Goal: Task Accomplishment & Management: Use online tool/utility

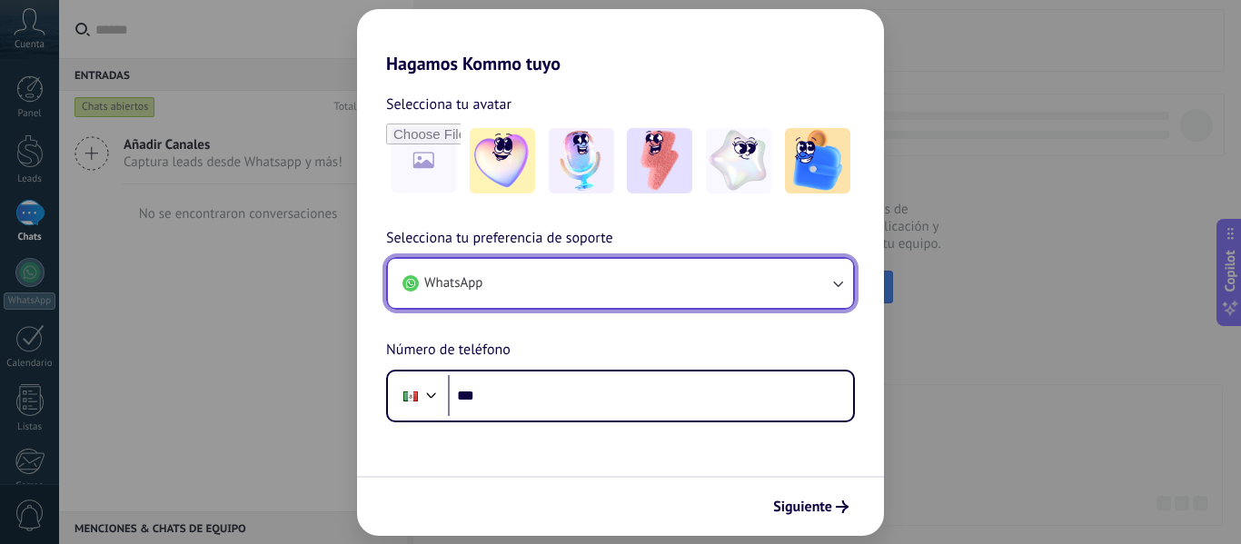
click at [638, 285] on button "WhatsApp" at bounding box center [620, 283] width 465 height 49
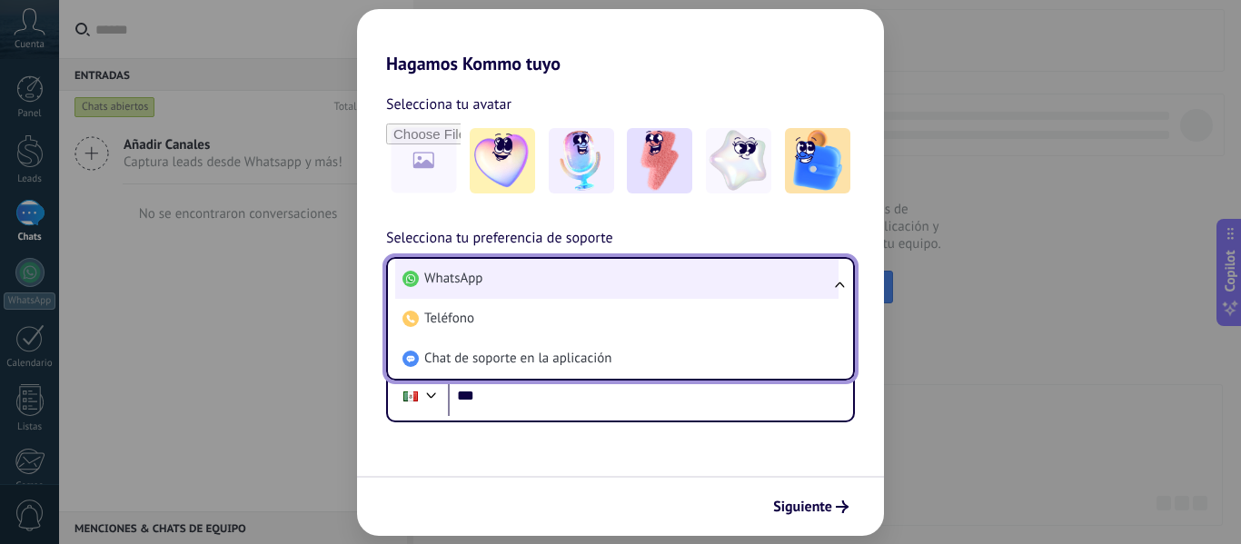
click at [586, 283] on li "WhatsApp" at bounding box center [616, 279] width 443 height 40
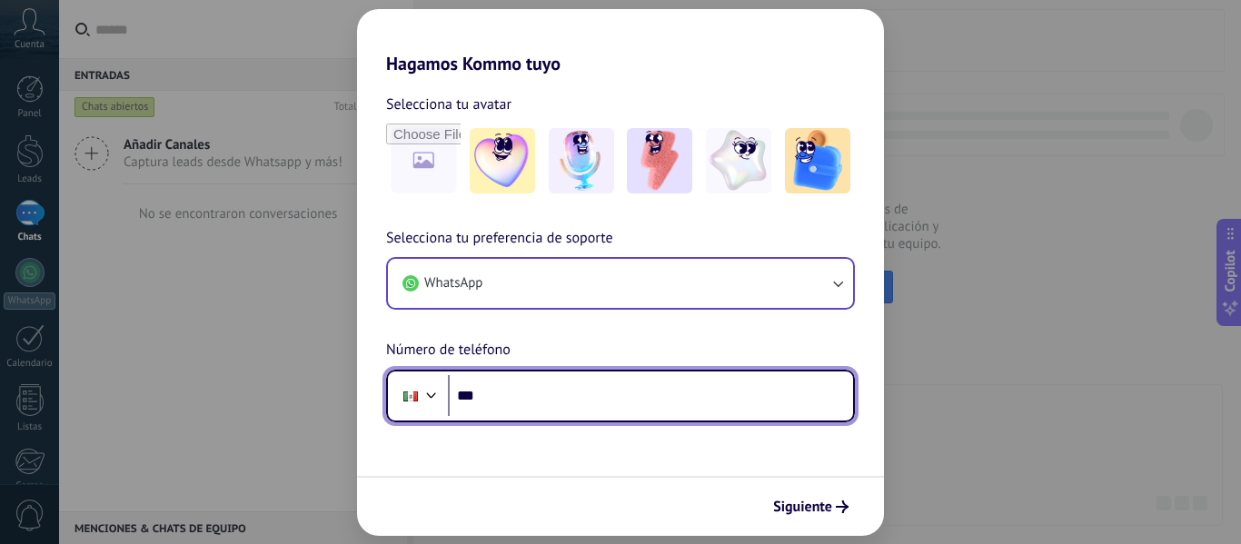
click at [543, 391] on input "***" at bounding box center [650, 396] width 405 height 42
type input "**********"
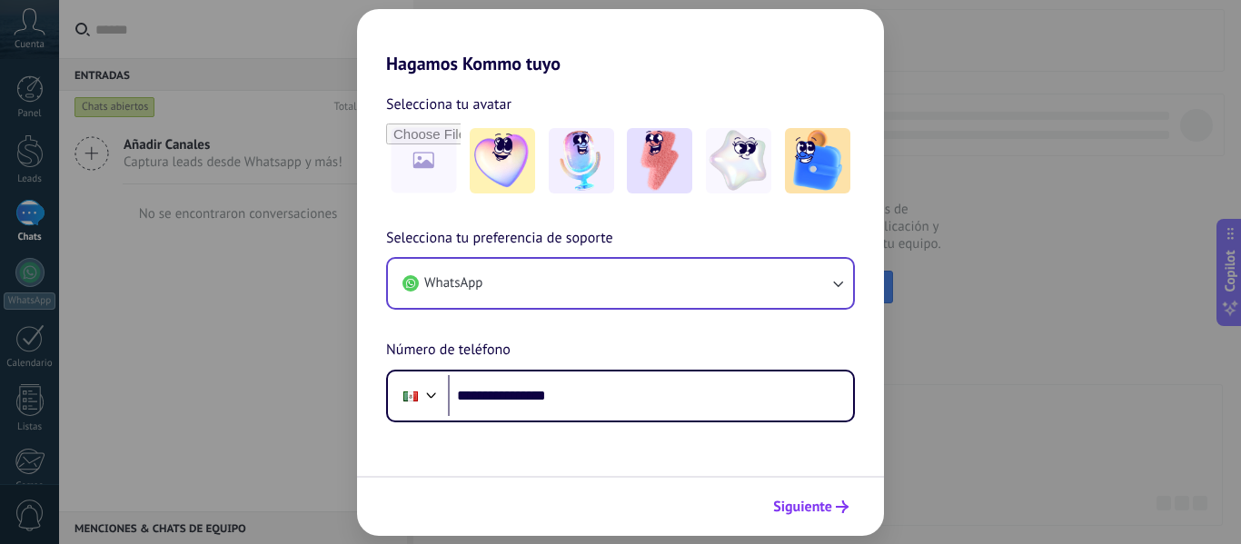
click at [804, 501] on span "Siguiente" at bounding box center [802, 507] width 59 height 13
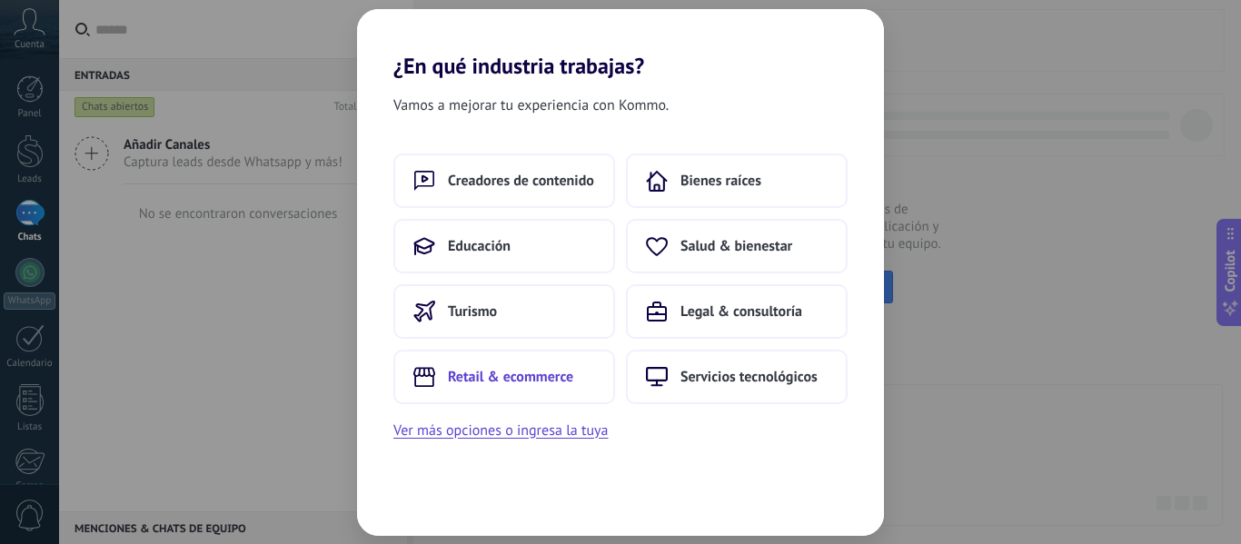
click at [537, 369] on span "Retail & ecommerce" at bounding box center [510, 377] width 125 height 18
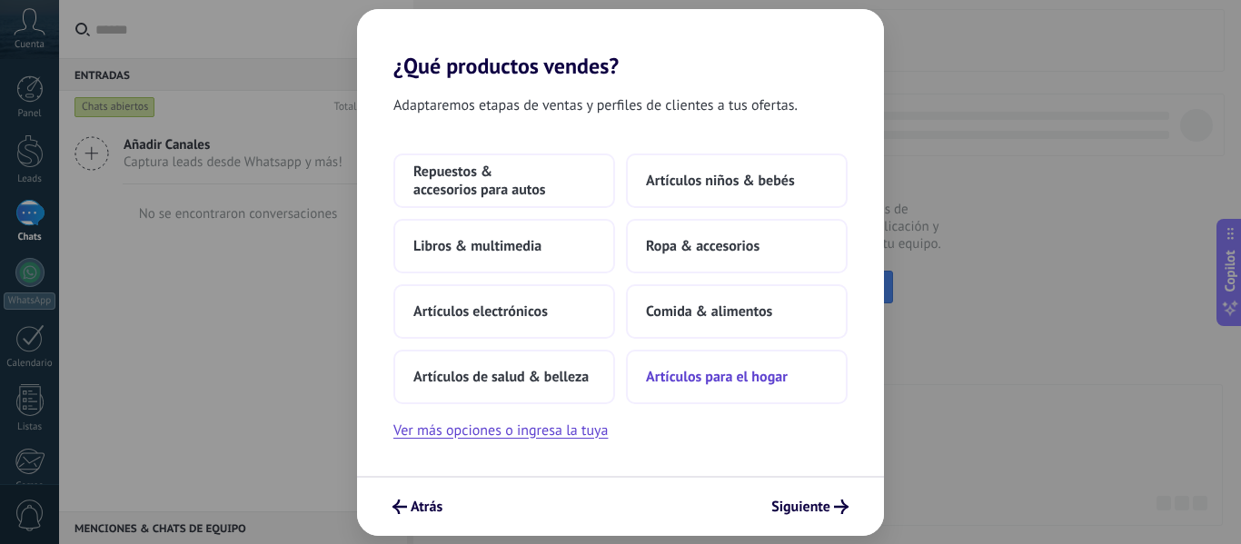
click at [753, 383] on span "Artículos para el hogar" at bounding box center [717, 377] width 142 height 18
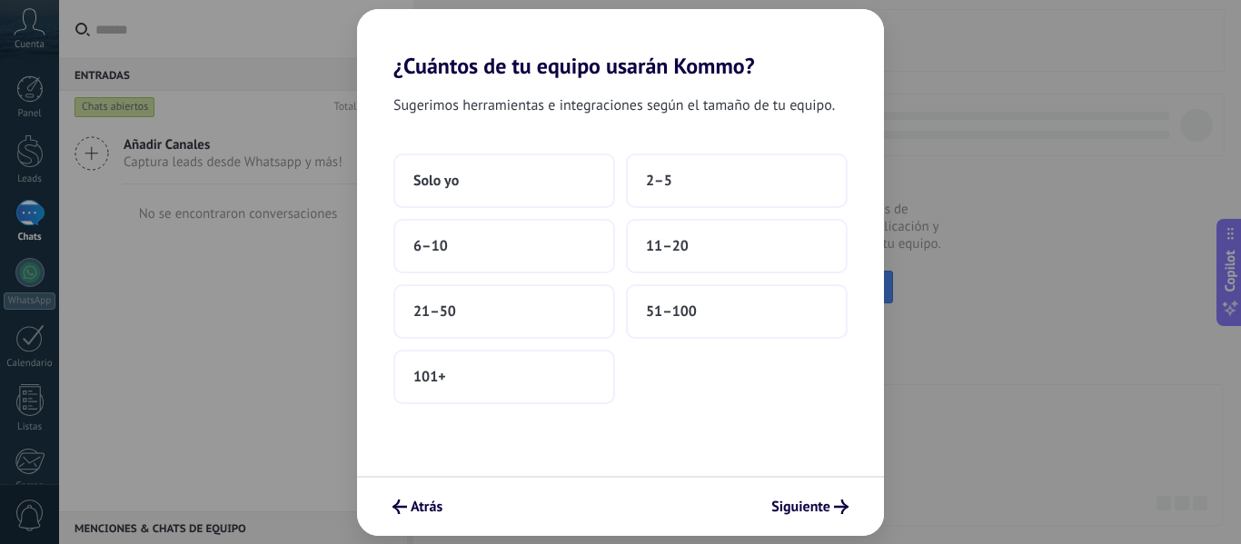
drag, startPoint x: 545, startPoint y: 183, endPoint x: 474, endPoint y: 436, distance: 262.3
click at [474, 436] on div "Sugerimos herramientas e integraciones según el tamaño de tu equipo. Solo yo 2–…" at bounding box center [620, 277] width 527 height 397
click at [823, 506] on span "Siguiente" at bounding box center [800, 507] width 59 height 13
click at [471, 195] on button "Solo yo" at bounding box center [504, 181] width 222 height 55
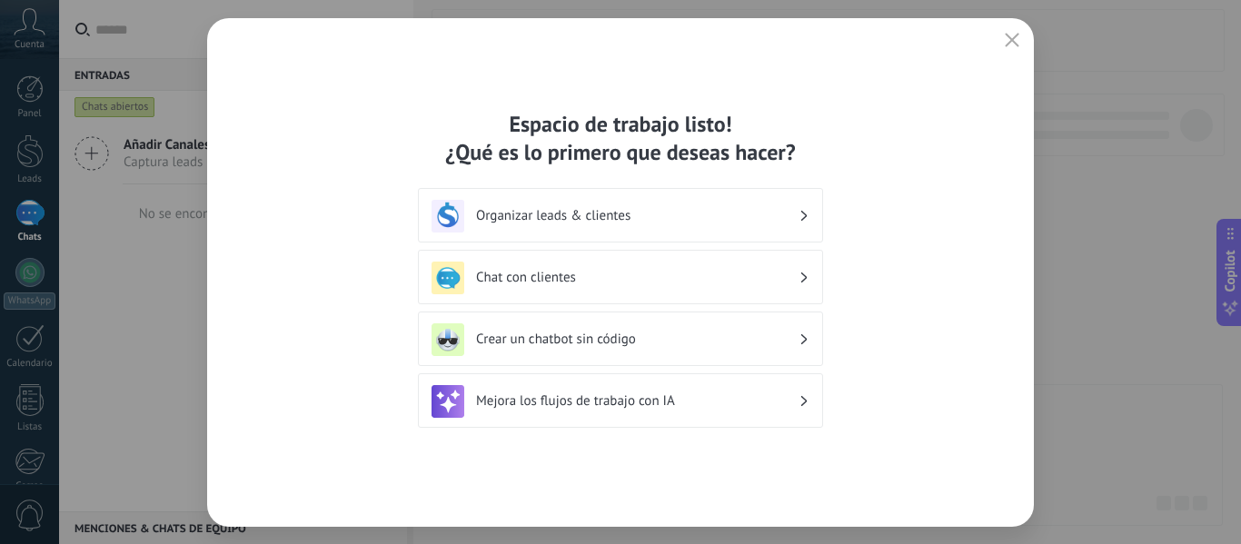
click at [801, 279] on icon at bounding box center [804, 278] width 6 height 11
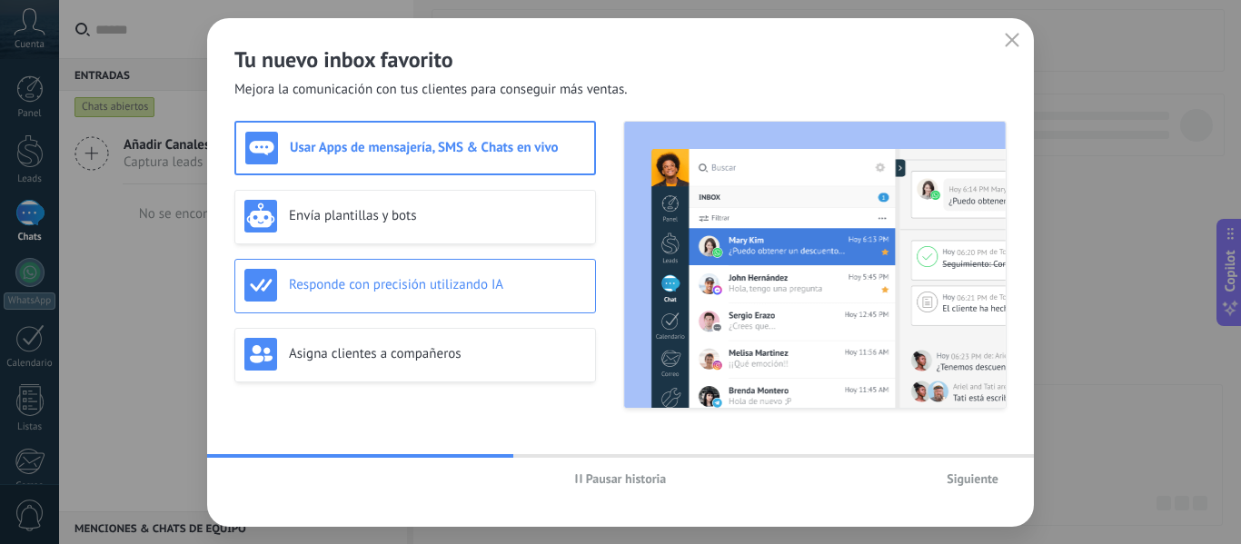
click at [404, 289] on h3 "Responde con precisión utilizando IA" at bounding box center [437, 284] width 297 height 17
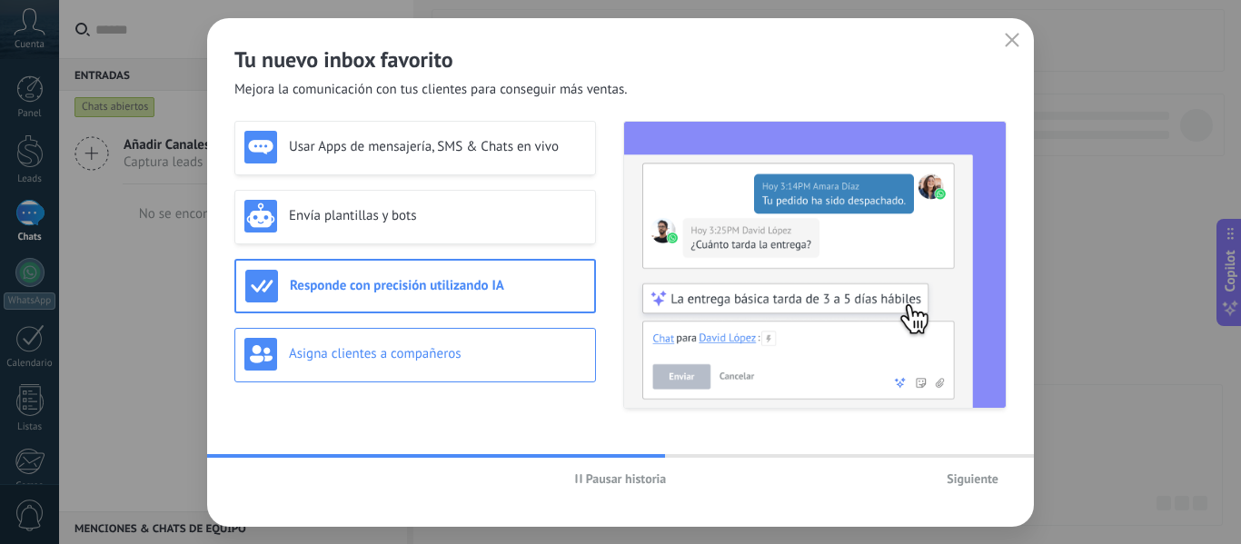
click at [433, 364] on div "Asigna clientes a compañeros" at bounding box center [415, 354] width 342 height 33
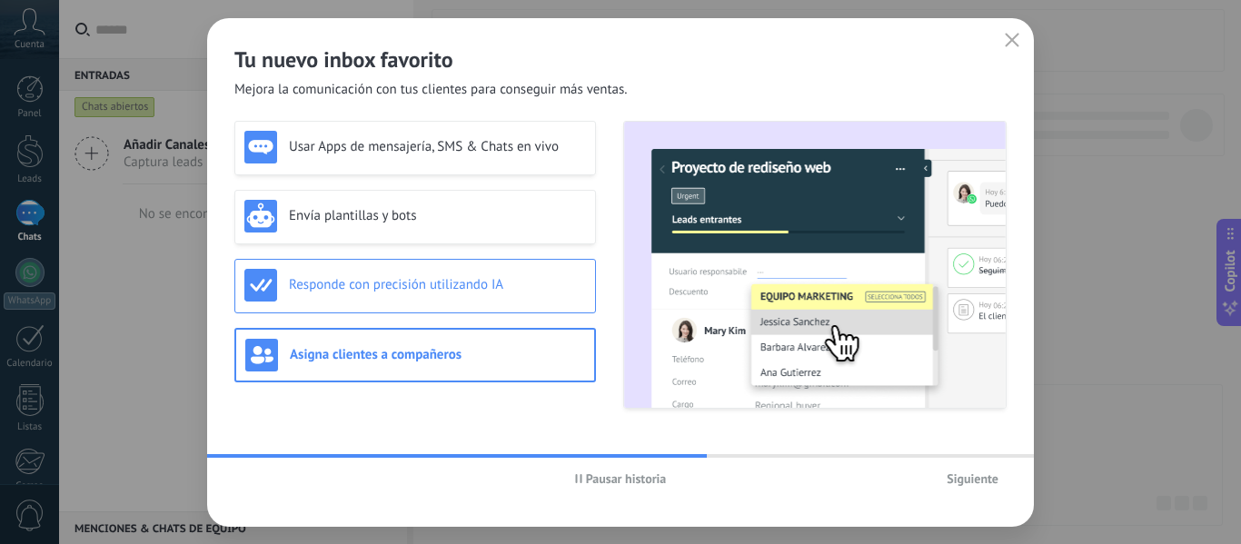
click at [438, 285] on h3 "Responde con precisión utilizando IA" at bounding box center [437, 284] width 297 height 17
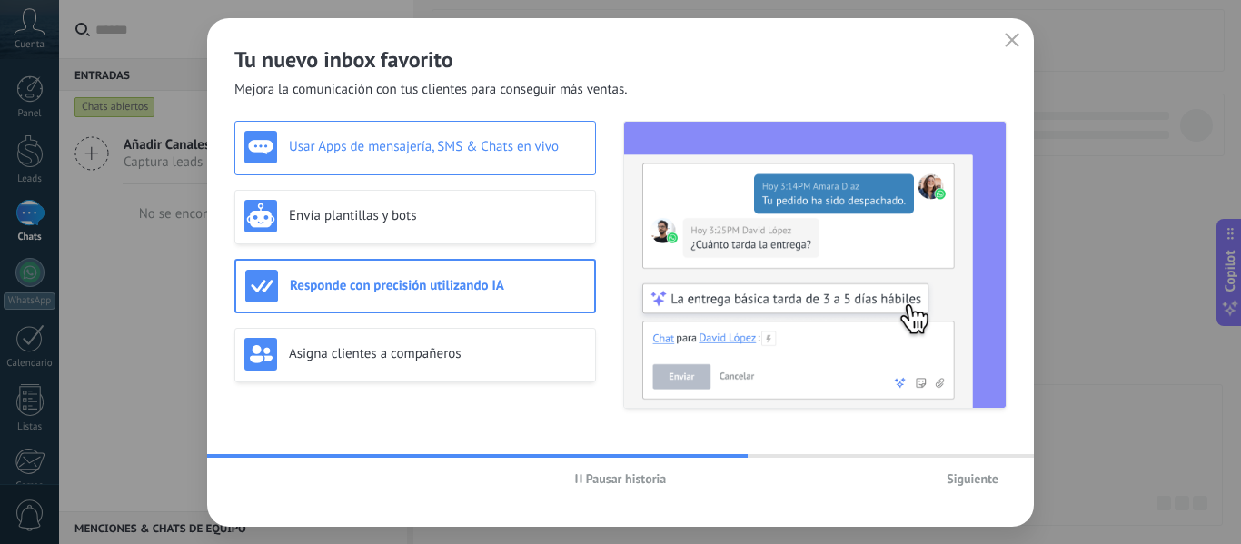
click at [412, 145] on h3 "Usar Apps de mensajería, SMS & Chats en vivo" at bounding box center [437, 146] width 297 height 17
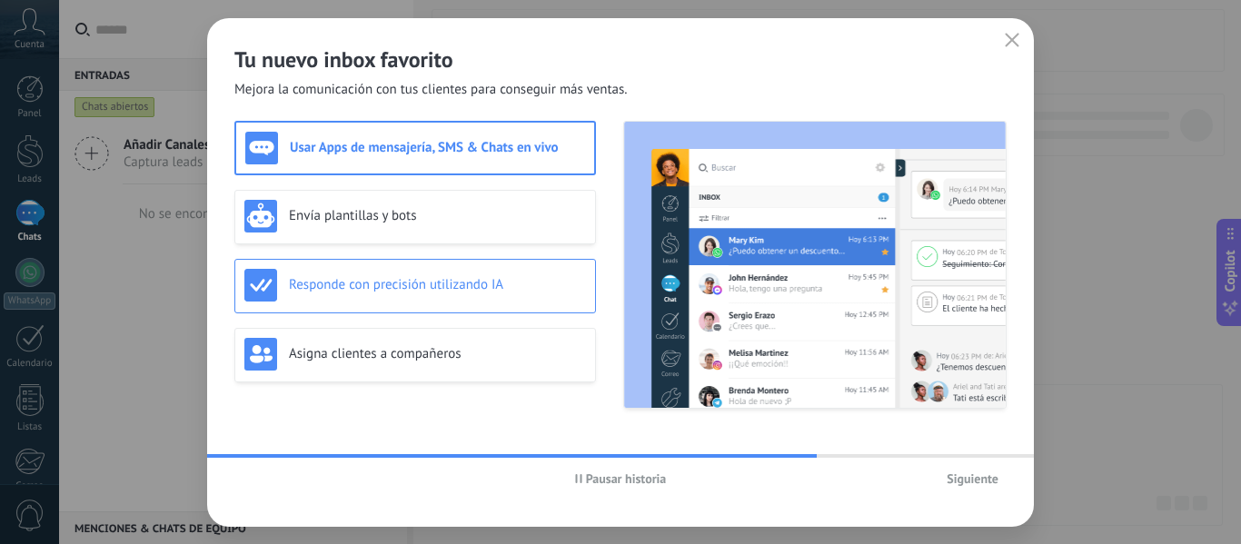
click at [366, 271] on div "Responde con precisión utilizando IA" at bounding box center [415, 285] width 342 height 33
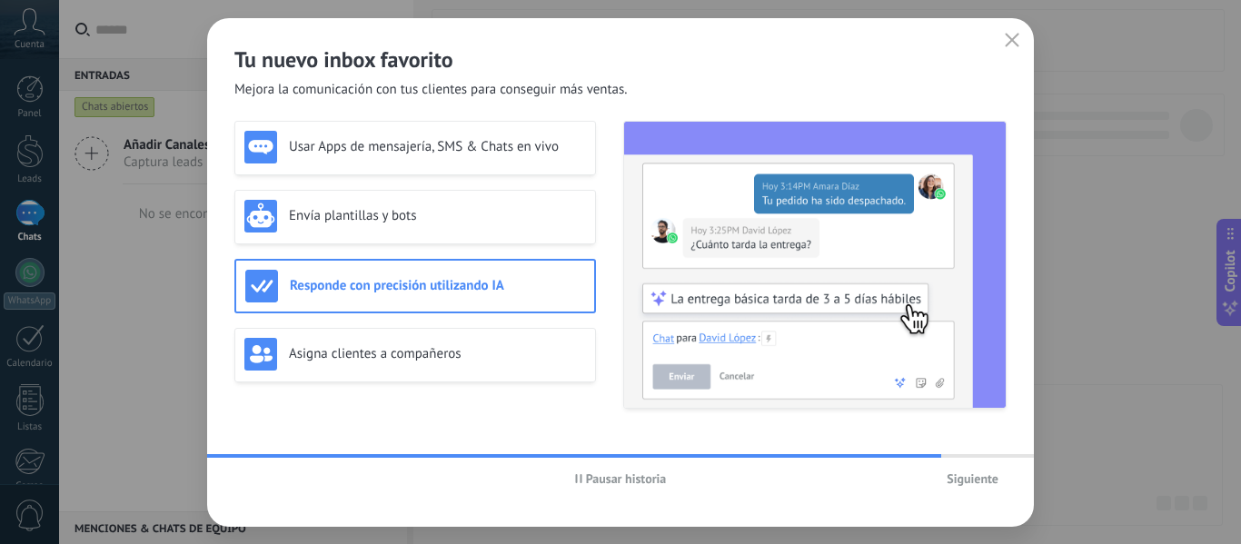
click at [969, 480] on span "Siguiente" at bounding box center [973, 478] width 52 height 13
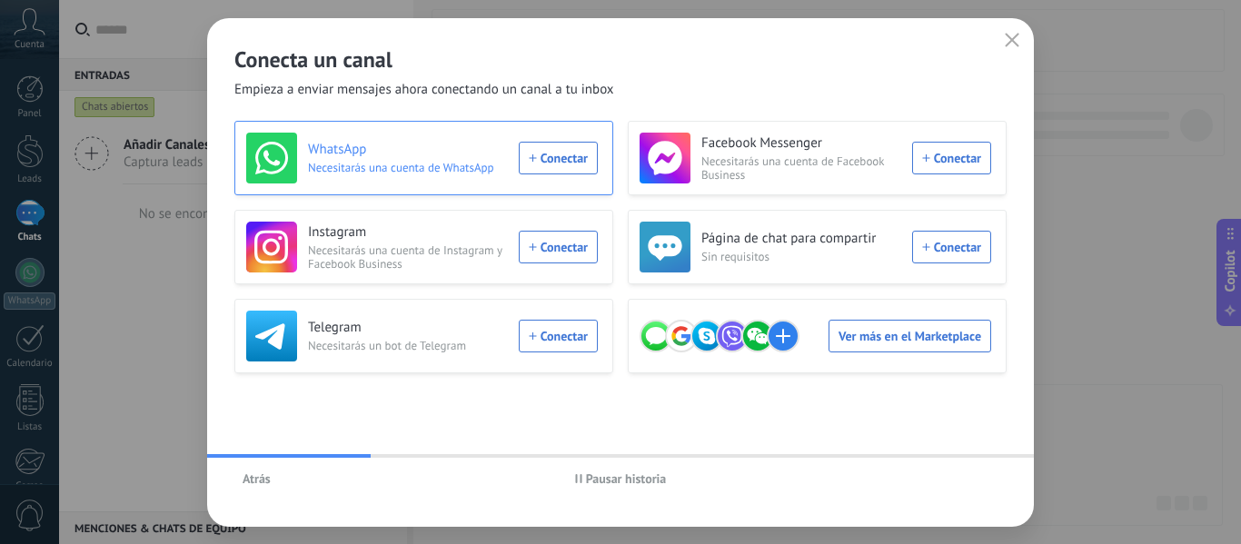
click at [564, 153] on div "WhatsApp Necesitarás una cuenta de WhatsApp Conectar" at bounding box center [422, 158] width 352 height 51
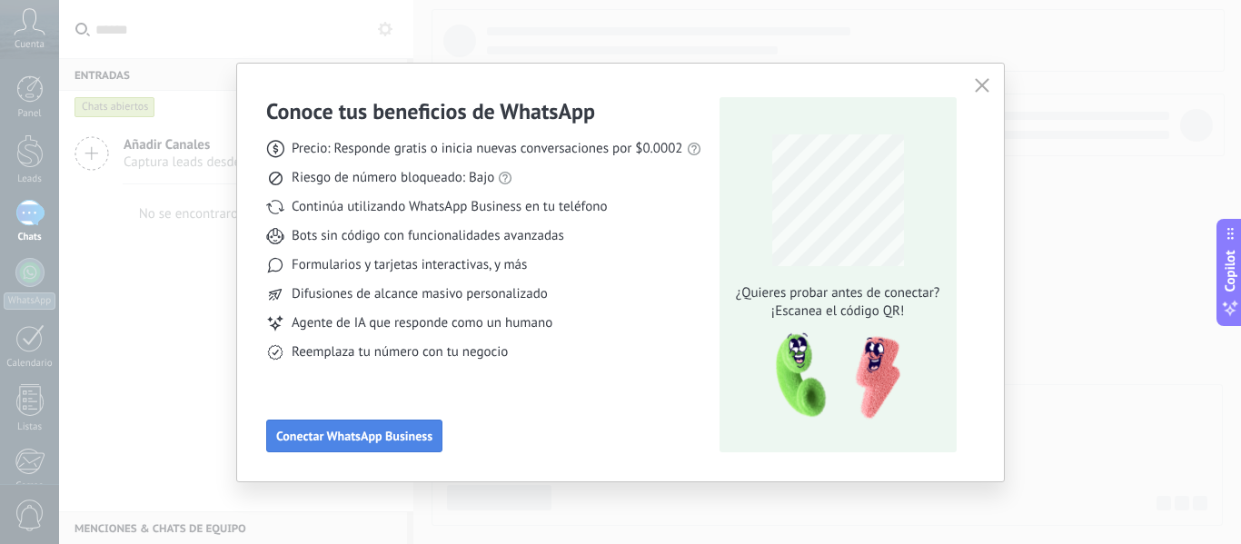
click at [411, 433] on span "Conectar WhatsApp Business" at bounding box center [354, 436] width 156 height 13
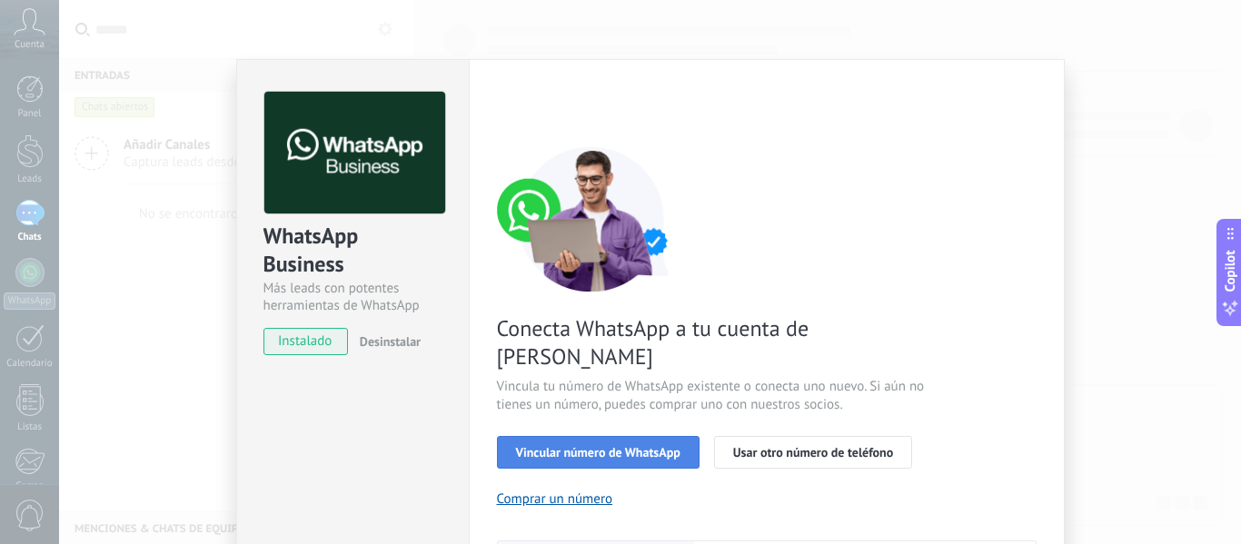
click at [634, 446] on span "Vincular número de WhatsApp" at bounding box center [598, 452] width 164 height 13
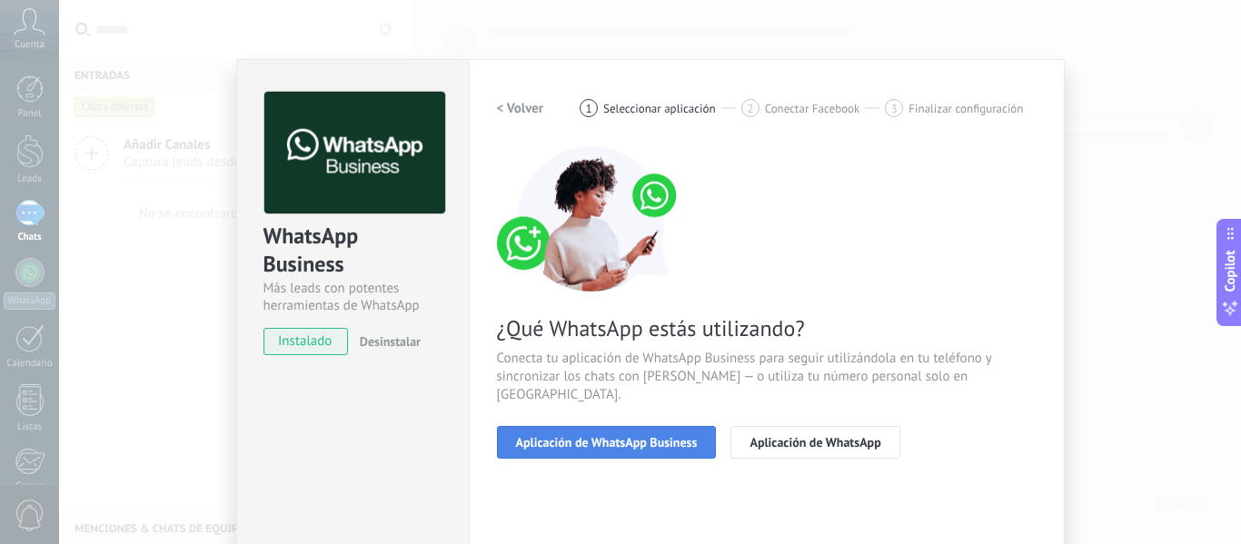
click at [614, 436] on span "Aplicación de WhatsApp Business" at bounding box center [607, 442] width 182 height 13
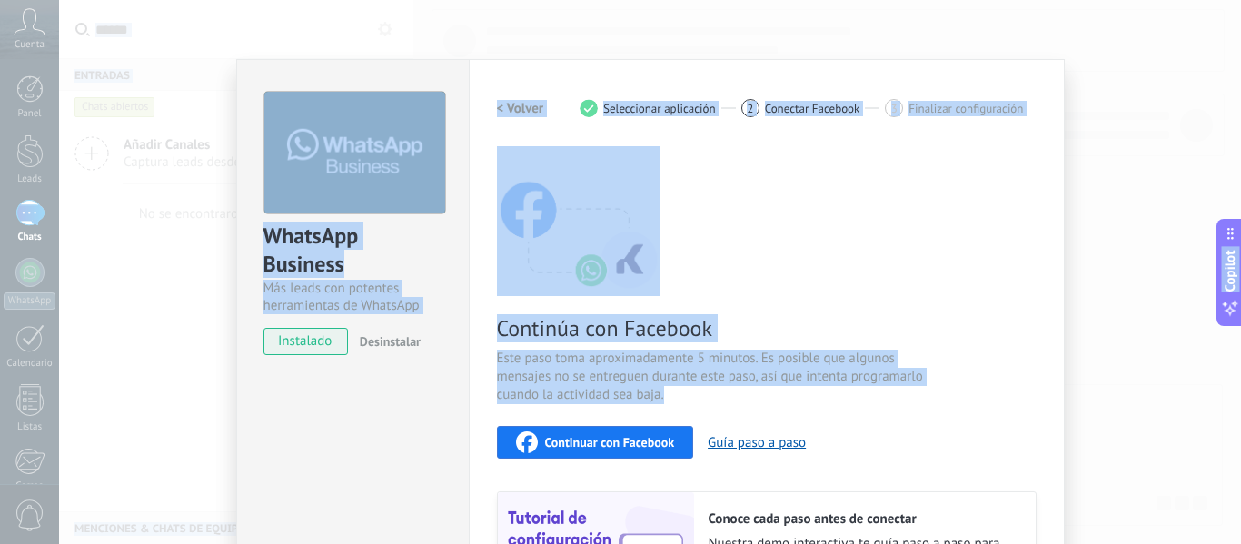
scroll to position [242, 0]
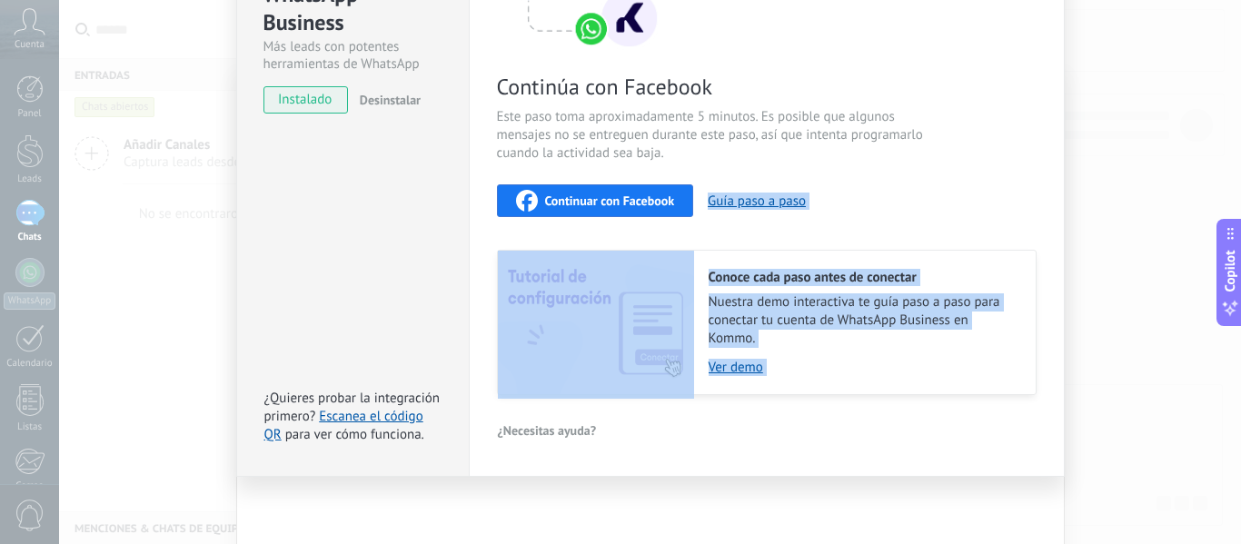
drag, startPoint x: 1037, startPoint y: 372, endPoint x: 1019, endPoint y: 529, distance: 158.2
click at [1019, 529] on div "WhatsApp Business Más leads con potentes herramientas de WhatsApp instalado Des…" at bounding box center [650, 272] width 1182 height 544
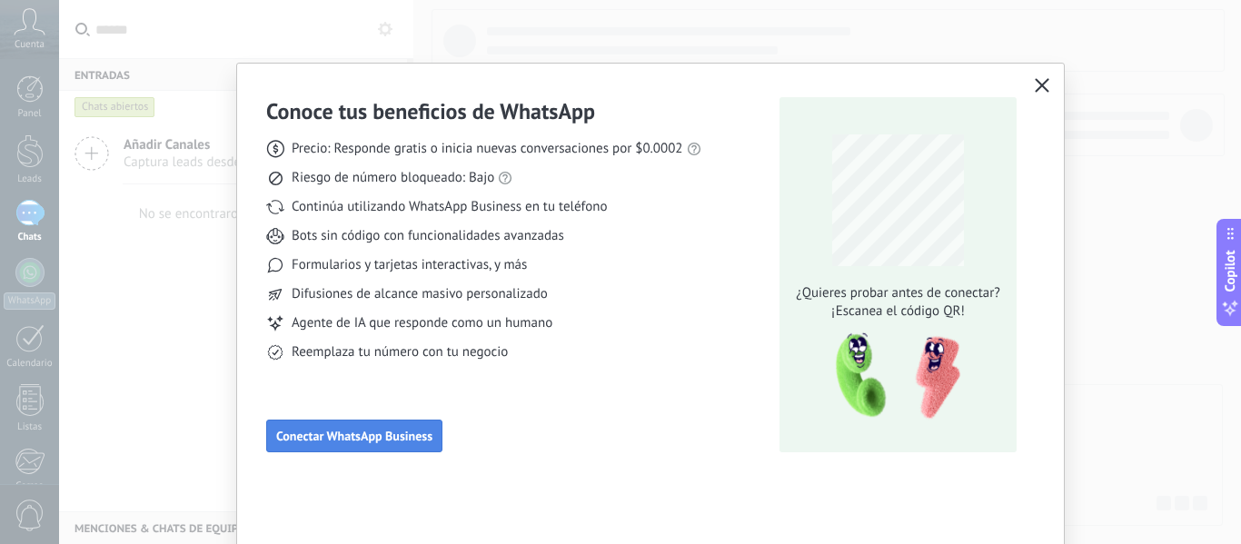
click at [286, 427] on button "Conectar WhatsApp Business" at bounding box center [354, 436] width 176 height 33
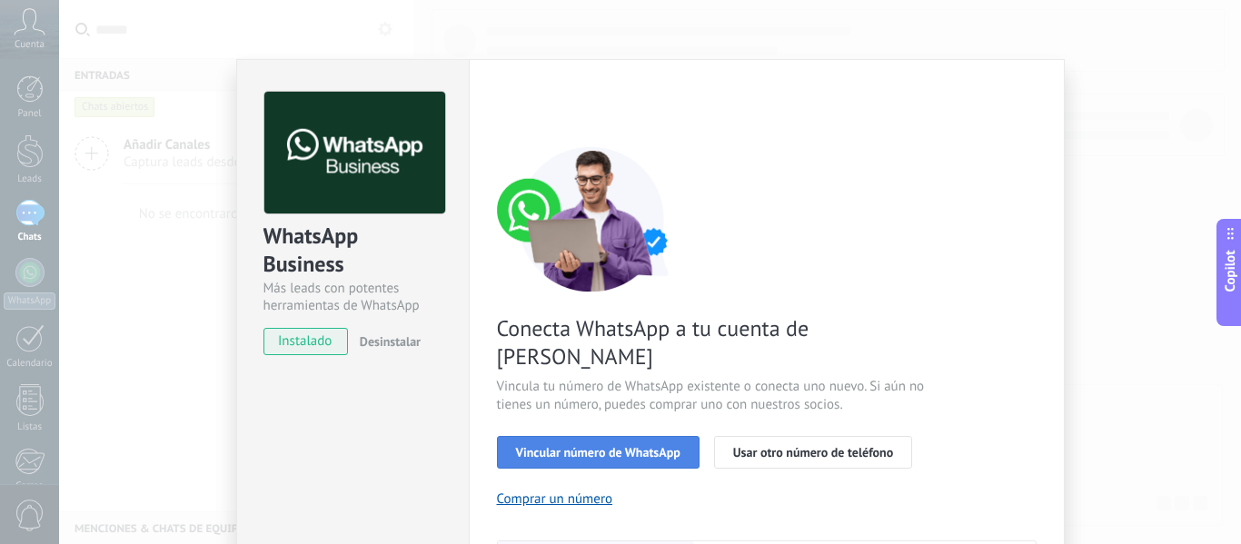
click at [596, 436] on button "Vincular número de WhatsApp" at bounding box center [598, 452] width 203 height 33
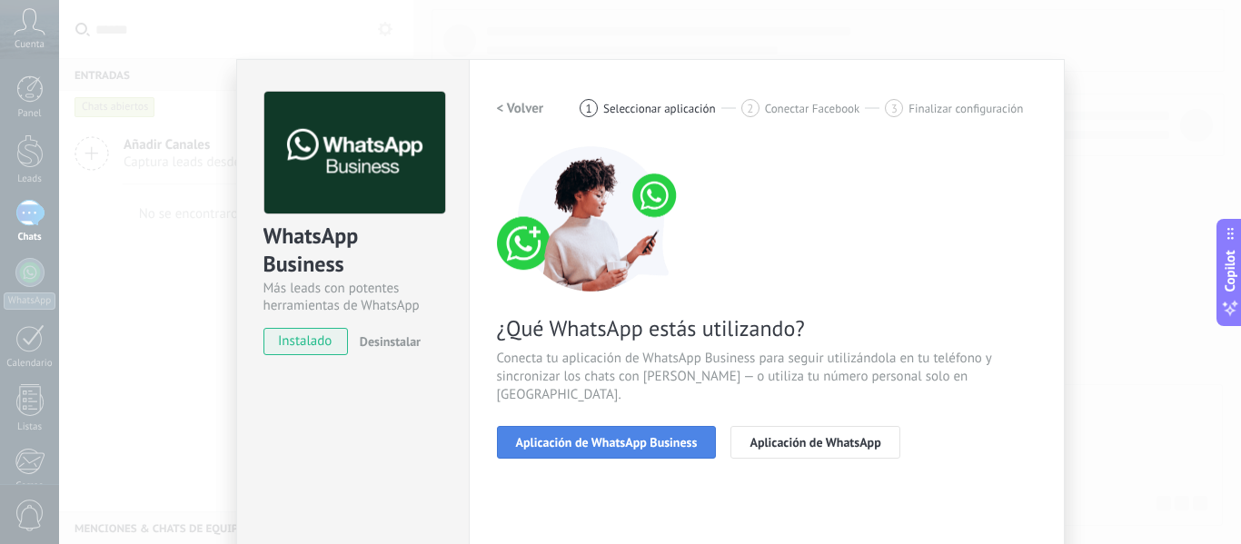
click at [620, 436] on span "Aplicación de WhatsApp Business" at bounding box center [607, 442] width 182 height 13
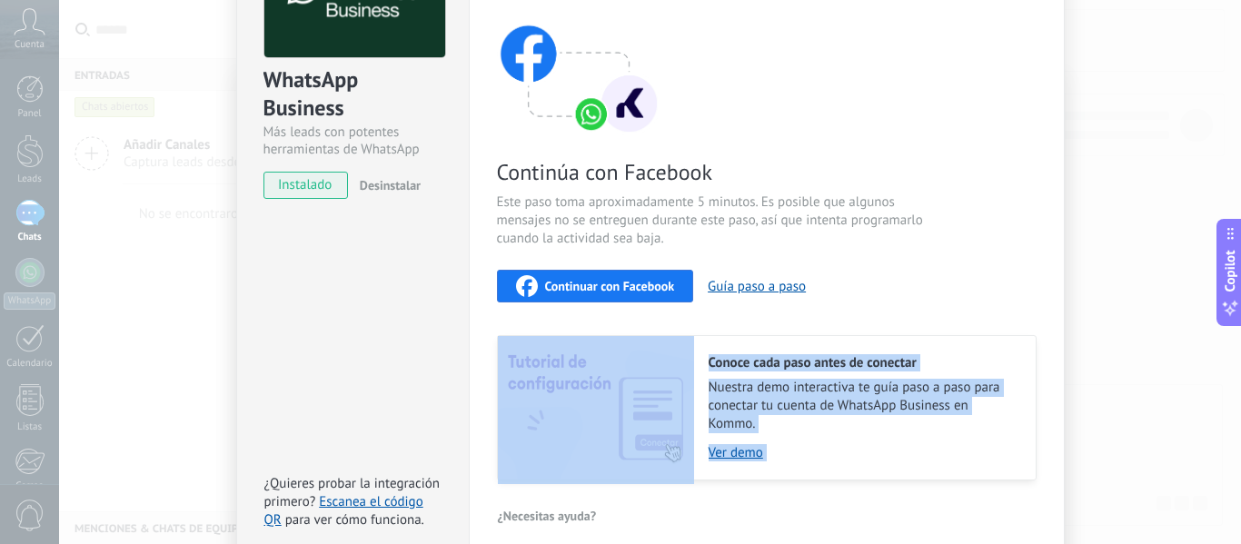
scroll to position [165, 0]
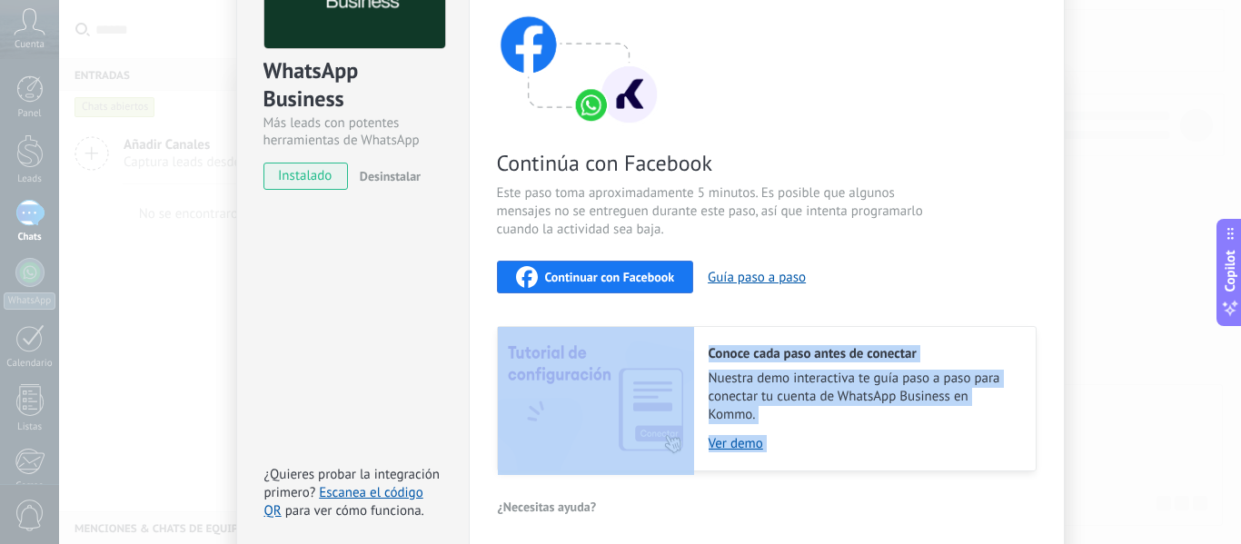
drag, startPoint x: 938, startPoint y: 453, endPoint x: 923, endPoint y: 517, distance: 65.4
click at [923, 517] on div "< Volver 1 Seleccionar aplicación 2 Conectar Facebook 3 Finalizar configuración…" at bounding box center [767, 223] width 540 height 594
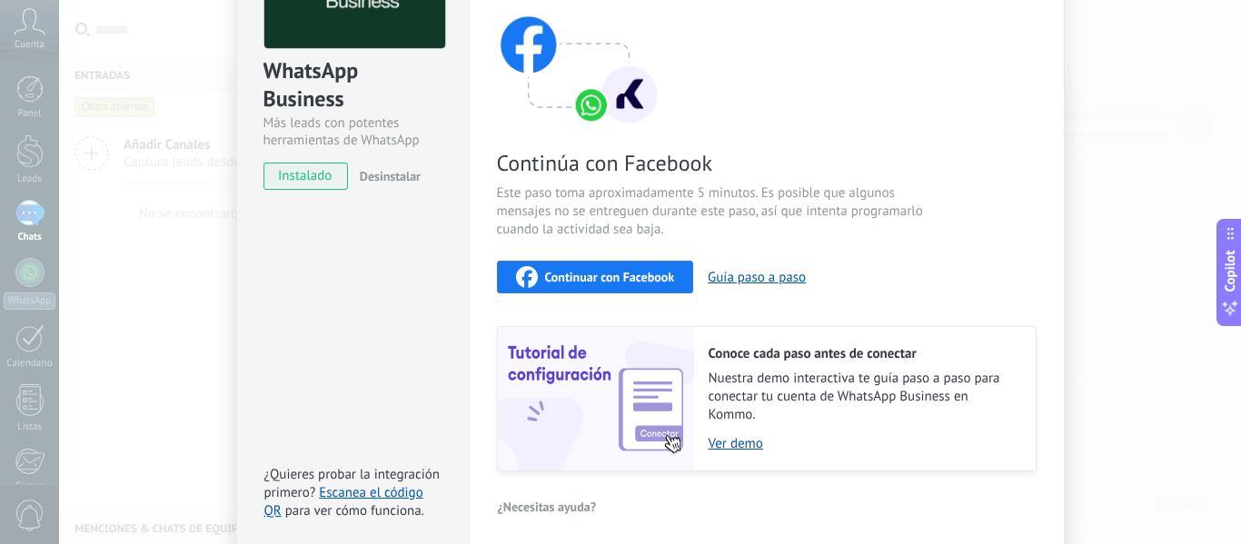
click at [920, 215] on span "Este paso toma aproximadamente 5 minutos. Es posible que algunos mensajes no se…" at bounding box center [713, 211] width 432 height 55
click at [591, 263] on button "Continuar con Facebook" at bounding box center [595, 277] width 197 height 33
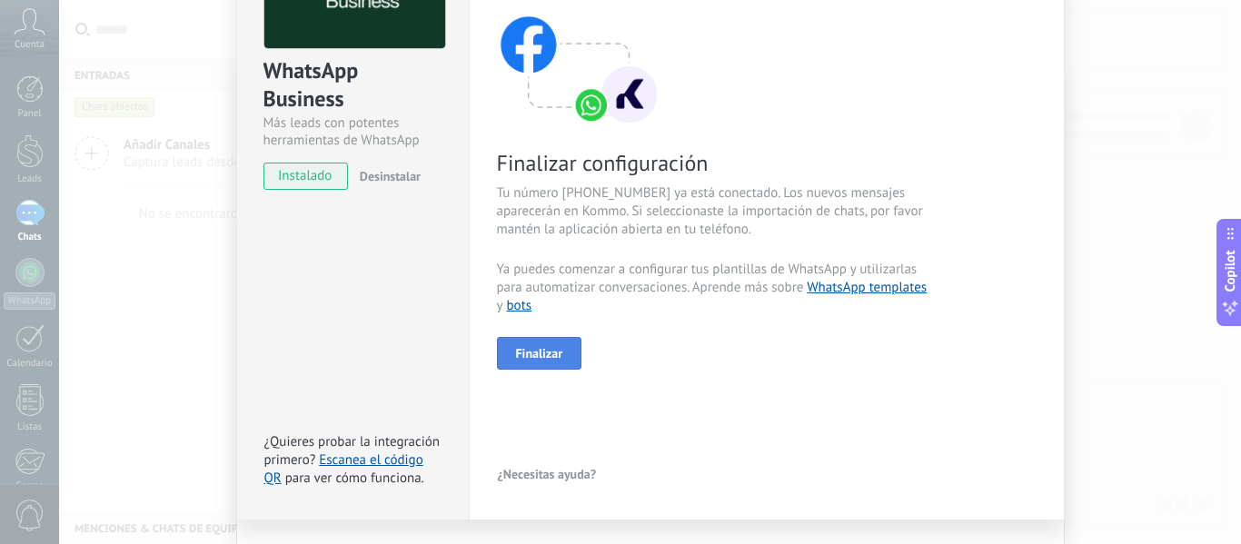
click at [552, 358] on span "Finalizar" at bounding box center [539, 353] width 47 height 13
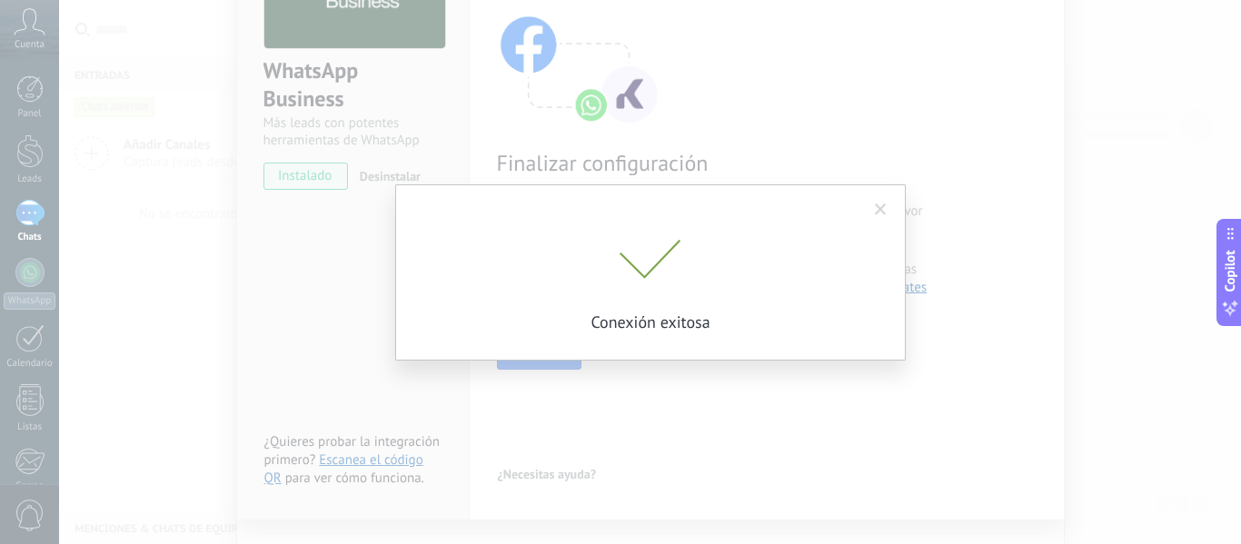
scroll to position [124, 0]
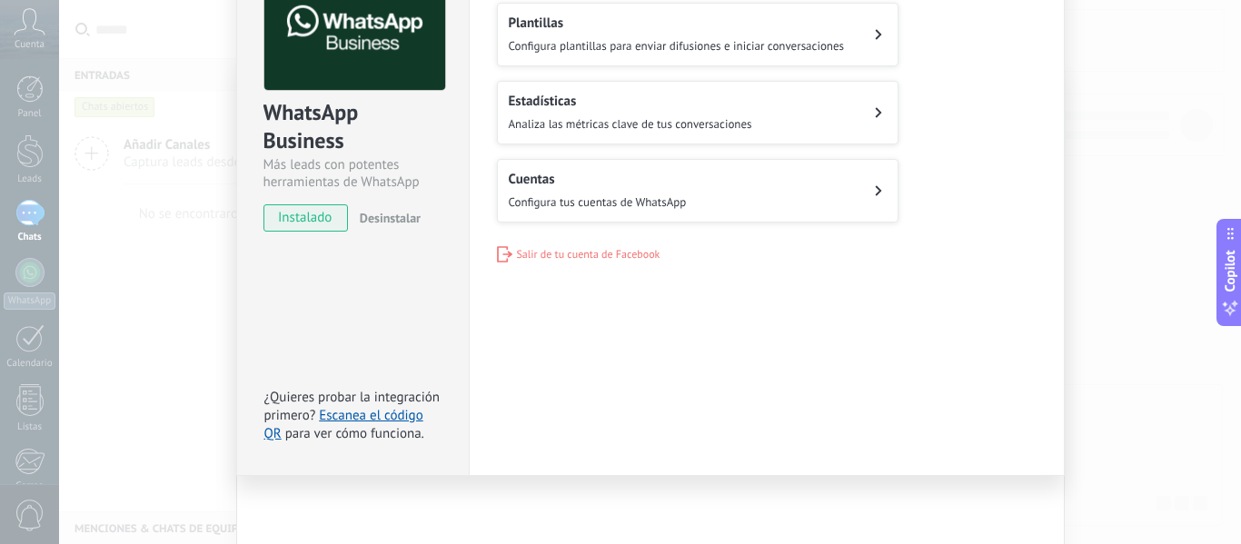
click at [158, 379] on div "WhatsApp Business Más leads con potentes herramientas de WhatsApp instalado Des…" at bounding box center [650, 272] width 1182 height 544
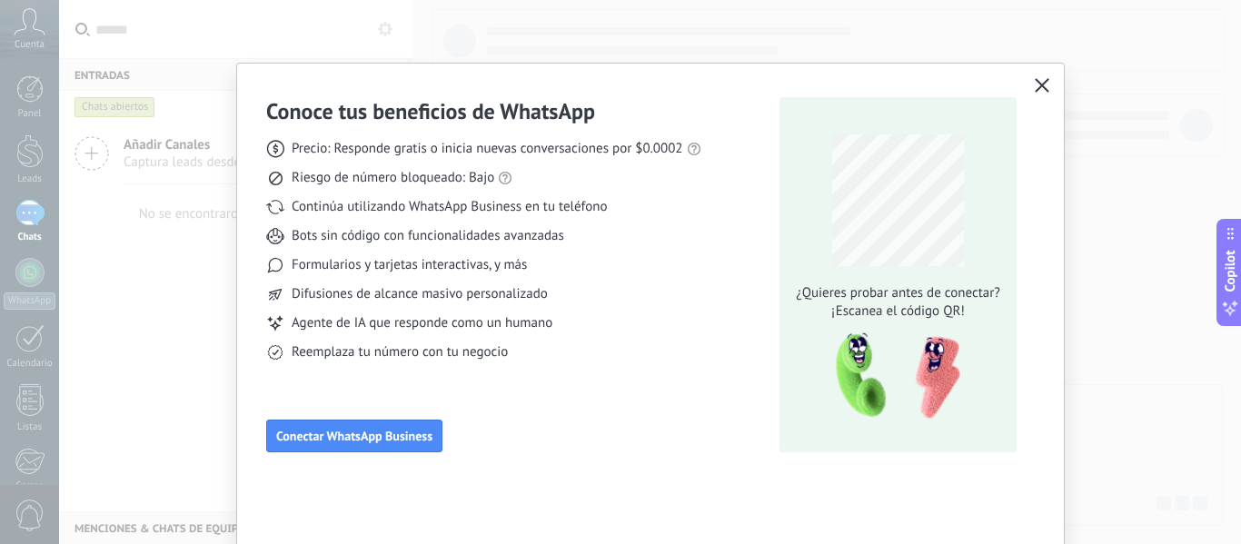
click at [1036, 82] on use "button" at bounding box center [1043, 85] width 14 height 14
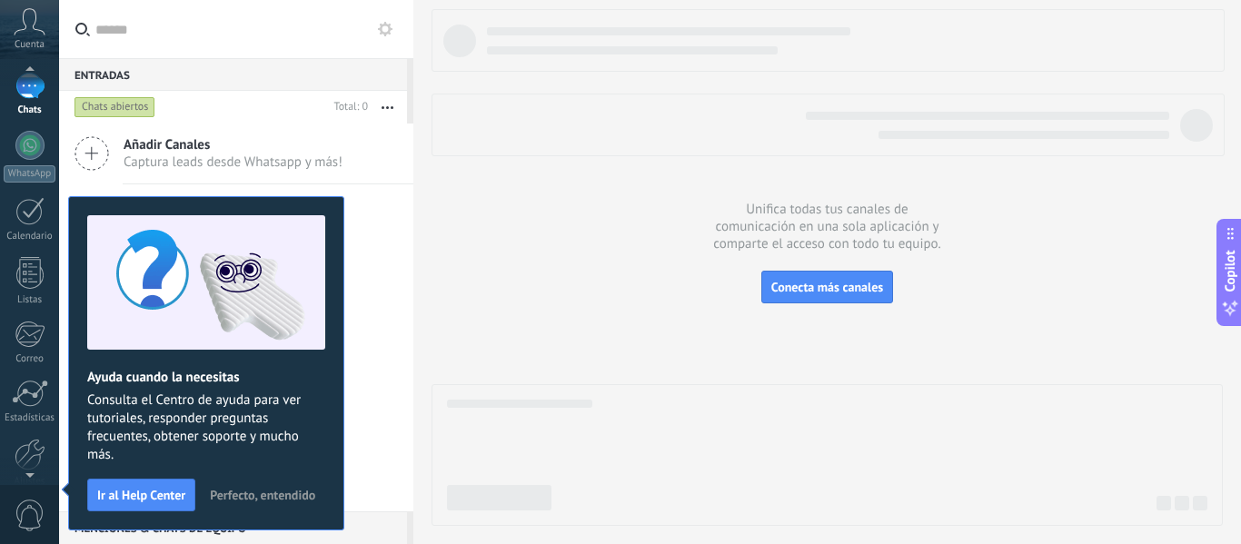
scroll to position [119, 0]
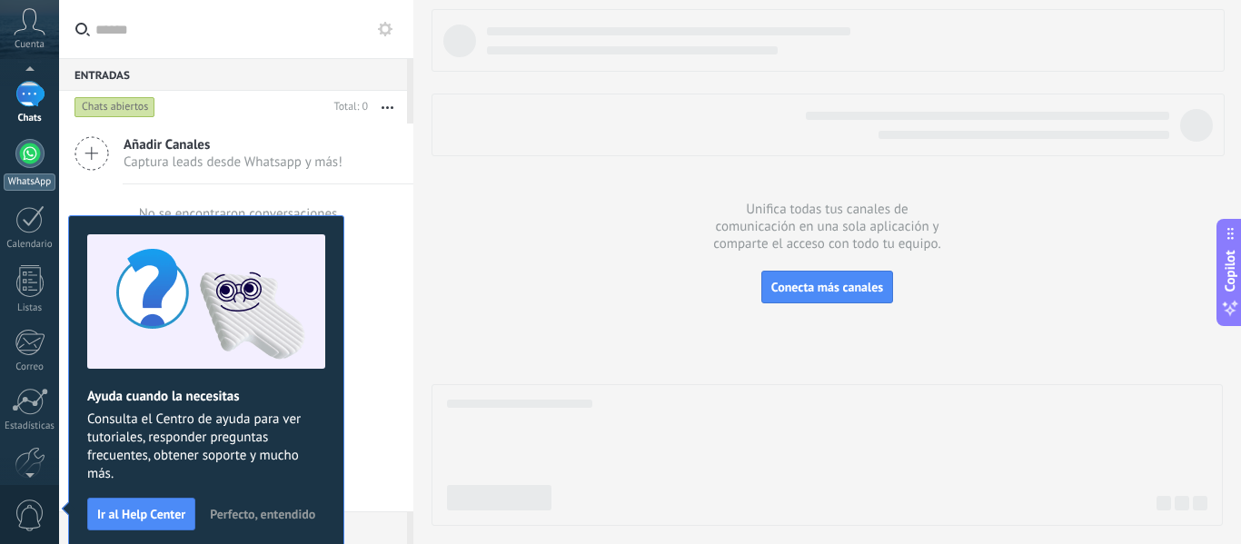
click at [31, 164] on div at bounding box center [29, 153] width 29 height 29
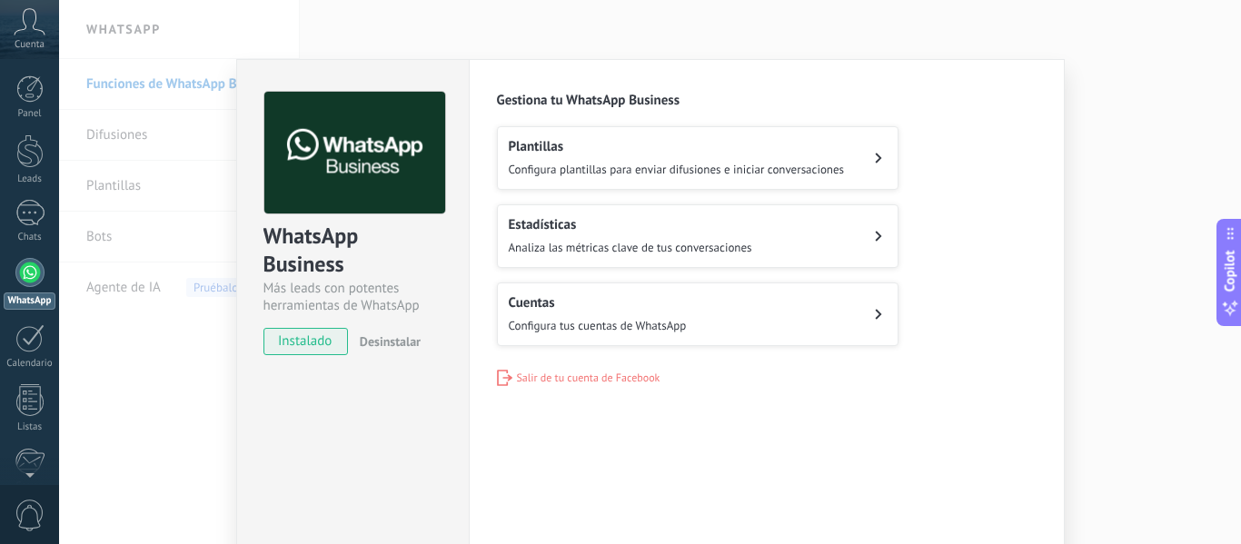
click at [847, 316] on button "Cuentas Configura tus cuentas de WhatsApp" at bounding box center [698, 315] width 402 height 64
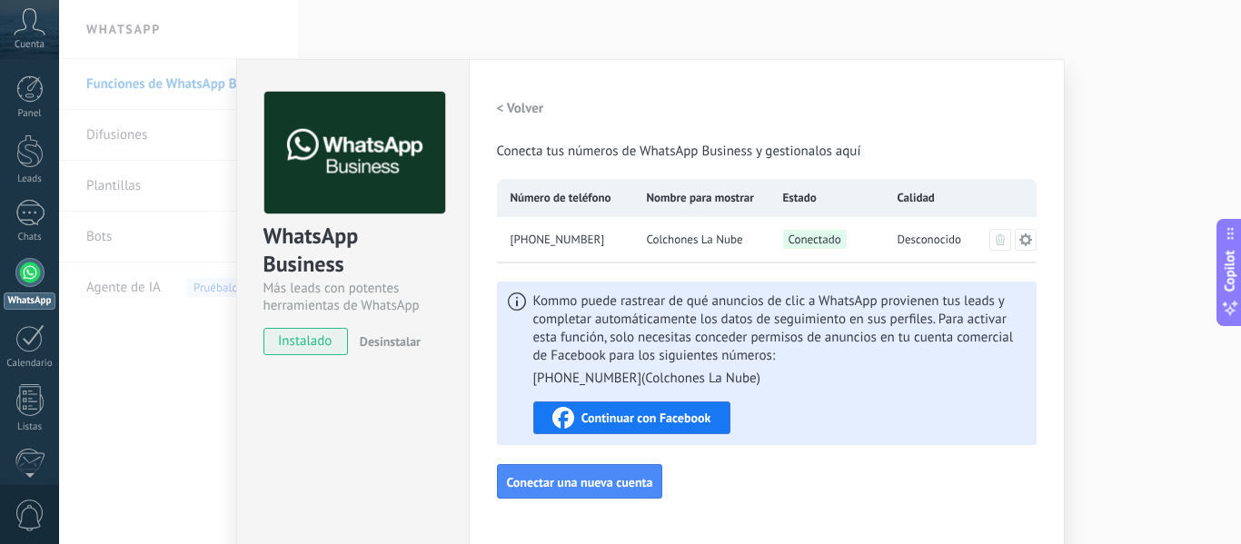
click at [497, 103] on h2 "< Volver" at bounding box center [520, 108] width 47 height 17
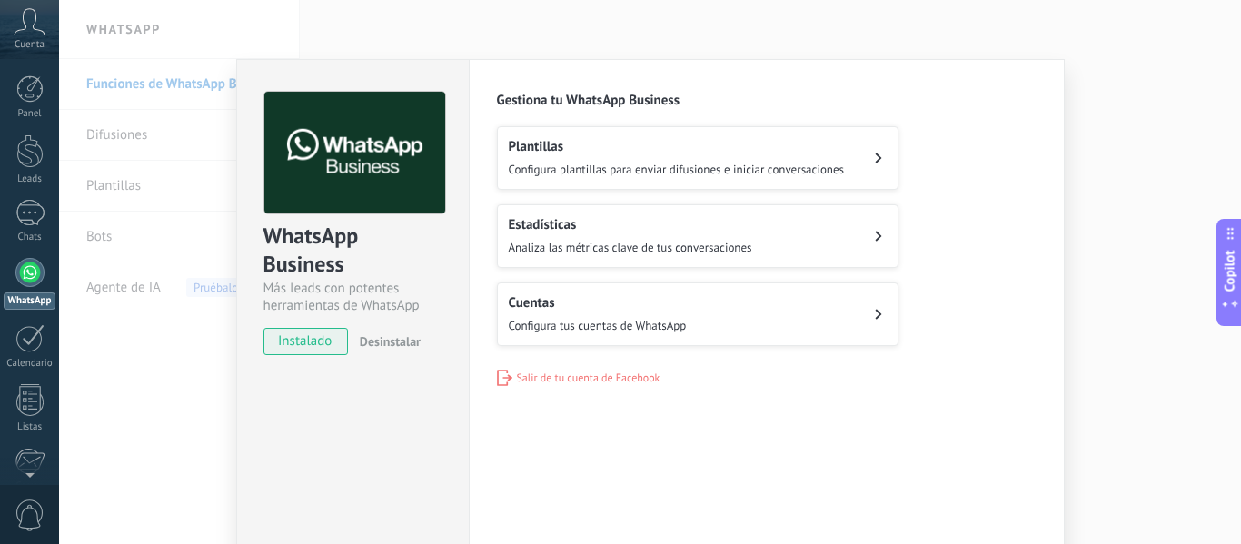
click at [818, 168] on span "Configura plantillas para enviar difusiones e iniciar conversaciones" at bounding box center [677, 169] width 336 height 15
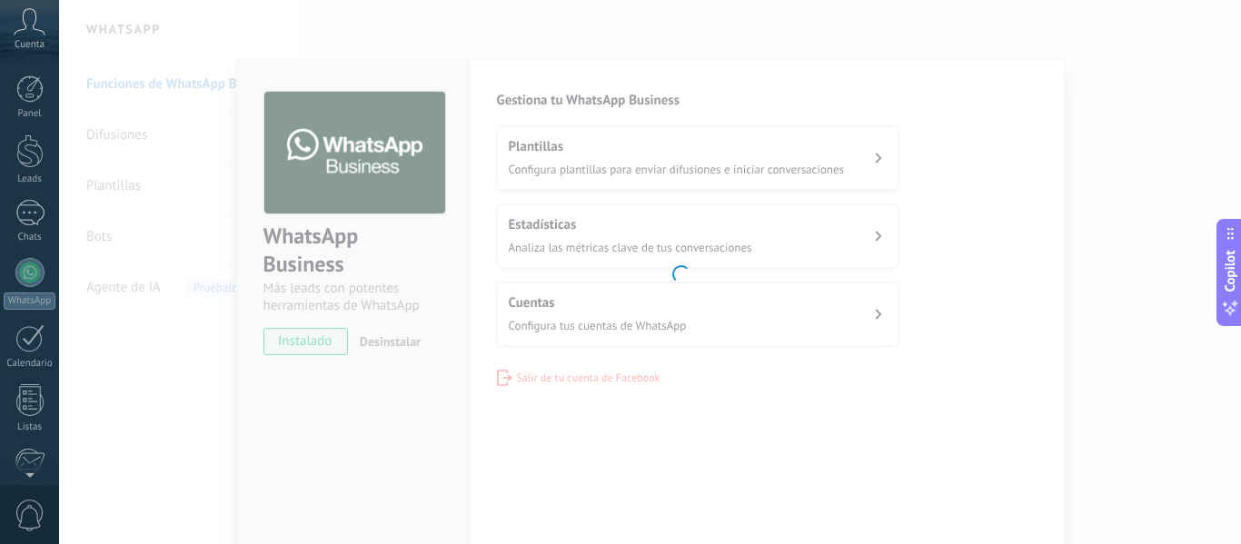
scroll to position [212, 0]
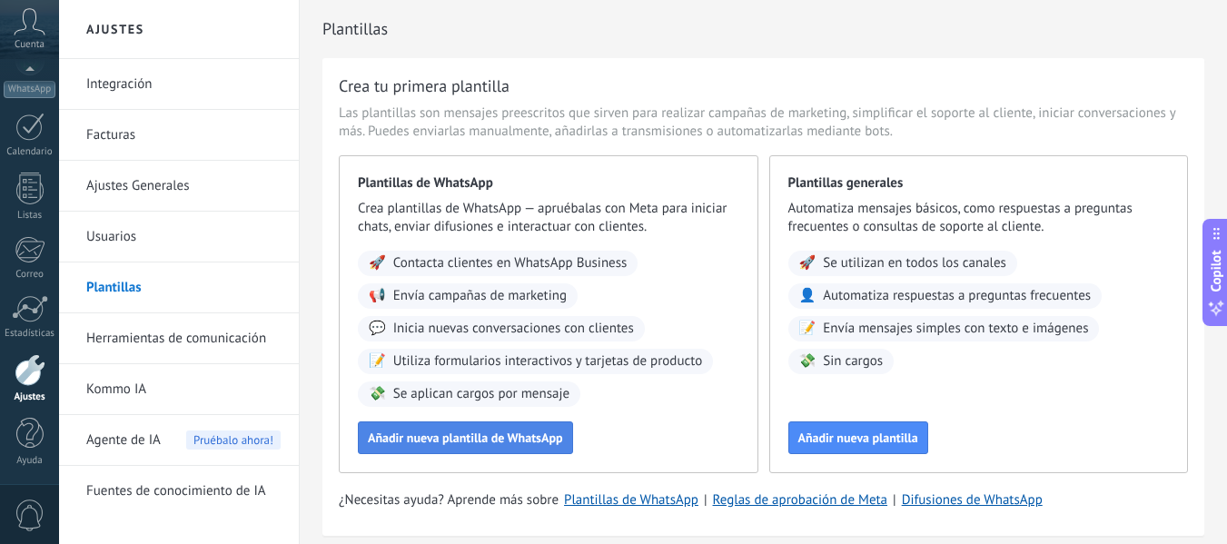
click at [448, 439] on span "Añadir nueva plantilla de WhatsApp" at bounding box center [465, 437] width 195 height 13
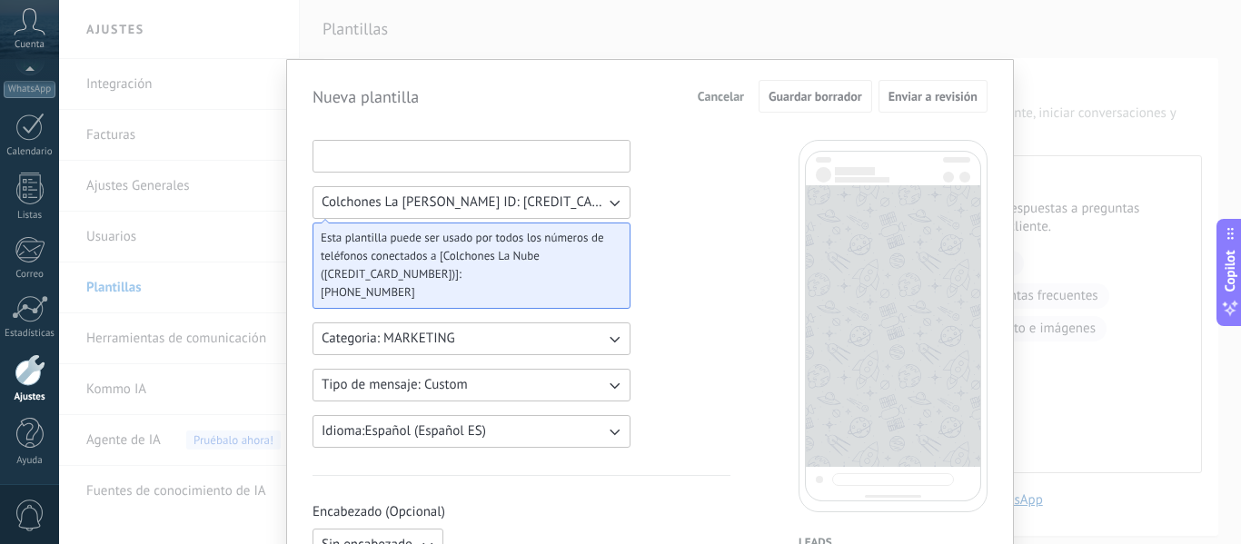
click at [424, 151] on input at bounding box center [471, 155] width 316 height 29
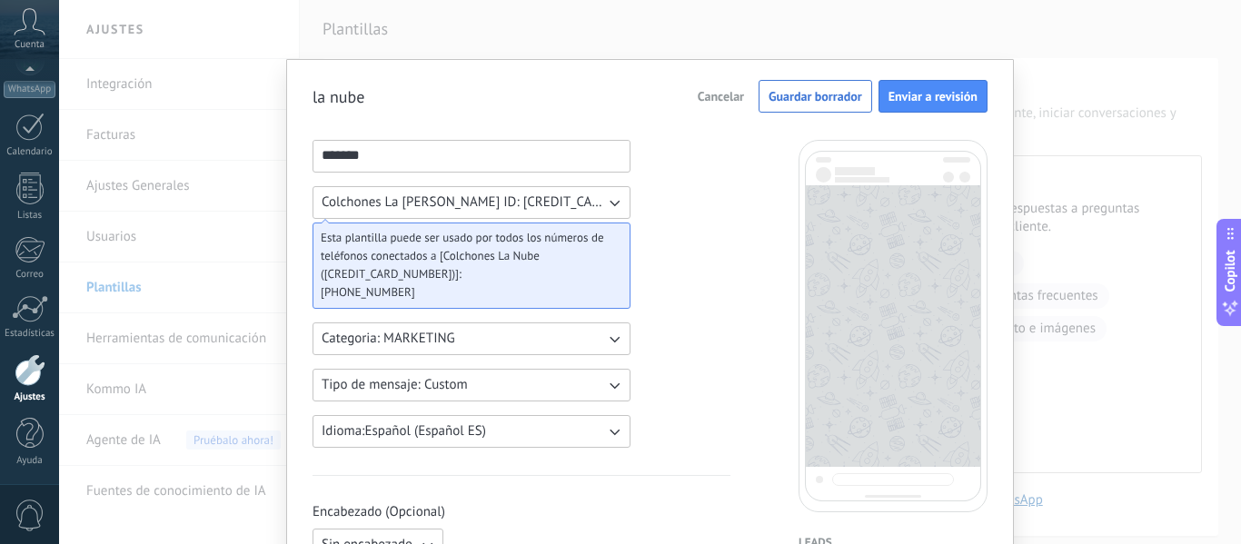
type input "*******"
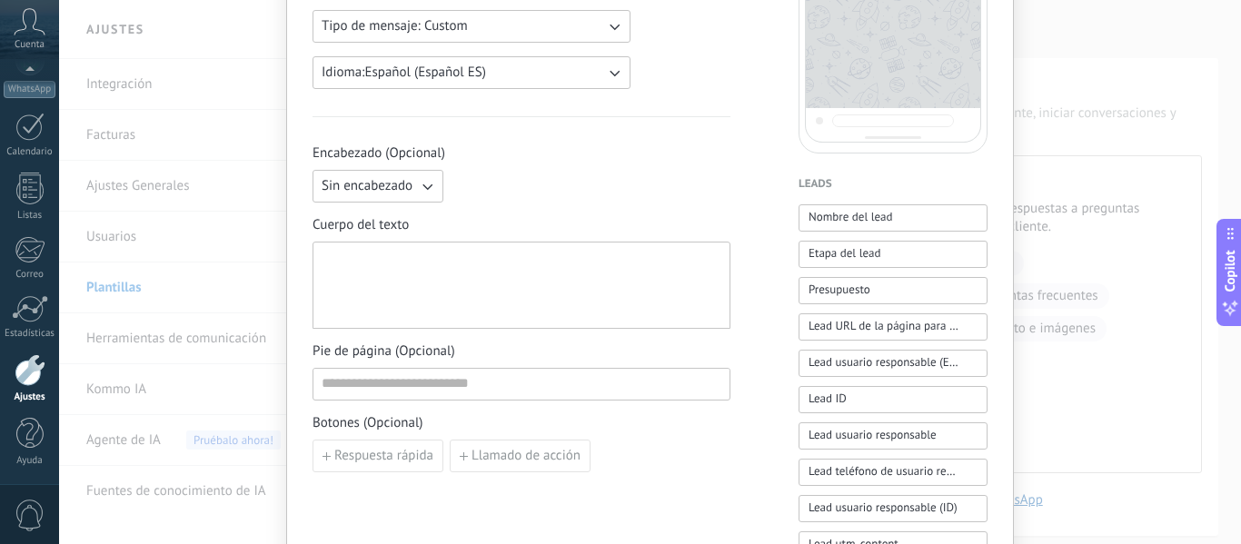
scroll to position [296, 0]
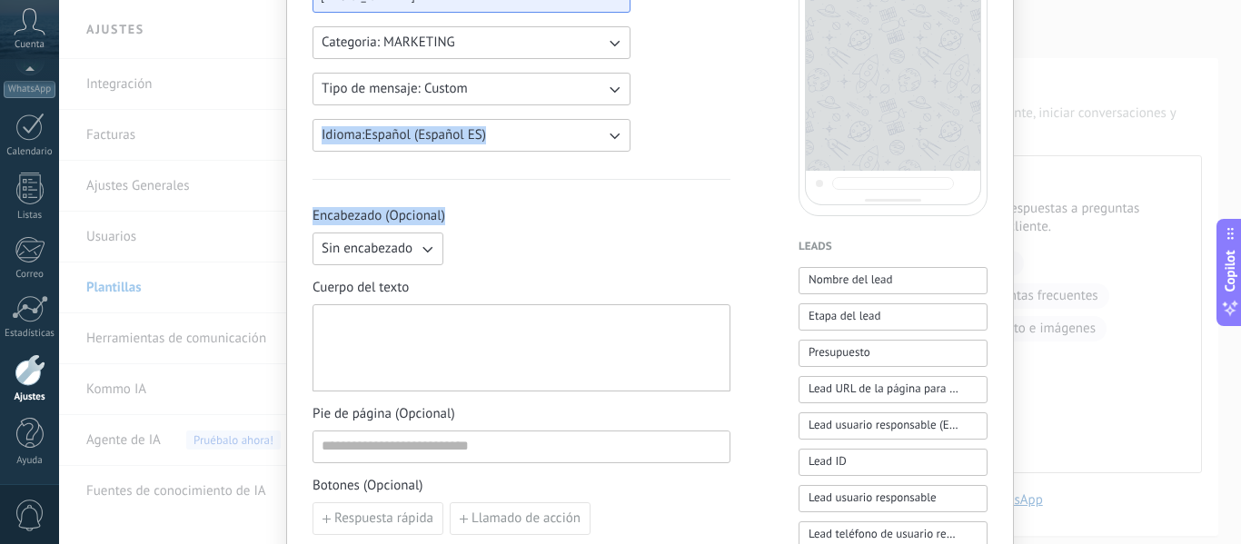
drag, startPoint x: 704, startPoint y: 365, endPoint x: 641, endPoint y: 203, distance: 174.3
click at [641, 203] on div "******* Colchones La [PERSON_NAME] ID: [CREDIT_CARD_NUMBER] Esta plantilla pued…" at bounding box center [521, 457] width 418 height 1227
click at [748, 215] on div "******* Colchones La [PERSON_NAME] ID: [CREDIT_CARD_NUMBER] Esta plantilla pued…" at bounding box center [649, 457] width 675 height 1227
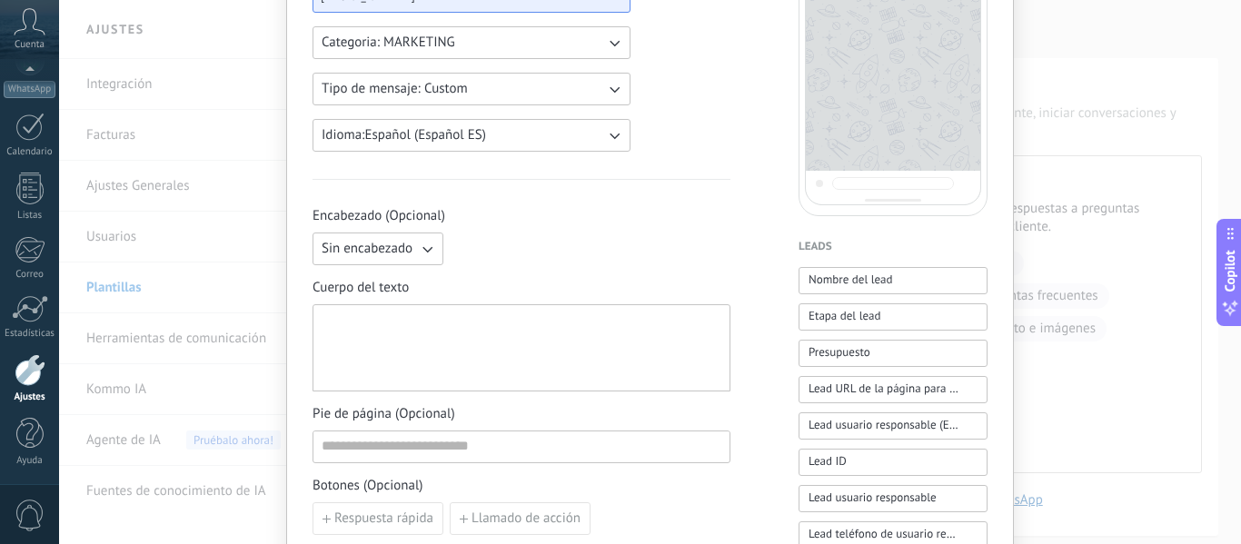
click at [409, 256] on span "Sin encabezado" at bounding box center [367, 249] width 91 height 18
click at [374, 276] on li "Texto" at bounding box center [372, 279] width 141 height 31
click at [519, 258] on input at bounding box center [590, 247] width 278 height 29
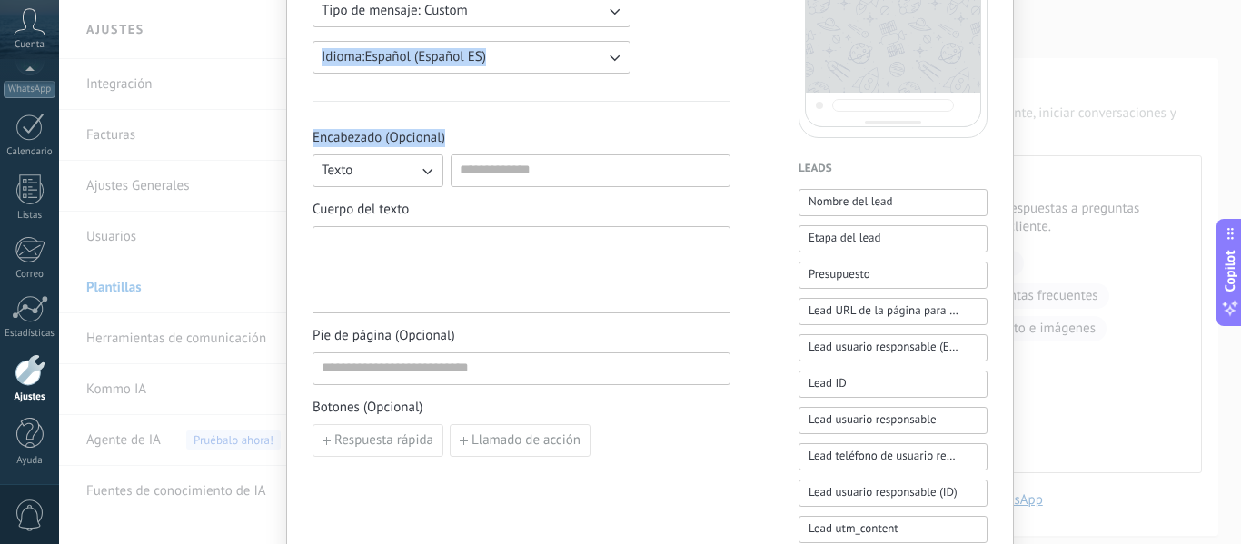
scroll to position [371, 0]
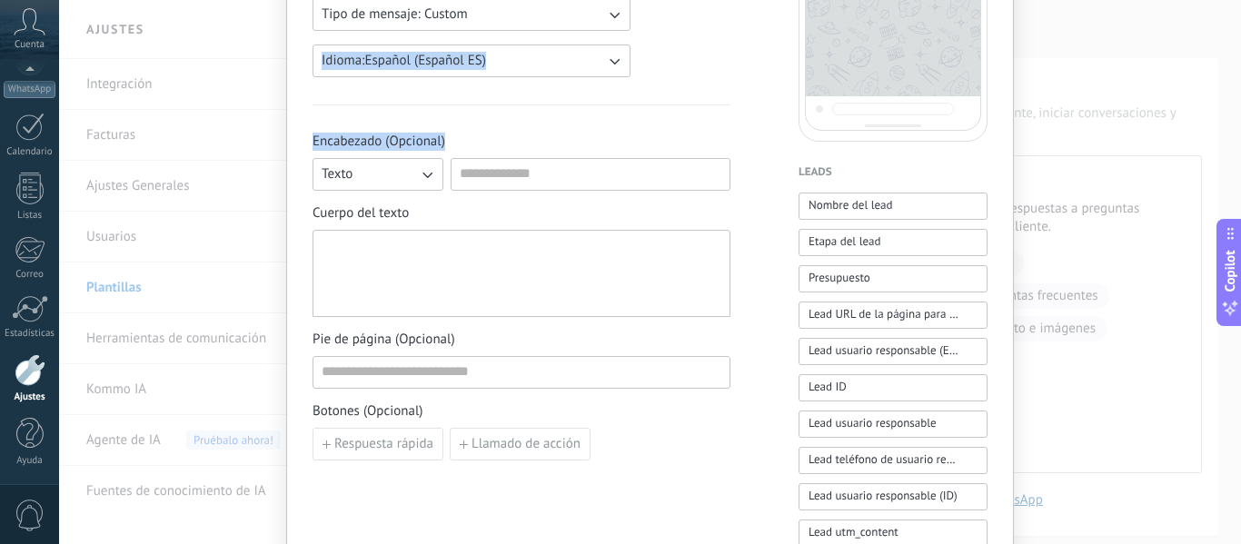
drag, startPoint x: 682, startPoint y: 210, endPoint x: 686, endPoint y: 20, distance: 189.9
click at [686, 20] on div "******* Colchones La [PERSON_NAME] ID: [CREDIT_CARD_NUMBER] Esta plantilla pued…" at bounding box center [521, 382] width 418 height 1227
click at [708, 136] on span "Encabezado (Opcional)" at bounding box center [521, 142] width 418 height 18
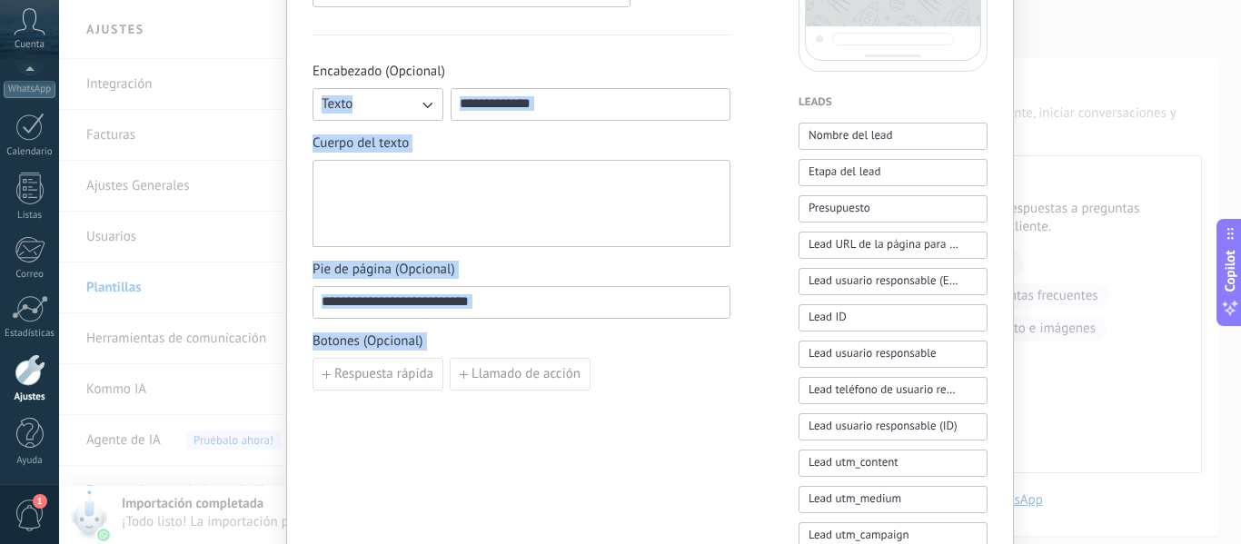
scroll to position [456, 0]
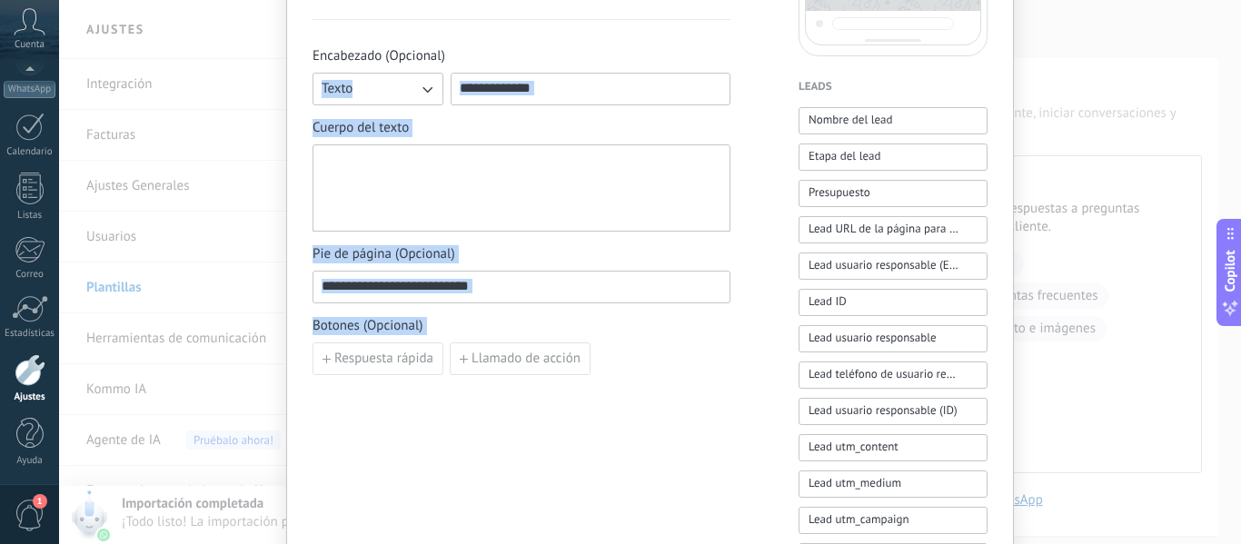
drag, startPoint x: 708, startPoint y: 136, endPoint x: 699, endPoint y: 475, distance: 339.0
click at [699, 475] on div "******* Colchones La [PERSON_NAME] ID: [CREDIT_CARD_NUMBER] Esta plantilla pued…" at bounding box center [521, 297] width 418 height 1227
click at [493, 91] on input at bounding box center [590, 88] width 278 height 29
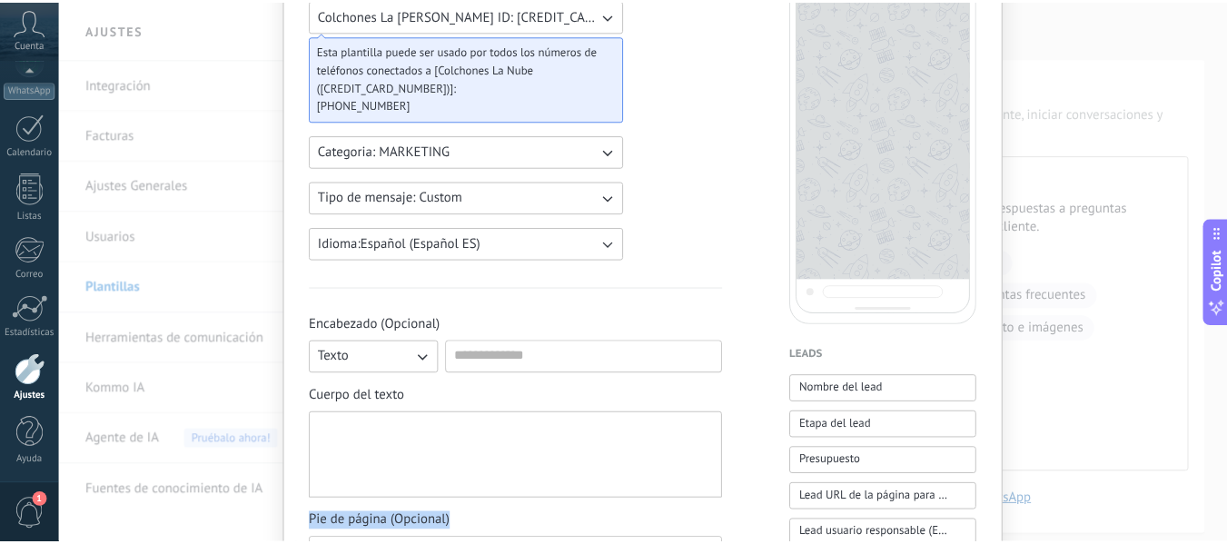
scroll to position [0, 0]
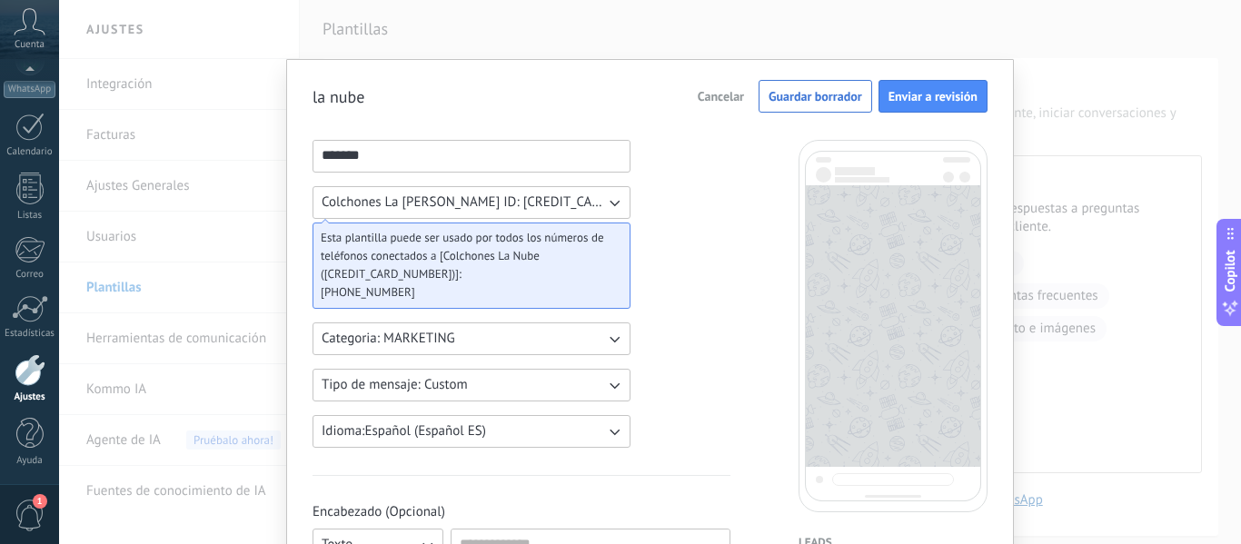
drag, startPoint x: 709, startPoint y: 250, endPoint x: 722, endPoint y: -36, distance: 286.5
click at [722, 0] on html ".abccls-1,.abccls-2{fill-rule:evenodd}.abccls-2{fill:#fff} .abfcls-1{fill:none}…" at bounding box center [620, 272] width 1241 height 544
click at [798, 112] on button "Guardar borrador" at bounding box center [816, 96] width 114 height 33
click at [829, 92] on span "Guardar borrador" at bounding box center [816, 96] width 94 height 13
click at [705, 97] on span "Cancelar" at bounding box center [721, 96] width 46 height 13
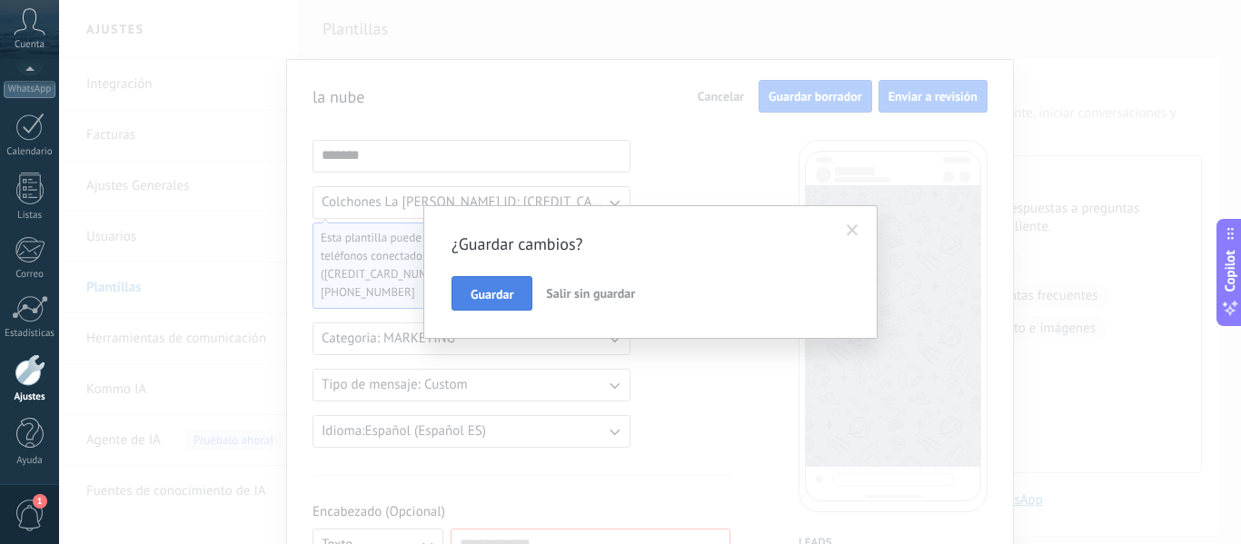
click at [487, 299] on span "Guardar" at bounding box center [492, 294] width 43 height 13
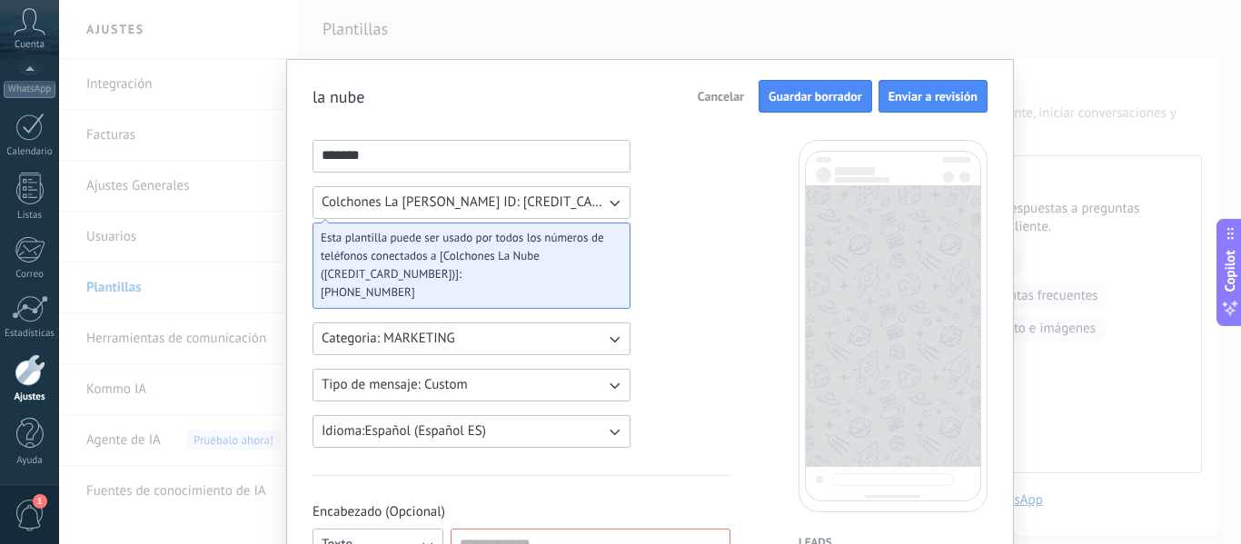
click at [822, 95] on span "Guardar borrador" at bounding box center [816, 96] width 94 height 13
click at [762, 45] on div "la nube Cancelar Guardar borrador Enviar a revisión ******* Colchones La [PERSO…" at bounding box center [650, 272] width 1182 height 544
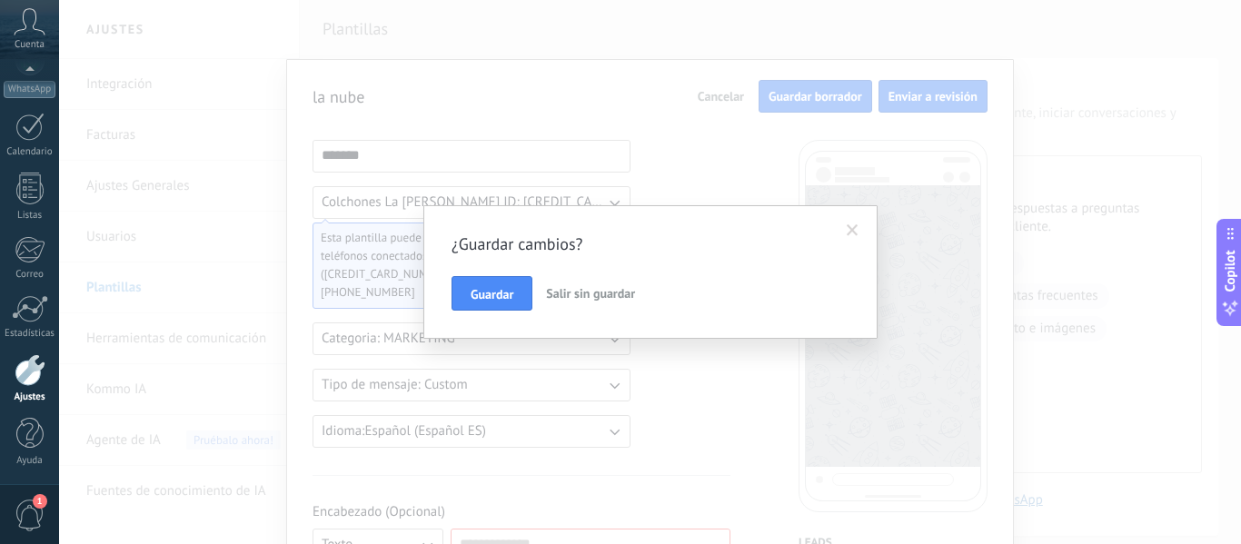
click at [584, 293] on span "Salir sin guardar" at bounding box center [590, 293] width 89 height 16
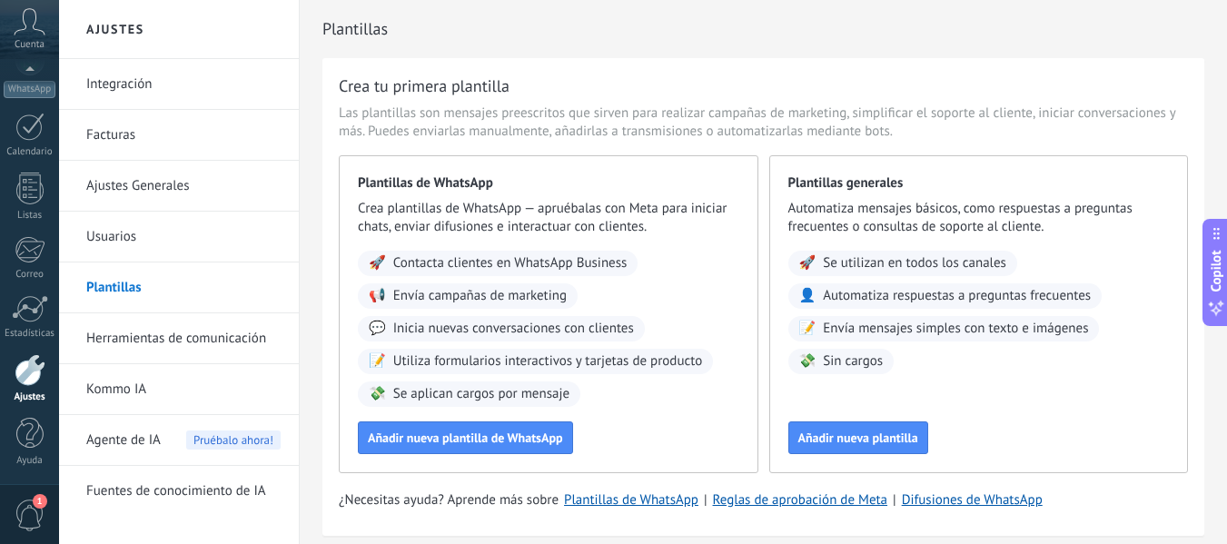
click at [133, 338] on link "Herramientas de comunicación" at bounding box center [183, 338] width 194 height 51
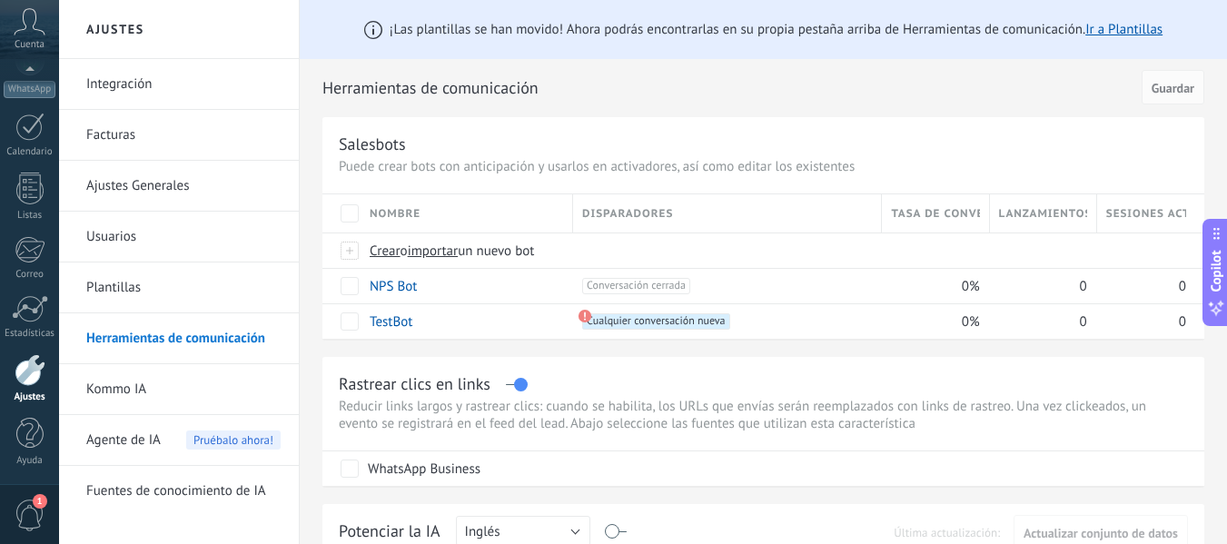
click at [155, 439] on span "Agente de IA" at bounding box center [123, 440] width 74 height 51
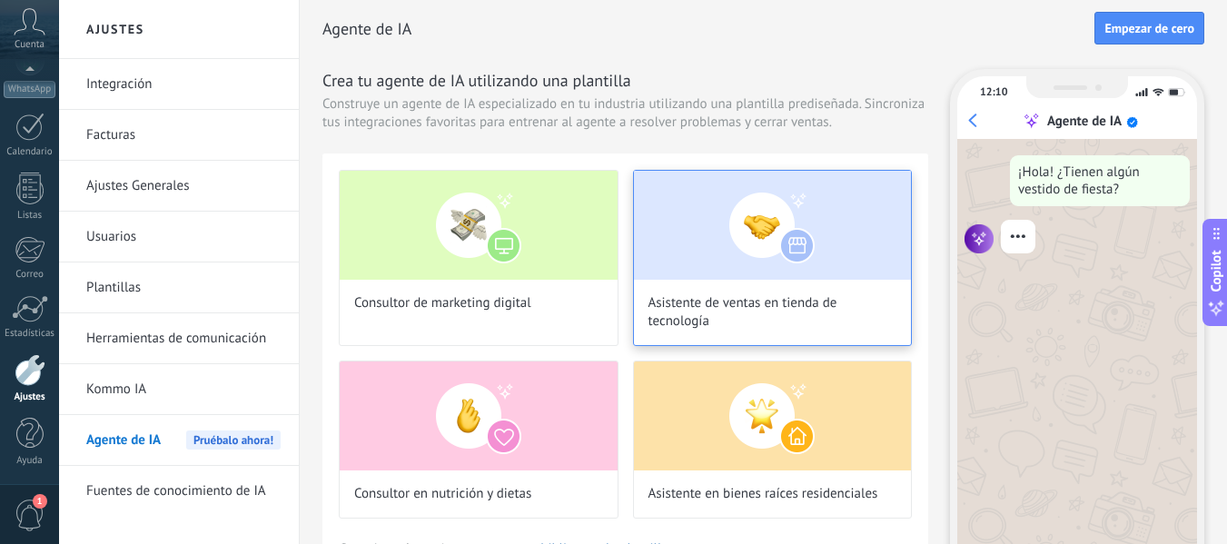
click at [714, 241] on img at bounding box center [773, 225] width 278 height 109
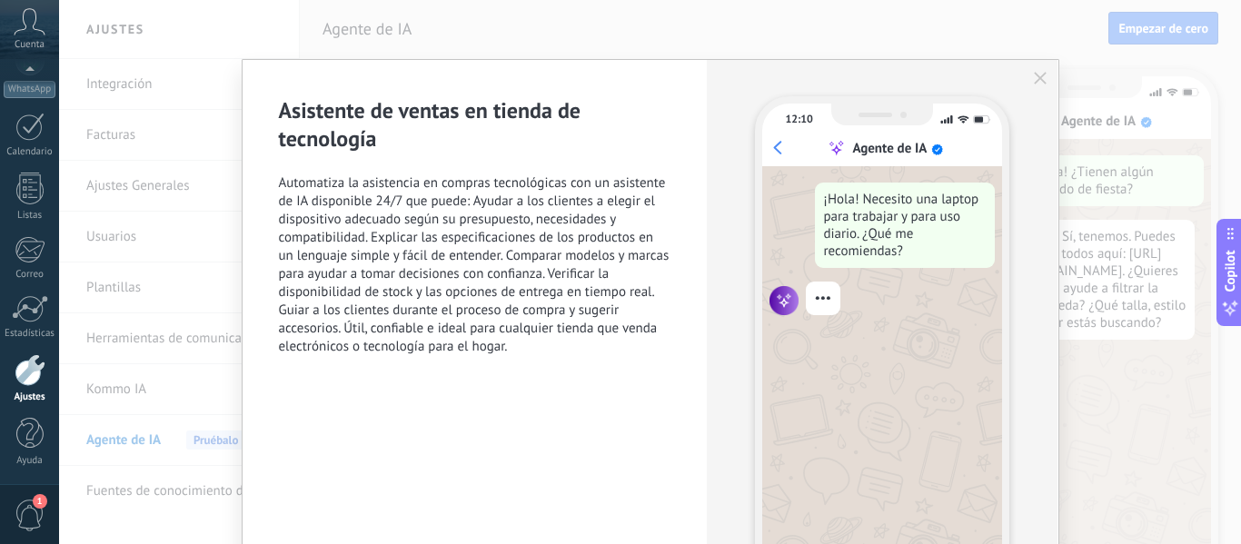
click at [1038, 73] on icon "button" at bounding box center [1040, 78] width 13 height 13
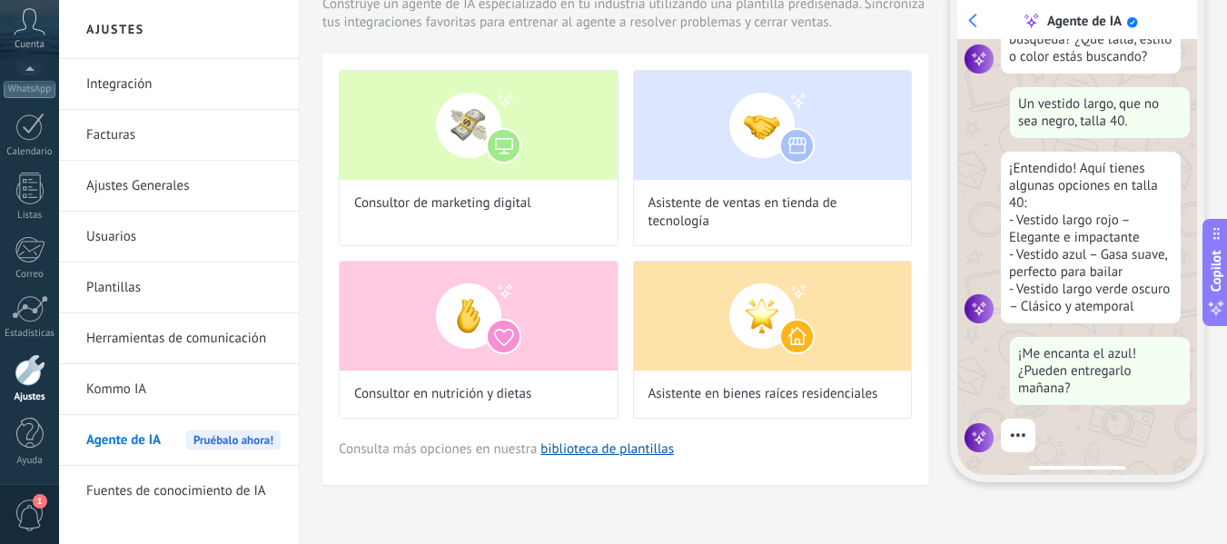
scroll to position [218, 0]
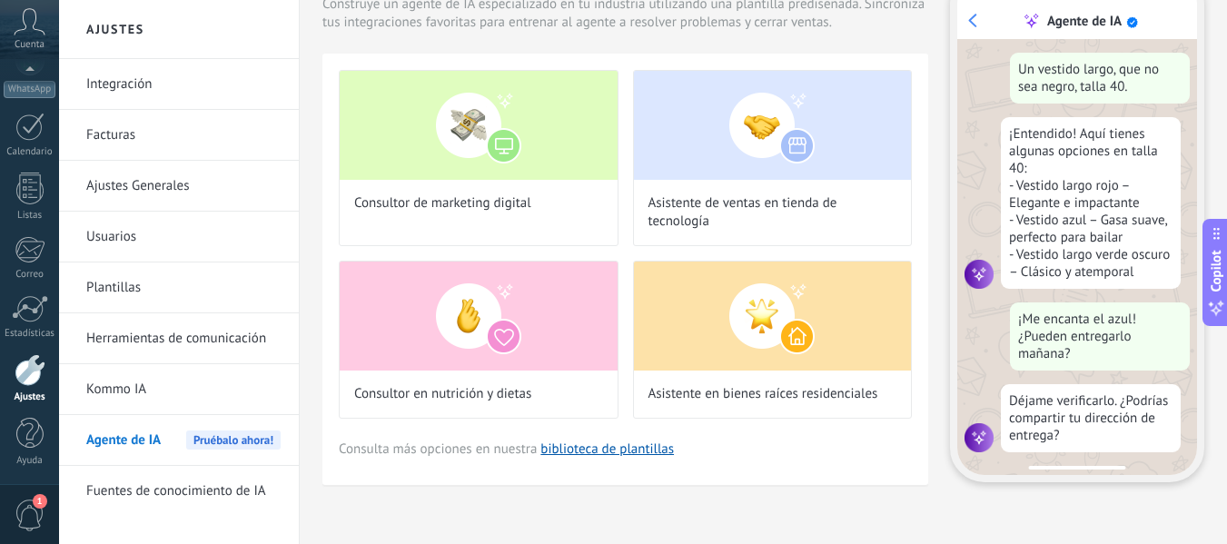
click at [144, 392] on link "Kommo IA" at bounding box center [183, 389] width 194 height 51
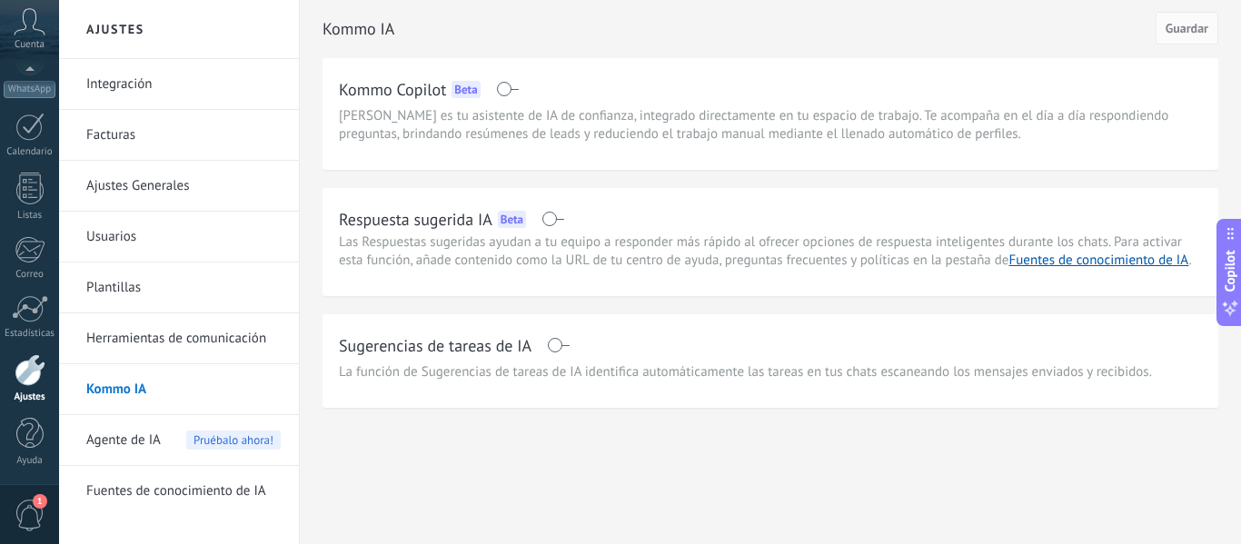
click at [549, 225] on span at bounding box center [552, 219] width 23 height 15
click at [559, 351] on span at bounding box center [558, 345] width 23 height 15
click at [1169, 34] on span "Guardar" at bounding box center [1186, 28] width 43 height 13
click at [139, 485] on link "Fuentes de conocimiento de IA" at bounding box center [183, 491] width 194 height 51
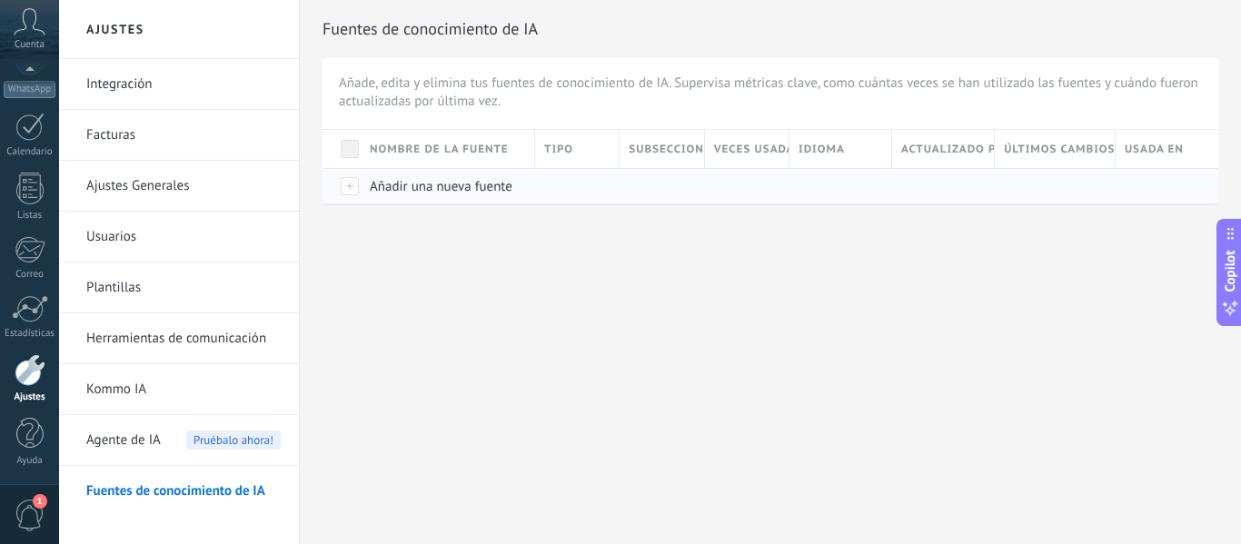
click at [408, 183] on span "Añadir una nueva fuente" at bounding box center [441, 186] width 143 height 17
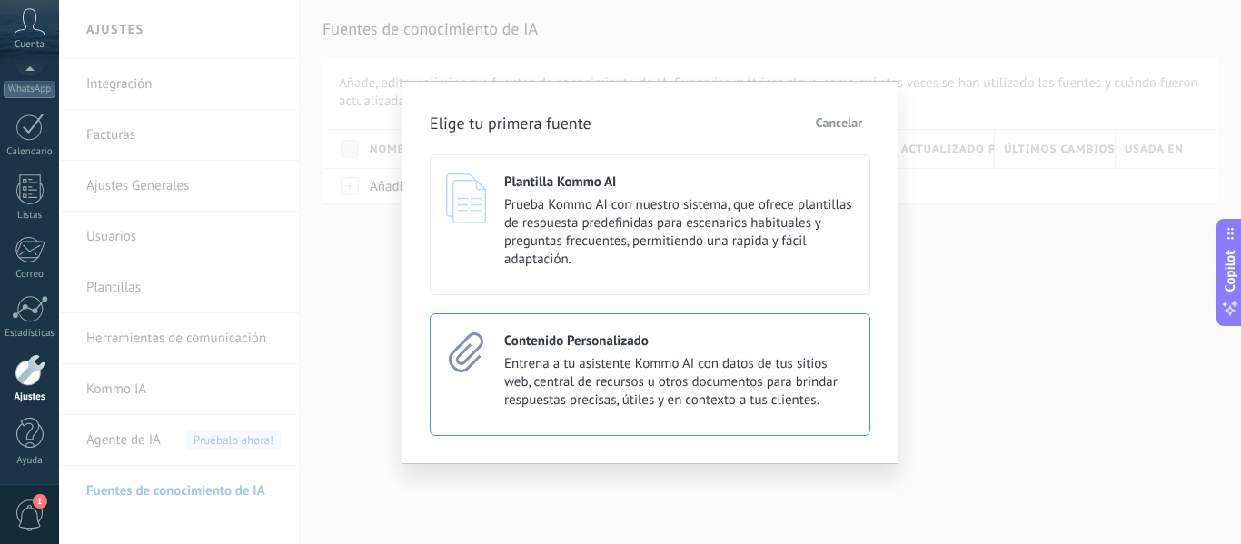
click at [565, 362] on span "Entrena a tu asistente Kommo AI con datos de tus sitios web, central de recurso…" at bounding box center [679, 382] width 350 height 55
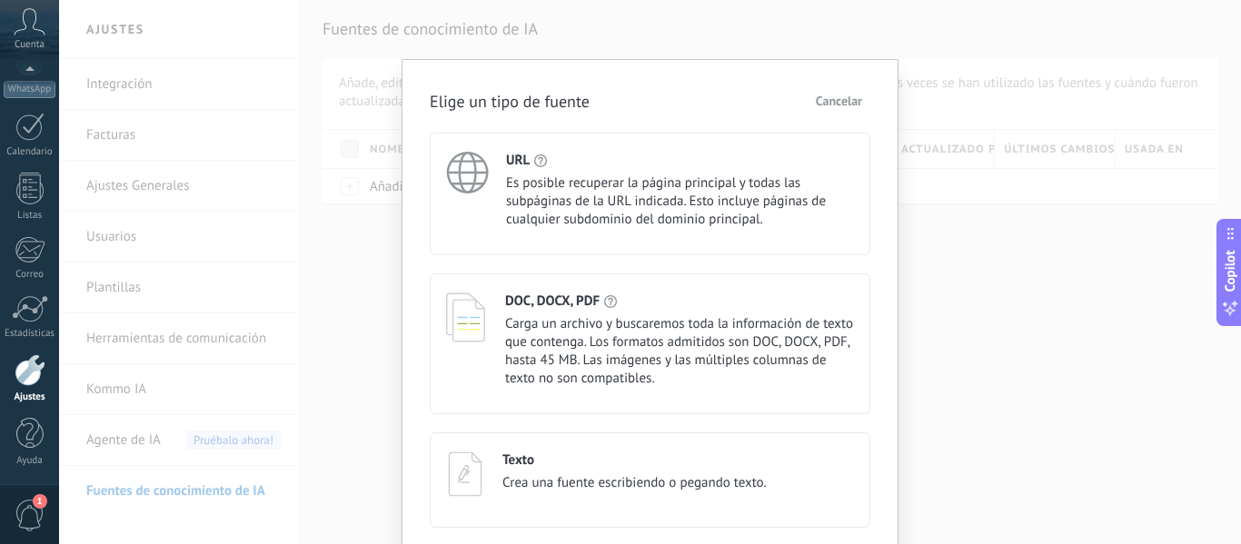
click at [452, 311] on icon at bounding box center [466, 318] width 41 height 50
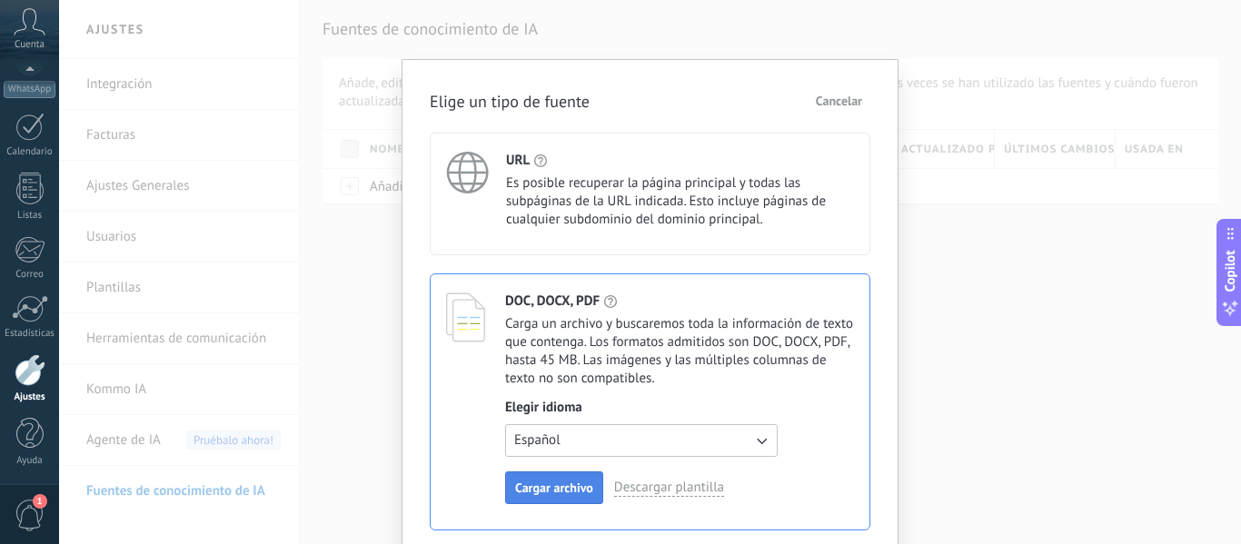
click at [553, 486] on span "Cargar archivo" at bounding box center [554, 487] width 78 height 13
click at [550, 487] on span "Cargar archivo" at bounding box center [554, 487] width 78 height 13
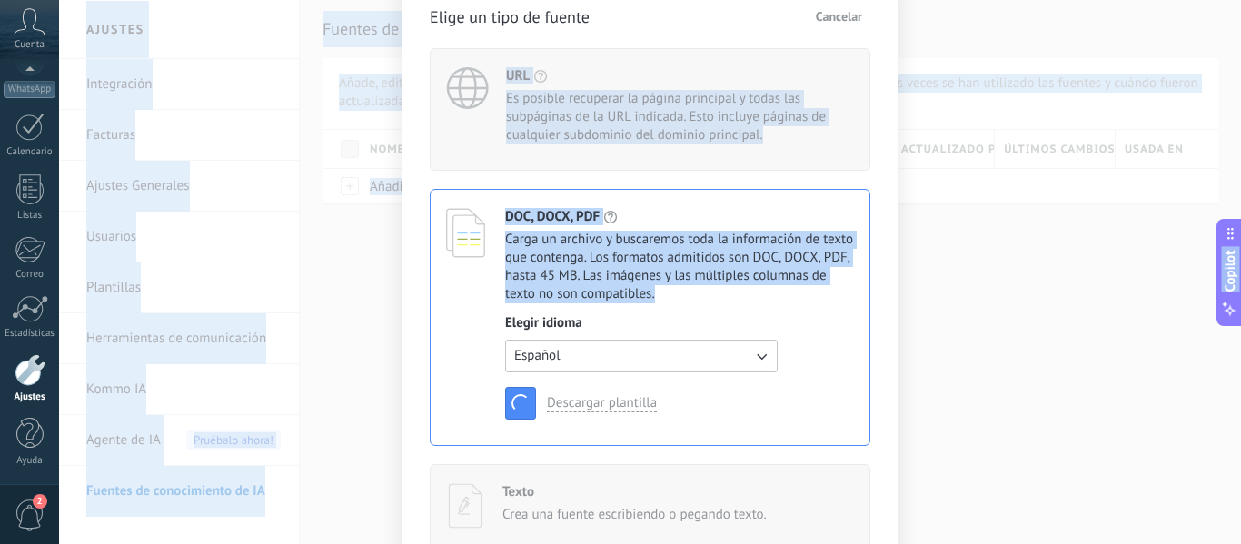
scroll to position [186, 0]
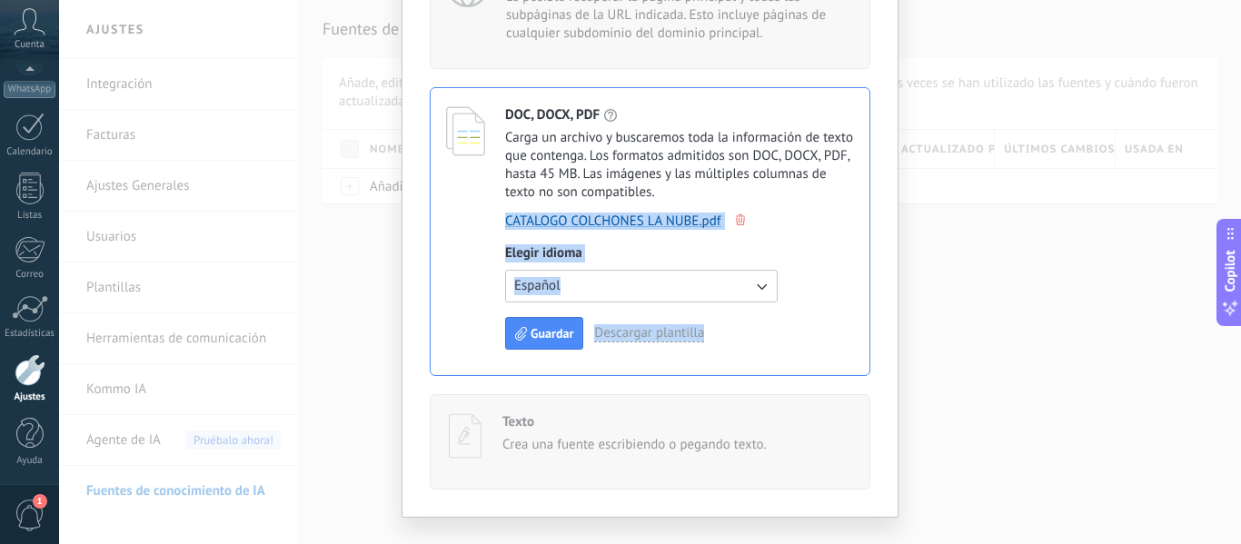
drag, startPoint x: 886, startPoint y: 362, endPoint x: 848, endPoint y: 372, distance: 39.4
click at [848, 372] on div "Elige un tipo de fuente Cancelar URL Es posible recuperar la página principal y…" at bounding box center [650, 195] width 497 height 645
click at [563, 338] on span "Guardar" at bounding box center [552, 333] width 43 height 13
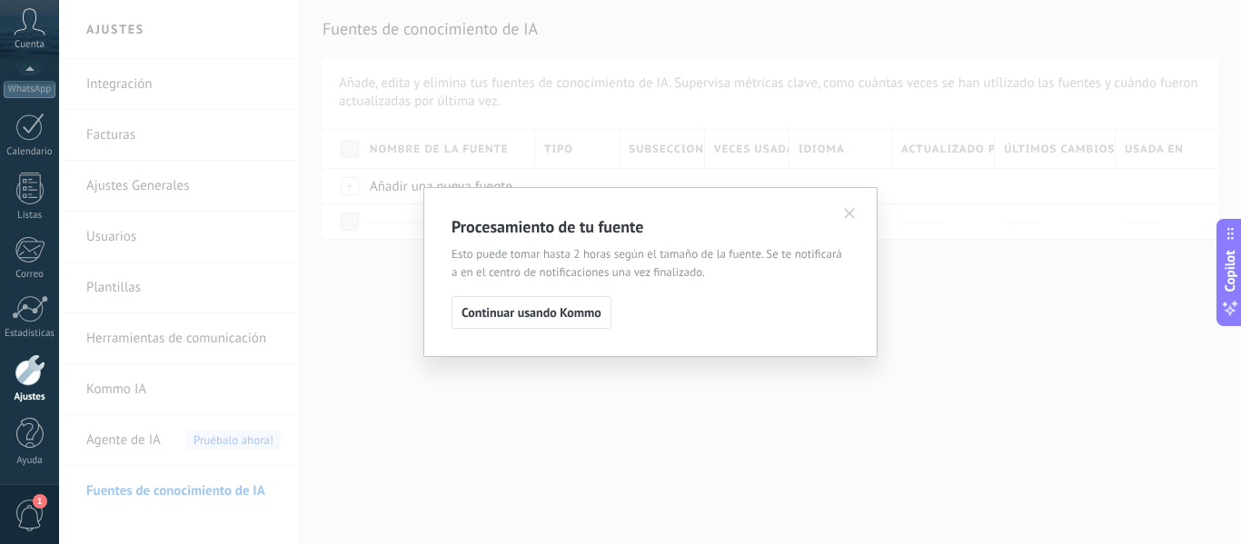
scroll to position [0, 0]
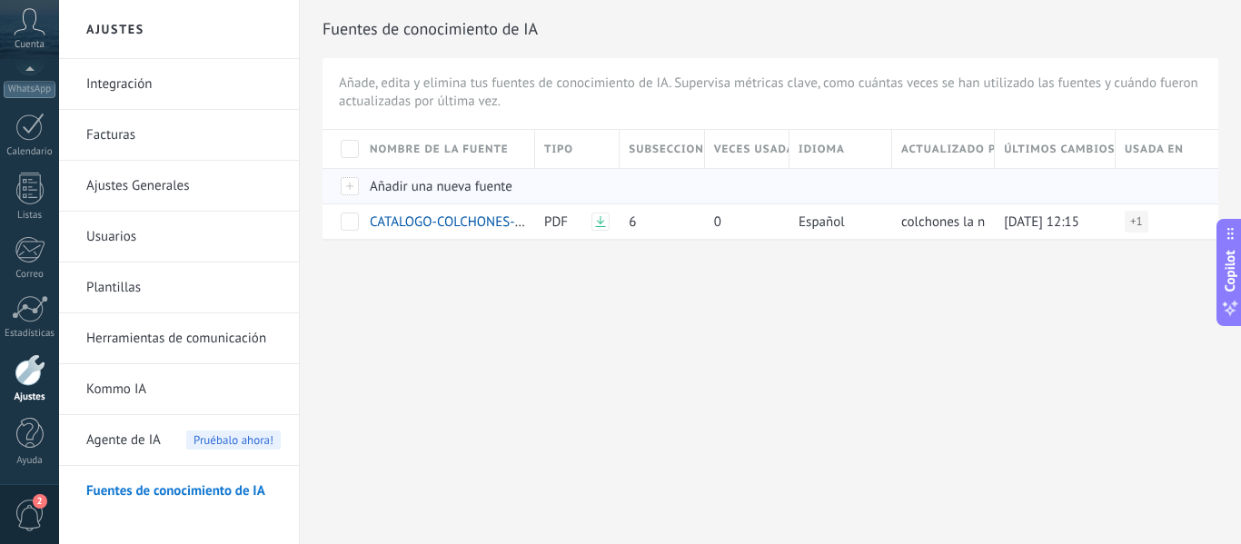
click at [448, 184] on span "Añadir una nueva fuente" at bounding box center [441, 186] width 143 height 17
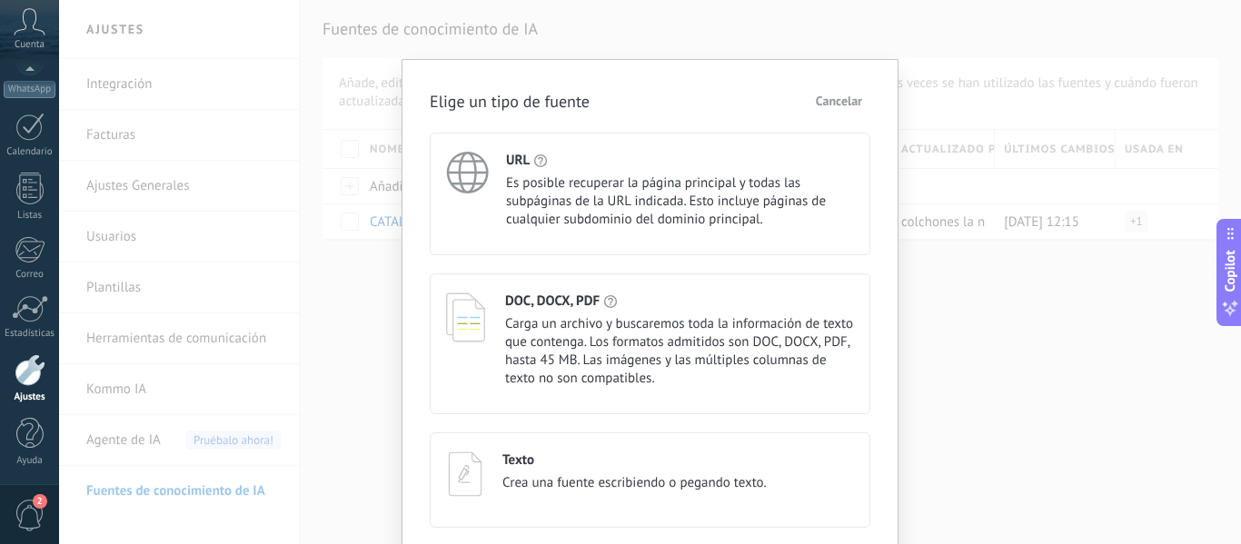
click at [596, 484] on span "Crea una fuente escribiendo o pegando texto." at bounding box center [634, 483] width 264 height 18
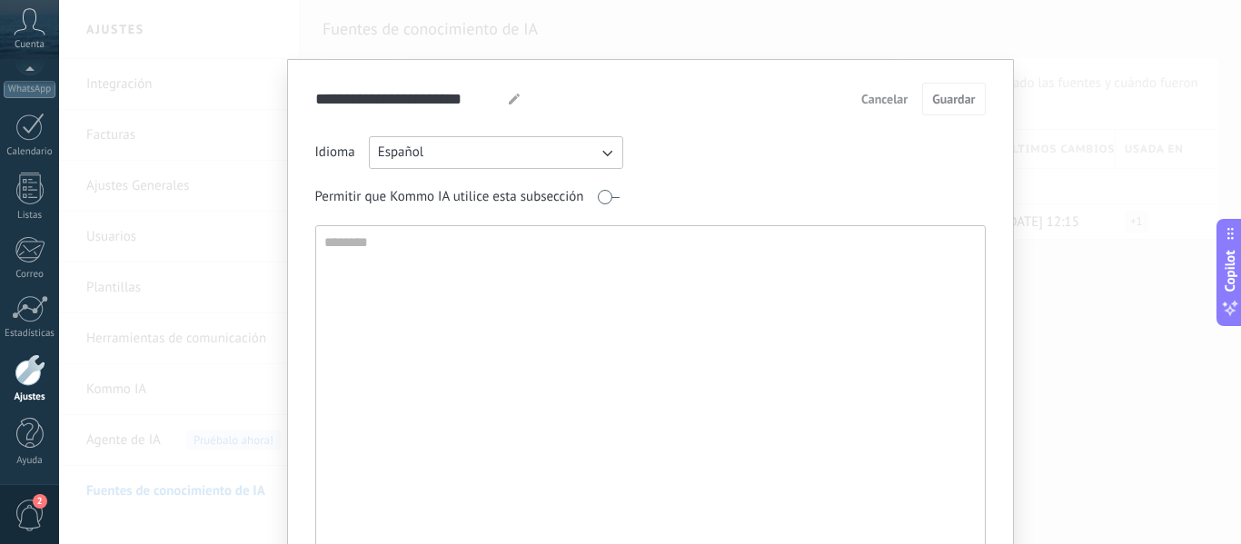
click at [884, 94] on span "Cancelar" at bounding box center [884, 99] width 46 height 13
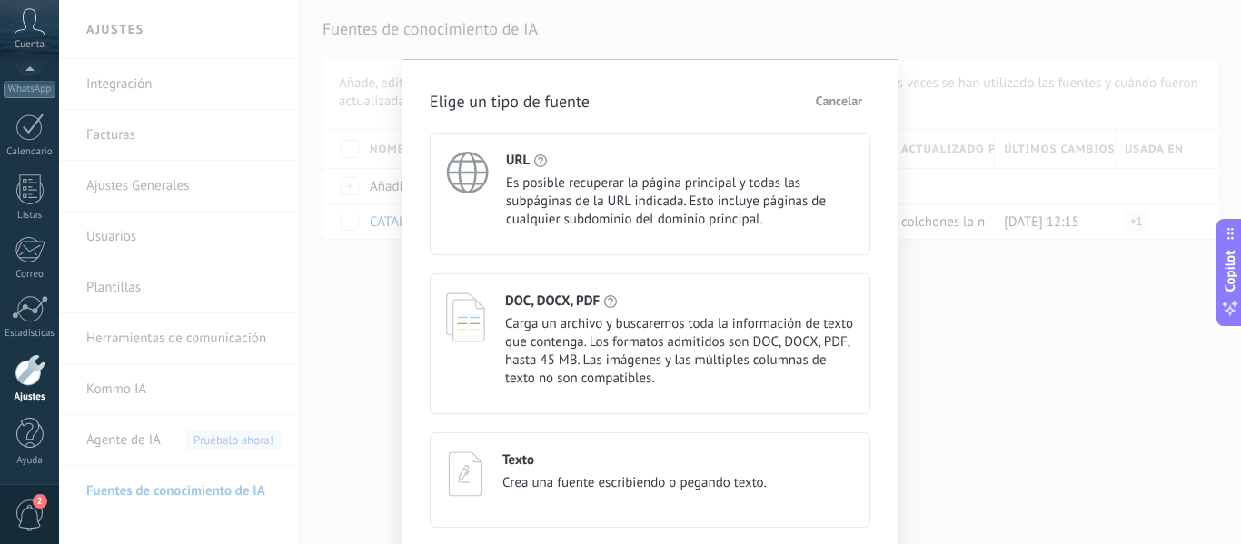
click at [847, 102] on span "Cancelar" at bounding box center [839, 100] width 46 height 13
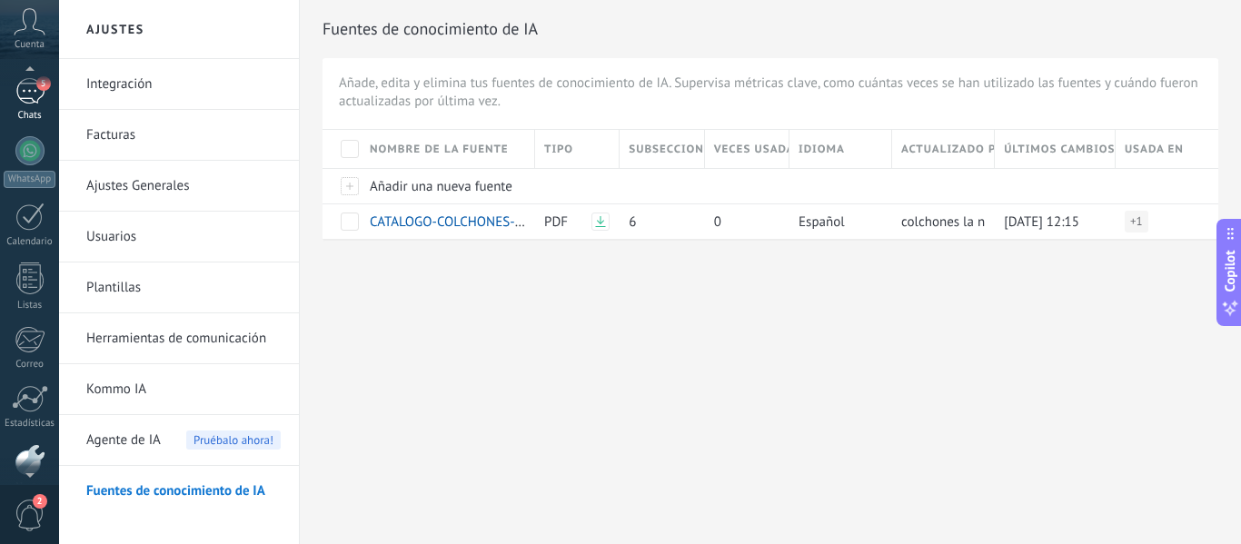
scroll to position [116, 0]
click at [23, 162] on div at bounding box center [29, 156] width 29 height 29
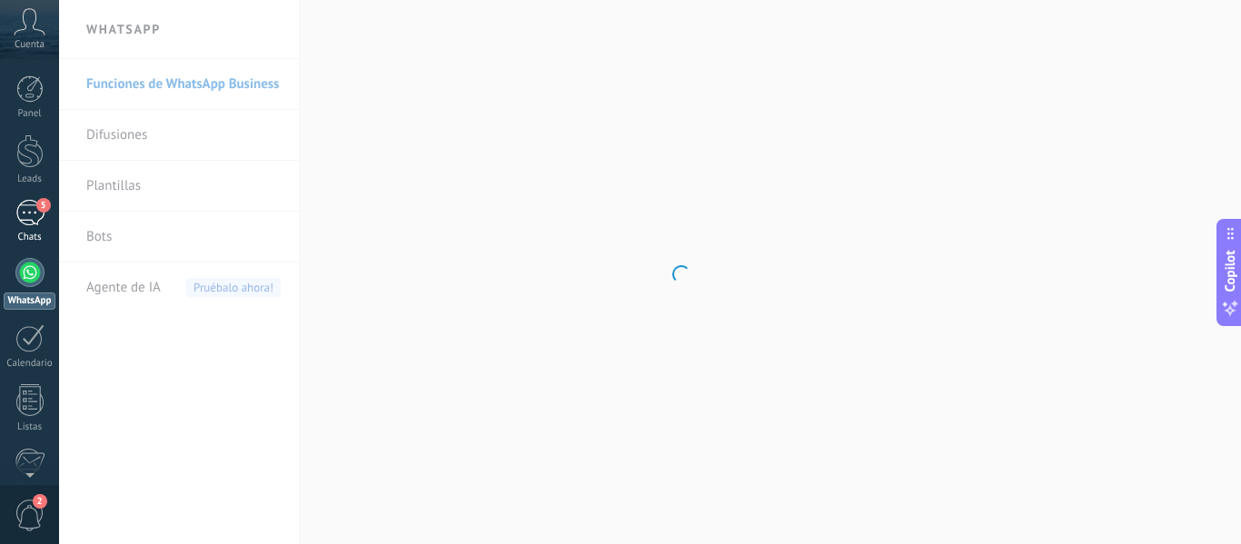
click at [32, 223] on div "5" at bounding box center [29, 213] width 29 height 26
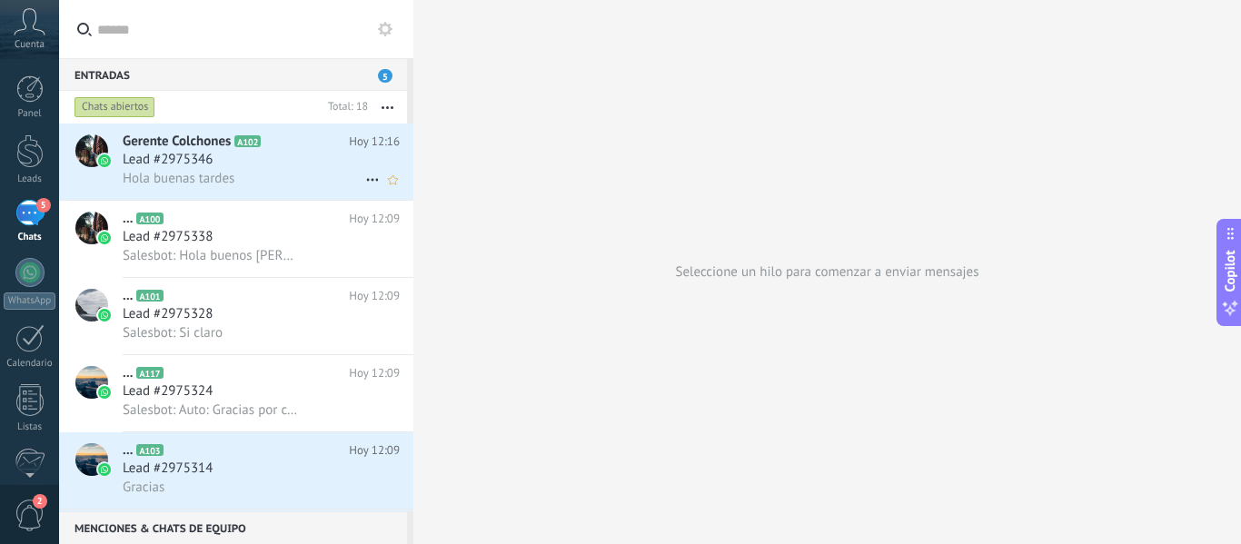
click at [293, 169] on div "Hola buenas tardes" at bounding box center [261, 178] width 277 height 19
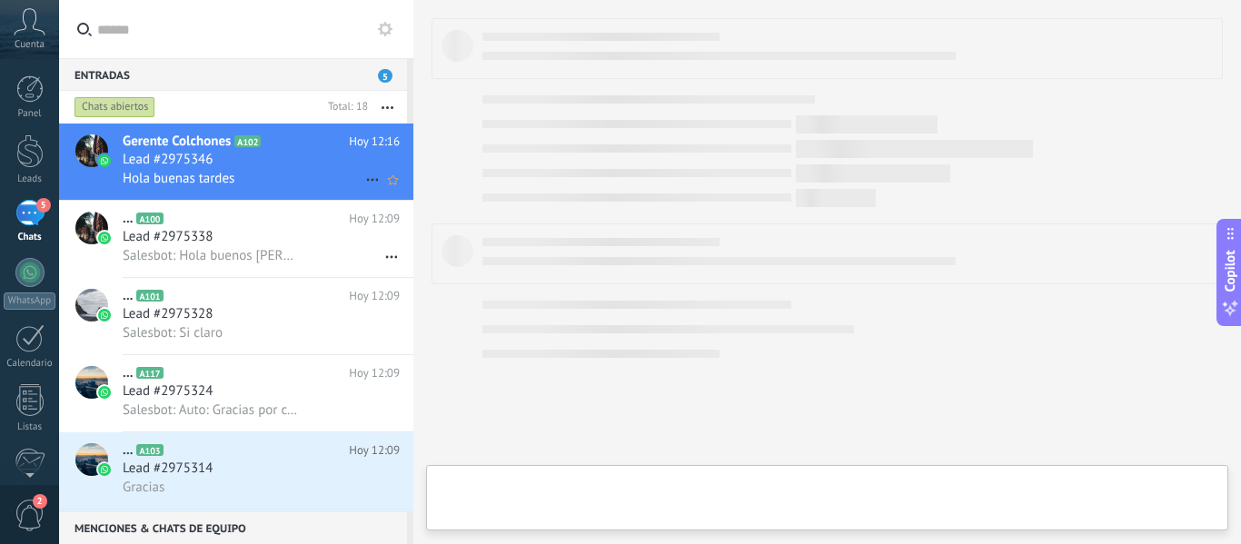
click at [189, 160] on span "Lead #2975346" at bounding box center [168, 160] width 90 height 18
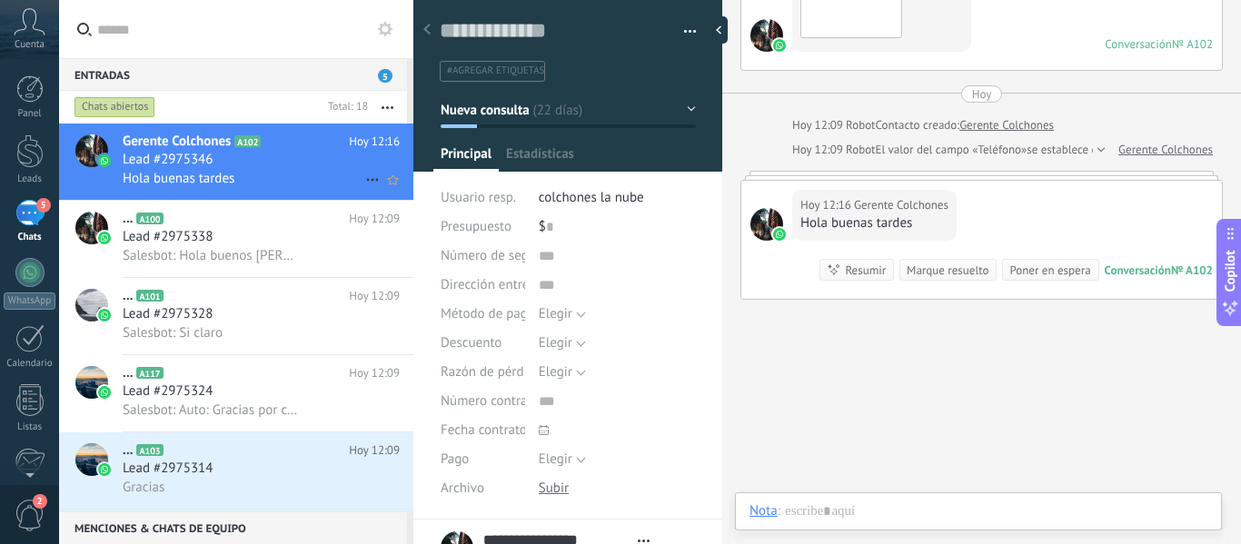
scroll to position [27, 0]
click at [19, 271] on div at bounding box center [29, 272] width 29 height 29
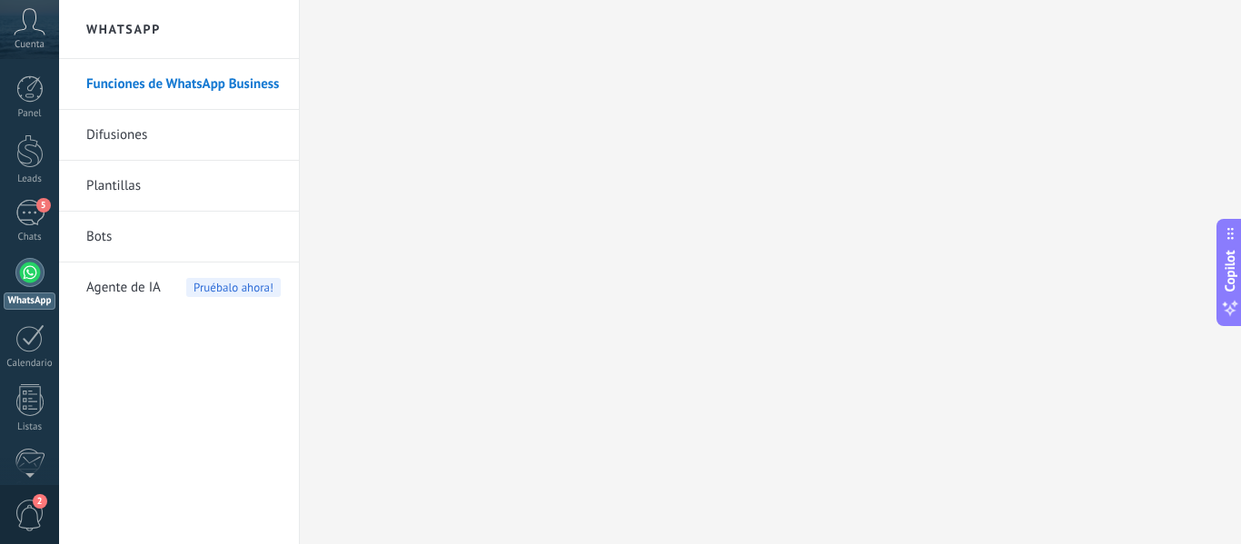
click at [162, 300] on div "Agente de IA Pruébalo ahora!" at bounding box center [183, 288] width 194 height 51
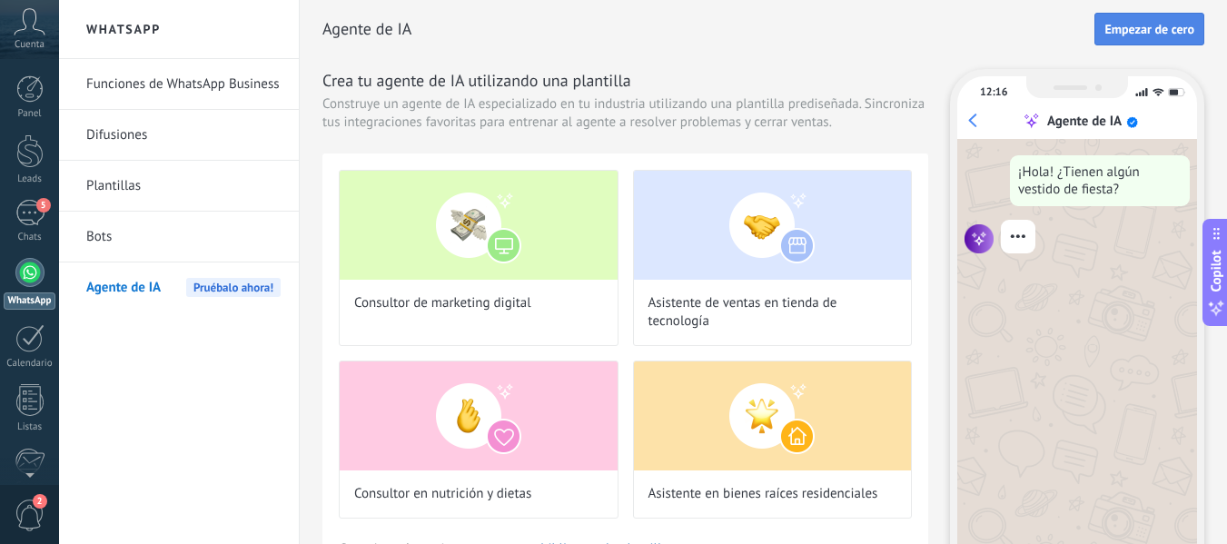
click at [1171, 30] on span "Empezar de cero" at bounding box center [1150, 29] width 90 height 13
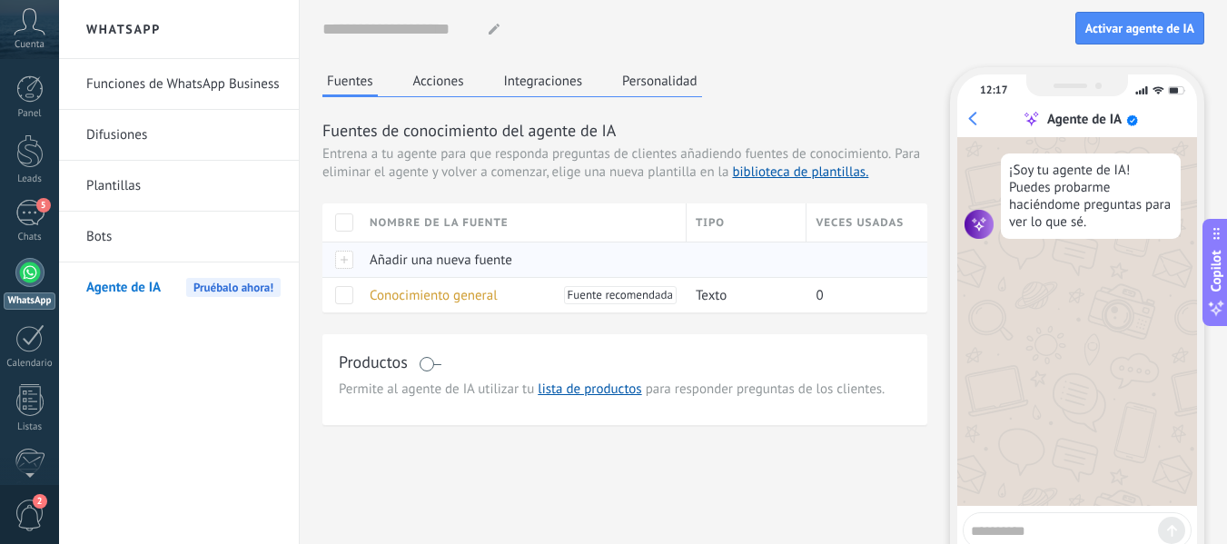
click at [407, 262] on span "Añadir una nueva fuente" at bounding box center [441, 260] width 143 height 17
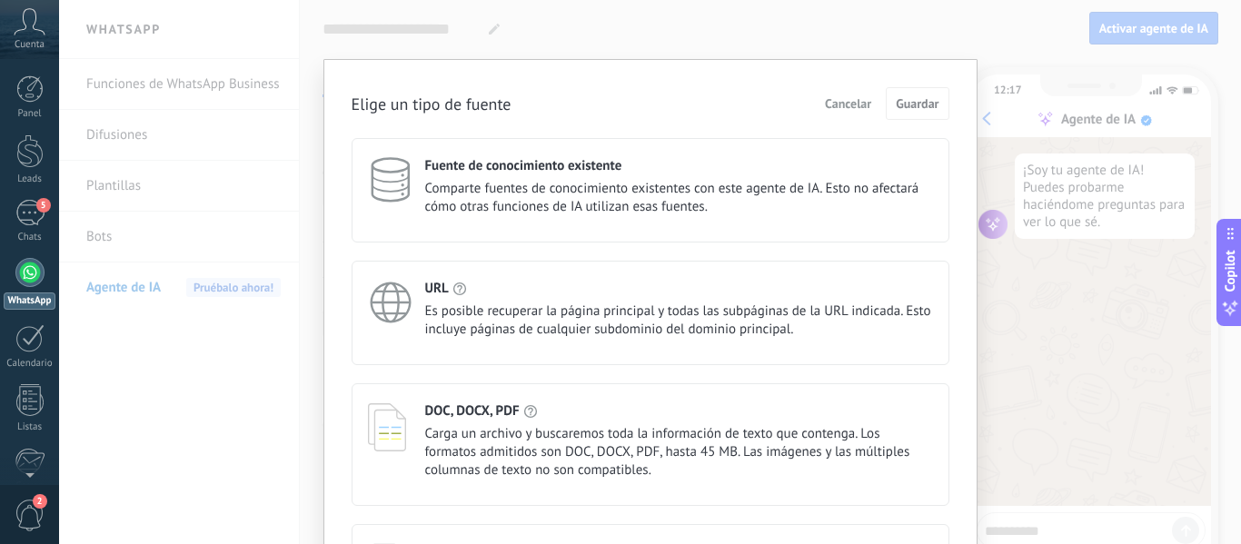
click at [445, 316] on span "Es posible recuperar la página principal y todas las subpáginas de la URL indic…" at bounding box center [679, 320] width 508 height 36
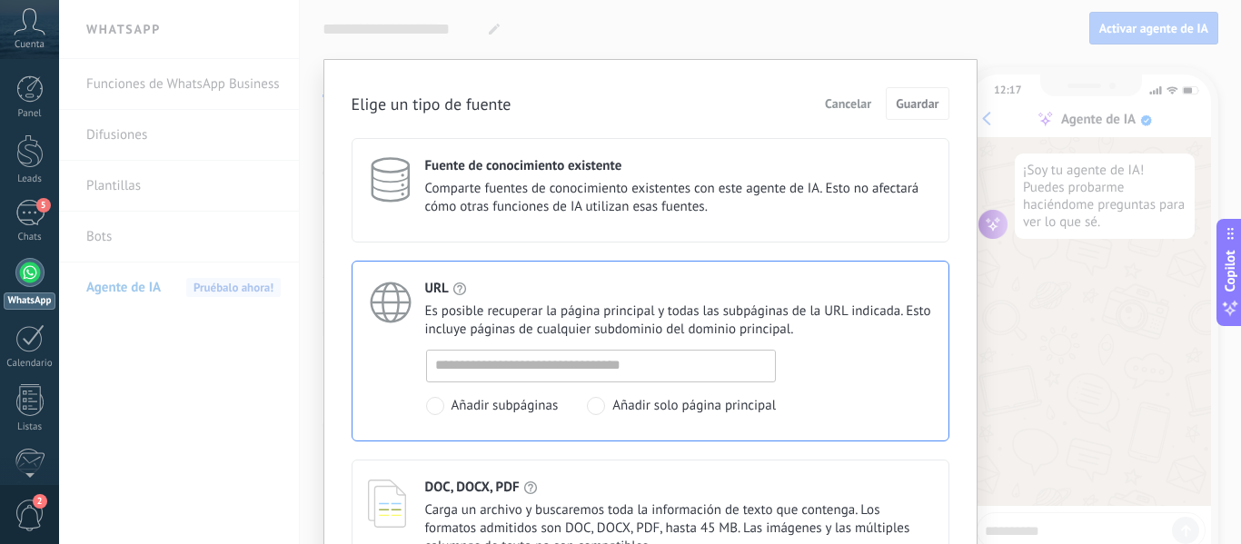
click at [453, 493] on h4 "DOC, DOCX, PDF" at bounding box center [472, 487] width 94 height 17
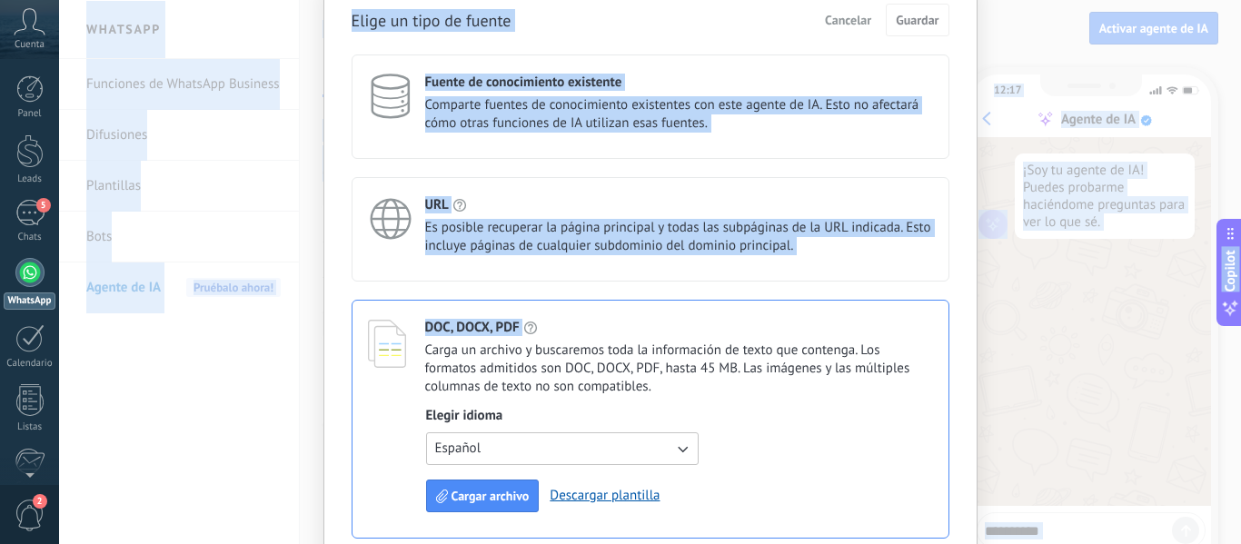
scroll to position [273, 0]
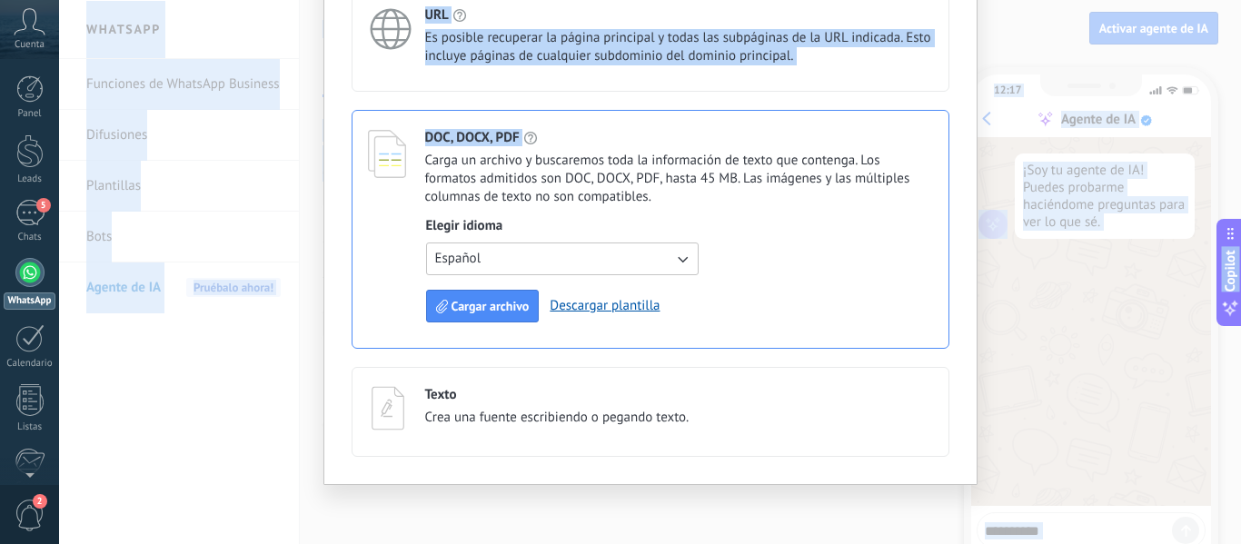
drag, startPoint x: 957, startPoint y: 366, endPoint x: 944, endPoint y: 545, distance: 179.4
click at [944, 543] on html ".abccls-1,.abccls-2{fill-rule:evenodd}.abccls-2{fill:#fff} .abfcls-1{fill:none}…" at bounding box center [620, 272] width 1241 height 544
click at [493, 307] on span "Cargar archivo" at bounding box center [490, 306] width 78 height 13
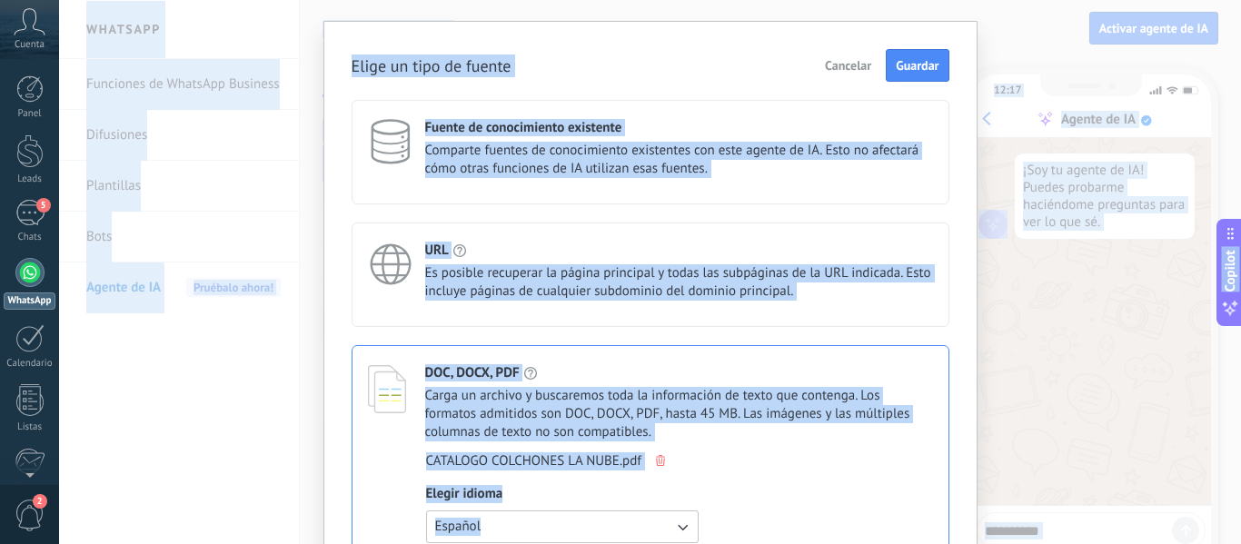
scroll to position [0, 0]
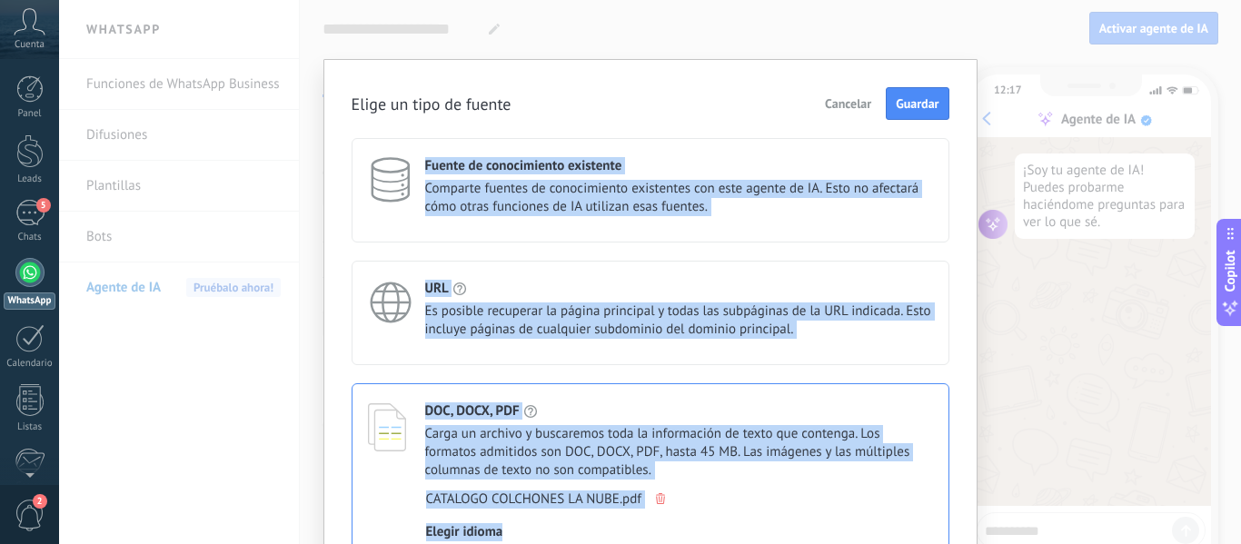
drag, startPoint x: 953, startPoint y: 301, endPoint x: 901, endPoint y: 49, distance: 256.9
click at [901, 49] on div "Elige un tipo de fuente Cancelar Guardar Fuente de conocimiento existente Compa…" at bounding box center [650, 272] width 1182 height 544
click at [916, 101] on span "Guardar" at bounding box center [917, 103] width 43 height 13
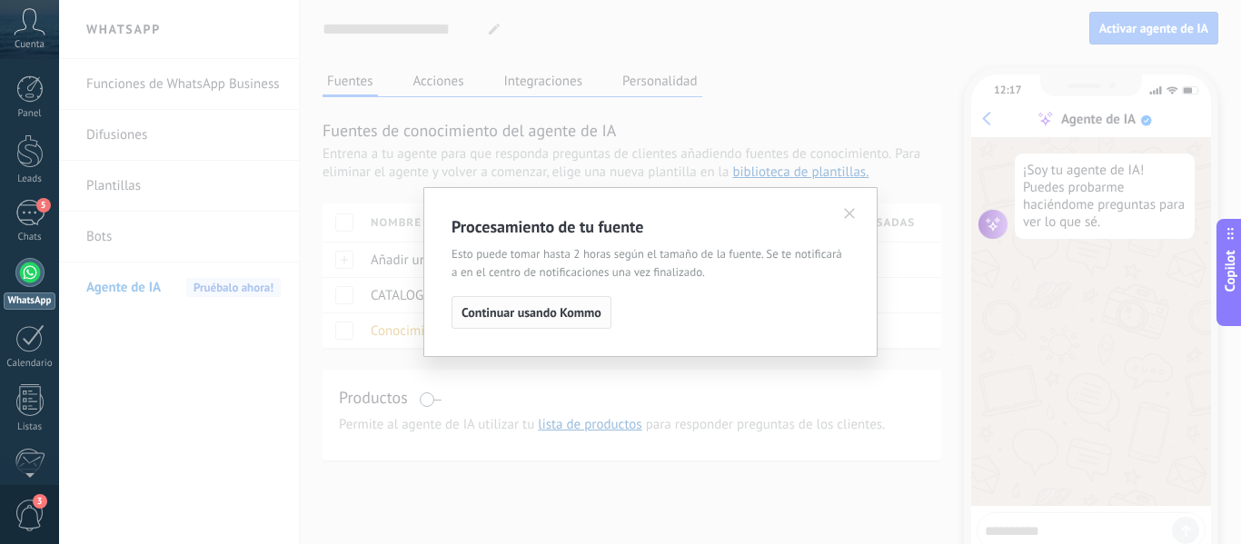
click at [503, 314] on span "Continuar usando Kommo" at bounding box center [531, 312] width 140 height 13
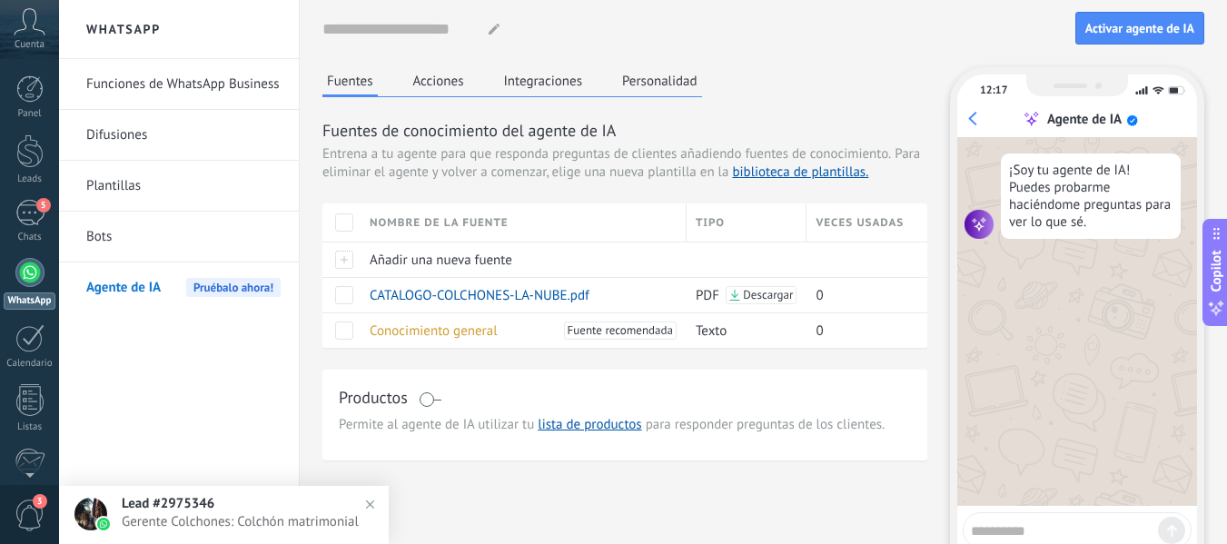
click at [117, 239] on link "Bots" at bounding box center [183, 237] width 194 height 51
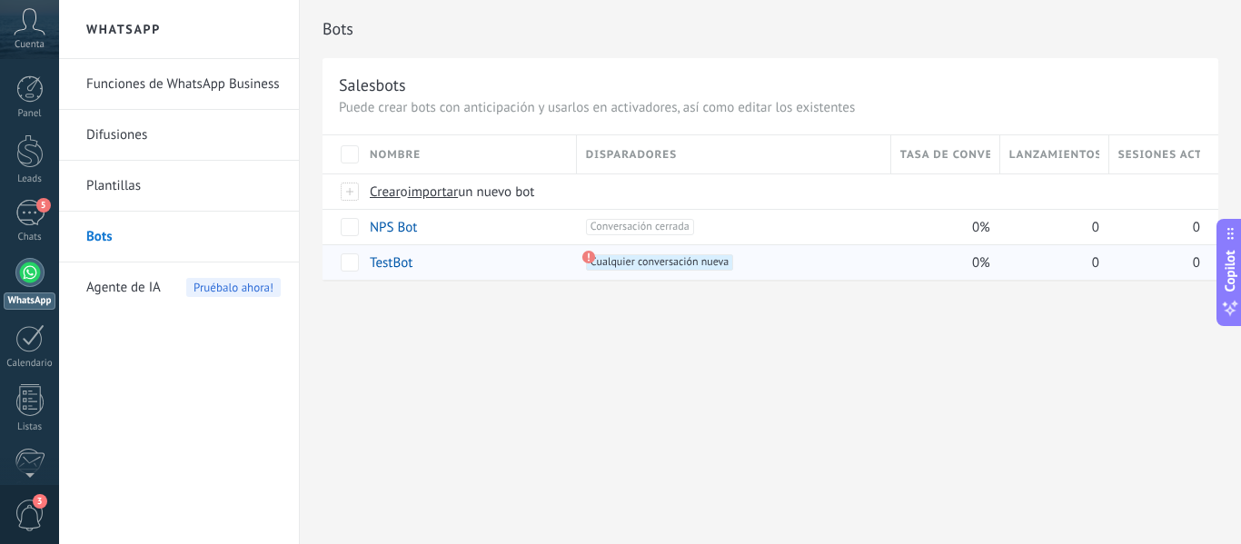
click at [396, 263] on link "TestBot" at bounding box center [391, 262] width 43 height 17
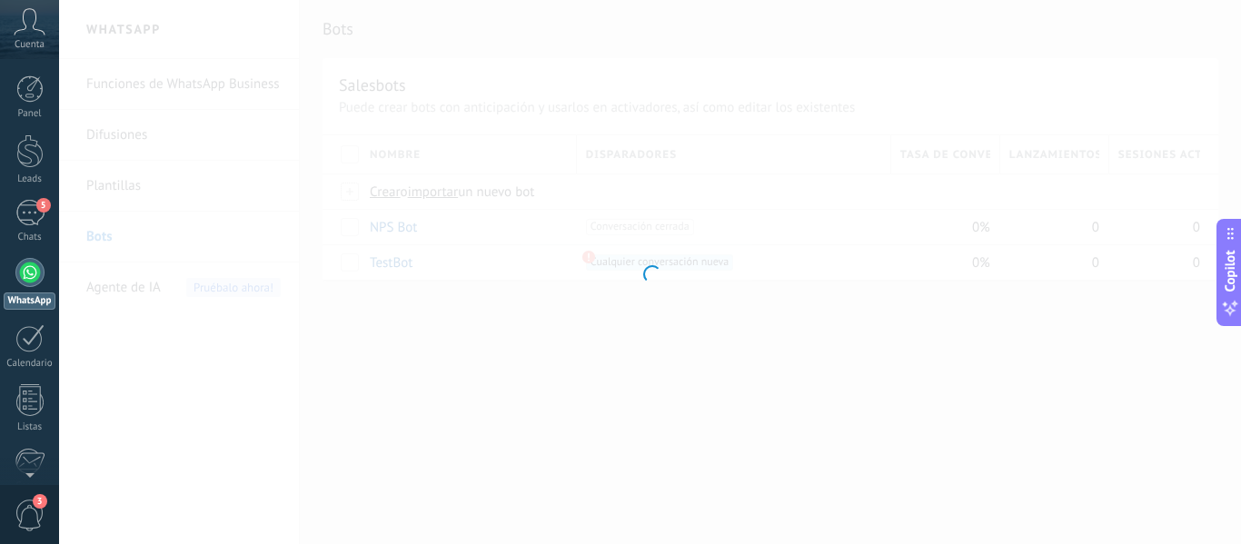
type input "*******"
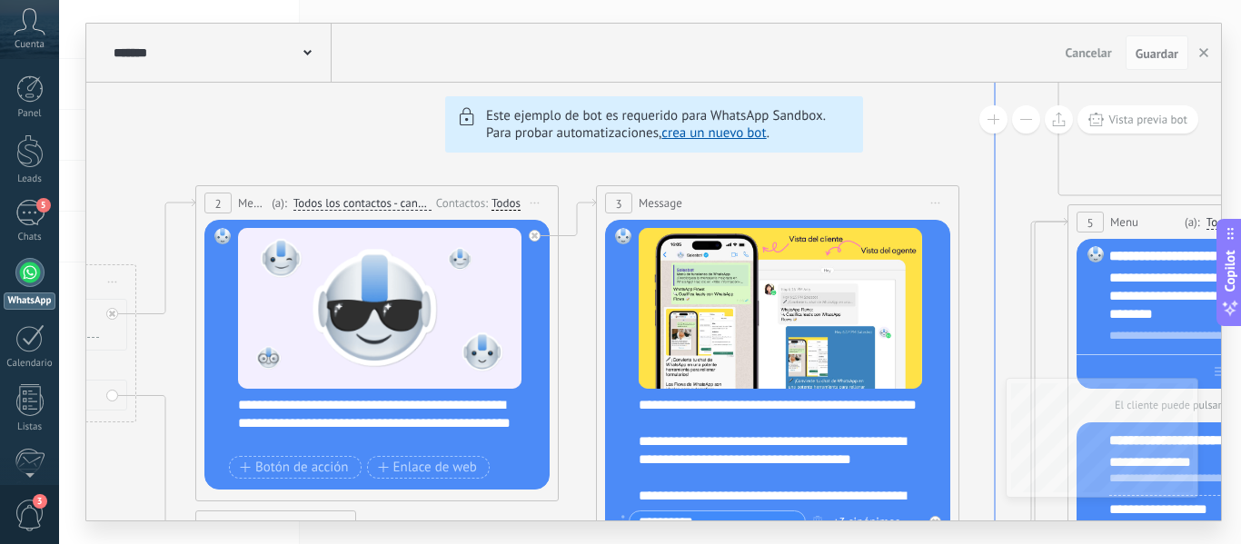
drag, startPoint x: 1126, startPoint y: 229, endPoint x: 966, endPoint y: 109, distance: 200.6
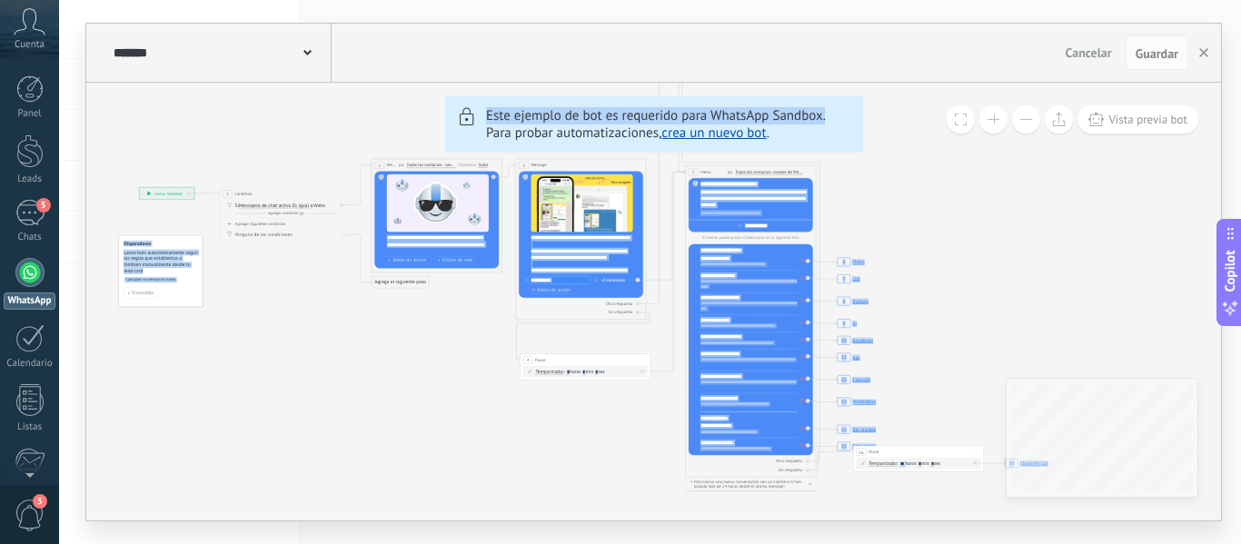
drag, startPoint x: 819, startPoint y: 231, endPoint x: 853, endPoint y: 109, distance: 126.3
click at [853, 109] on div "6 Flows 7 List 8 Buttons 9 AI 10 Broadcast 11 Ads 12 Carousel 13 Verification 1…" at bounding box center [653, 302] width 1135 height 438
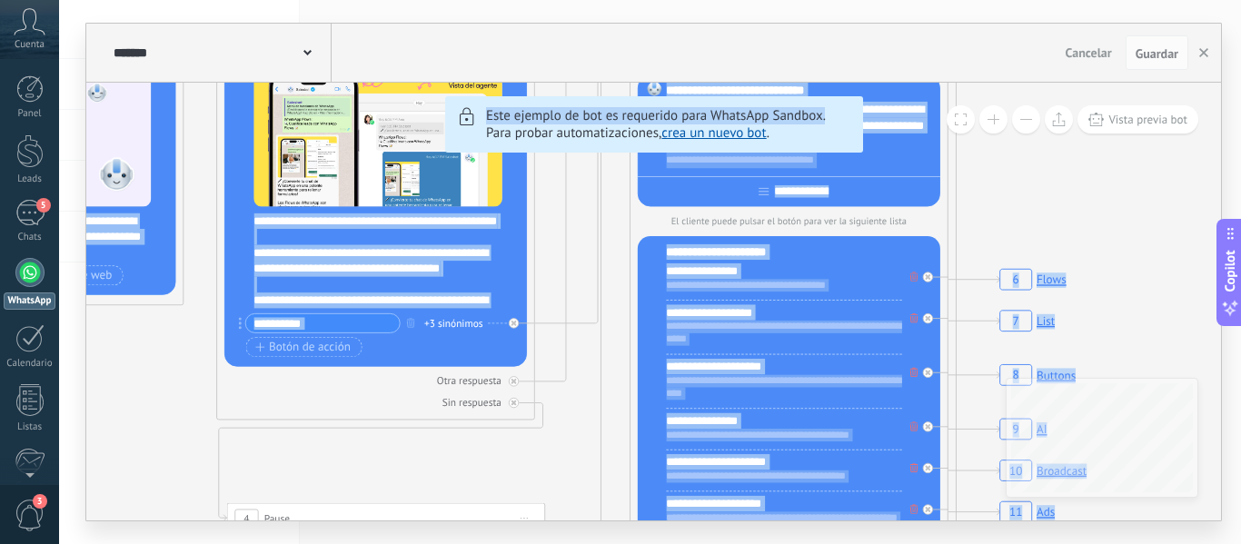
click at [304, 72] on div "******* TestBot" at bounding box center [220, 53] width 223 height 58
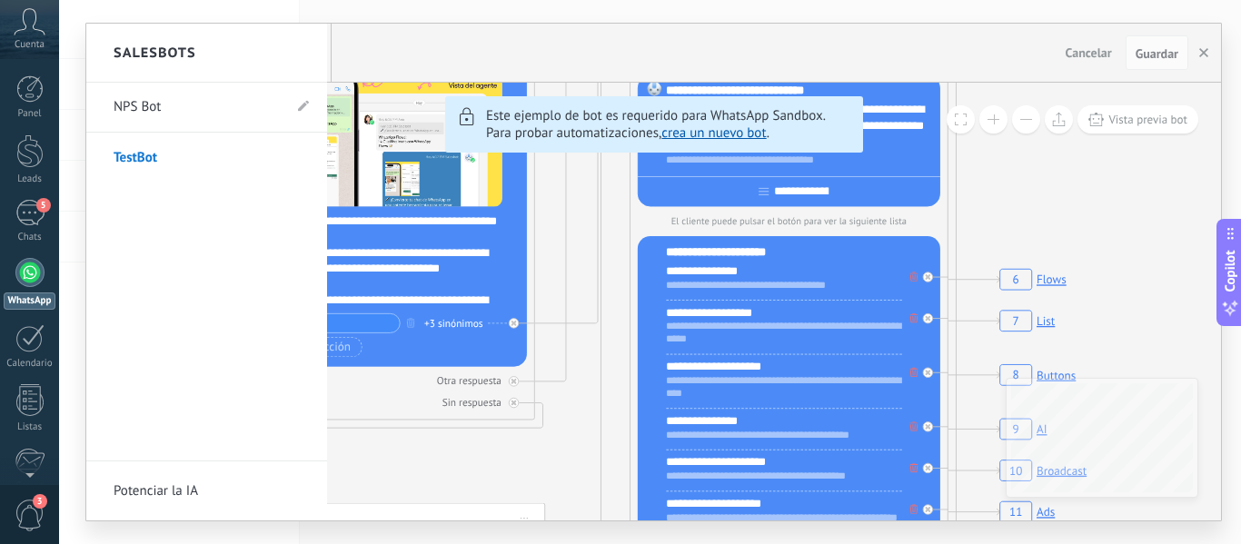
click at [1201, 58] on div at bounding box center [653, 272] width 1135 height 497
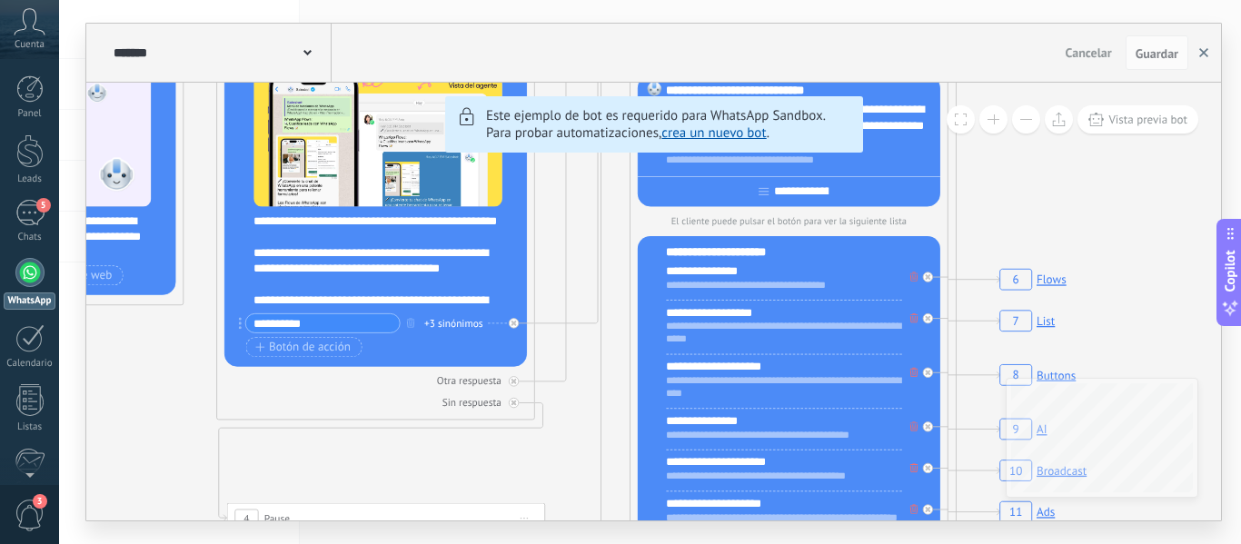
click at [1201, 56] on use "button" at bounding box center [1203, 52] width 9 height 9
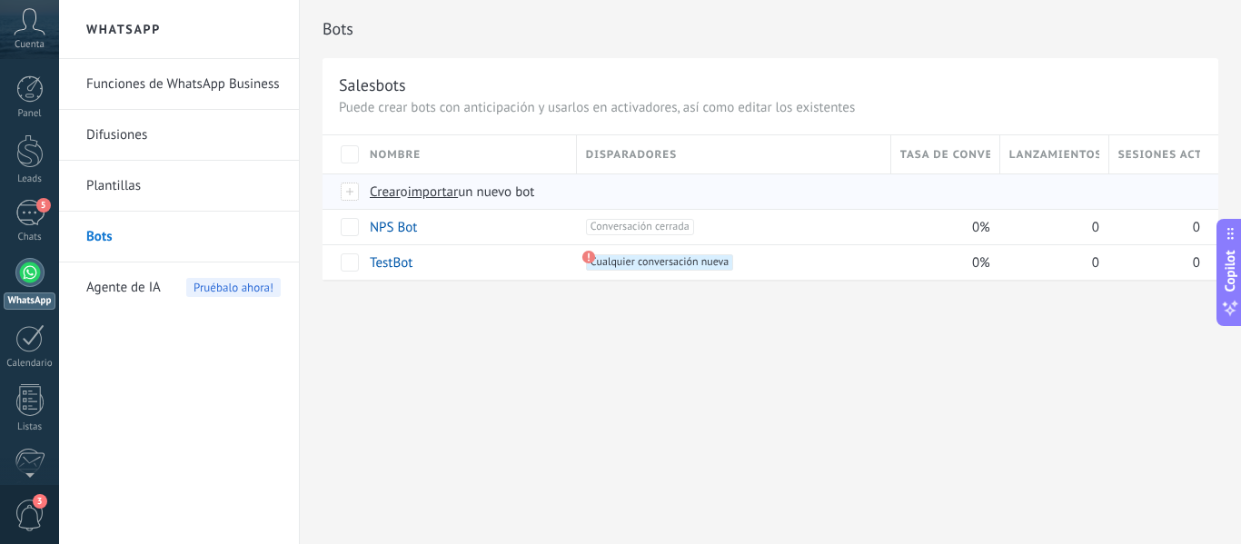
click at [380, 190] on span "Crear" at bounding box center [385, 191] width 31 height 17
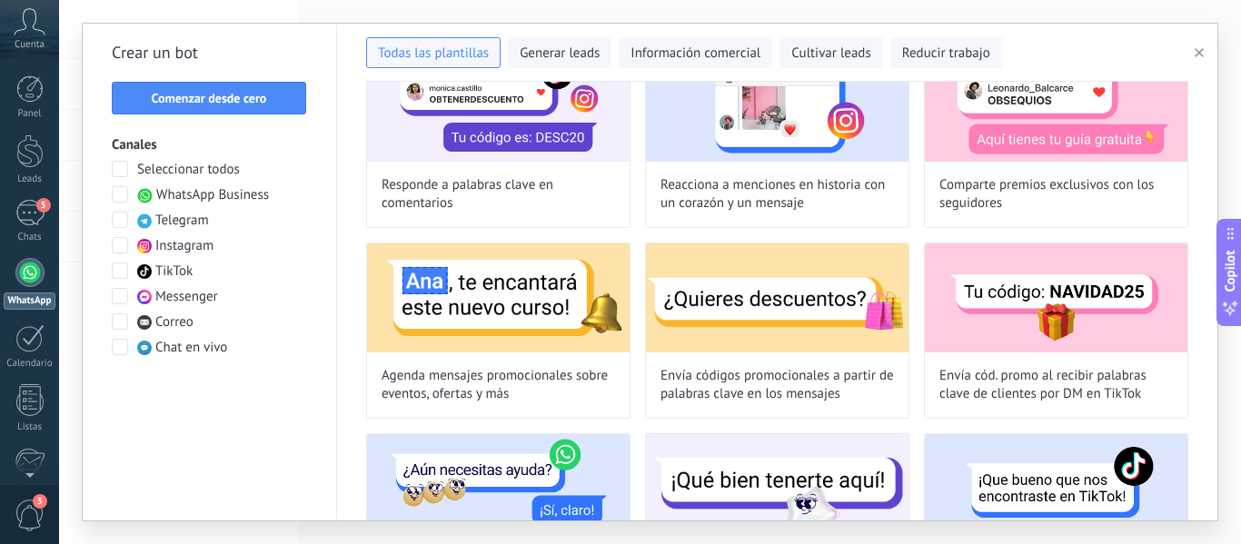
scroll to position [473, 0]
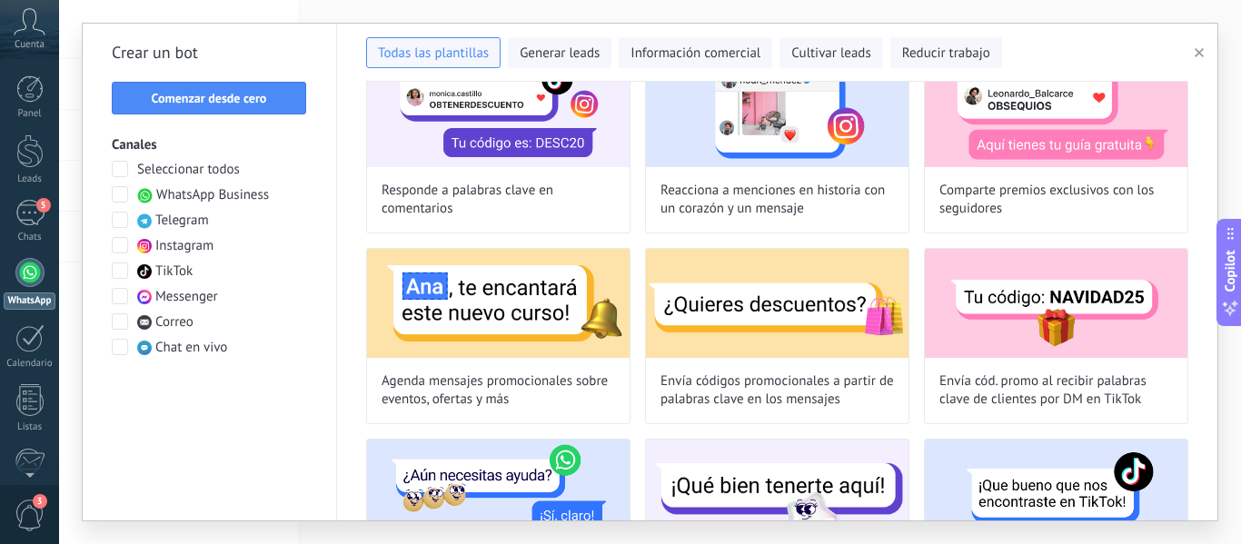
drag, startPoint x: 1201, startPoint y: 176, endPoint x: 1183, endPoint y: 449, distance: 273.1
click at [1183, 449] on div "Prueba el agente de IA — comunicación automatizada con clientes 24/7 Comienza d…" at bounding box center [777, 301] width 880 height 439
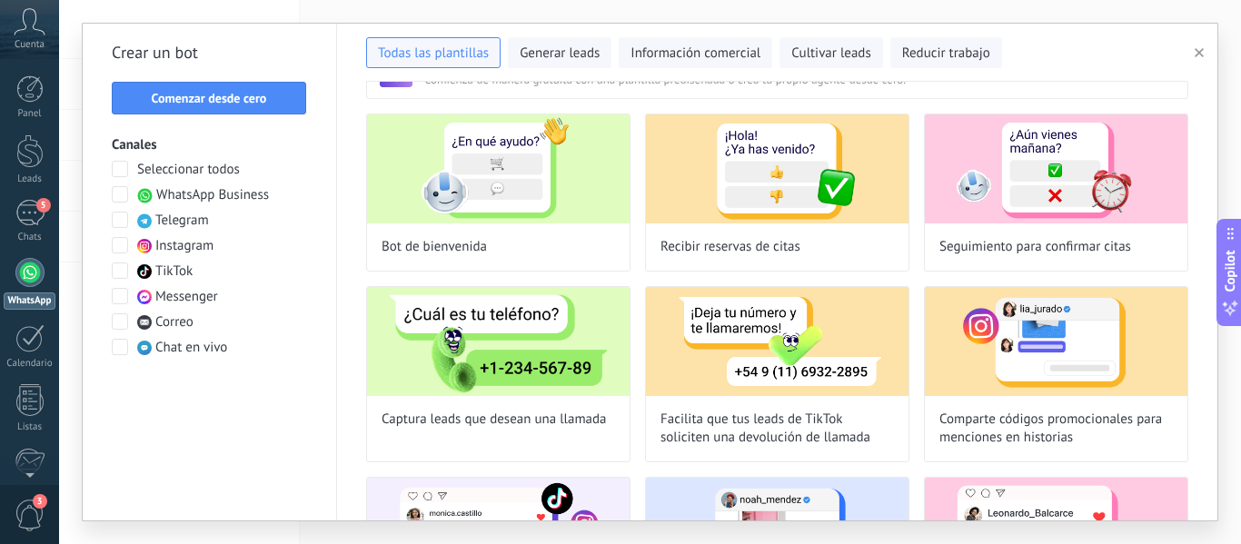
scroll to position [0, 0]
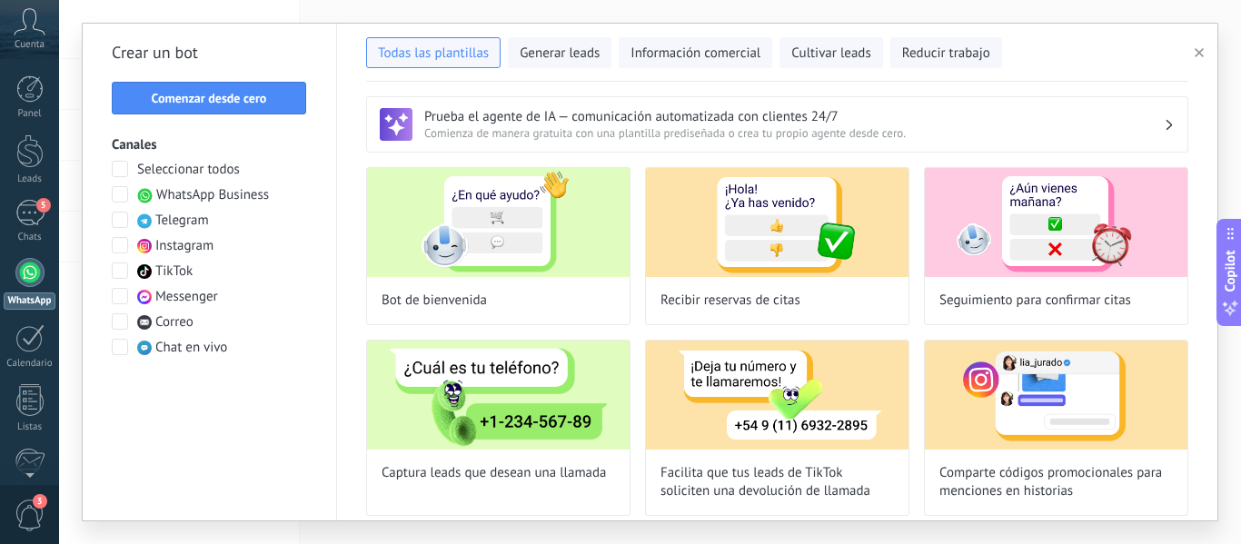
click at [179, 192] on span "WhatsApp Business" at bounding box center [212, 195] width 113 height 18
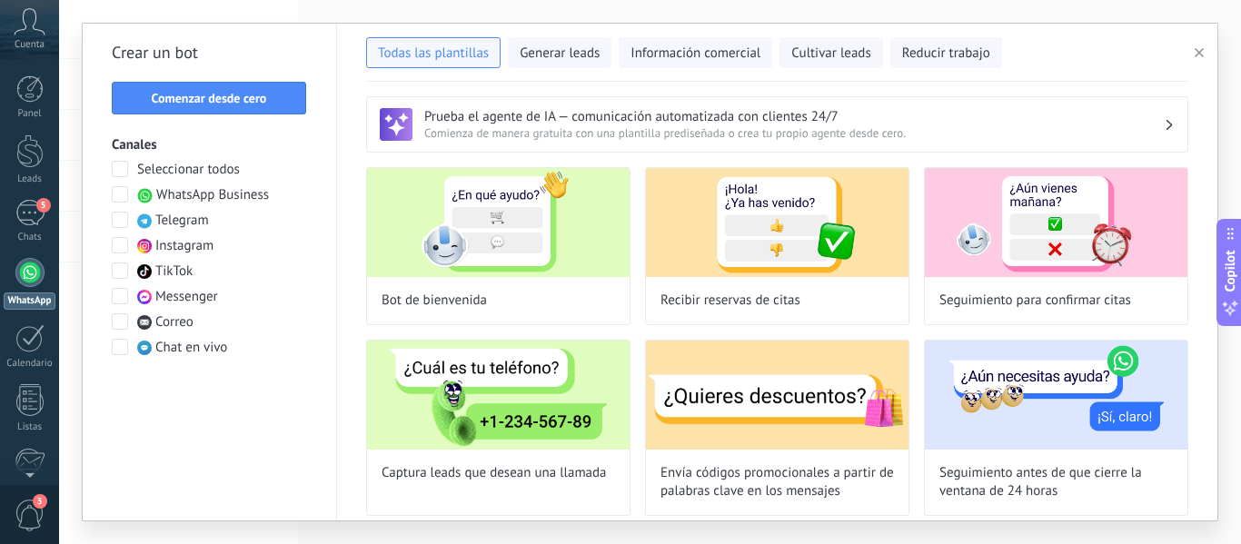
drag, startPoint x: 1197, startPoint y: 188, endPoint x: 1182, endPoint y: 481, distance: 293.8
click at [1182, 481] on div "Prueba el agente de IA — comunicación automatizada con clientes 24/7 Comienza d…" at bounding box center [777, 301] width 880 height 439
drag, startPoint x: 1202, startPoint y: 343, endPoint x: 1203, endPoint y: 481, distance: 137.2
click at [1203, 481] on div "Prueba el agente de IA — comunicación automatizada con clientes 24/7 Comienza d…" at bounding box center [777, 301] width 880 height 439
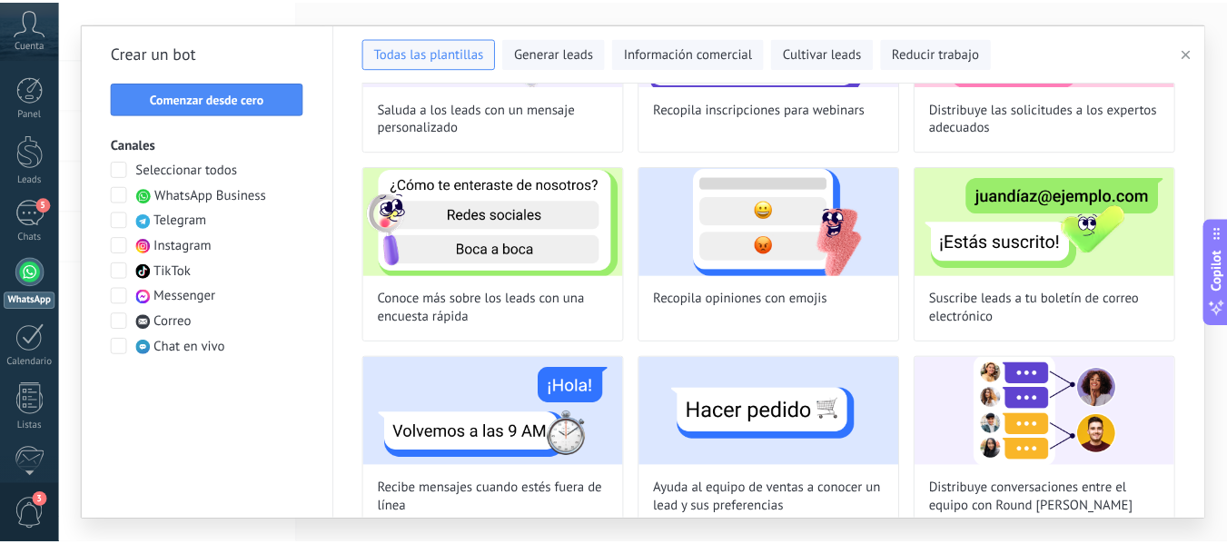
scroll to position [582, 0]
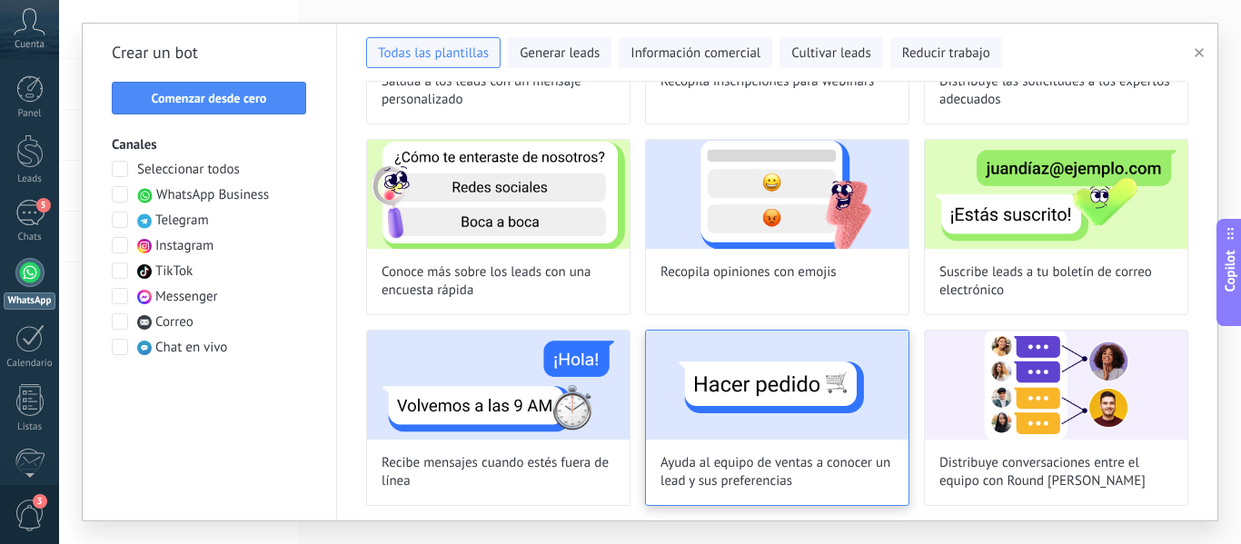
click at [793, 408] on img at bounding box center [777, 385] width 263 height 109
type input "**********"
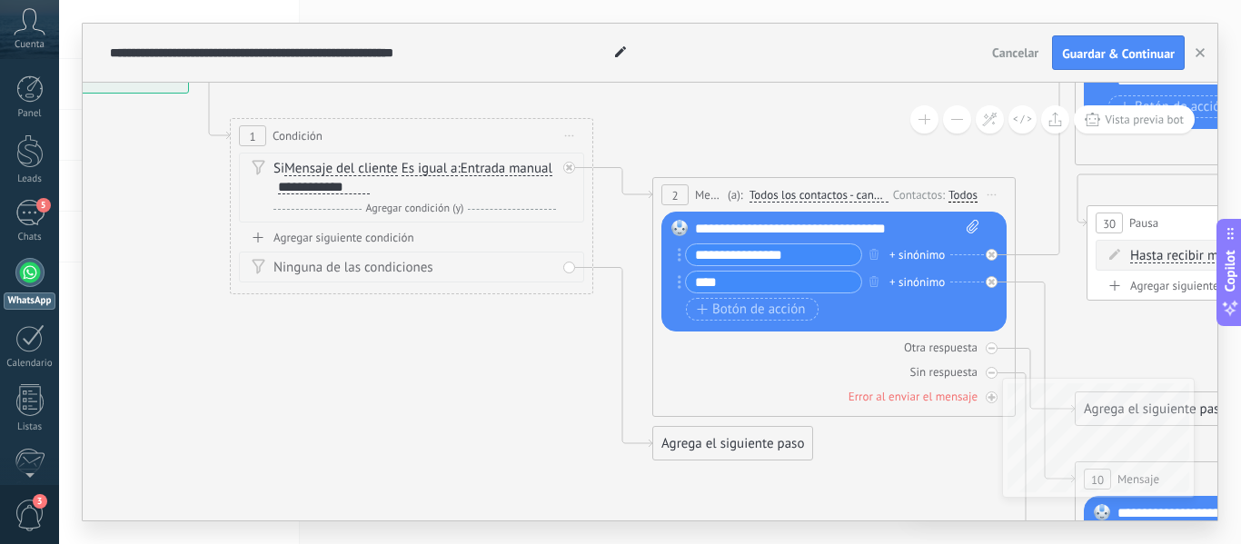
drag, startPoint x: 986, startPoint y: 265, endPoint x: 551, endPoint y: 105, distance: 462.7
click at [1015, 51] on span "Cancelar" at bounding box center [1015, 53] width 46 height 16
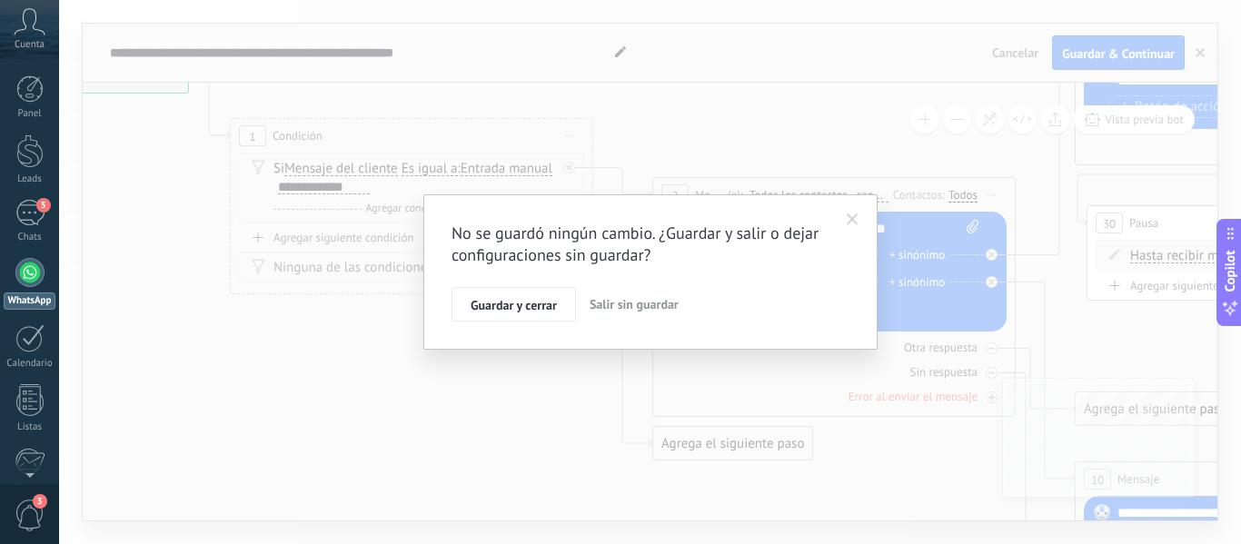
click at [630, 302] on span "Salir sin guardar" at bounding box center [634, 304] width 89 height 16
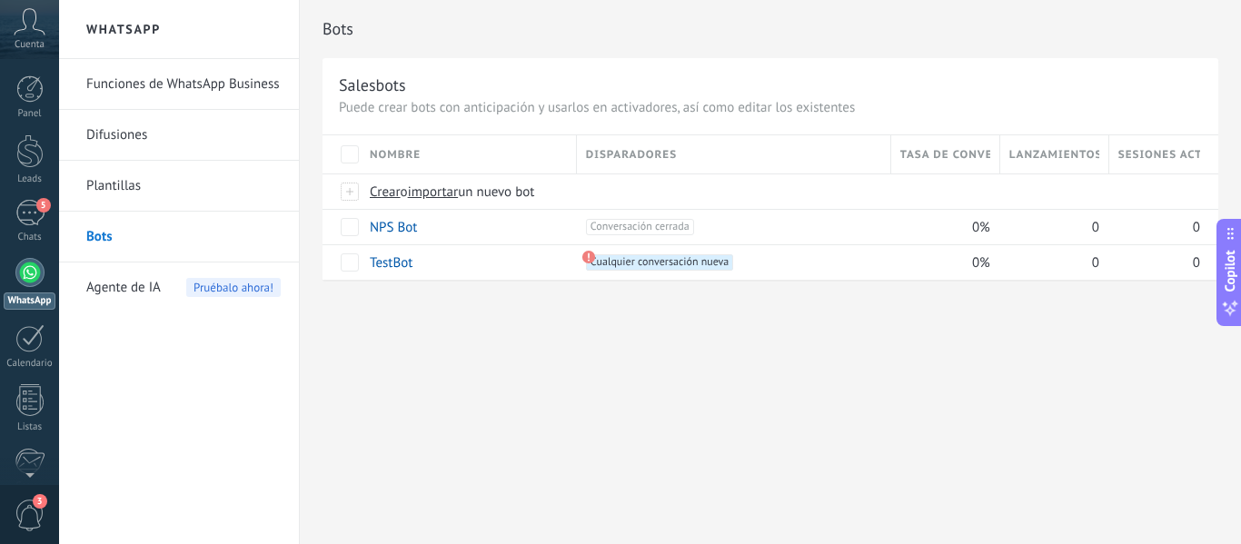
click at [180, 89] on link "Funciones de WhatsApp Business" at bounding box center [183, 84] width 194 height 51
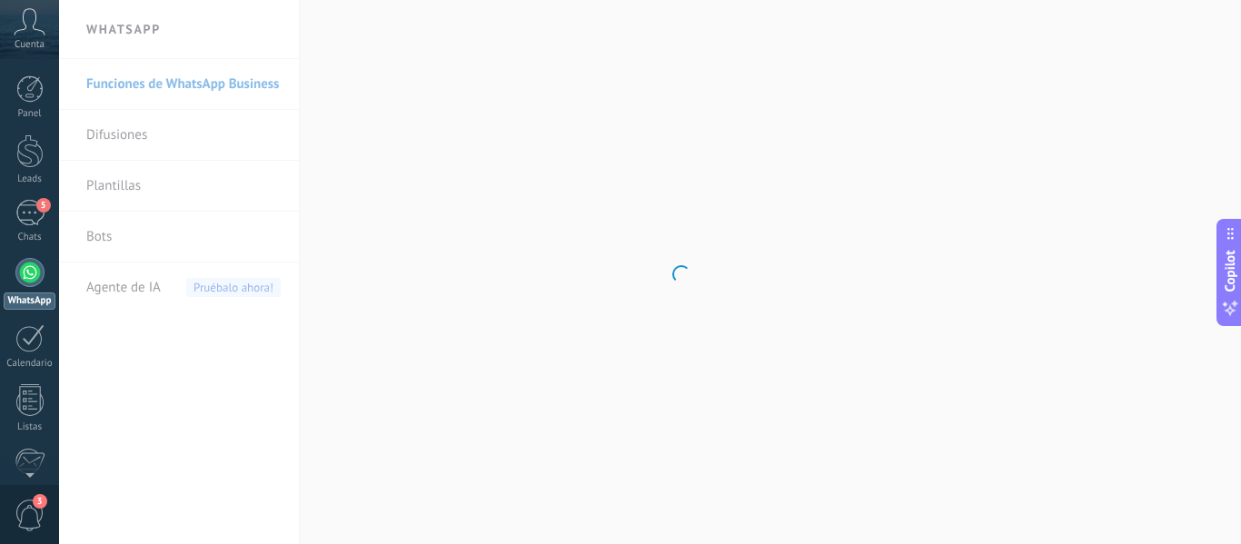
click at [108, 294] on body ".abccls-1,.abccls-2{fill-rule:evenodd}.abccls-2{fill:#fff} .abfcls-1{fill:none}…" at bounding box center [620, 272] width 1241 height 544
click at [114, 292] on span "Agente de IA" at bounding box center [123, 288] width 74 height 51
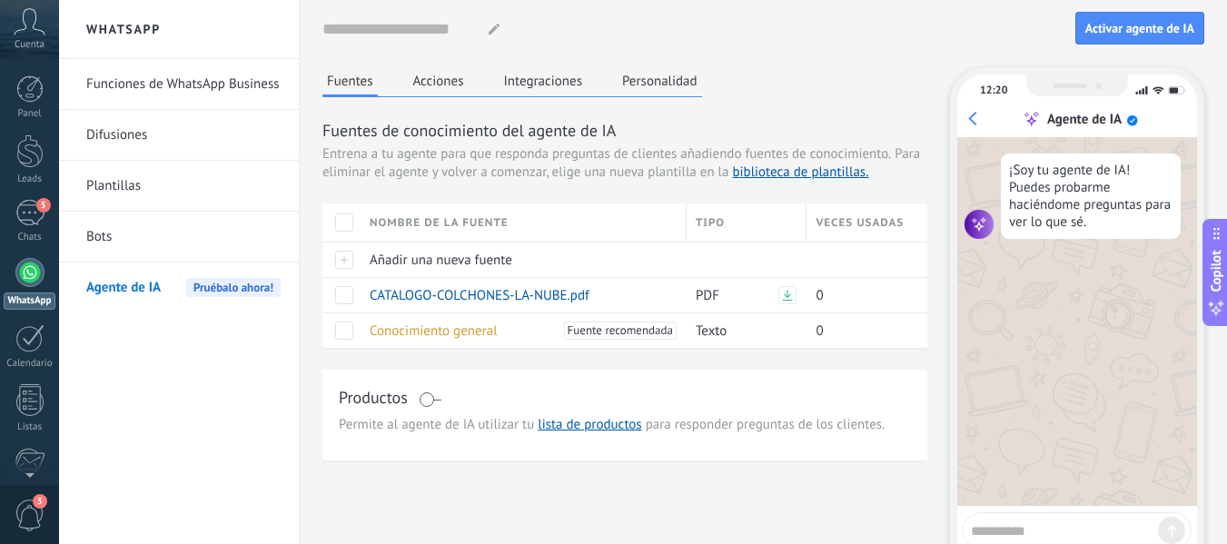
click at [454, 83] on button "Acciones" at bounding box center [439, 80] width 60 height 27
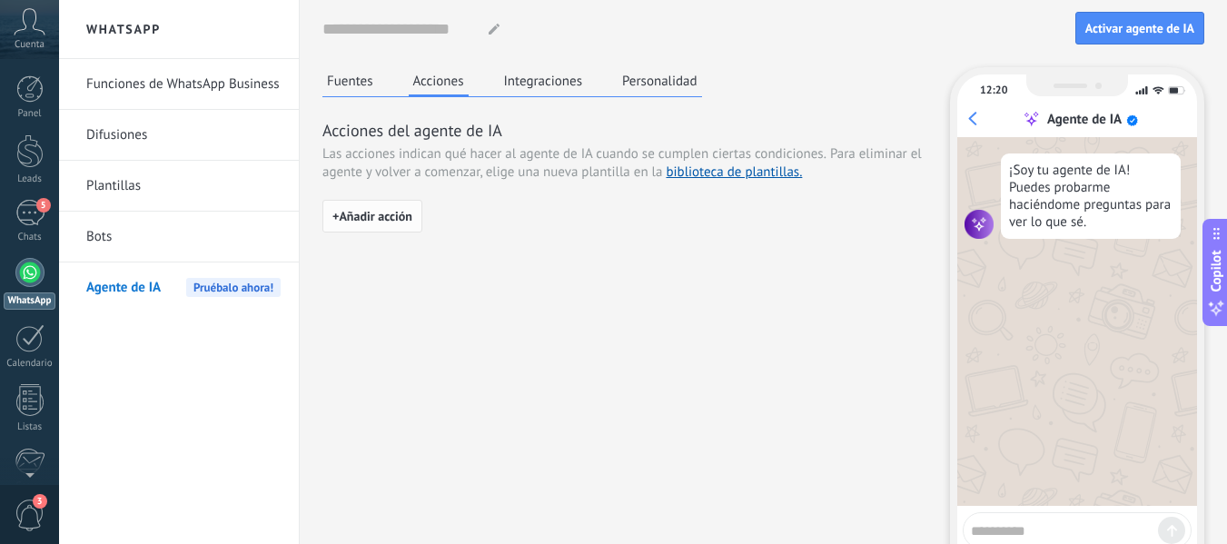
click at [382, 219] on span "+ Añadir acción" at bounding box center [372, 216] width 80 height 13
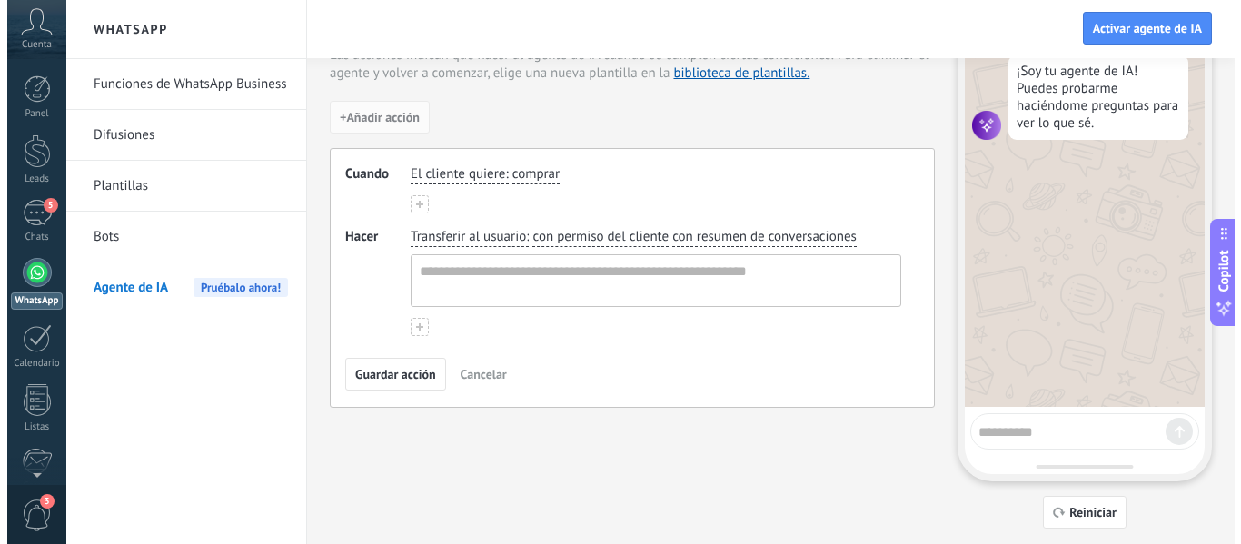
scroll to position [104, 0]
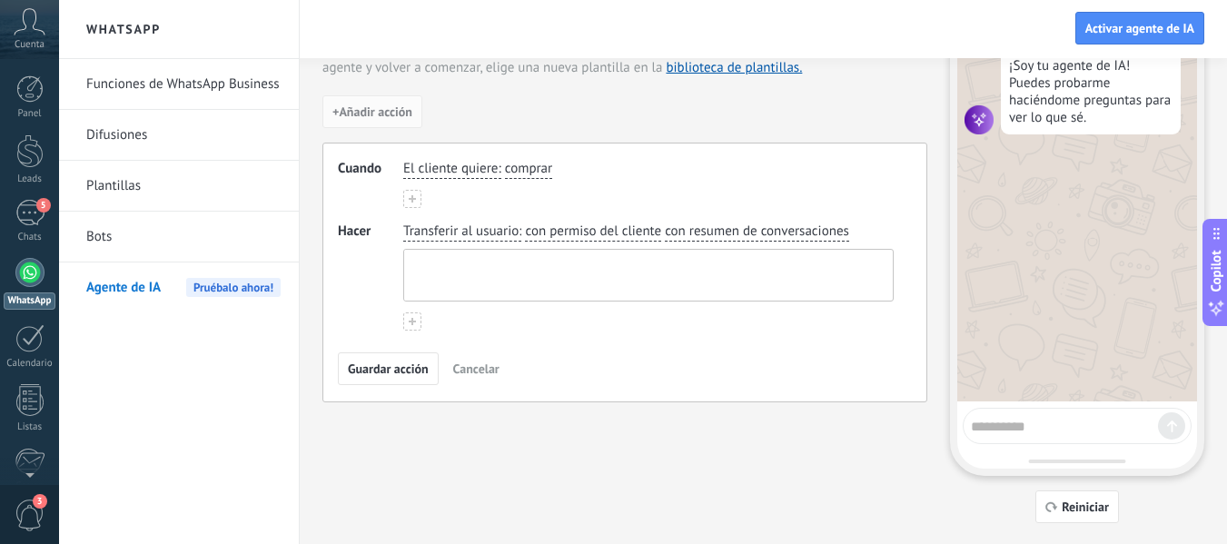
click at [487, 264] on textarea at bounding box center [646, 275] width 485 height 51
click at [656, 274] on textarea at bounding box center [646, 275] width 485 height 51
click at [521, 172] on span "comprar" at bounding box center [528, 169] width 47 height 18
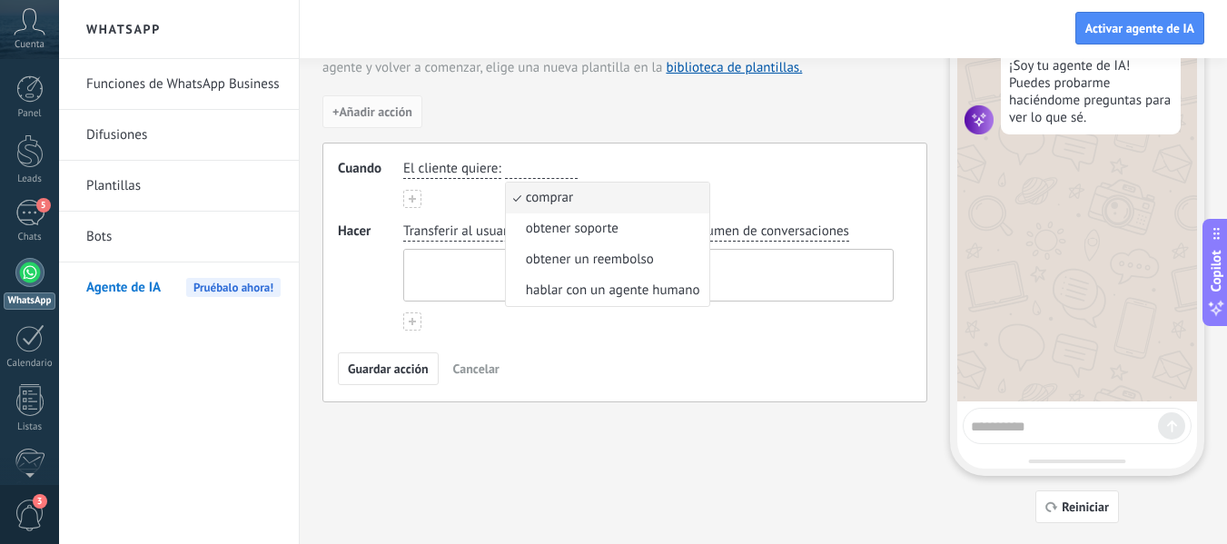
click at [456, 273] on textarea at bounding box center [646, 275] width 485 height 51
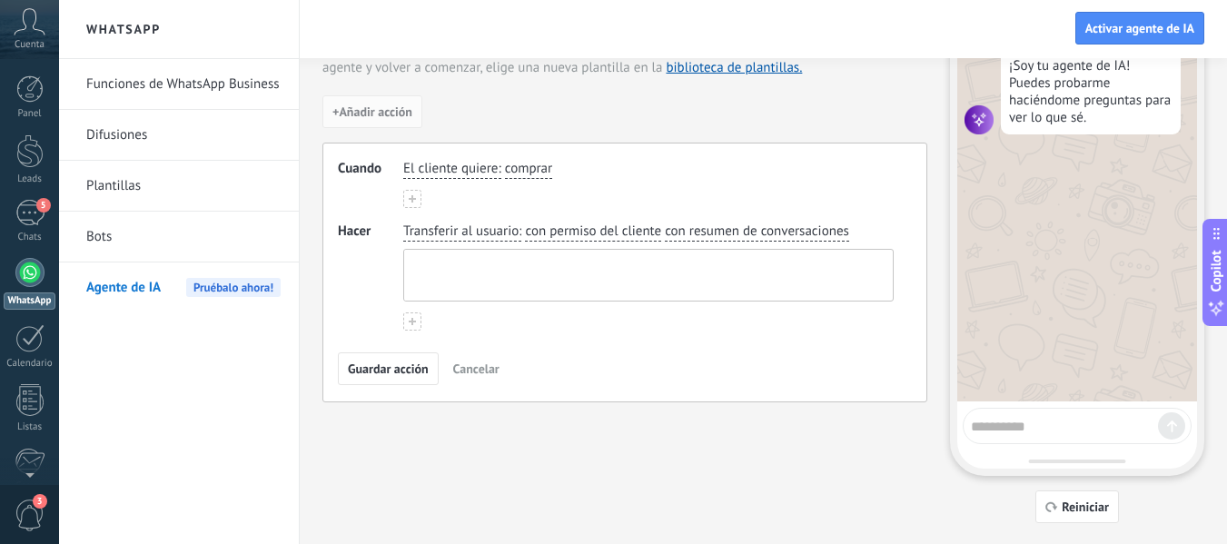
click at [462, 264] on textarea at bounding box center [646, 275] width 485 height 51
type textarea "*"
click at [366, 284] on span "Hacer" at bounding box center [370, 277] width 65 height 108
click at [408, 363] on span "Guardar acción" at bounding box center [388, 368] width 81 height 13
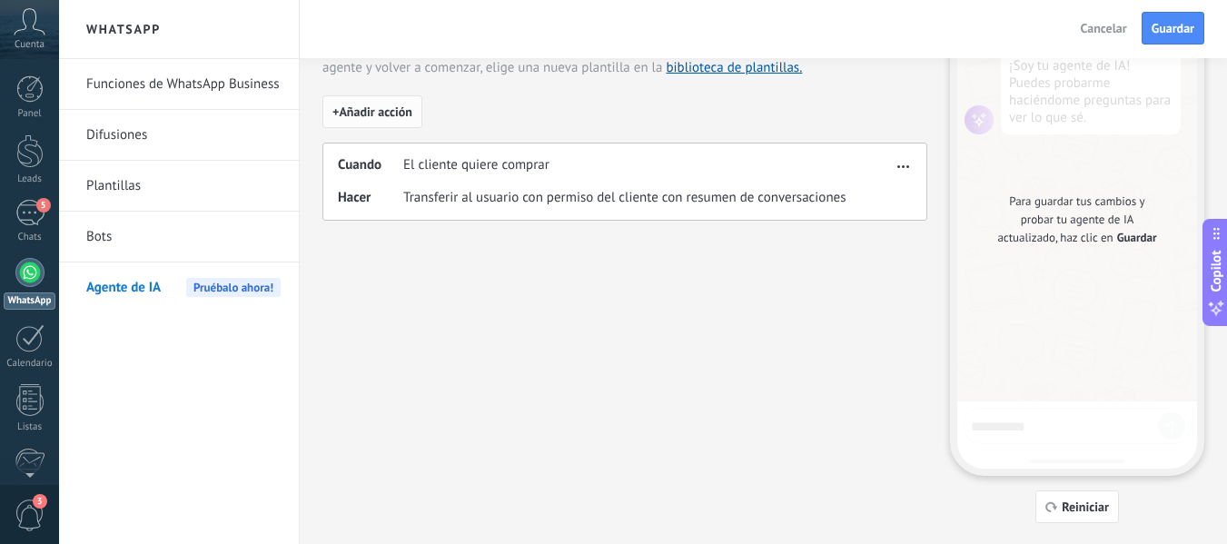
click at [382, 114] on span "+ Añadir acción" at bounding box center [372, 111] width 80 height 13
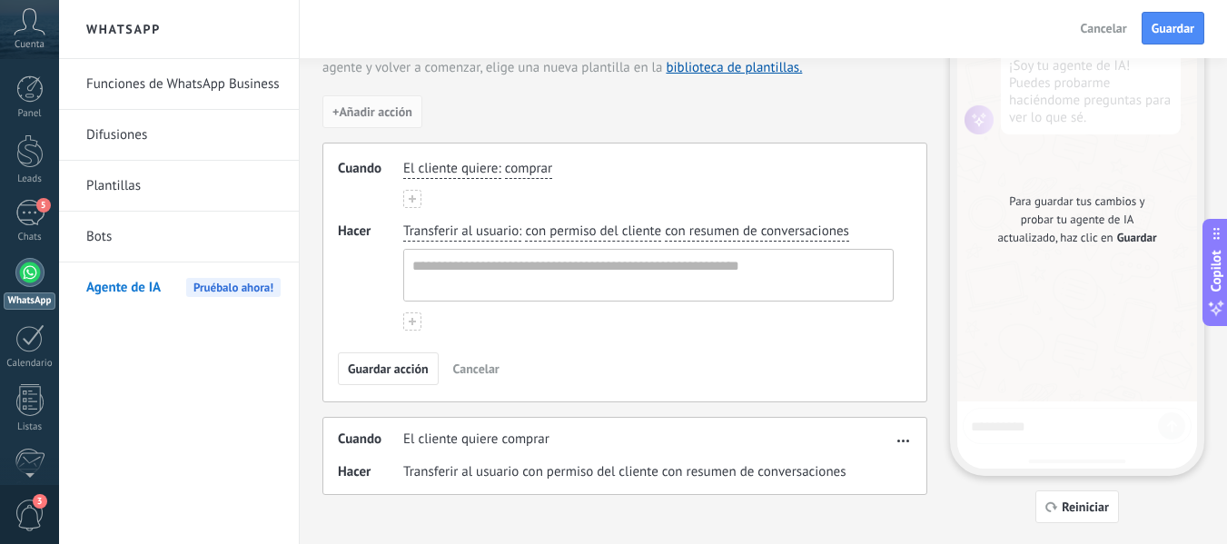
click at [438, 171] on span "El cliente quiere" at bounding box center [450, 169] width 94 height 18
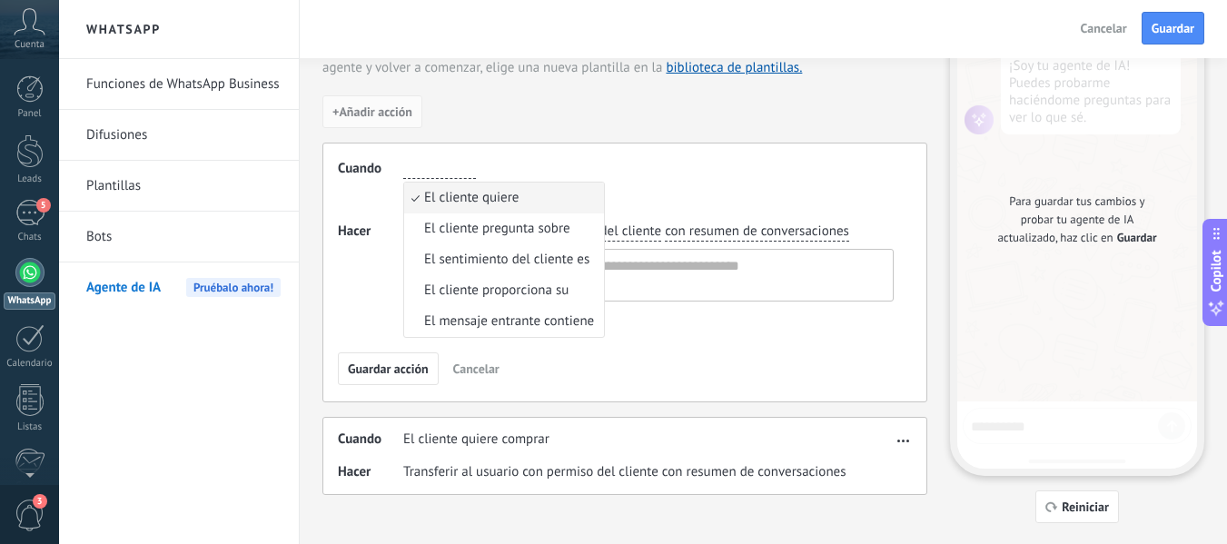
click at [584, 372] on div "Guardar acción Cancelar" at bounding box center [625, 368] width 574 height 33
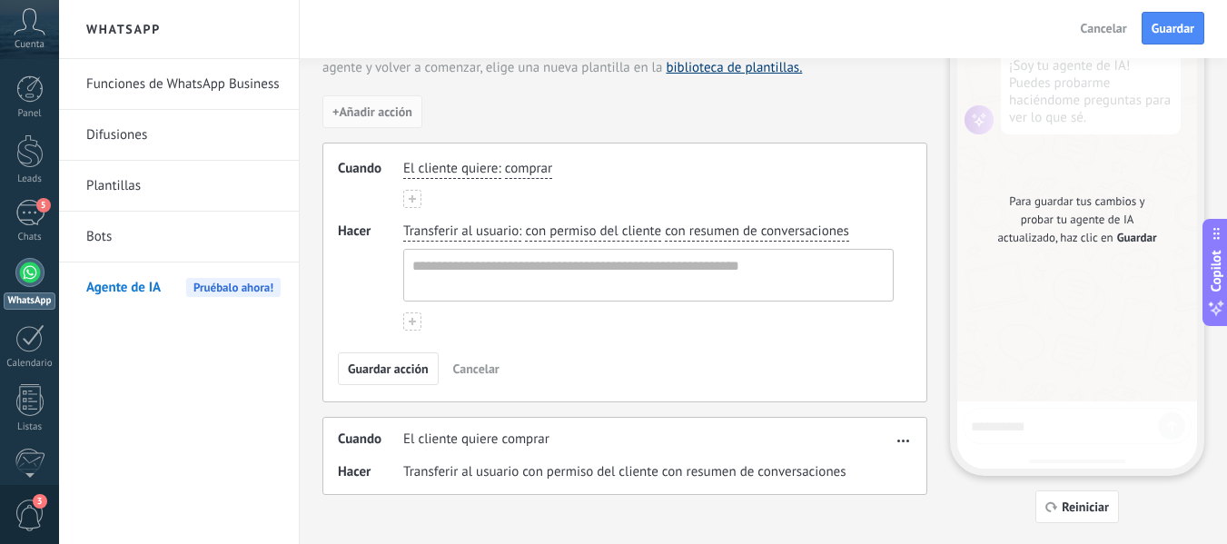
click at [728, 65] on link "biblioteca de plantillas." at bounding box center [734, 67] width 136 height 17
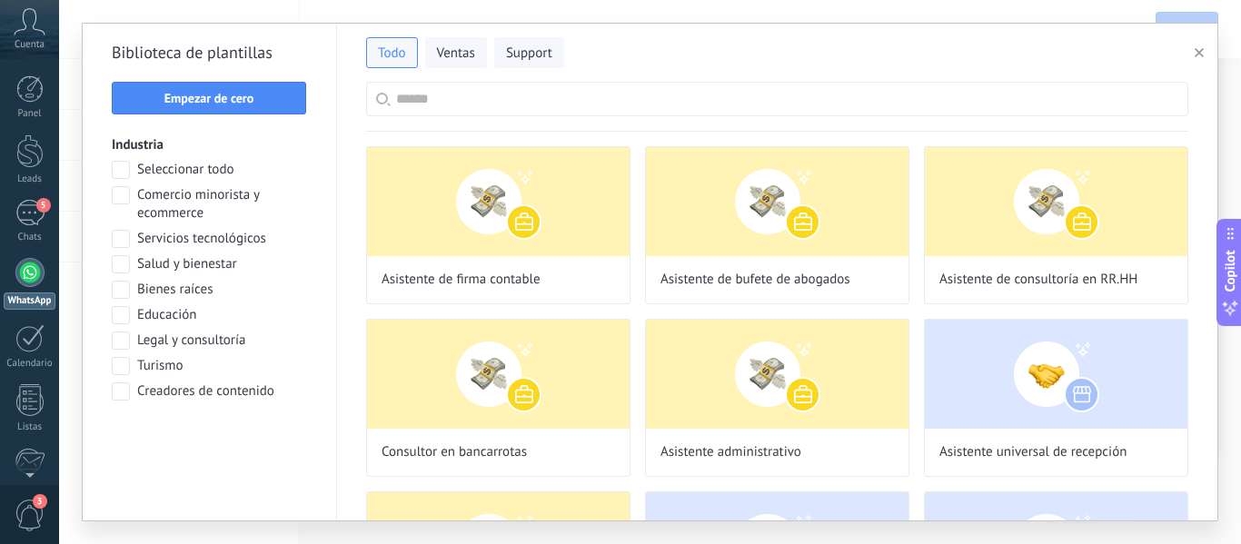
drag, startPoint x: 1208, startPoint y: 160, endPoint x: 1208, endPoint y: 212, distance: 51.8
click at [1208, 212] on div "Asistente de firma contable Asistente de bufete de abogados Asistente de consul…" at bounding box center [777, 326] width 880 height 389
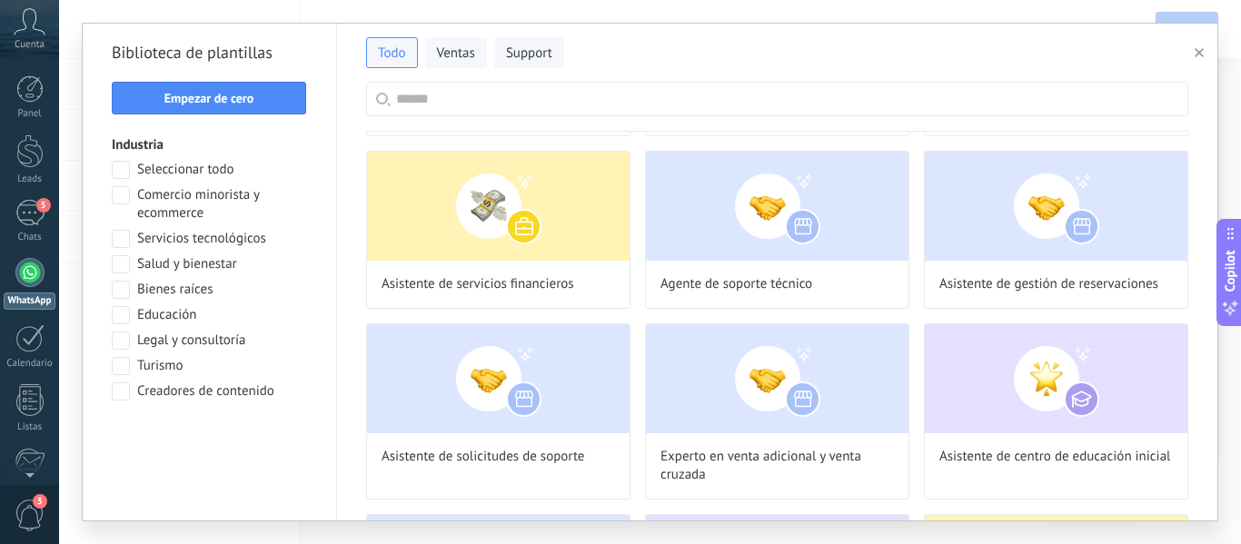
click at [182, 200] on span "Comercio minorista y ecommerce" at bounding box center [222, 204] width 170 height 36
click at [228, 435] on span "Aplicar" at bounding box center [210, 438] width 38 height 13
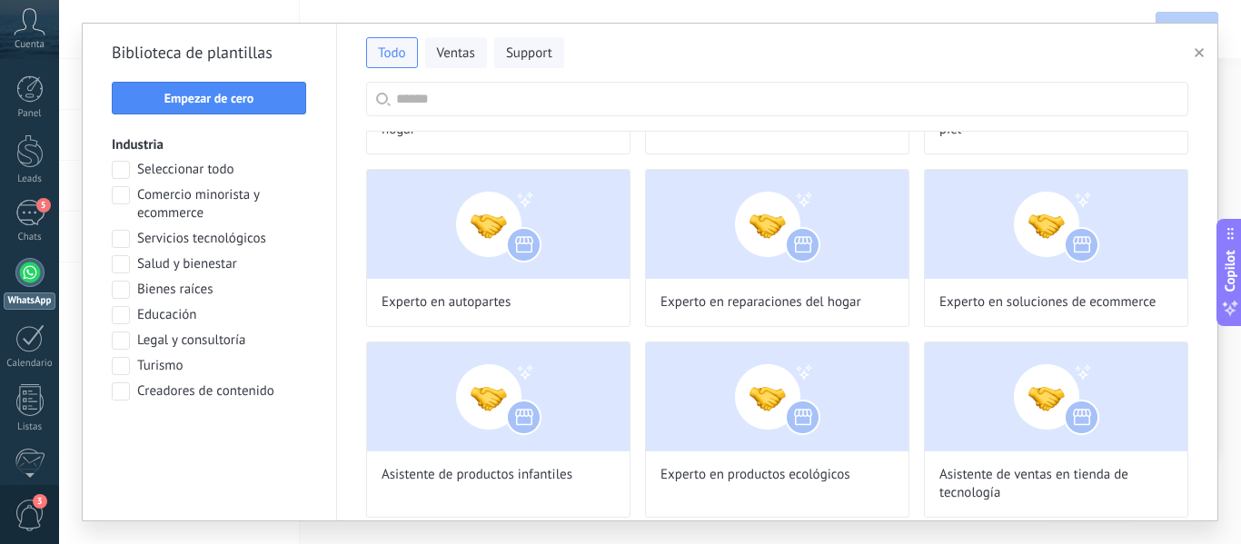
drag, startPoint x: 1220, startPoint y: 152, endPoint x: 1220, endPoint y: 189, distance: 37.2
click at [1220, 189] on div "Todo Ventas Support Biblioteca de plantillas Empezar de cero Industria Seleccio…" at bounding box center [650, 272] width 1182 height 544
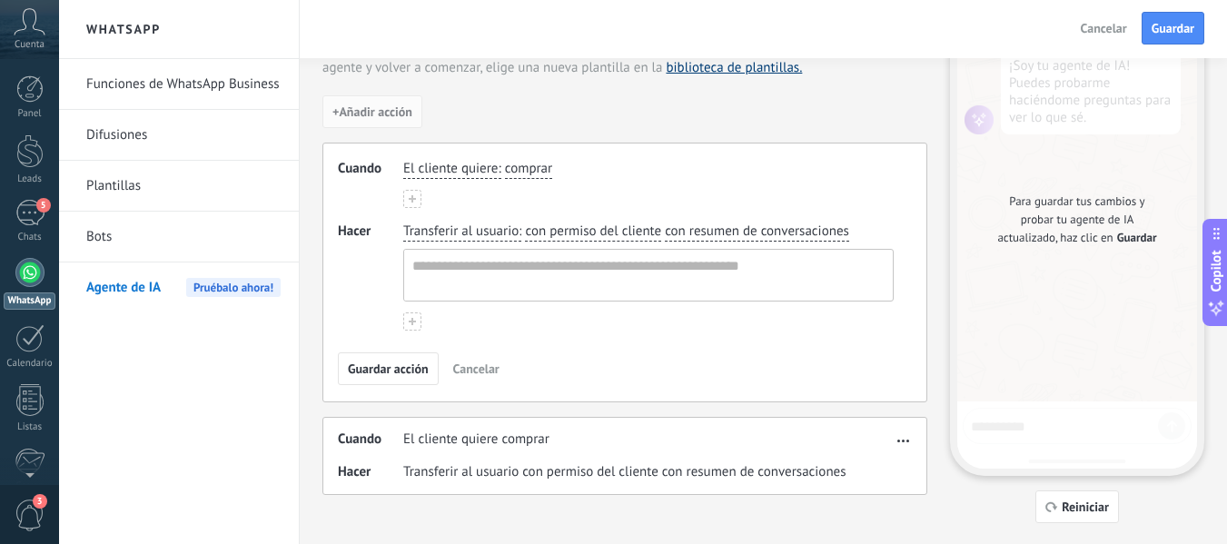
click at [714, 64] on link "biblioteca de plantillas." at bounding box center [734, 67] width 136 height 17
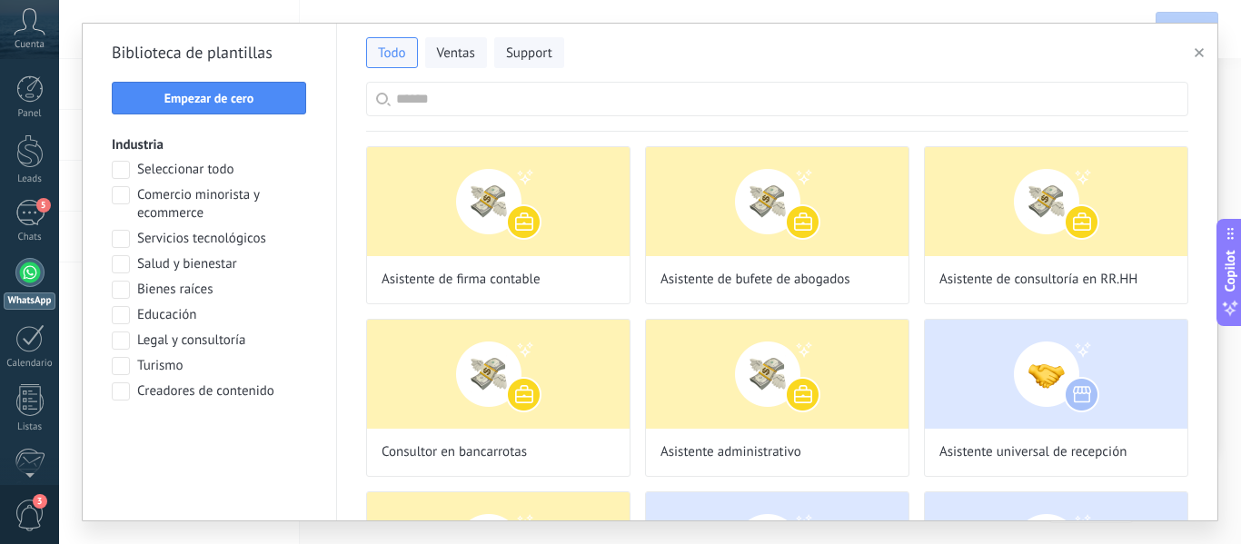
click at [149, 200] on span "Comercio minorista y ecommerce" at bounding box center [222, 204] width 170 height 36
click at [205, 439] on span "Aplicar" at bounding box center [210, 438] width 38 height 13
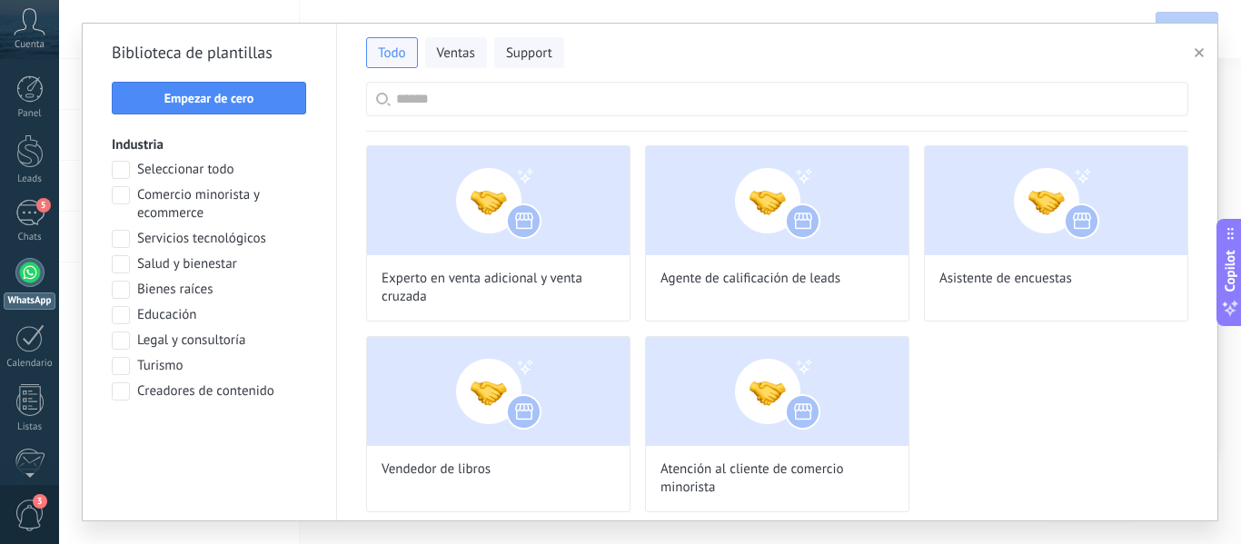
scroll to position [1079, 0]
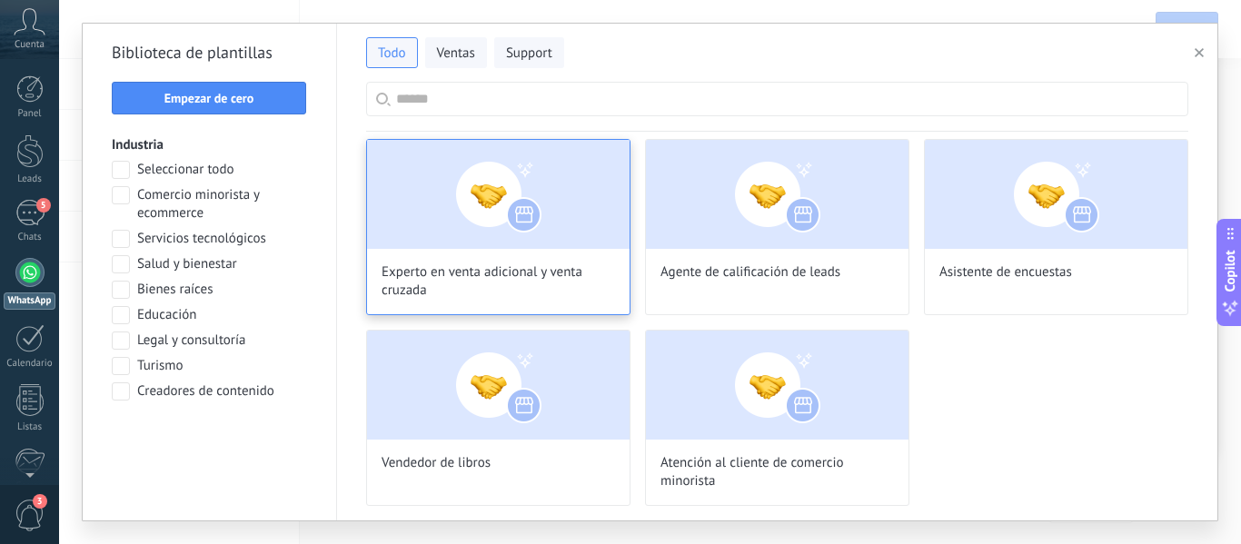
click at [446, 220] on img at bounding box center [498, 194] width 263 height 109
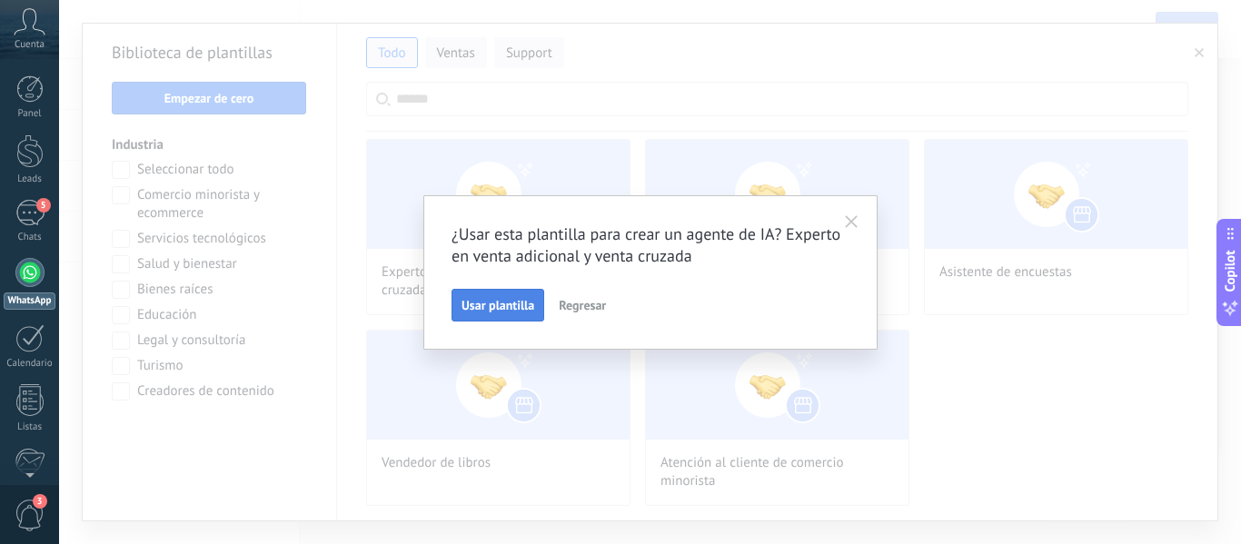
click at [508, 310] on span "Usar plantilla" at bounding box center [497, 305] width 73 height 13
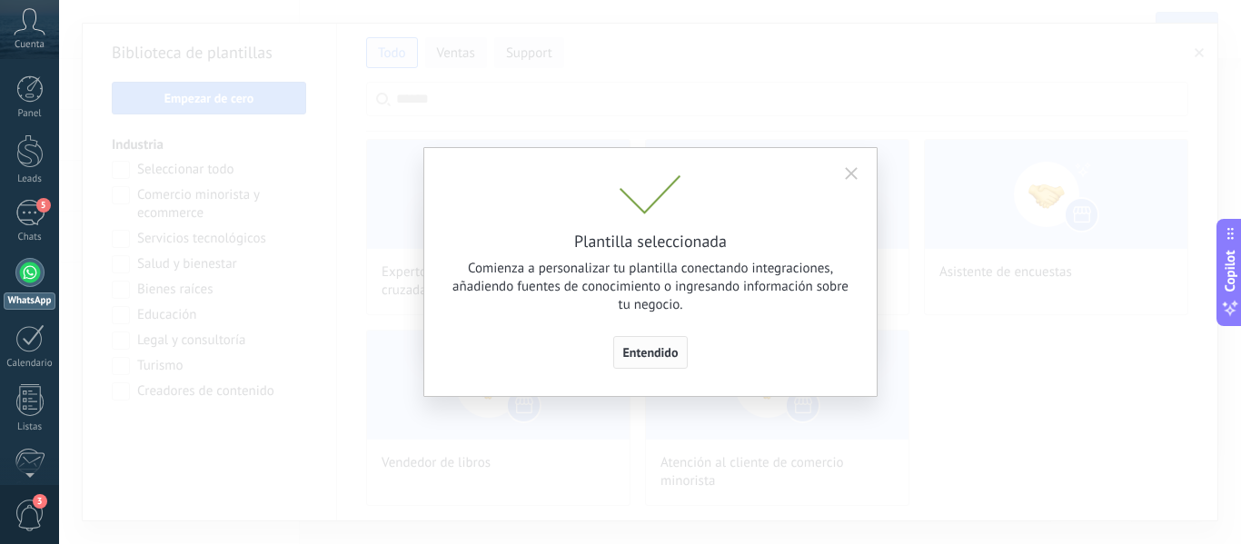
click at [645, 352] on span "Entendido" at bounding box center [650, 352] width 55 height 13
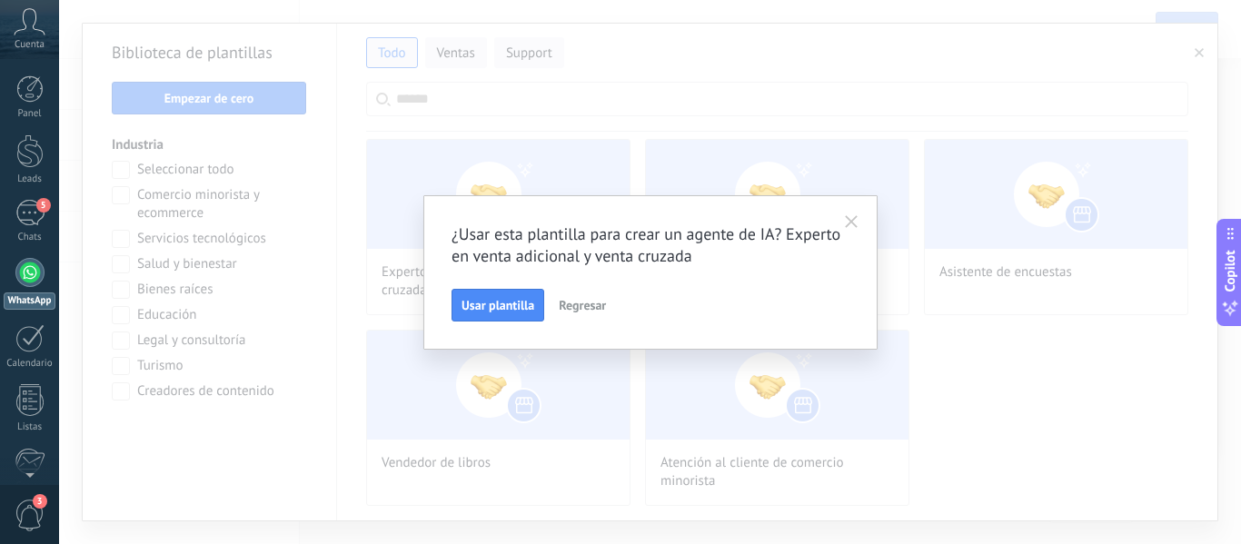
type input "**********"
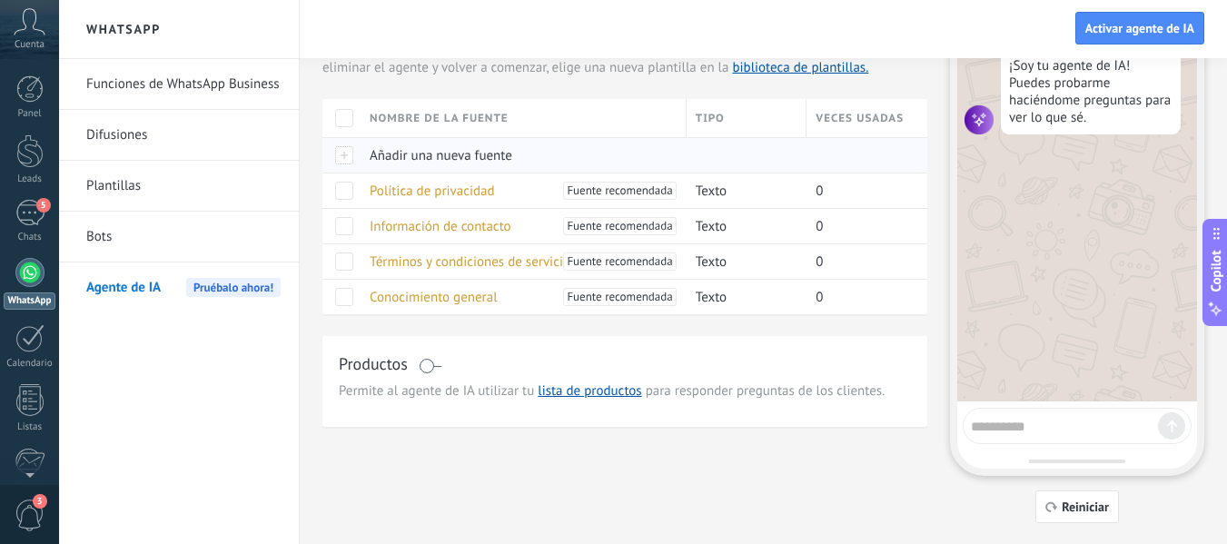
click at [439, 159] on span "Añadir una nueva fuente" at bounding box center [441, 155] width 143 height 17
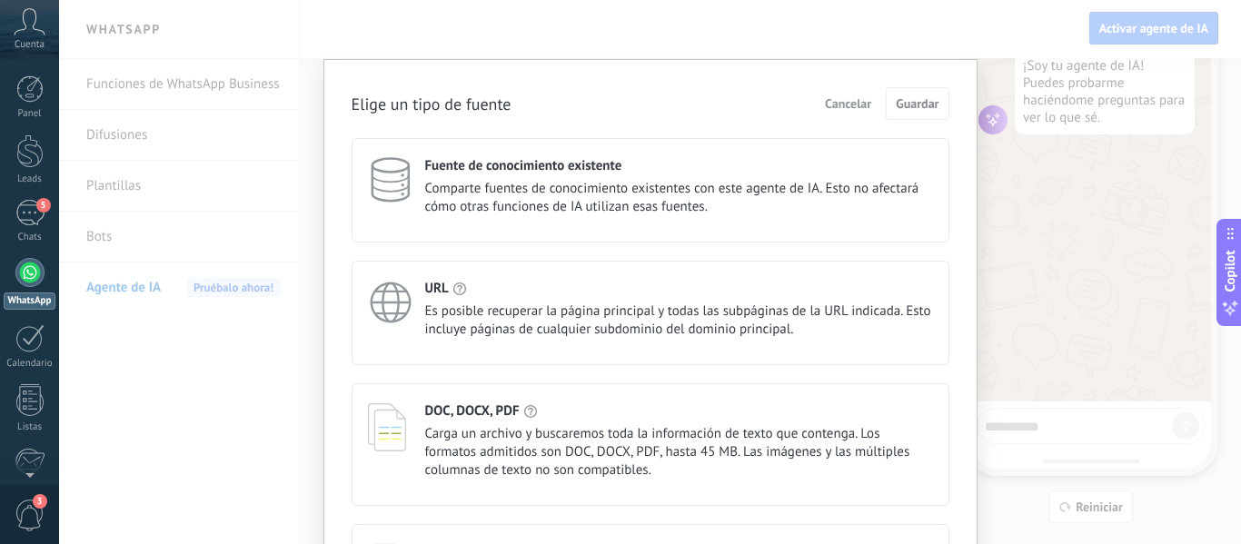
click at [434, 421] on div "DOC, DOCX, PDF Carga un archivo y buscaremos toda la información de texto que c…" at bounding box center [679, 440] width 508 height 77
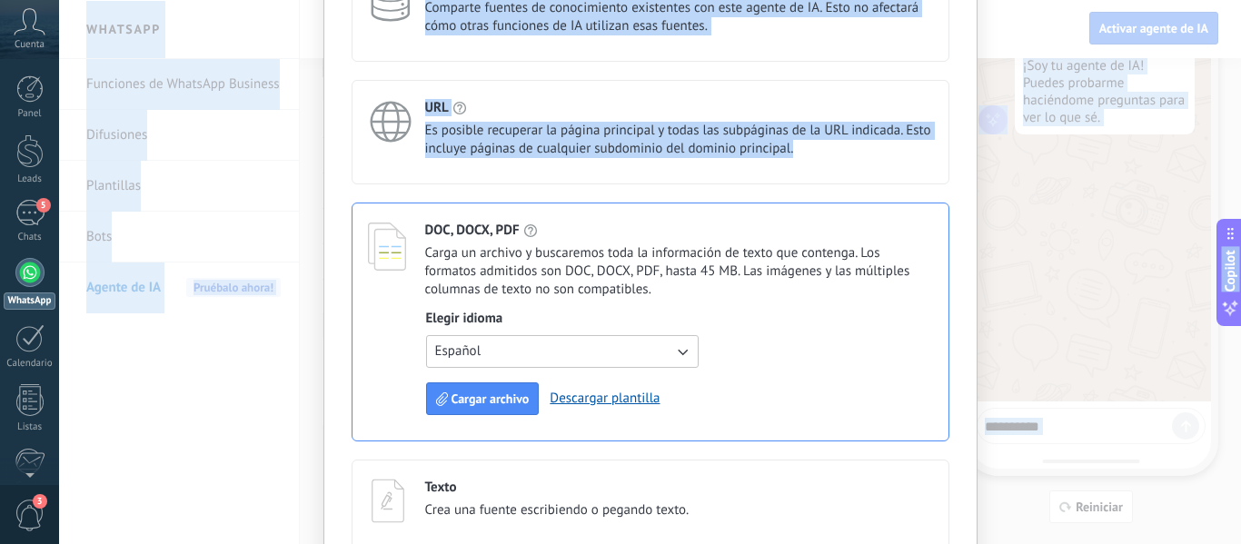
scroll to position [273, 0]
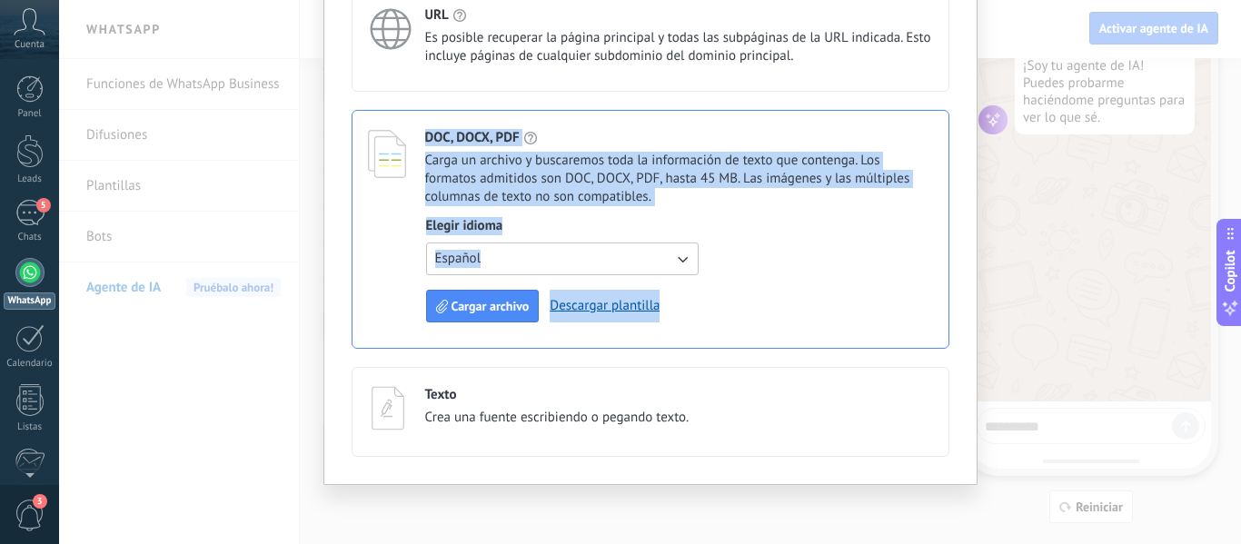
drag, startPoint x: 951, startPoint y: 351, endPoint x: 878, endPoint y: 340, distance: 73.5
click at [878, 340] on div "Elige un tipo de fuente Cancelar Guardar Fuente de conocimiento existente Compa…" at bounding box center [650, 135] width 654 height 699
click at [469, 304] on span "Cargar archivo" at bounding box center [490, 306] width 78 height 13
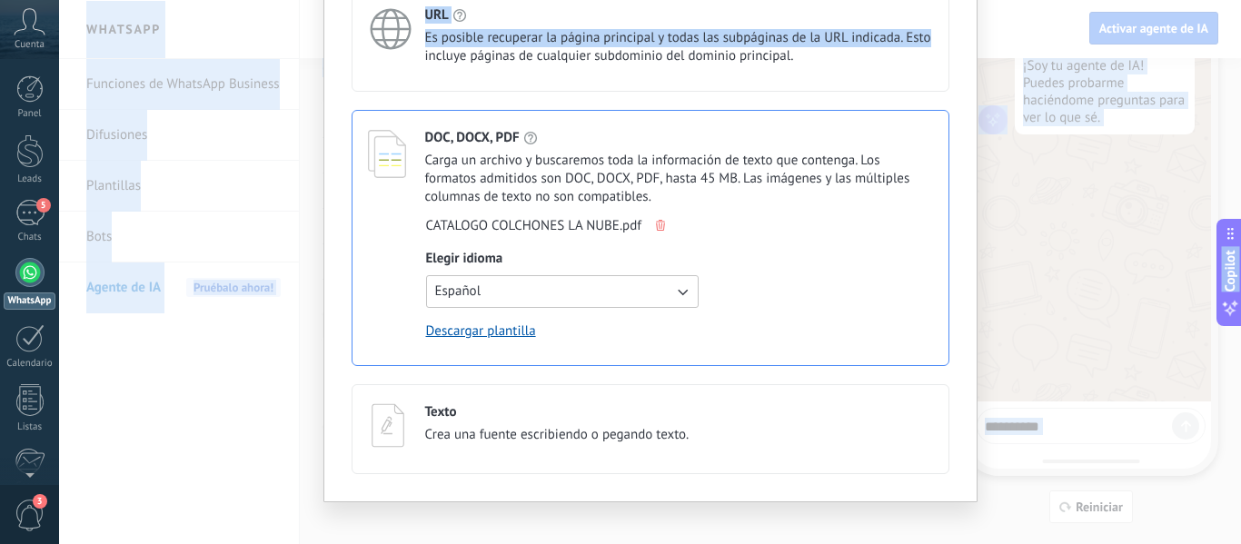
scroll to position [0, 0]
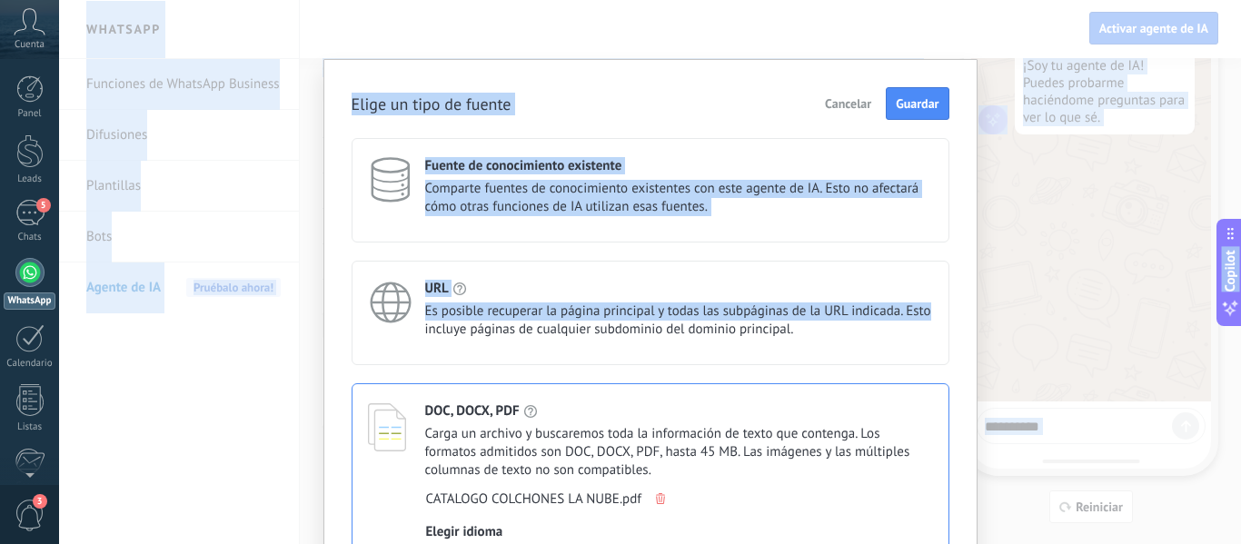
drag, startPoint x: 954, startPoint y: 43, endPoint x: 948, endPoint y: -35, distance: 77.4
click at [948, 0] on html ".abccls-1,.abccls-2{fill-rule:evenodd}.abccls-2{fill:#fff} .abfcls-1{fill:none}…" at bounding box center [620, 168] width 1241 height 544
click at [915, 104] on span "Guardar" at bounding box center [917, 103] width 43 height 13
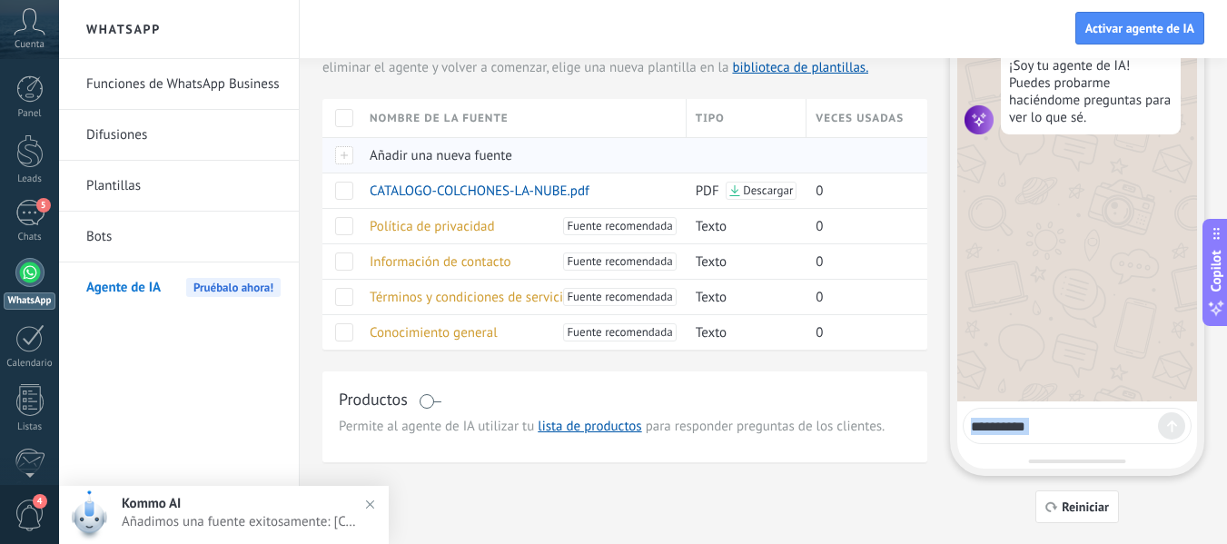
click at [615, 163] on div "Añadir una nueva fuente" at bounding box center [519, 155] width 317 height 35
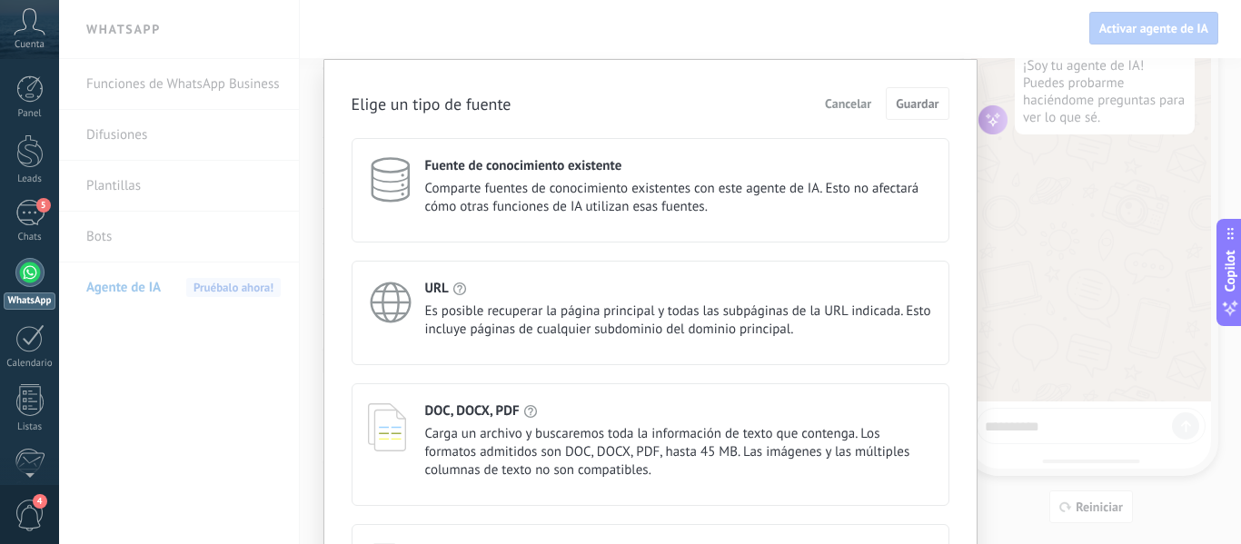
click at [868, 111] on button "Cancelar" at bounding box center [848, 103] width 63 height 27
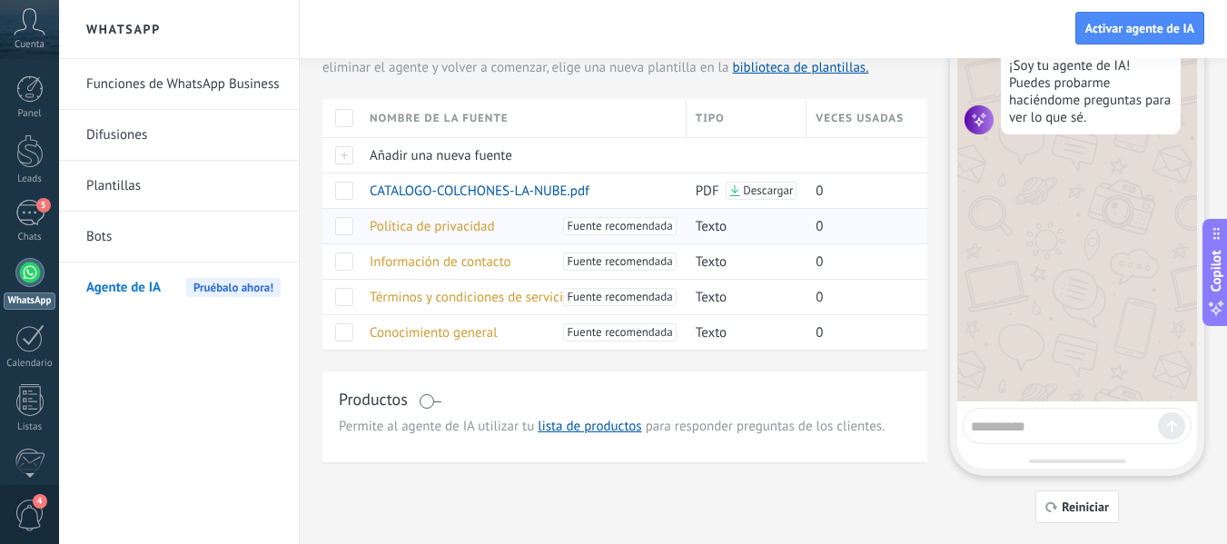
click at [421, 222] on span "Política de privacidad" at bounding box center [432, 226] width 125 height 17
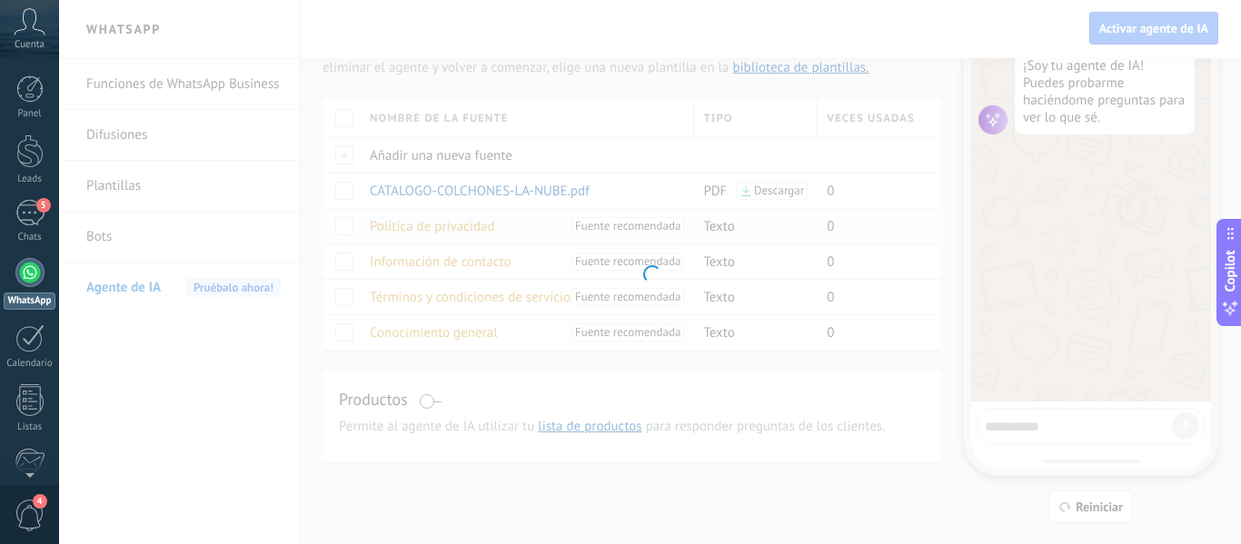
type input "**********"
type textarea "**********"
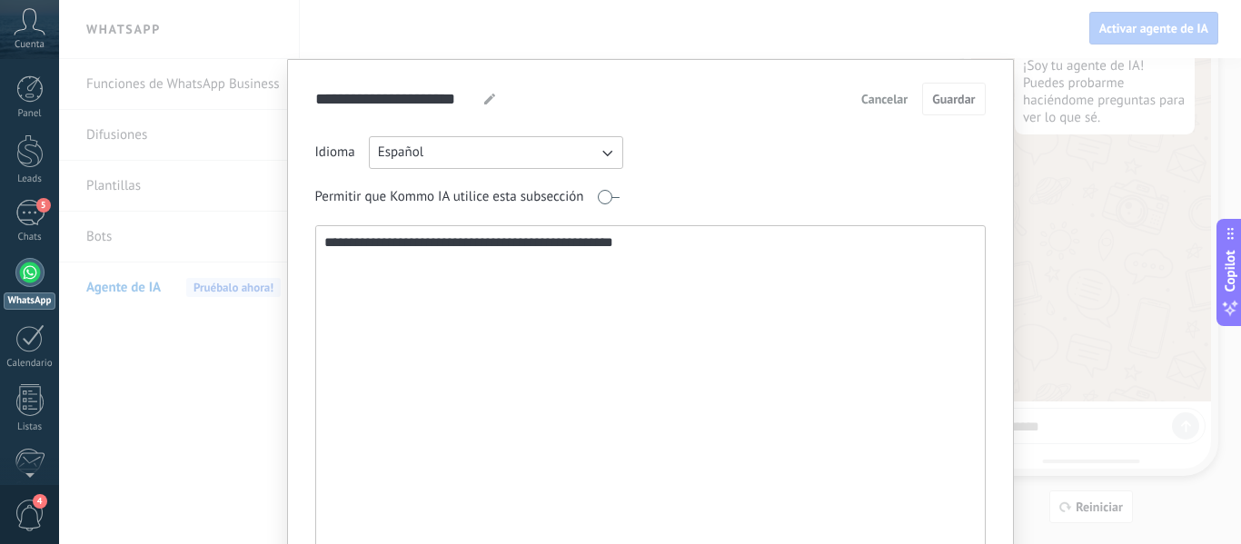
drag, startPoint x: 697, startPoint y: 246, endPoint x: 279, endPoint y: 259, distance: 418.1
click at [279, 259] on div "**********" at bounding box center [650, 272] width 1182 height 544
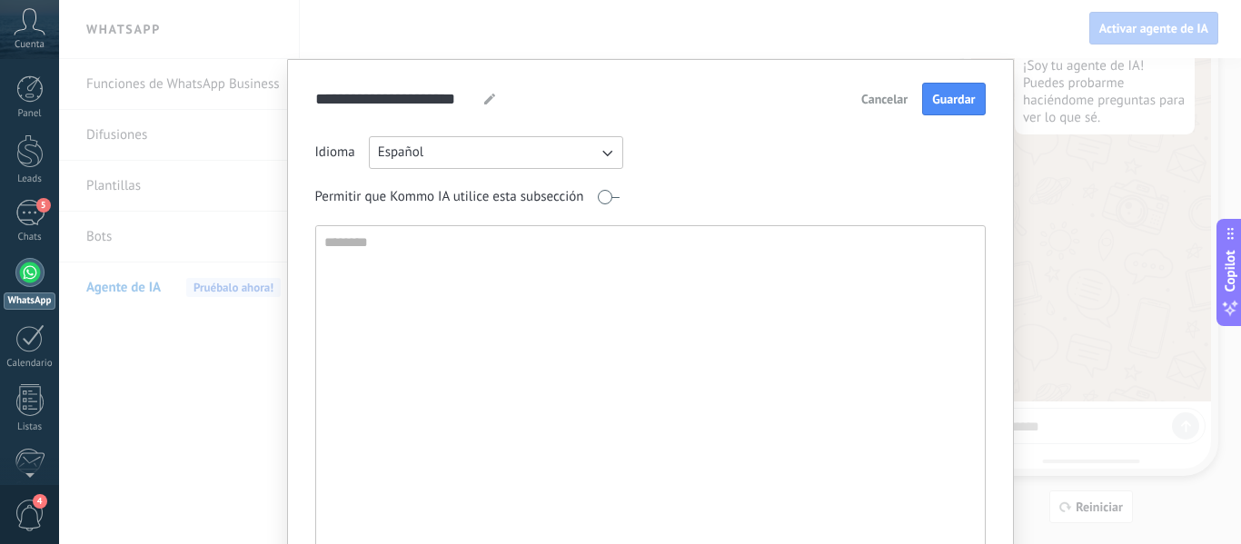
click at [485, 98] on use at bounding box center [489, 99] width 11 height 11
type input "**********"
click at [472, 304] on textarea at bounding box center [648, 421] width 665 height 391
paste textarea "**********"
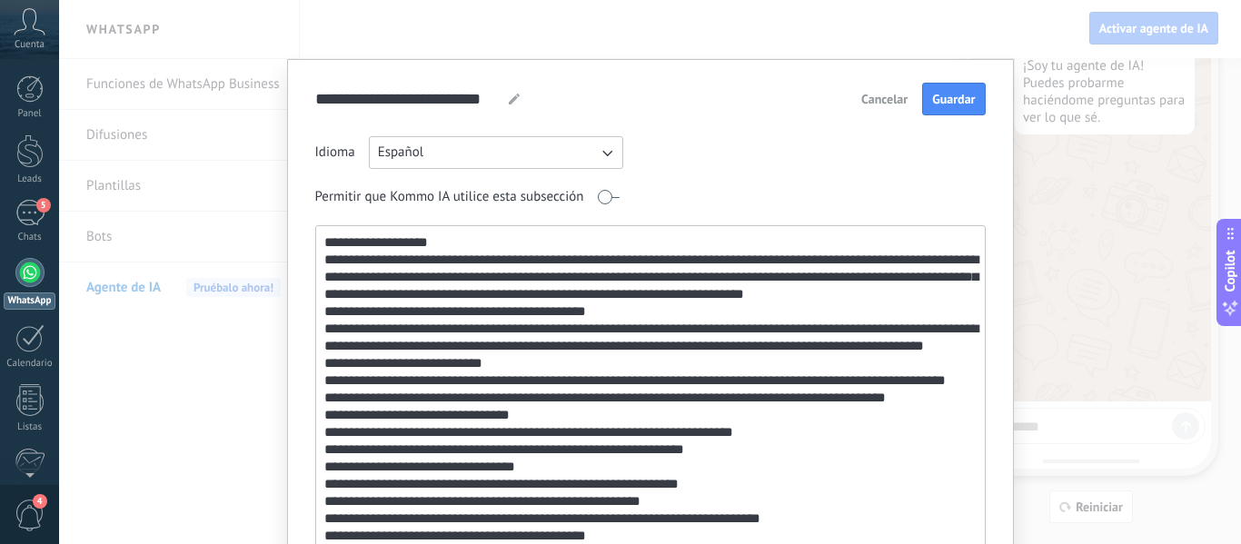
scroll to position [73, 0]
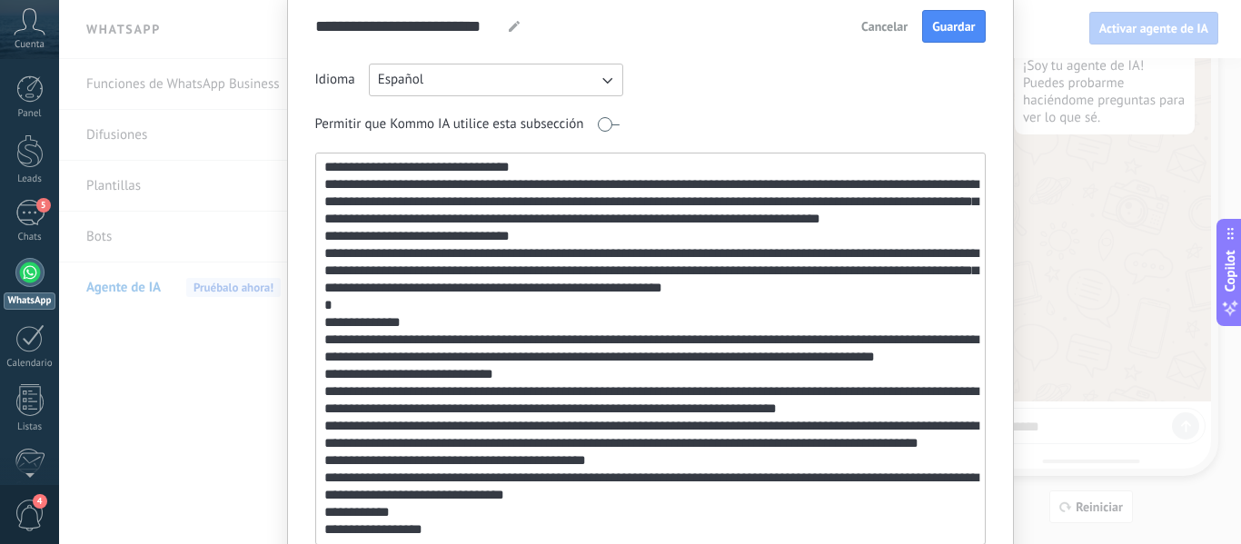
type textarea "**********"
click at [493, 26] on div "**********" at bounding box center [420, 26] width 211 height 33
click at [487, 29] on input "**********" at bounding box center [404, 26] width 179 height 32
type input "**********"
click at [948, 24] on span "Guardar" at bounding box center [953, 26] width 43 height 13
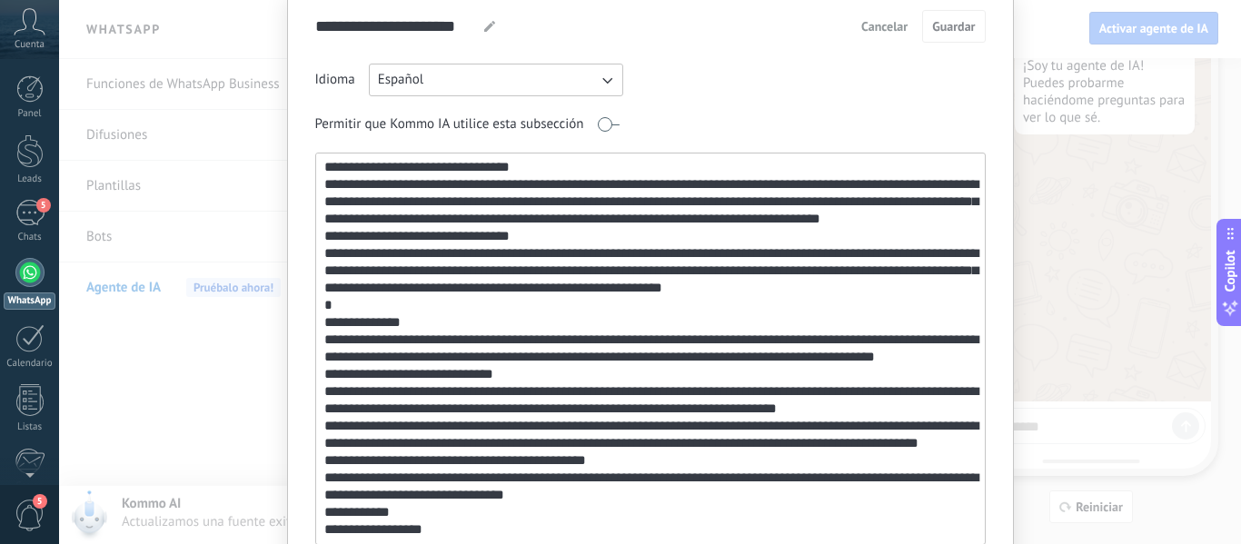
click at [1062, 261] on div "**********" at bounding box center [650, 272] width 1182 height 544
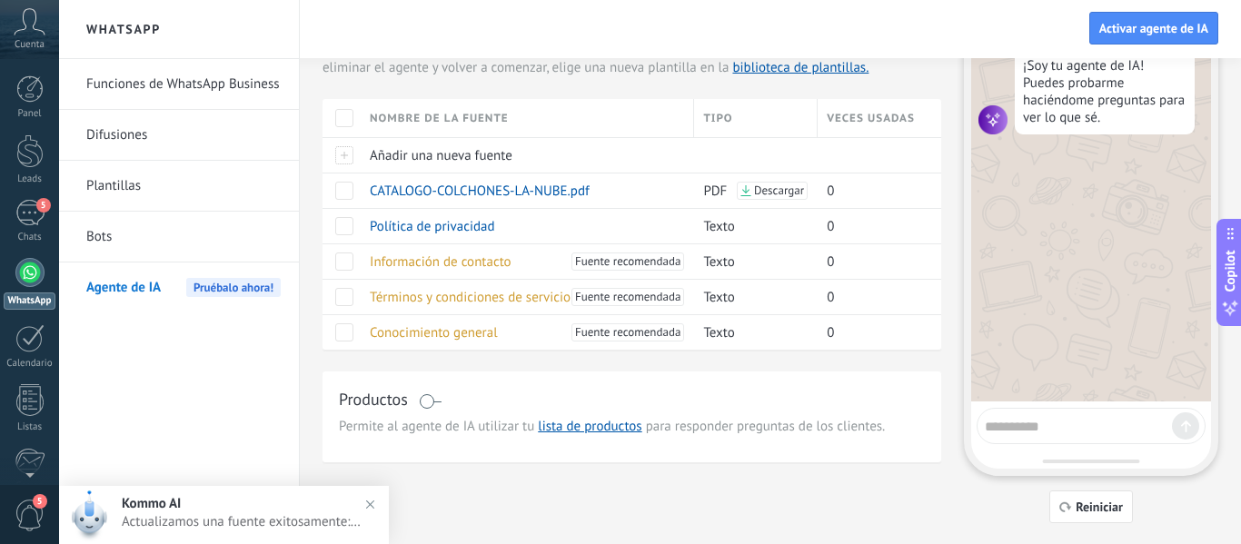
scroll to position [0, 0]
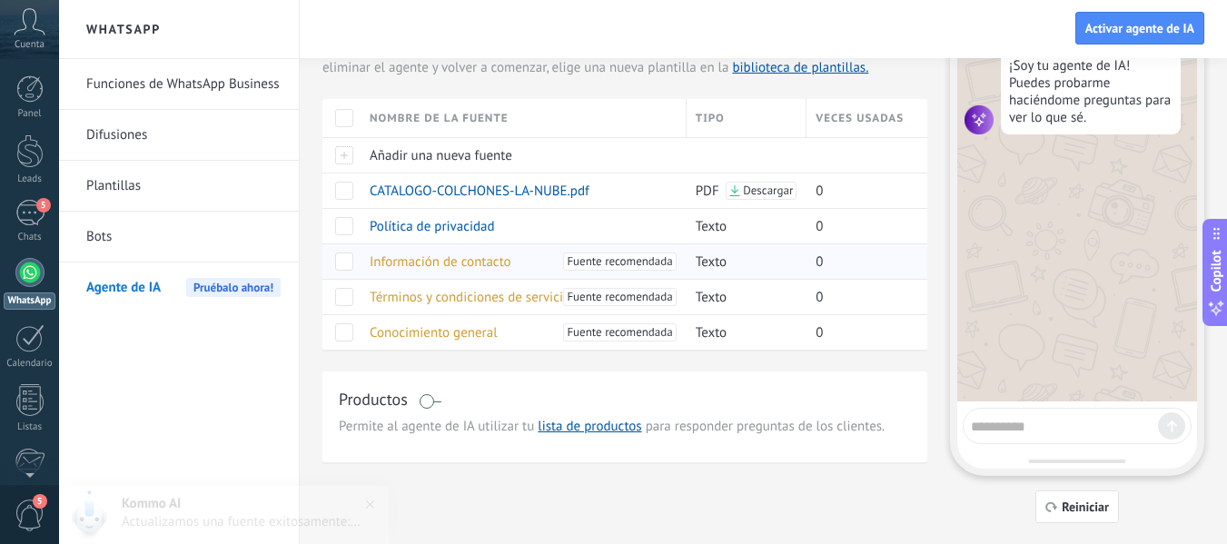
click at [432, 262] on span "Información de contacto" at bounding box center [441, 261] width 142 height 17
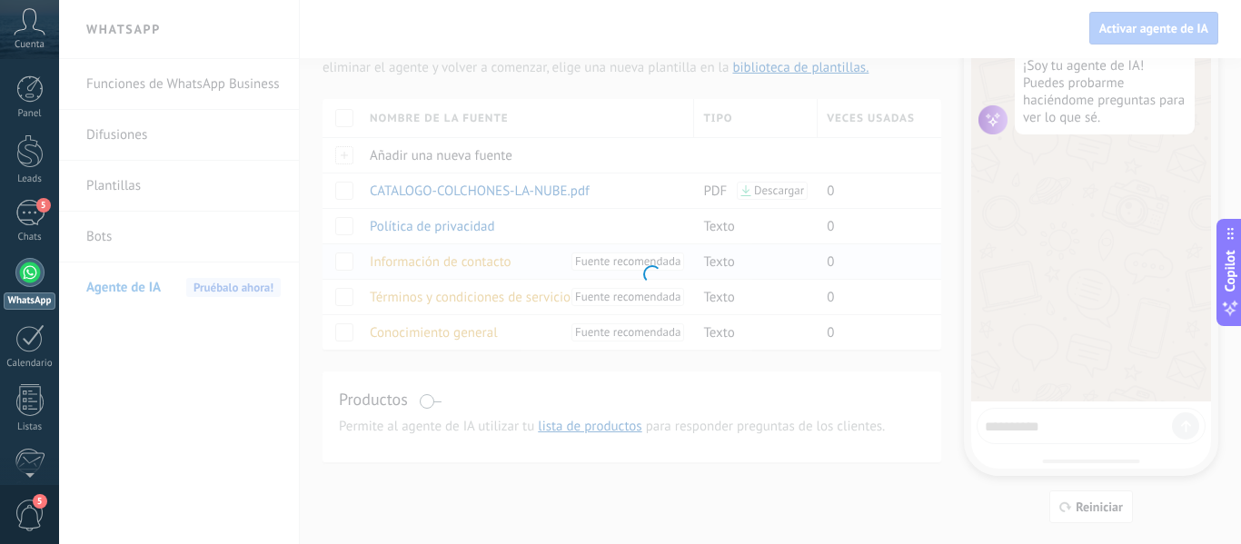
type input "**********"
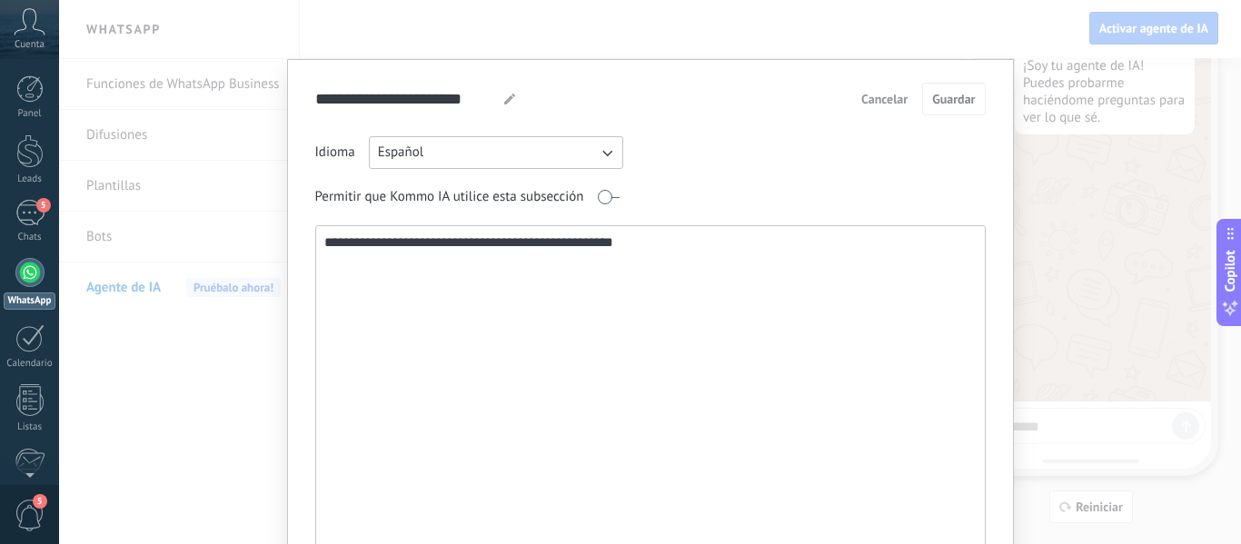
drag, startPoint x: 714, startPoint y: 247, endPoint x: 232, endPoint y: 248, distance: 482.4
click at [232, 248] on div "**********" at bounding box center [650, 272] width 1182 height 544
paste textarea "**********"
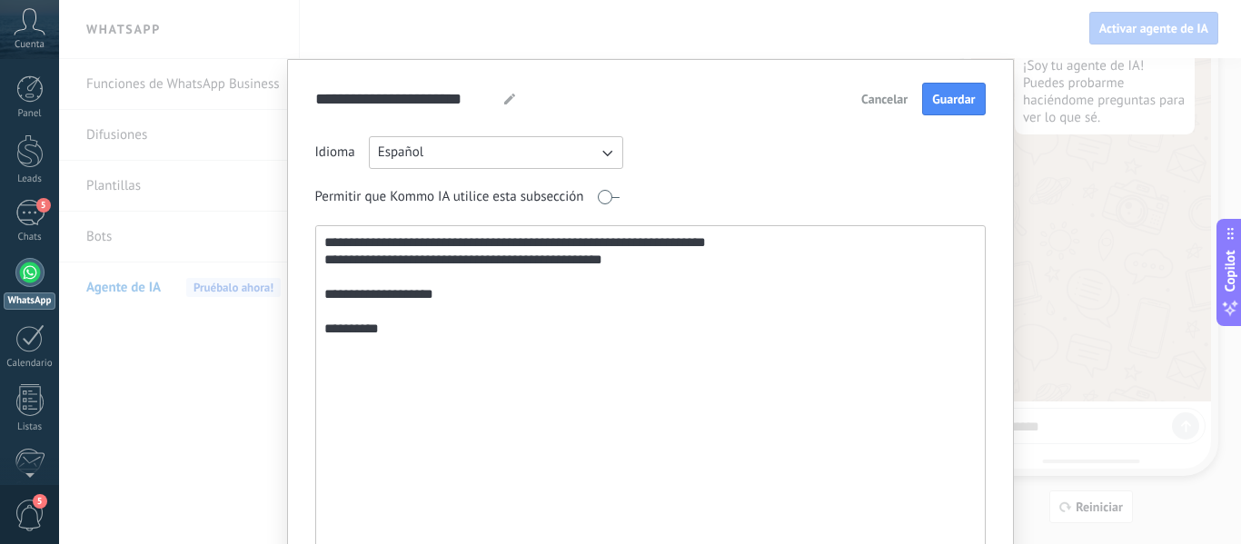
paste textarea "**********"
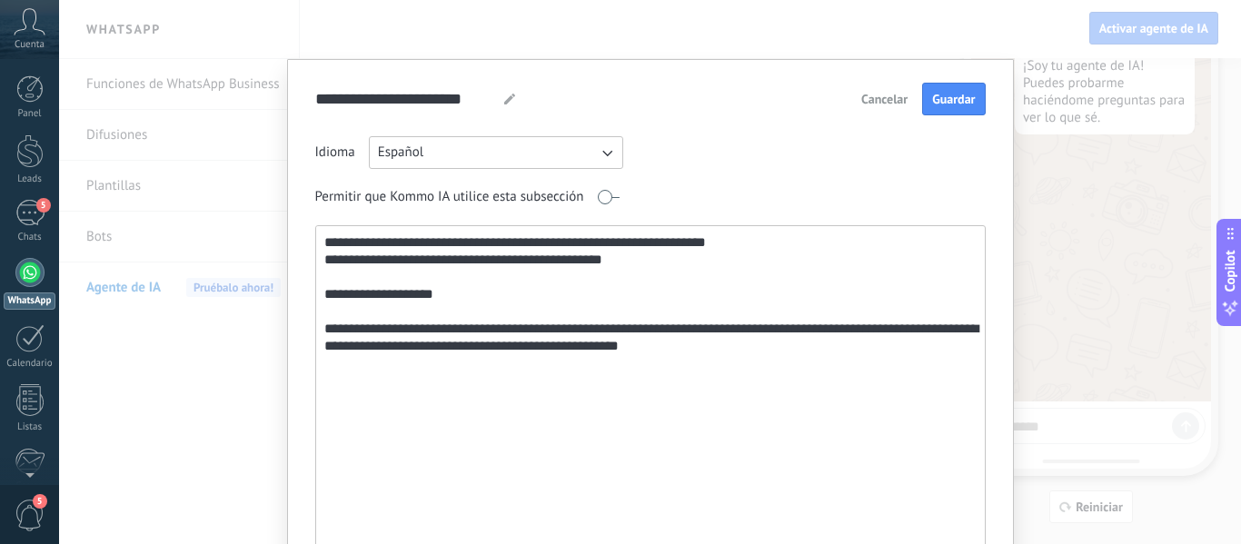
click at [520, 327] on textarea "**********" at bounding box center [648, 421] width 665 height 391
type textarea "**********"
click at [965, 89] on button "Guardar" at bounding box center [953, 99] width 63 height 33
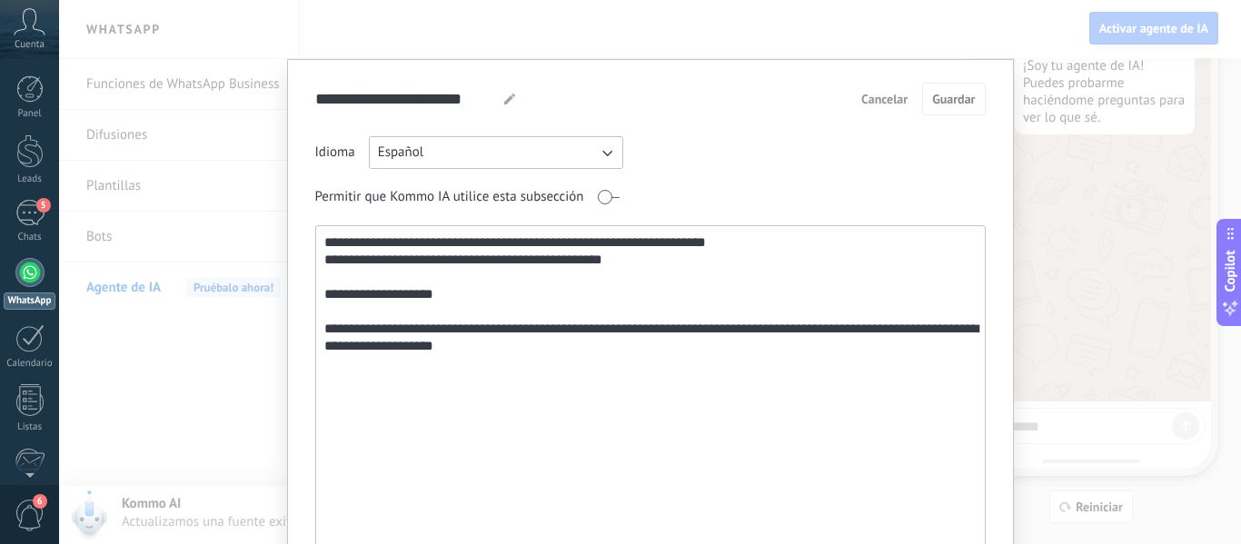
click at [1061, 221] on div "**********" at bounding box center [650, 272] width 1182 height 544
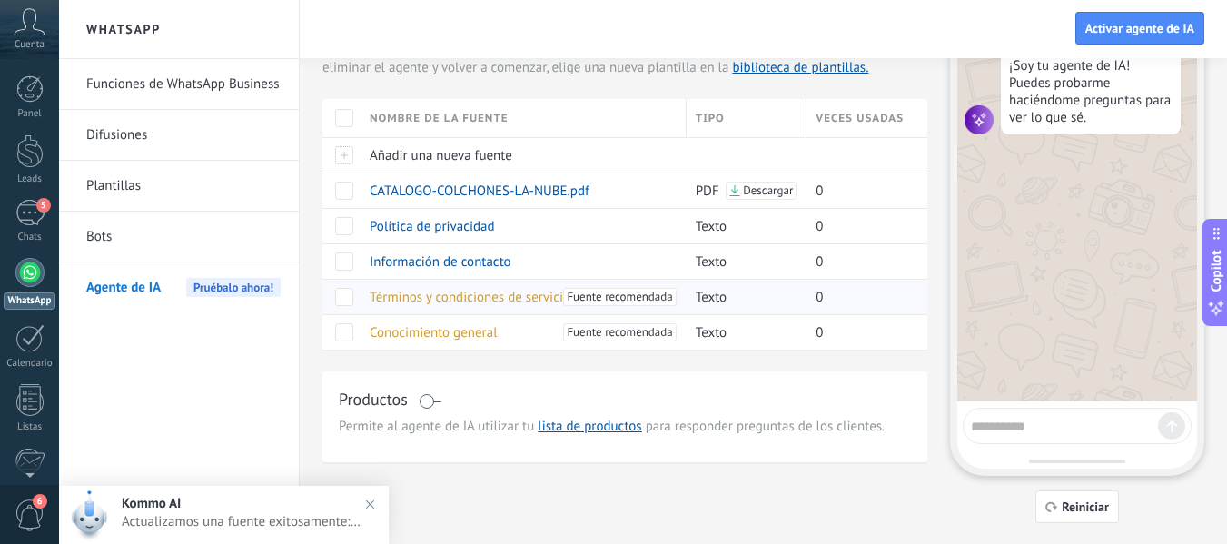
click at [475, 296] on span "Términos y condiciones de servicio" at bounding box center [470, 297] width 201 height 17
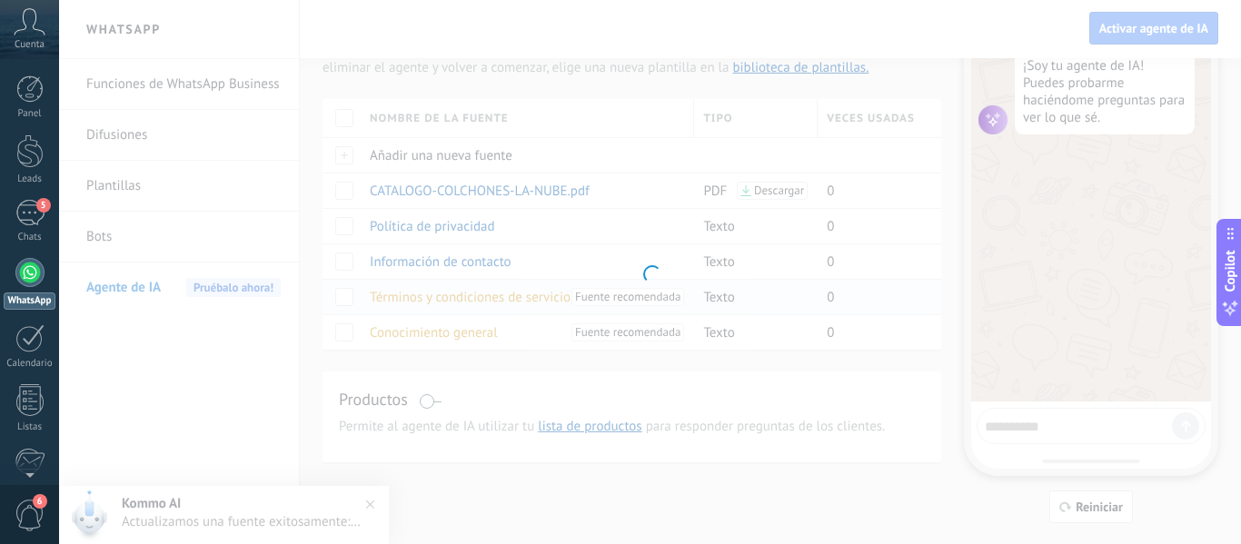
type input "**********"
type textarea "**********"
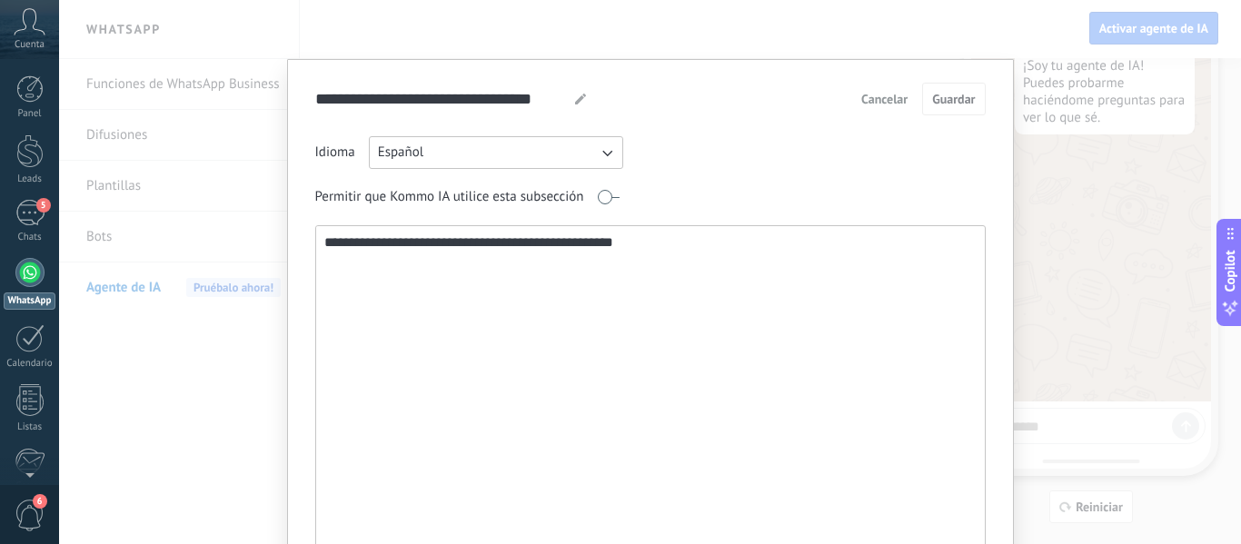
click at [454, 273] on textarea "**********" at bounding box center [648, 421] width 665 height 391
drag, startPoint x: 698, startPoint y: 256, endPoint x: 237, endPoint y: 273, distance: 460.8
click at [237, 273] on div "**********" at bounding box center [650, 272] width 1182 height 544
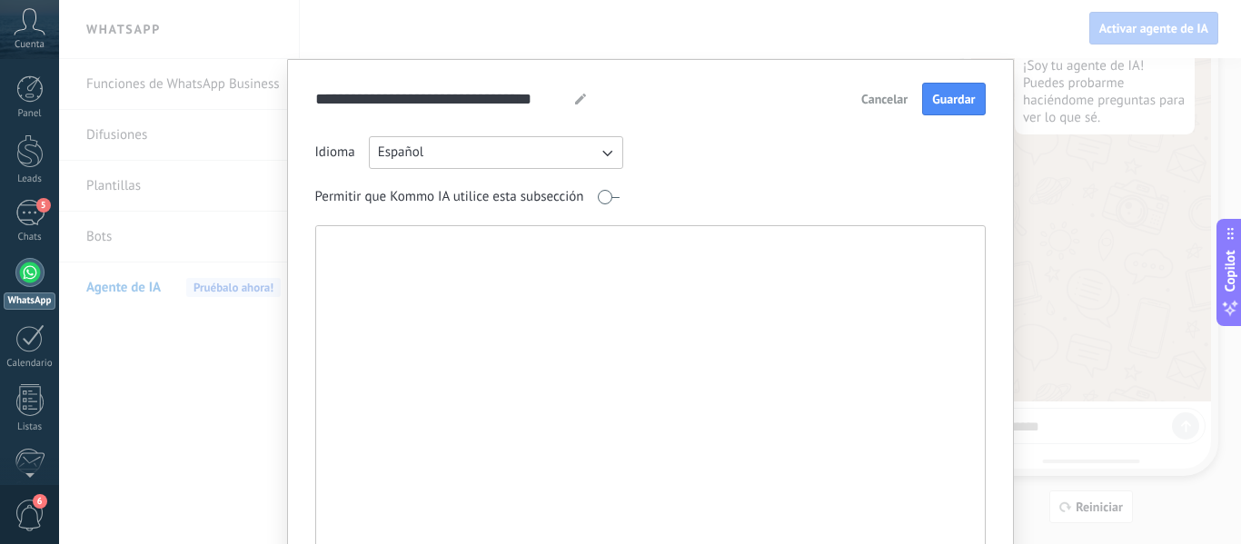
paste textarea "**********"
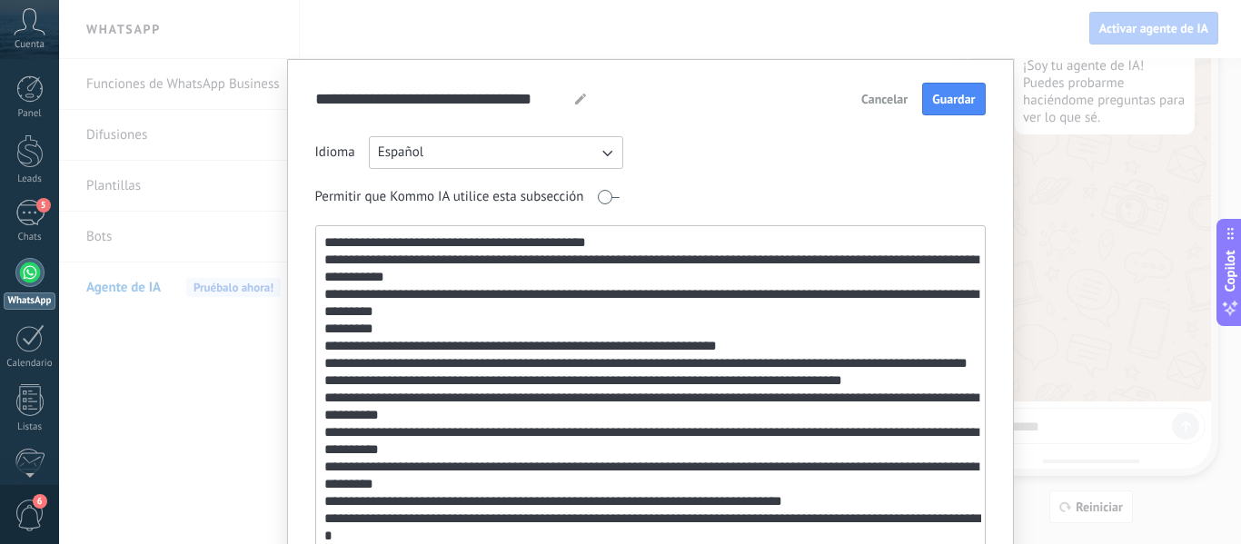
scroll to position [73, 0]
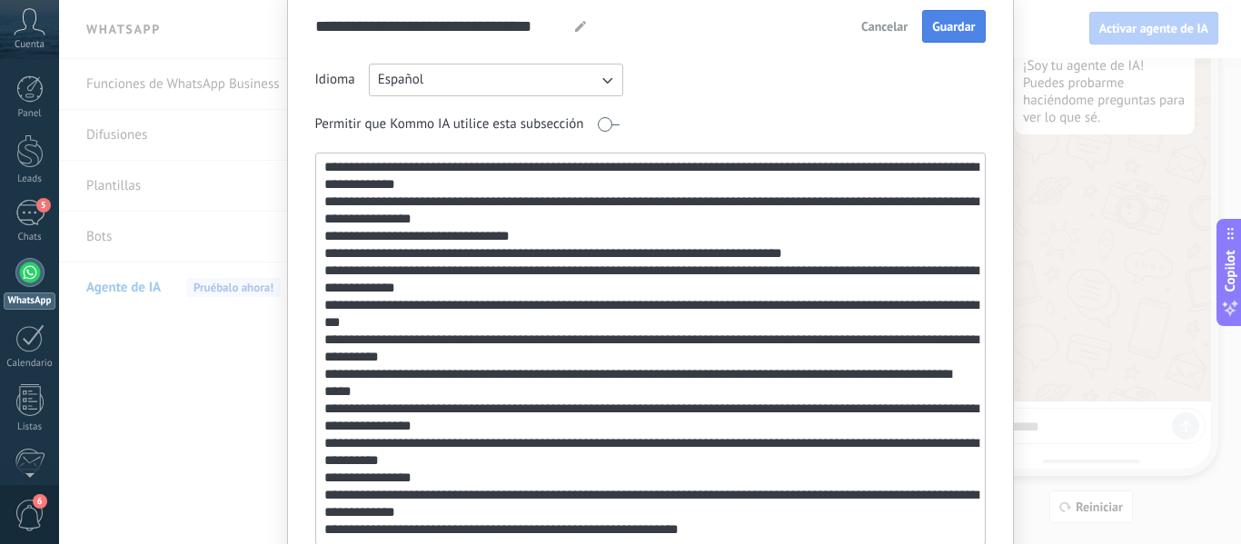
type textarea "**********"
click at [943, 20] on span "Guardar" at bounding box center [953, 26] width 43 height 13
click at [1096, 233] on div "**********" at bounding box center [650, 272] width 1182 height 544
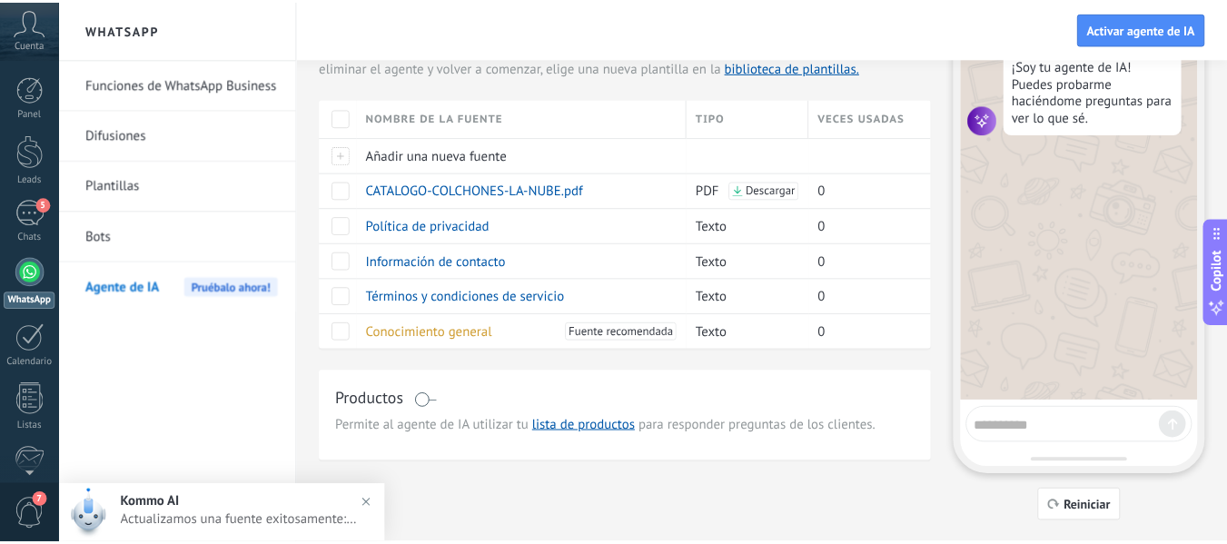
scroll to position [0, 0]
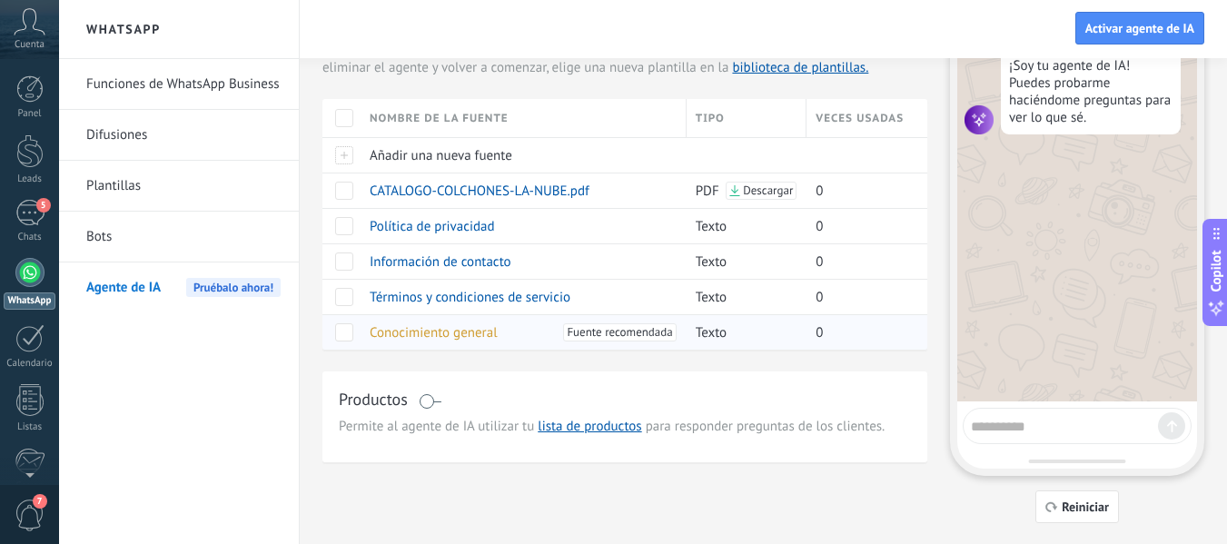
click at [436, 335] on span "Conocimiento general" at bounding box center [434, 332] width 128 height 17
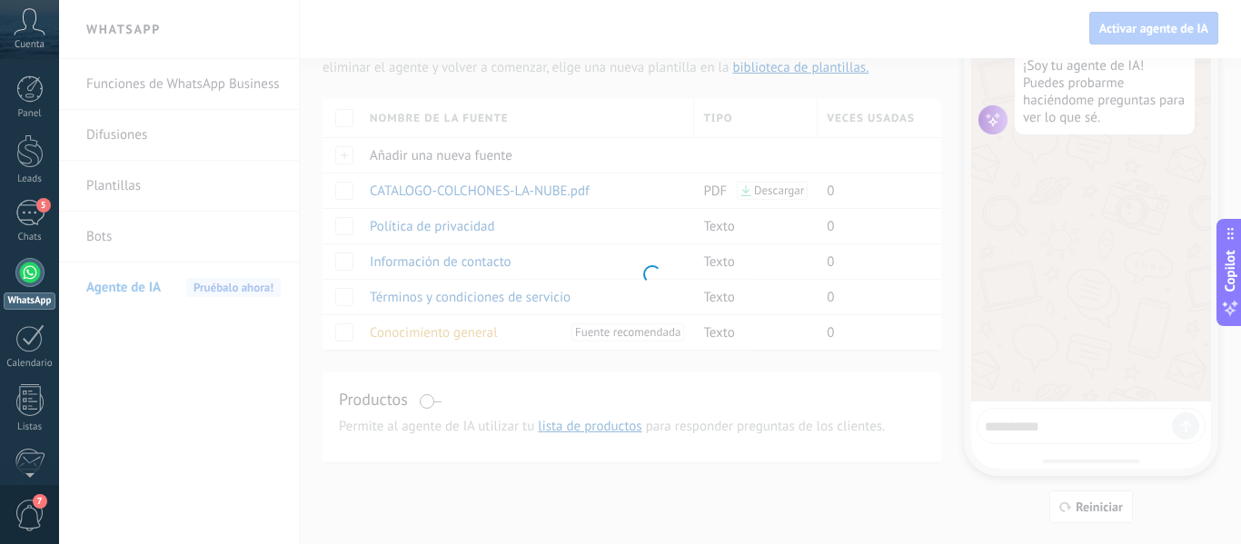
type input "**********"
type textarea "**********"
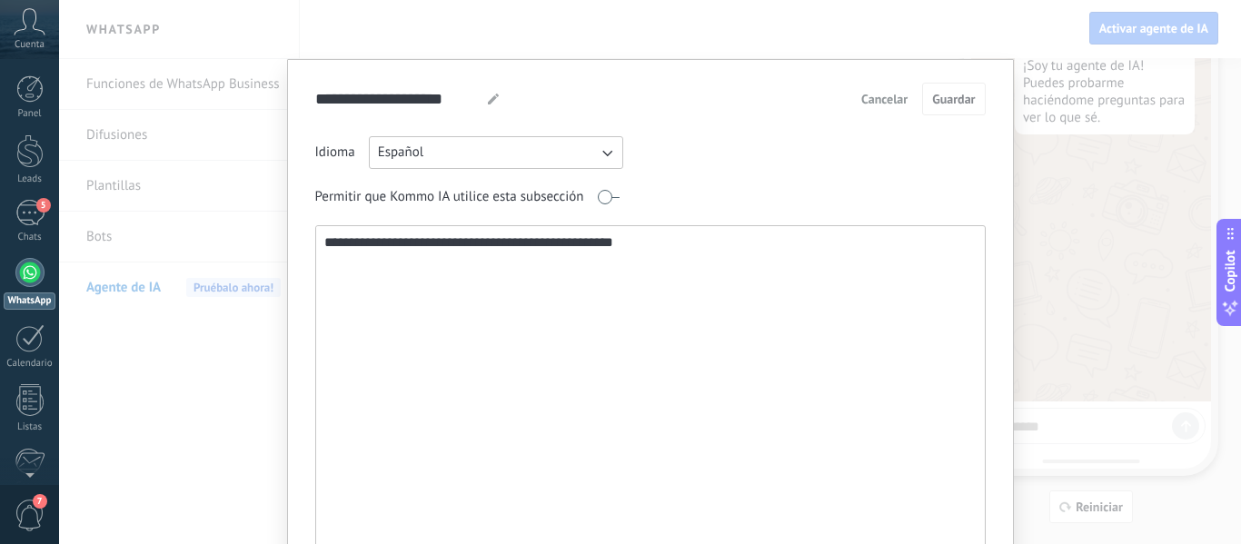
drag, startPoint x: 692, startPoint y: 245, endPoint x: 264, endPoint y: 256, distance: 428.0
click at [264, 256] on div "**********" at bounding box center [650, 272] width 1182 height 544
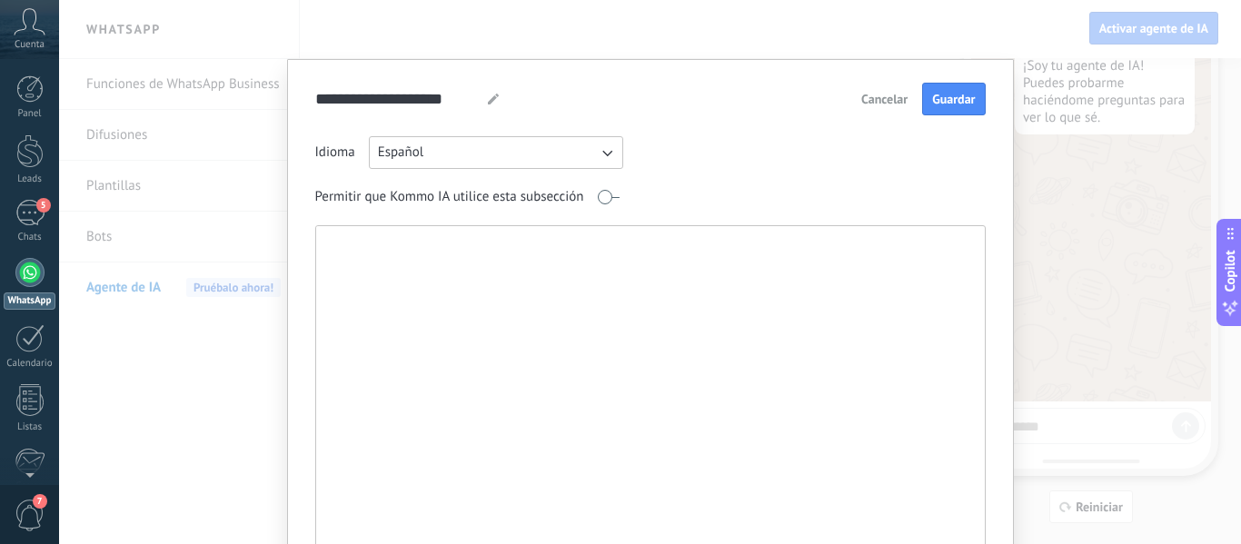
paste textarea "**********"
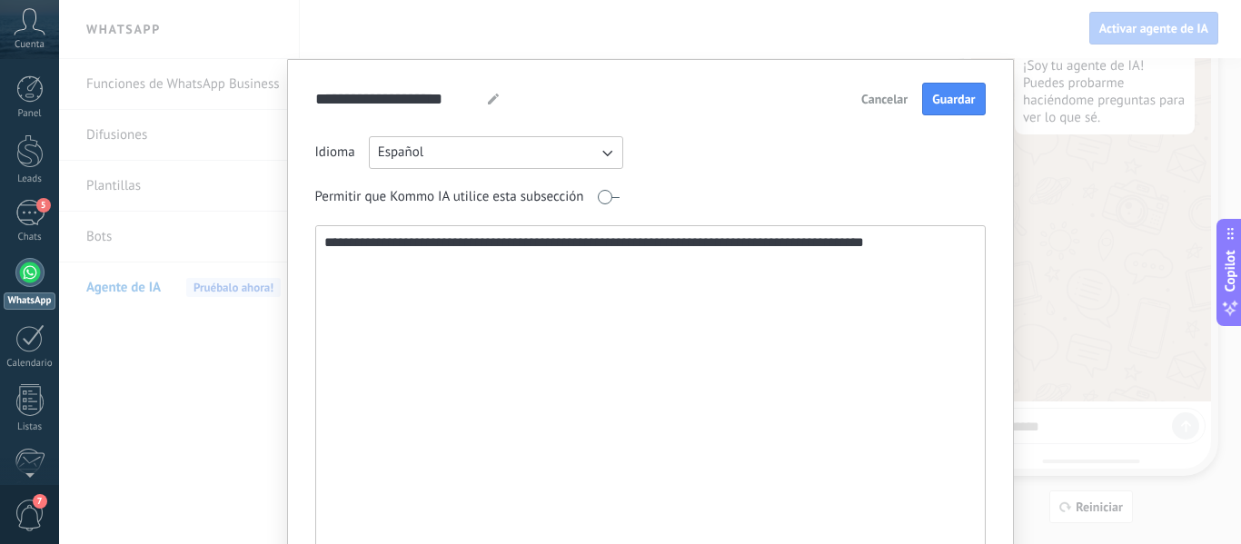
click at [338, 247] on textarea "**********" at bounding box center [648, 421] width 665 height 391
click at [516, 245] on textarea "**********" at bounding box center [648, 421] width 665 height 391
click at [907, 251] on textarea "**********" at bounding box center [648, 421] width 665 height 391
type textarea "**********"
click at [948, 97] on span "Guardar" at bounding box center [953, 99] width 43 height 13
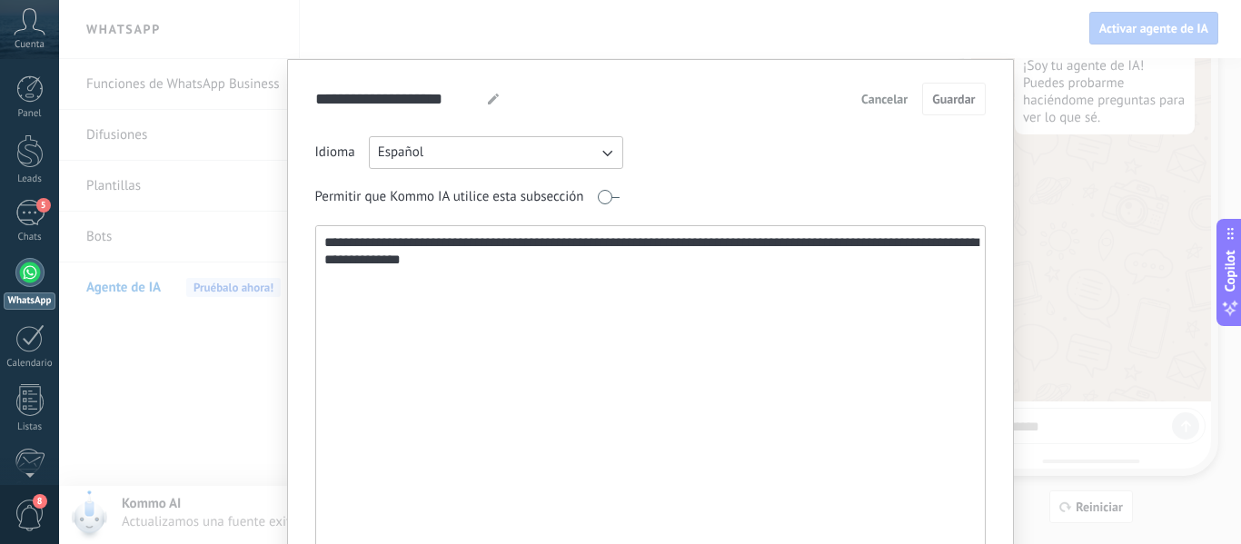
click at [1097, 233] on div "**********" at bounding box center [650, 272] width 1182 height 544
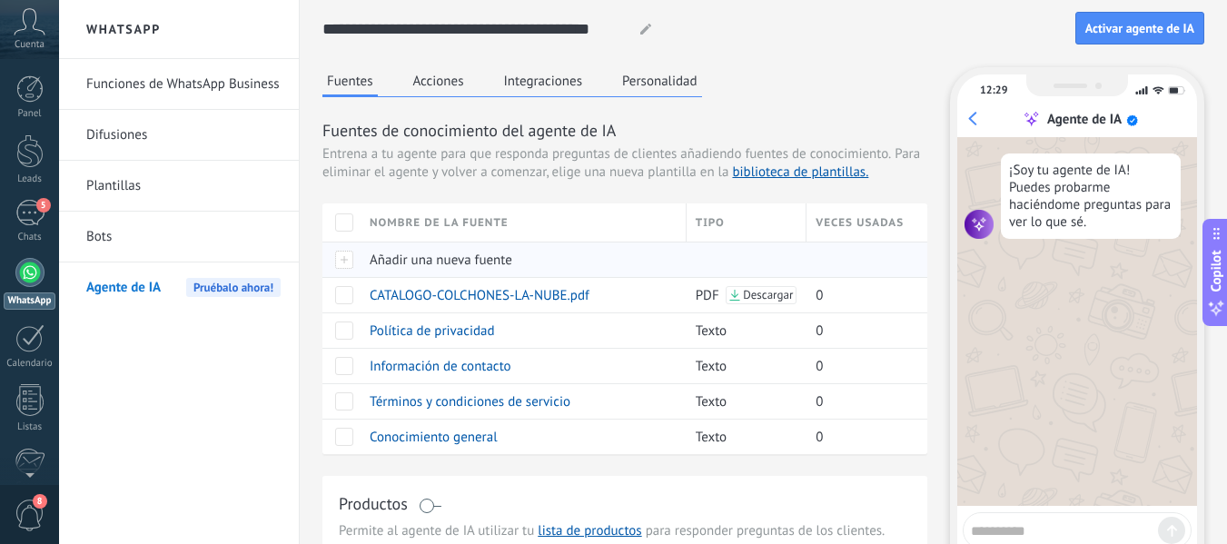
click at [435, 263] on span "Añadir una nueva fuente" at bounding box center [441, 260] width 143 height 17
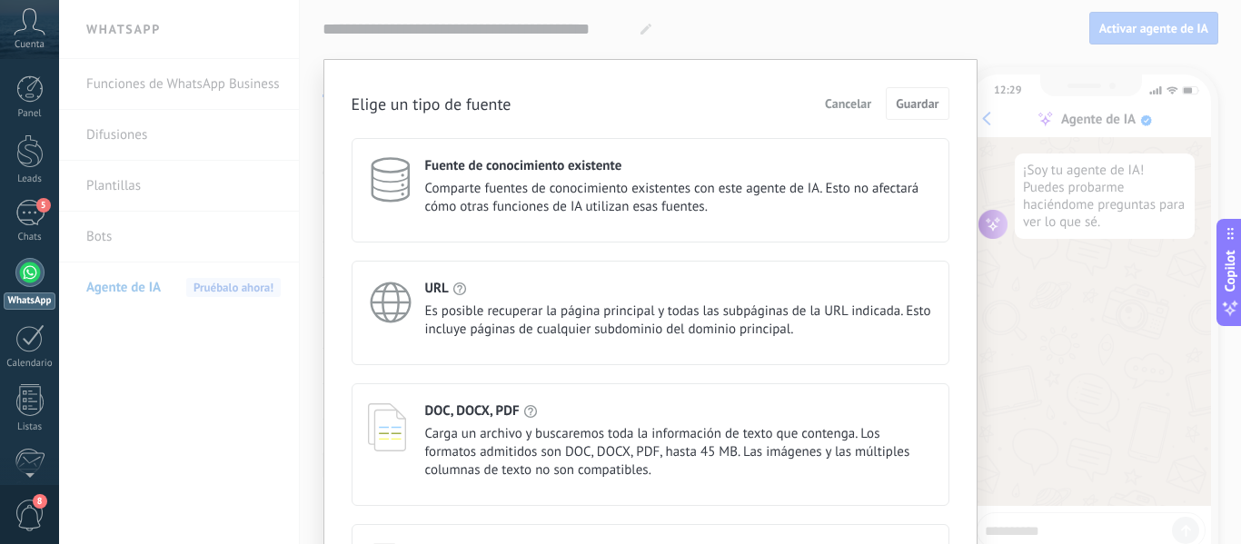
click at [573, 209] on span "Comparte fuentes de conocimiento existentes con este agente de IA. Esto no afec…" at bounding box center [679, 198] width 508 height 36
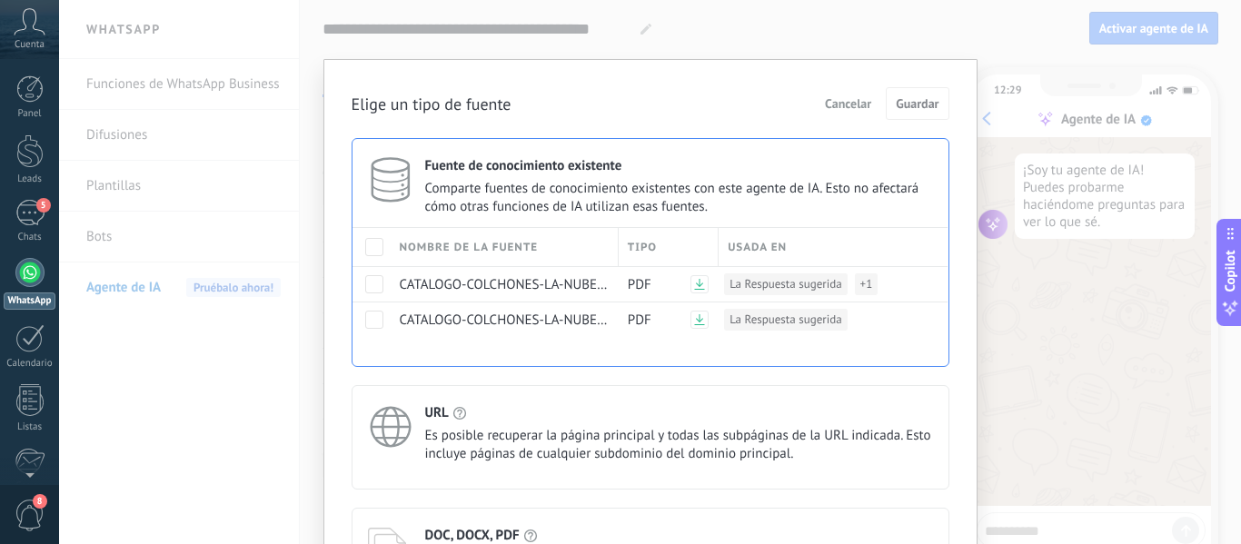
click at [573, 200] on span "Comparte fuentes de conocimiento existentes con este agente de IA. Esto no afec…" at bounding box center [679, 198] width 508 height 36
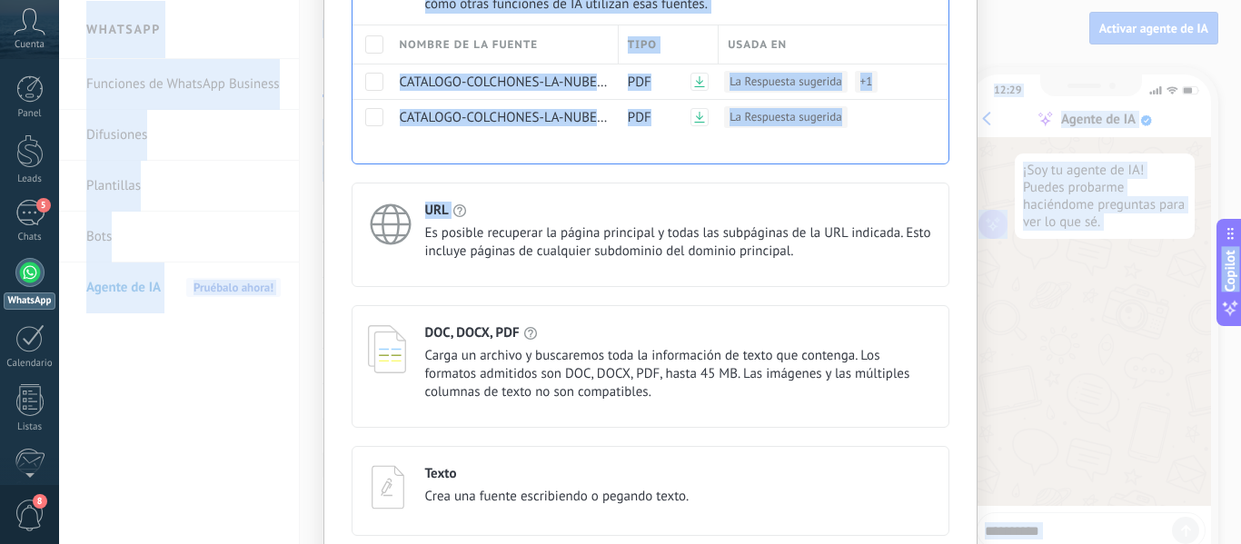
scroll to position [282, 0]
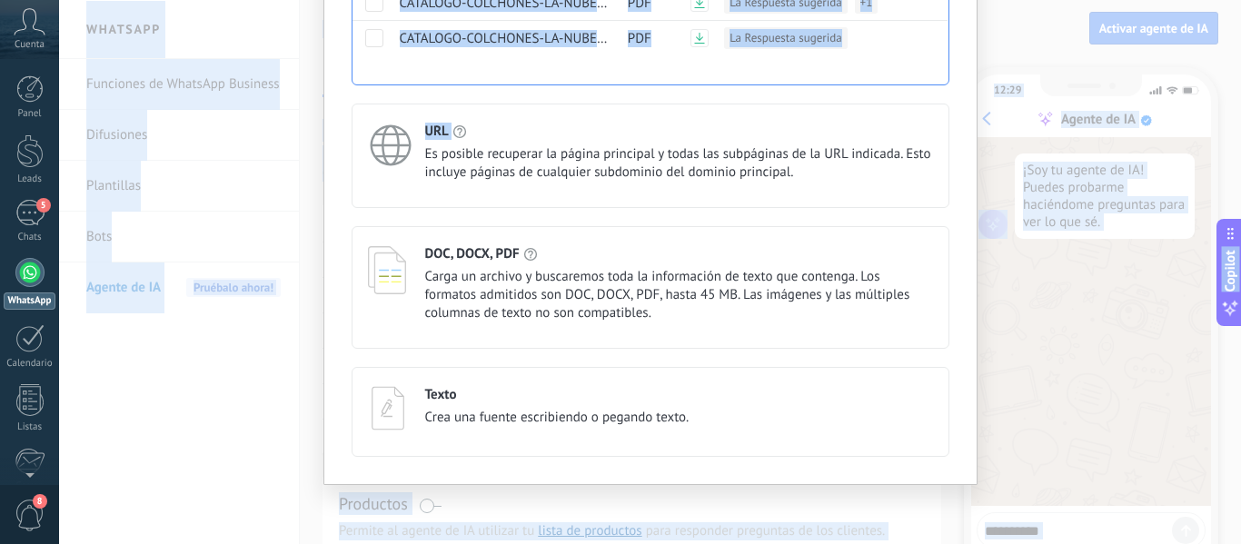
drag, startPoint x: 963, startPoint y: 380, endPoint x: 949, endPoint y: 580, distance: 200.3
click at [949, 543] on html ".abccls-1,.abccls-2{fill-rule:evenodd}.abccls-2{fill:#fff} .abfcls-1{fill:none}…" at bounding box center [620, 272] width 1241 height 544
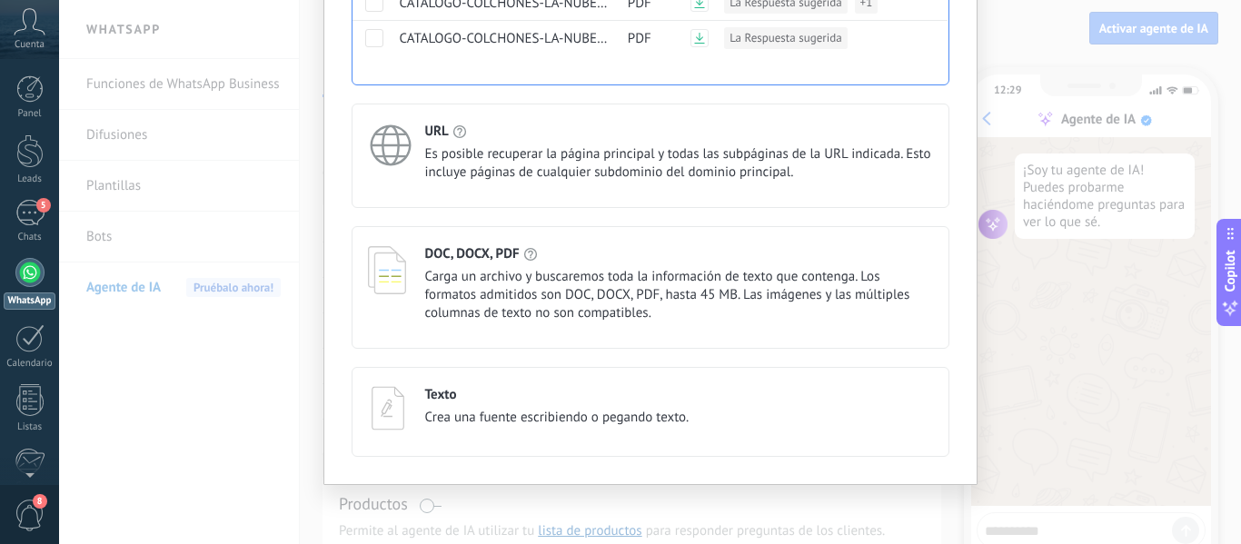
click at [936, 395] on div "Texto Crea una fuente escribiendo o pegando texto." at bounding box center [651, 412] width 598 height 90
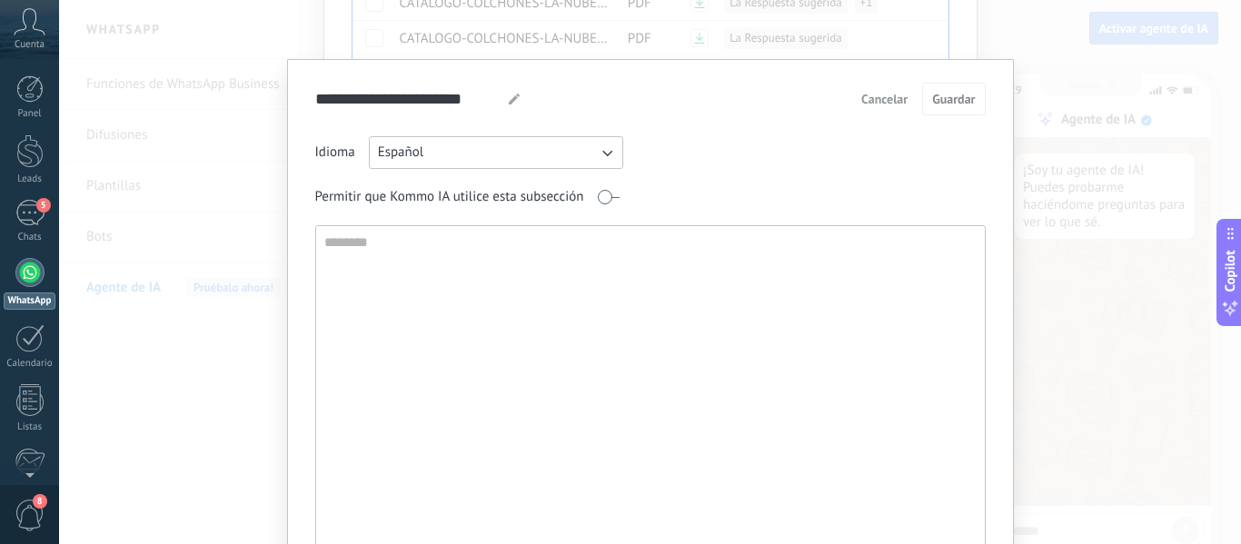
click at [884, 93] on span "Cancelar" at bounding box center [884, 99] width 46 height 13
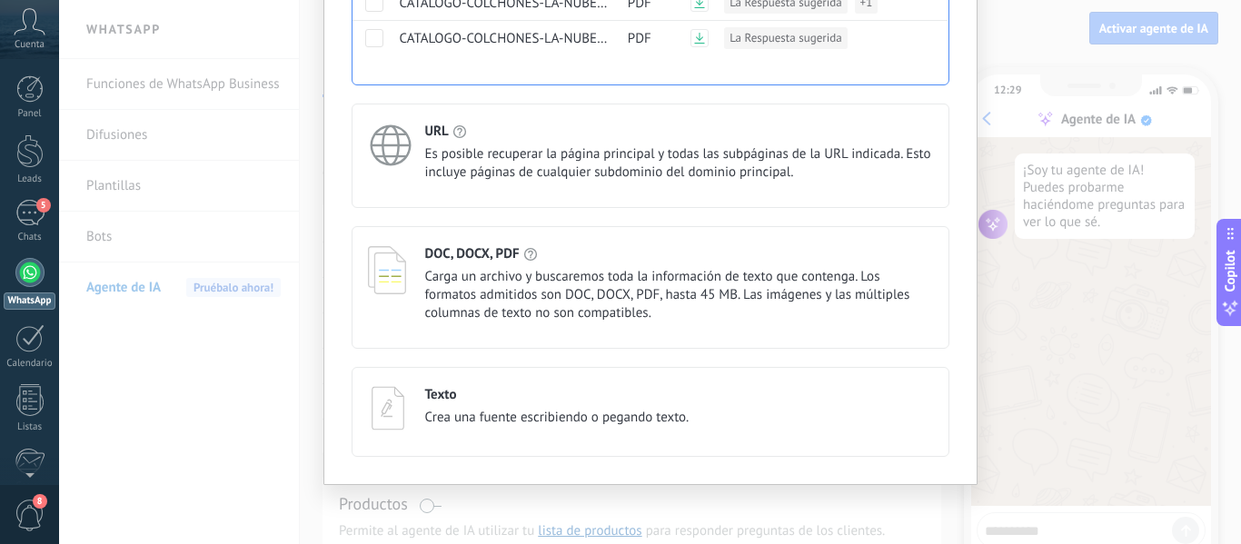
click at [1056, 377] on div "Elige un tipo de fuente Cancelar Guardar Fuente de conocimiento existente Compa…" at bounding box center [650, 272] width 1182 height 544
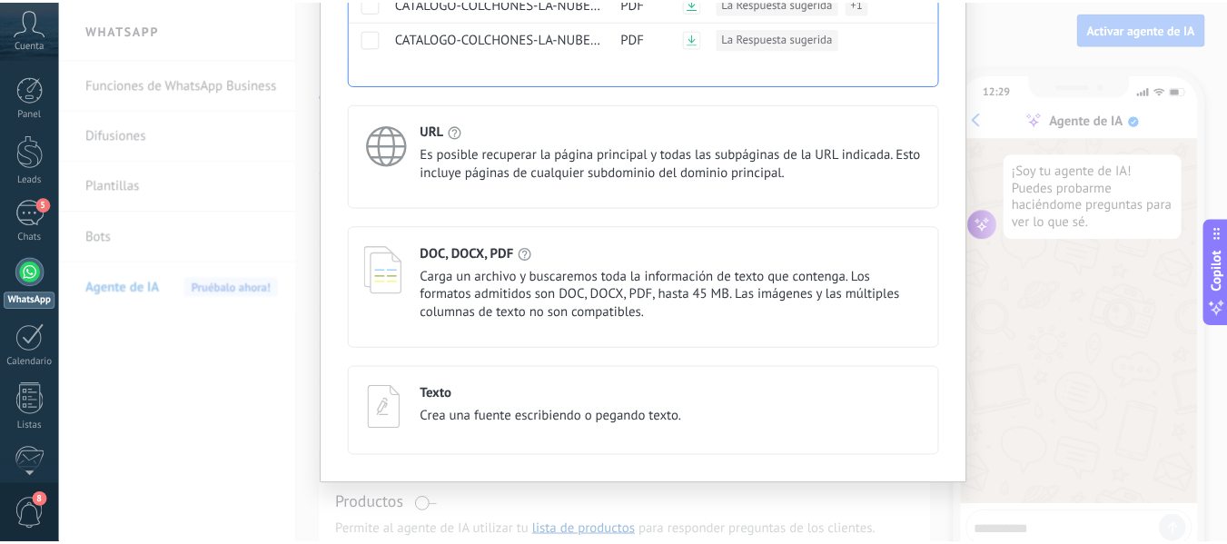
scroll to position [0, 0]
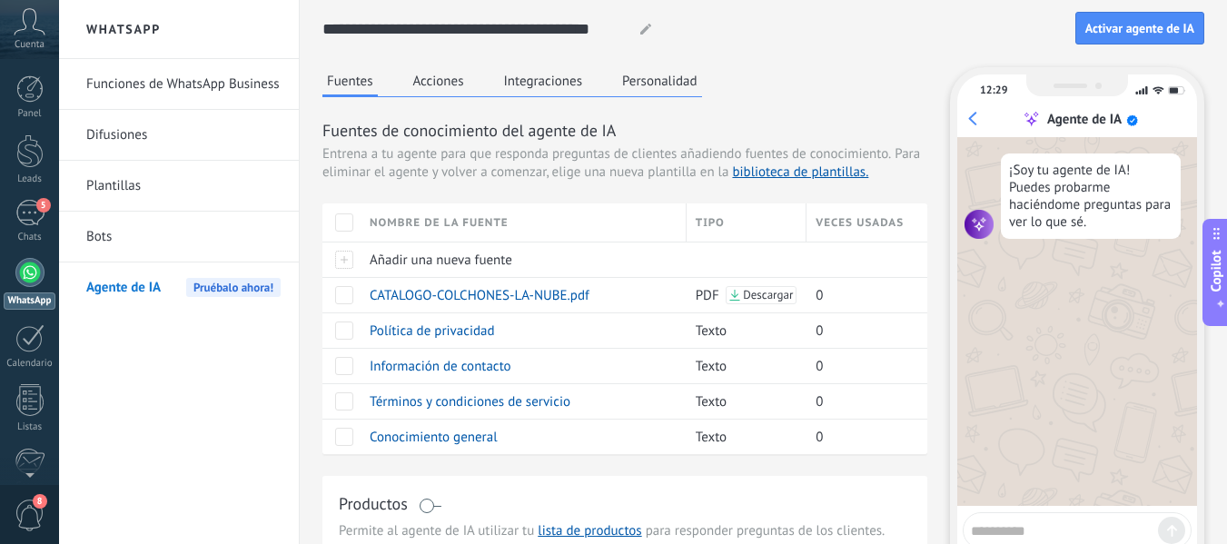
click at [440, 83] on button "Acciones" at bounding box center [439, 80] width 60 height 27
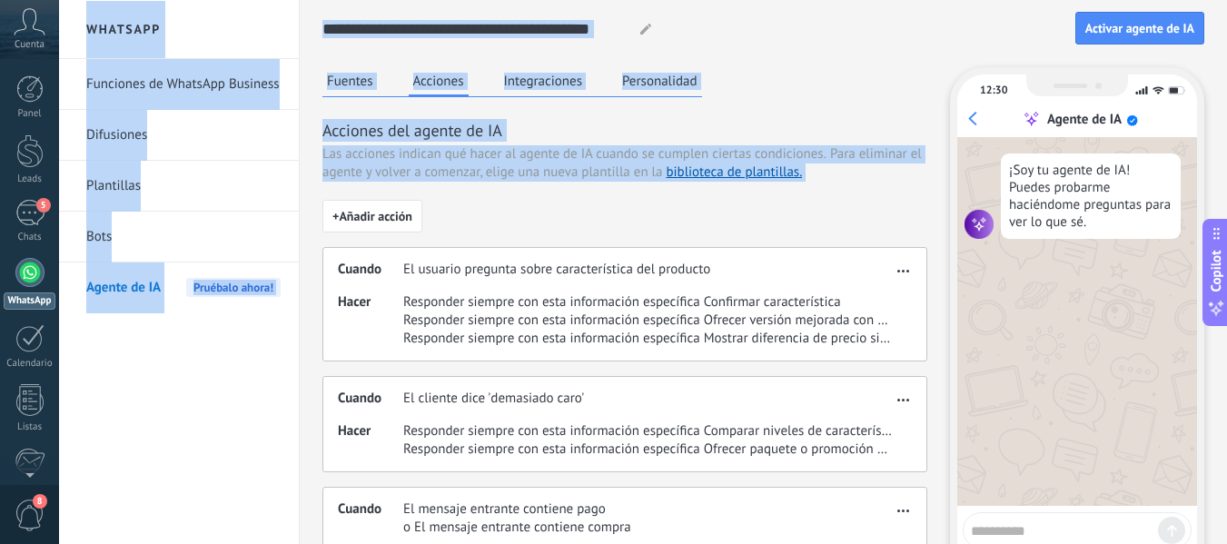
drag, startPoint x: 688, startPoint y: 206, endPoint x: 689, endPoint y: -26, distance: 232.6
click at [689, 0] on html ".abccls-1,.abccls-2{fill-rule:evenodd}.abccls-2{fill:#fff} .abfcls-1{fill:none}…" at bounding box center [613, 272] width 1227 height 544
click at [557, 80] on button "Integraciones" at bounding box center [544, 80] width 88 height 27
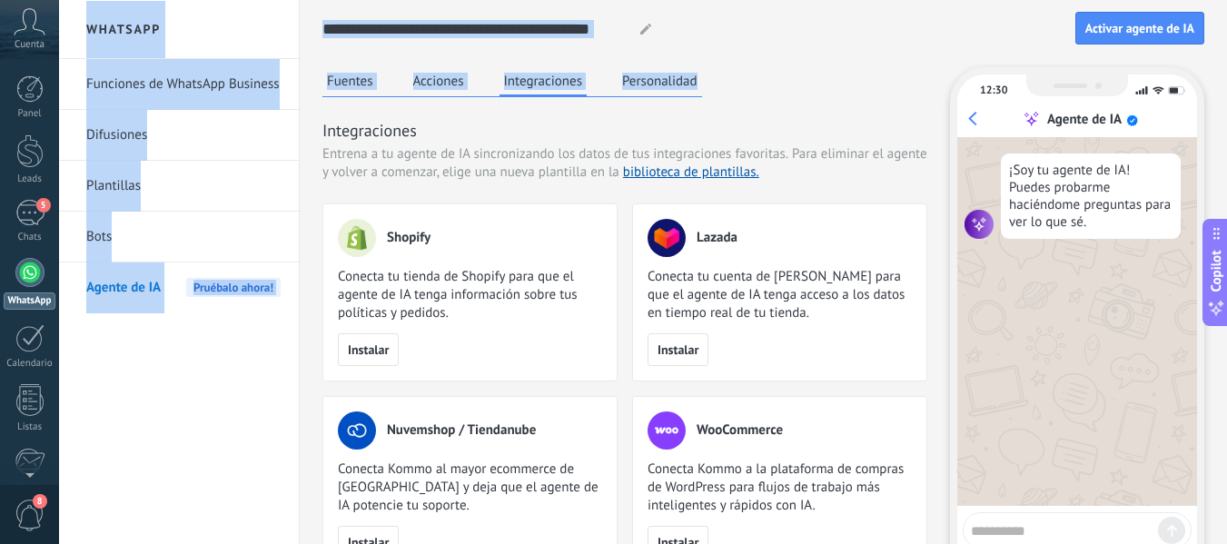
click at [835, 90] on div "[PERSON_NAME] Acciones Integraciones Personalidad Integraciones Entrena a tu ag…" at bounding box center [624, 320] width 605 height 507
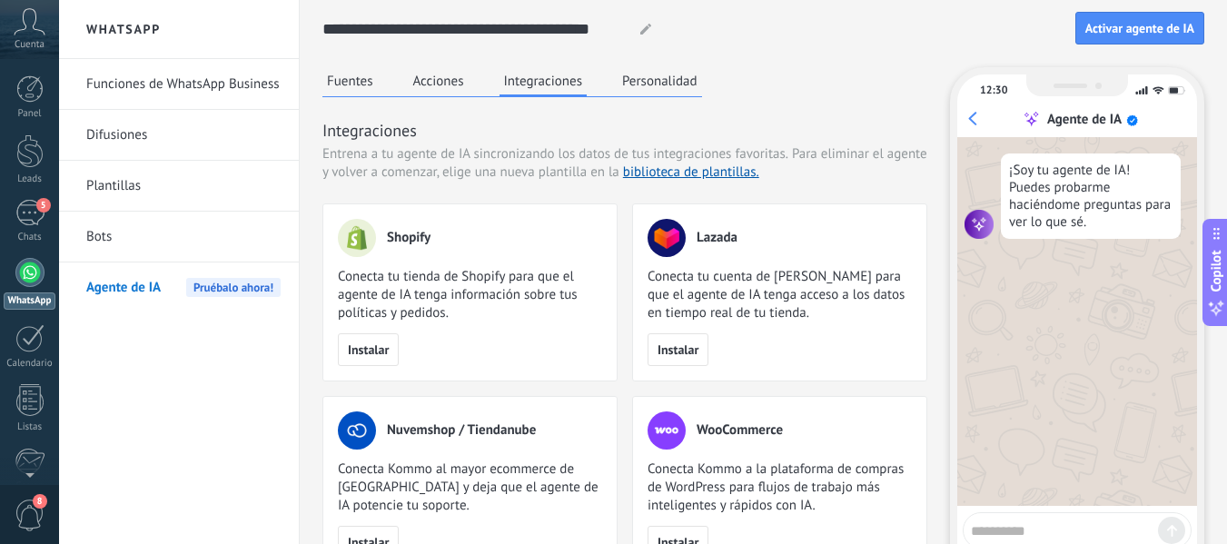
click at [646, 80] on button "Personalidad" at bounding box center [660, 80] width 84 height 27
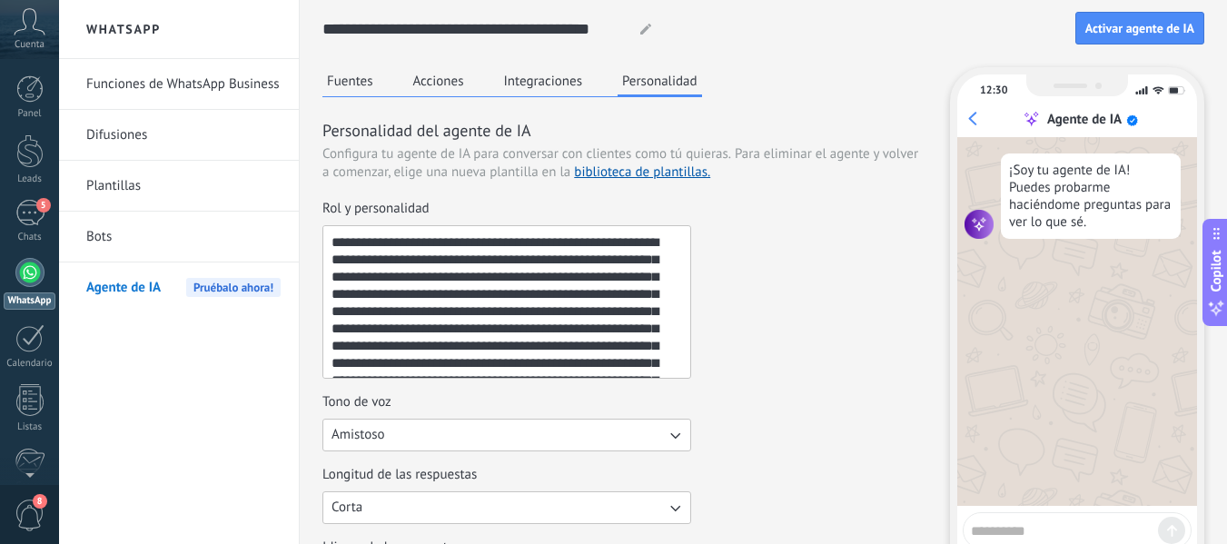
drag, startPoint x: 688, startPoint y: 271, endPoint x: 687, endPoint y: 310, distance: 39.1
click at [687, 310] on div "**********" at bounding box center [506, 302] width 369 height 154
click at [687, 310] on textarea "**********" at bounding box center [504, 302] width 363 height 152
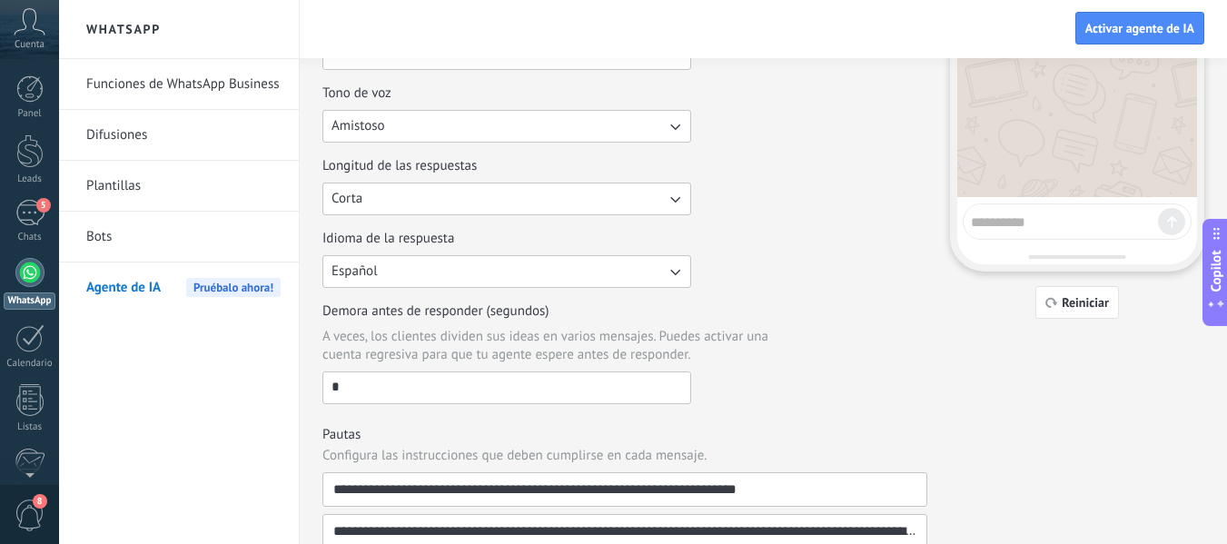
scroll to position [308, 0]
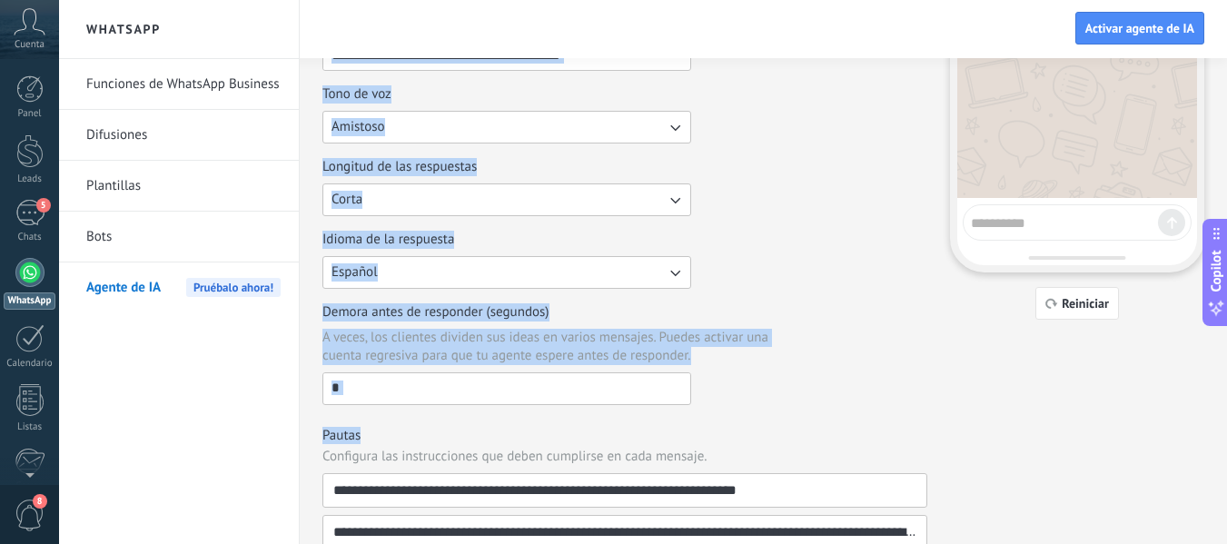
drag, startPoint x: 846, startPoint y: 354, endPoint x: 840, endPoint y: 442, distance: 88.3
click at [840, 442] on div "**********" at bounding box center [624, 325] width 605 height 1029
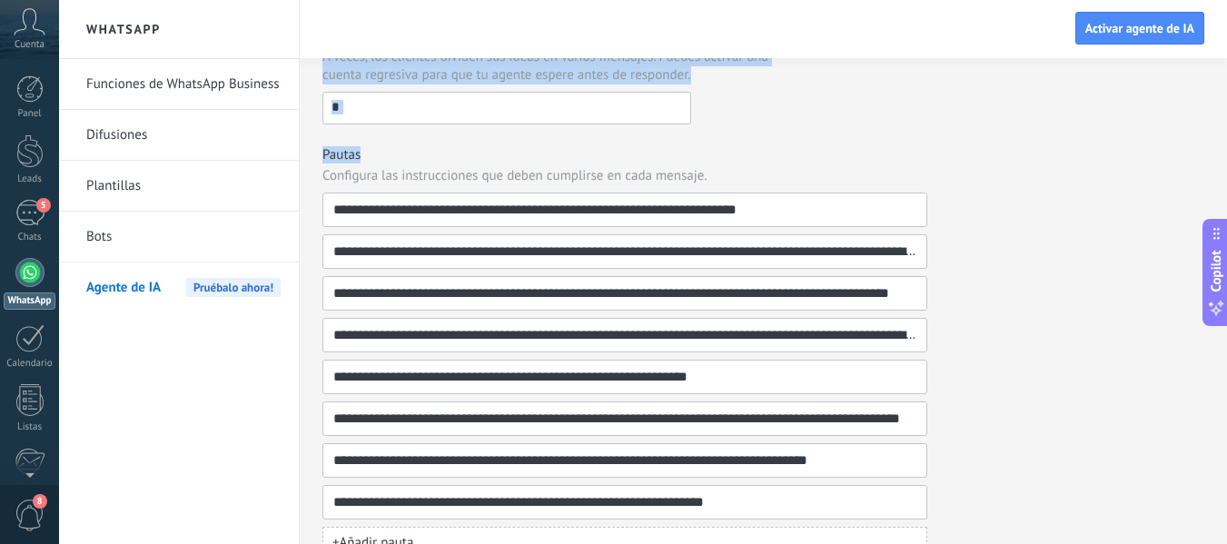
scroll to position [625, 0]
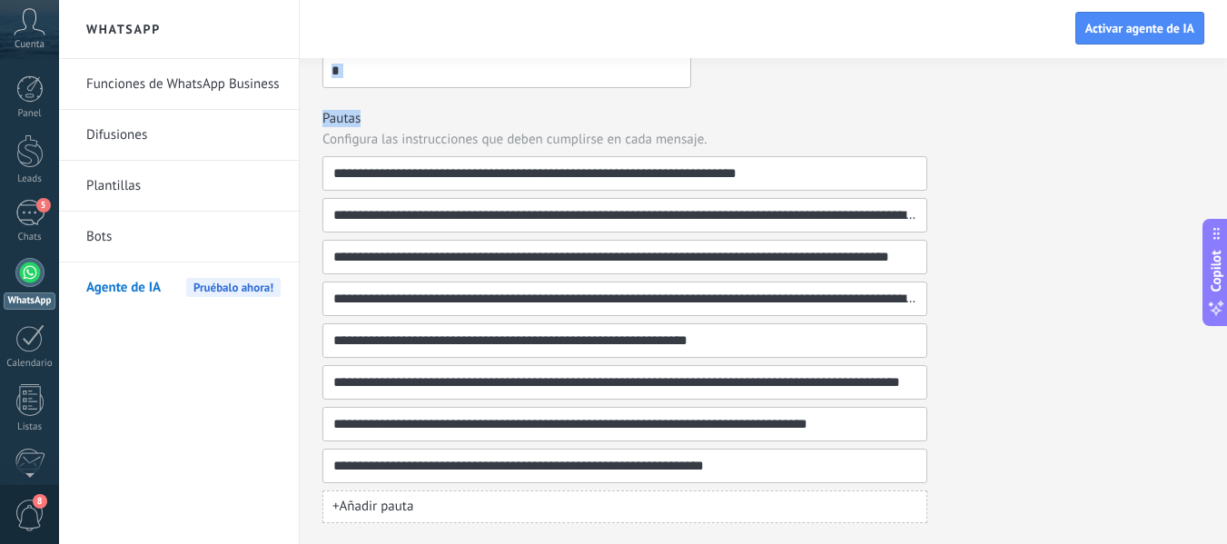
click at [462, 507] on button "+ Añadir pauta" at bounding box center [624, 507] width 605 height 33
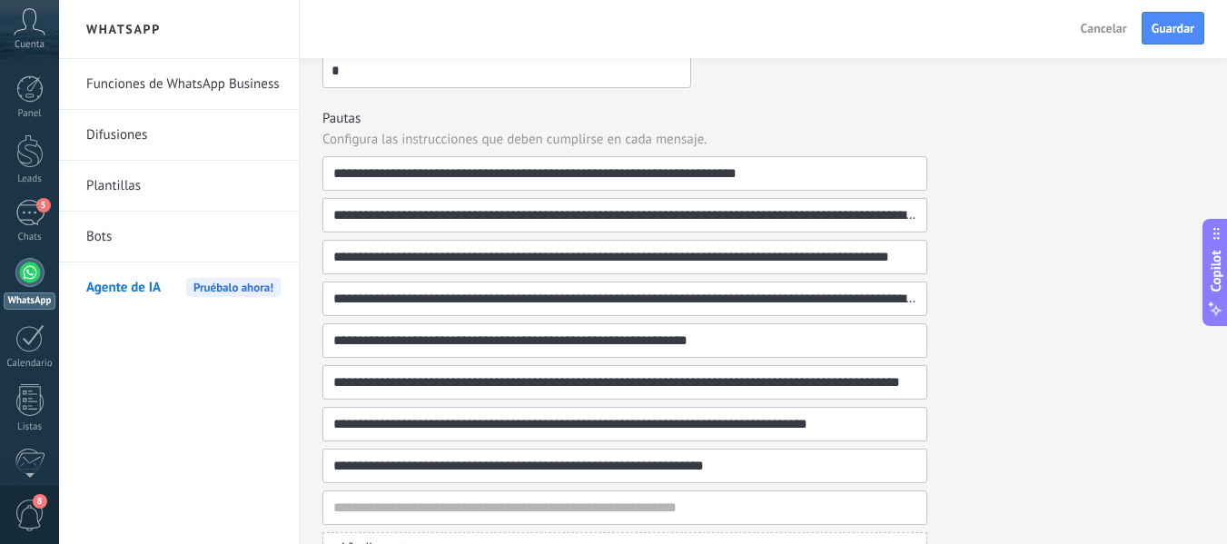
click at [1115, 266] on div "**********" at bounding box center [763, 3] width 882 height 1123
click at [471, 499] on input at bounding box center [617, 507] width 570 height 33
click at [489, 507] on input "**********" at bounding box center [617, 507] width 570 height 33
type input "**********"
click at [1033, 466] on div "**********" at bounding box center [763, 3] width 882 height 1123
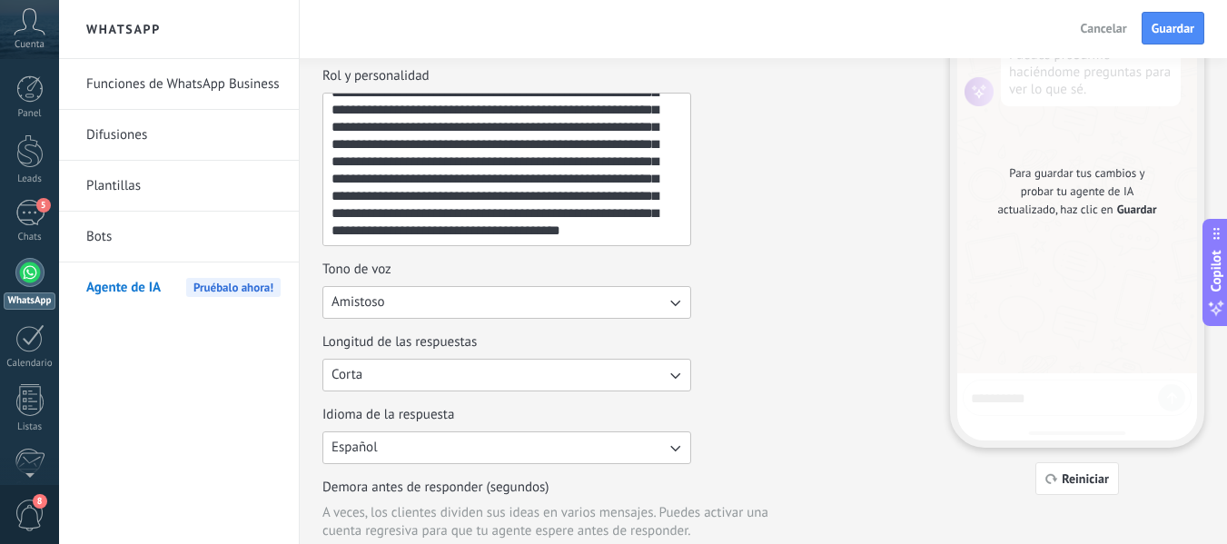
scroll to position [124, 0]
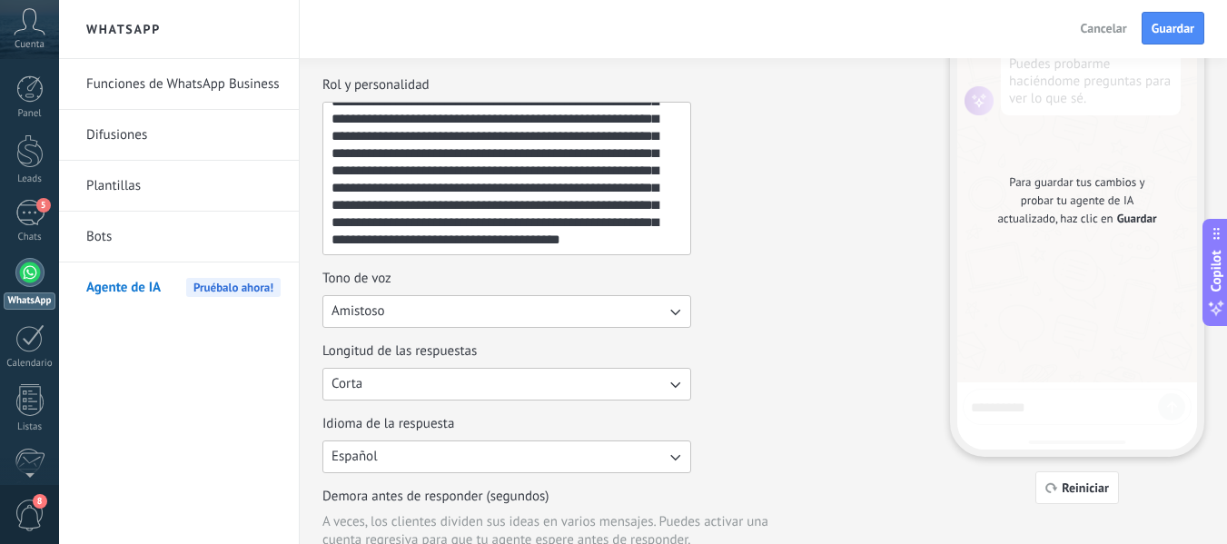
click at [1005, 404] on div "Para guardar tus cambios y probar tu agente de IA actualizado, haz clic en Guar…" at bounding box center [1077, 200] width 240 height 499
click at [1014, 412] on div "Para guardar tus cambios y probar tu agente de IA actualizado, haz clic en Guar…" at bounding box center [1077, 200] width 240 height 499
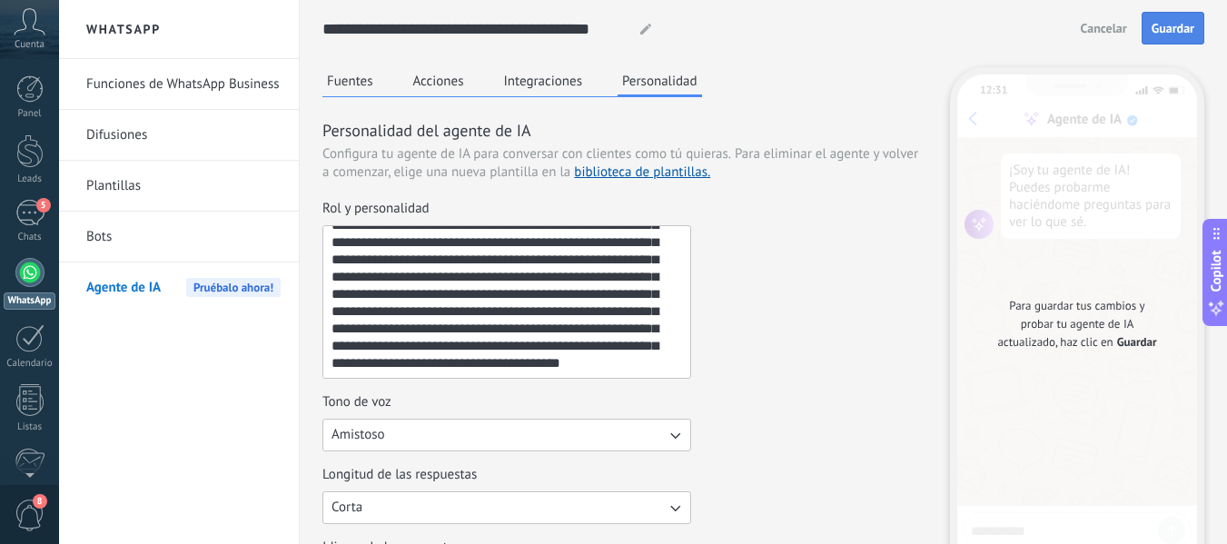
click at [1170, 25] on span "Guardar" at bounding box center [1173, 28] width 43 height 13
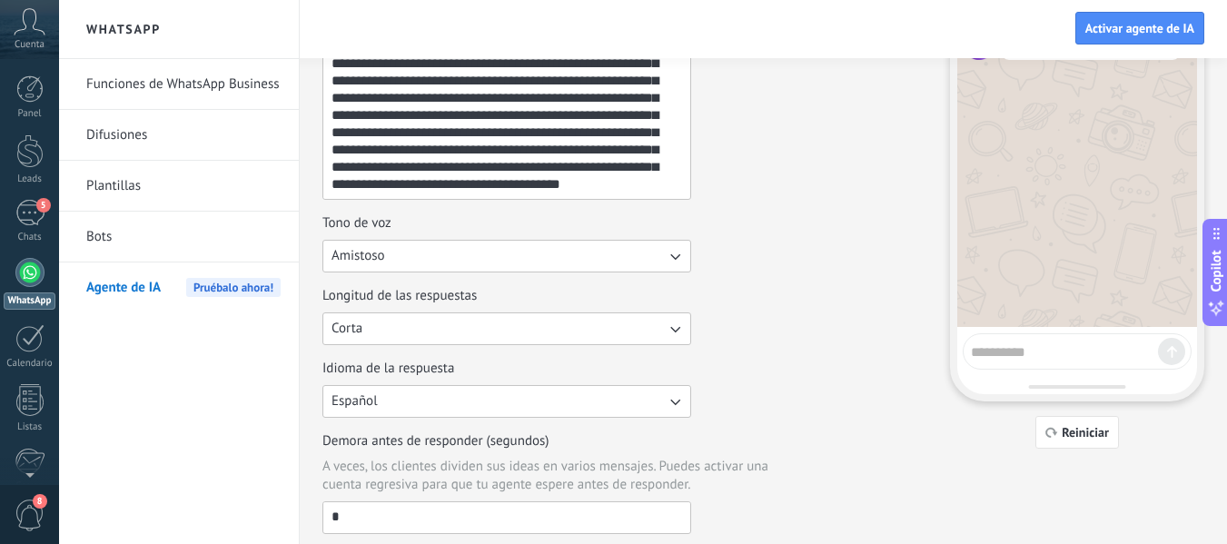
scroll to position [192, 0]
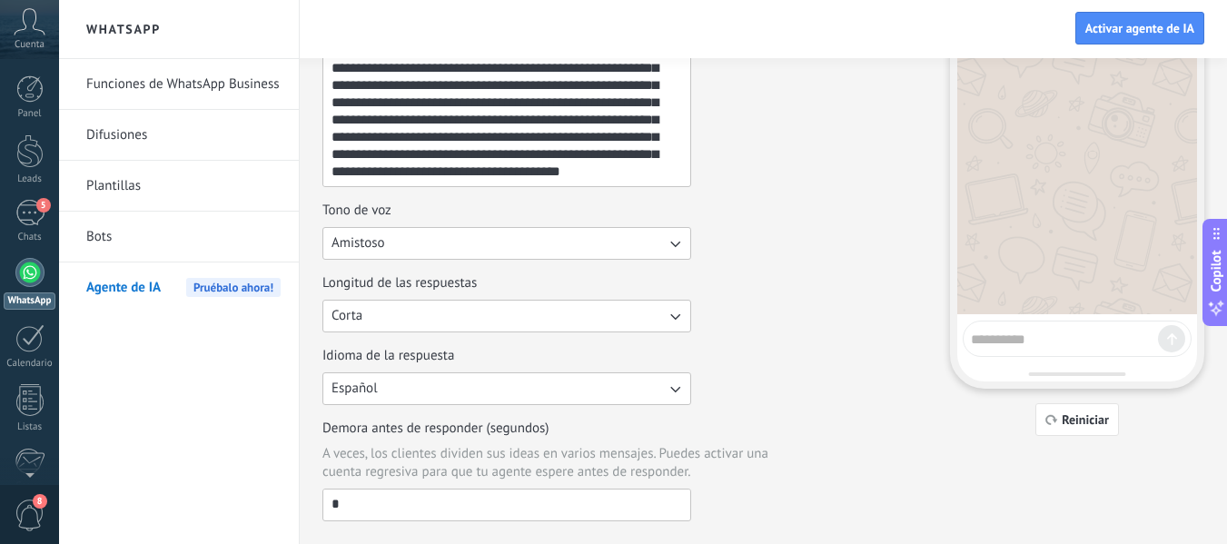
click at [1000, 342] on textarea at bounding box center [1064, 336] width 187 height 23
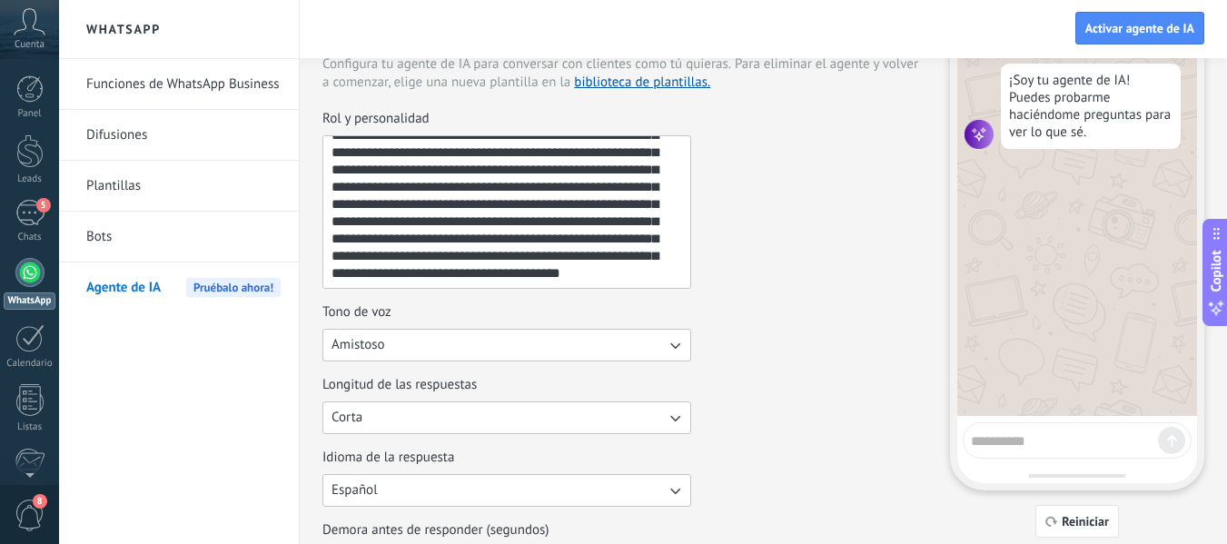
scroll to position [75, 0]
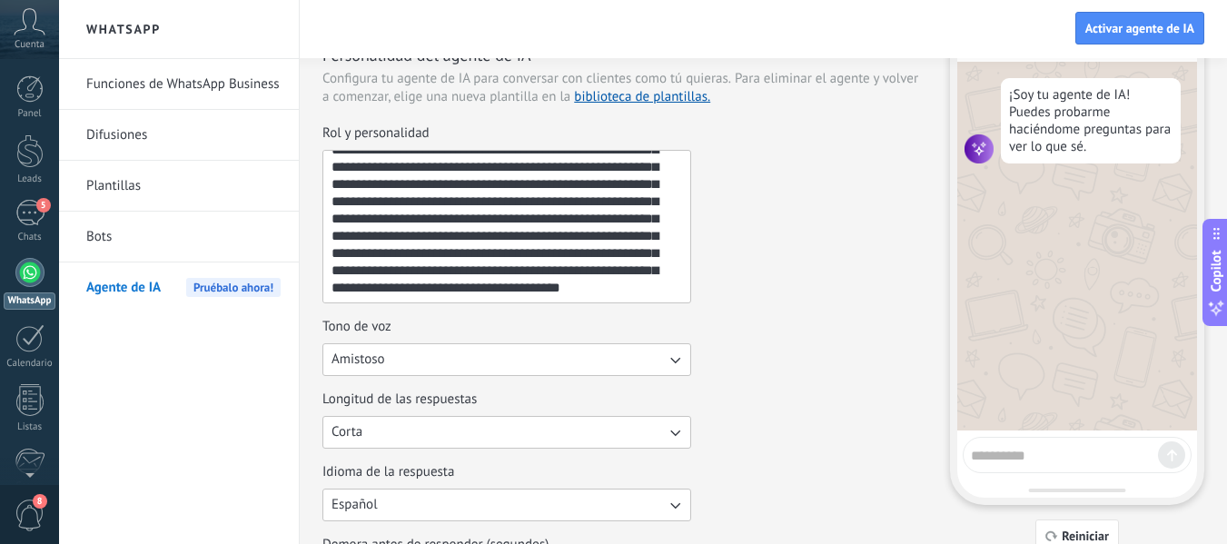
type textarea "*"
type textarea "**********"
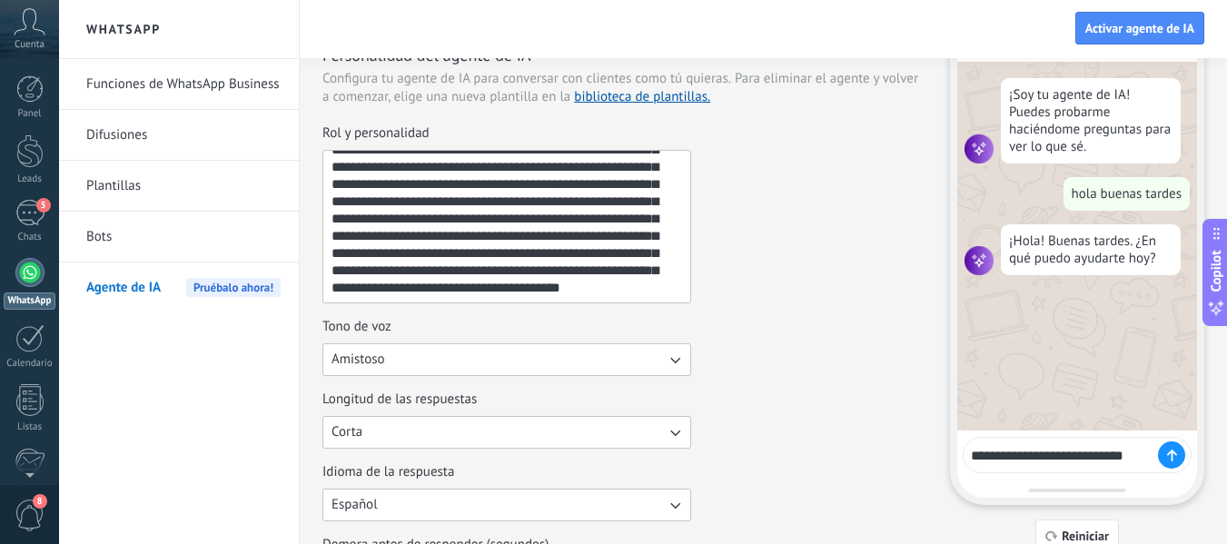
type textarea "**********"
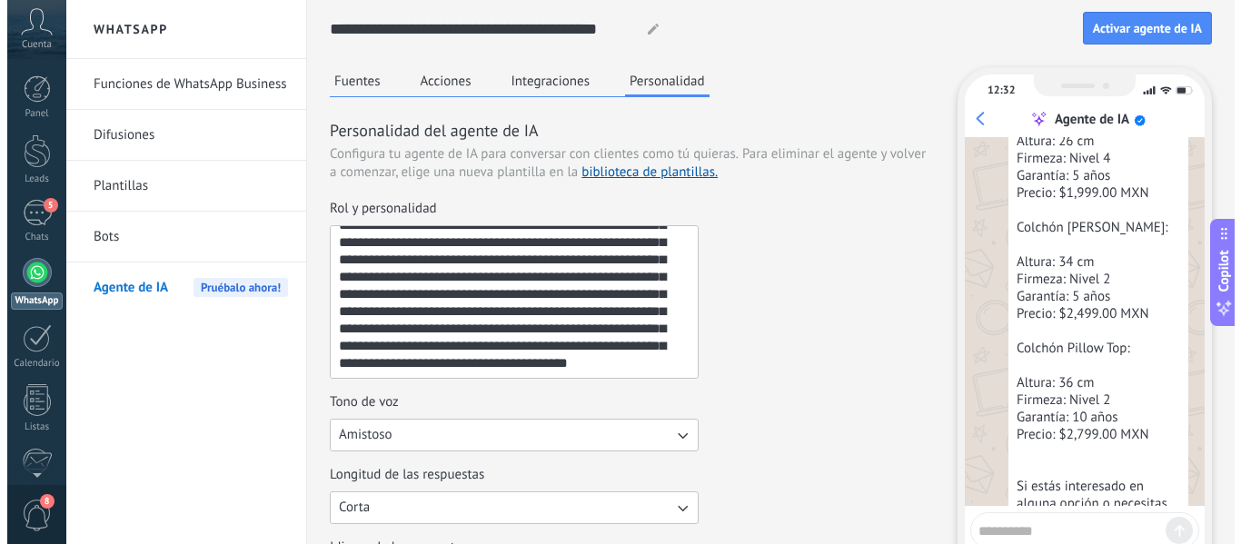
scroll to position [549, 0]
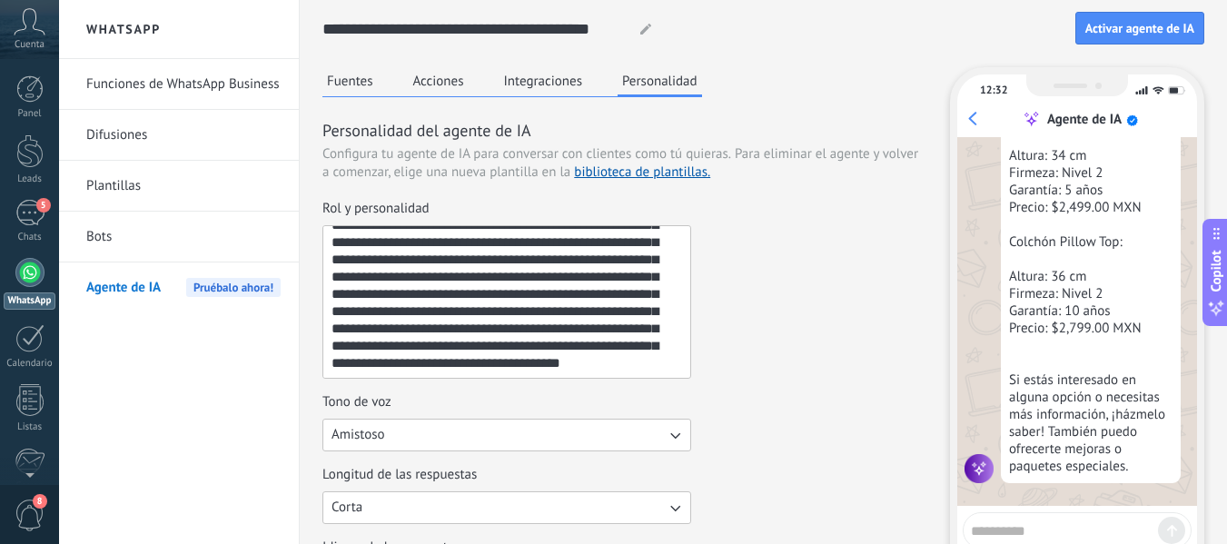
click at [352, 94] on button "Fuentes" at bounding box center [349, 80] width 55 height 27
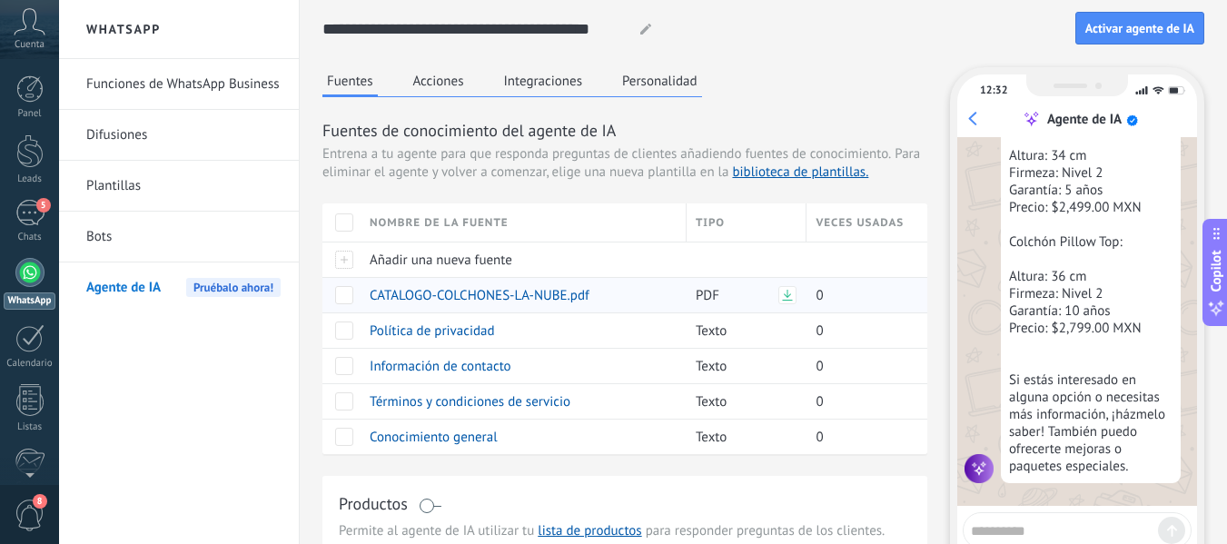
click at [461, 295] on span "CATALOGO-COLCHONES-LA-NUBE.pdf" at bounding box center [480, 295] width 220 height 17
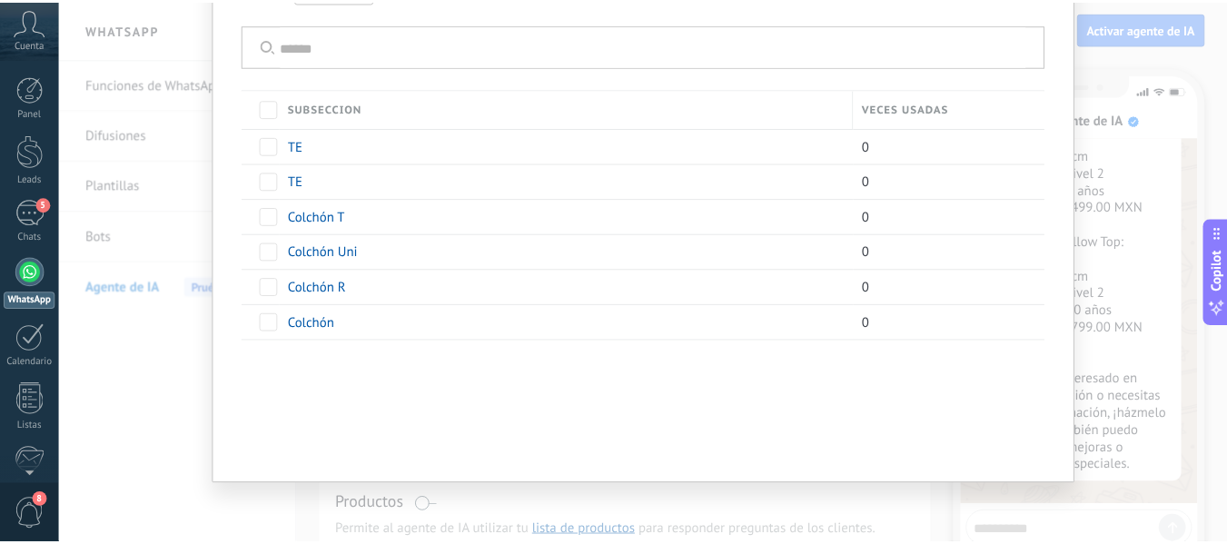
scroll to position [0, 0]
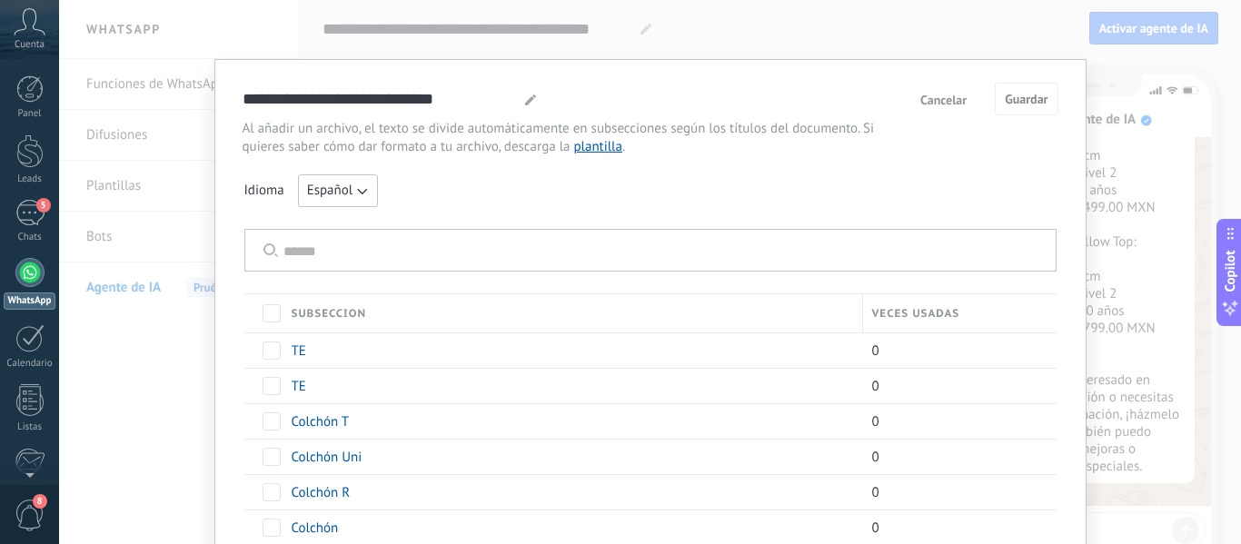
drag, startPoint x: 1041, startPoint y: 231, endPoint x: 945, endPoint y: -45, distance: 292.5
click at [945, 0] on html ".abccls-1,.abccls-2{fill-rule:evenodd}.abccls-2{fill:#fff} .abfcls-1{fill:none}…" at bounding box center [620, 272] width 1241 height 544
click at [927, 99] on span "Cancelar" at bounding box center [943, 100] width 46 height 13
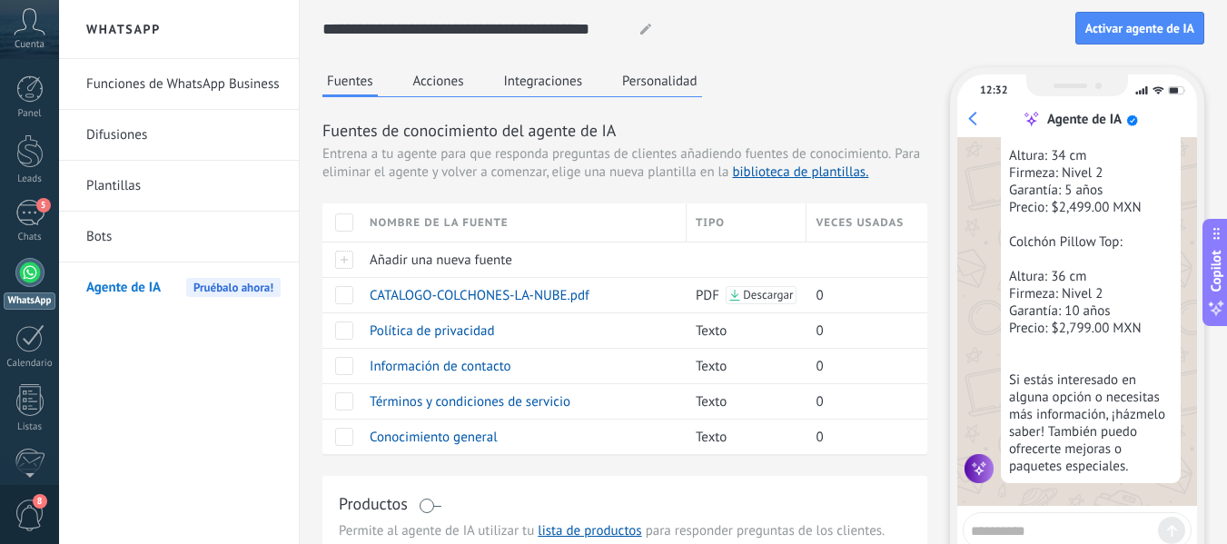
click at [1071, 513] on div at bounding box center [1077, 530] width 229 height 36
click at [1066, 515] on div at bounding box center [1077, 530] width 229 height 36
click at [1033, 536] on textarea at bounding box center [1064, 528] width 187 height 23
type textarea "**********"
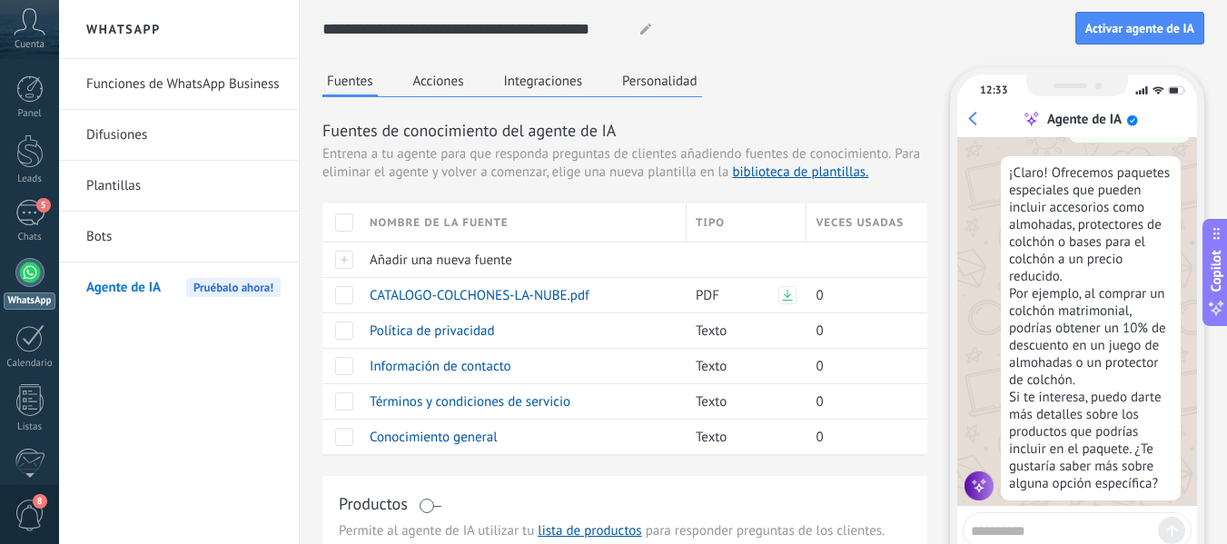
scroll to position [954, 0]
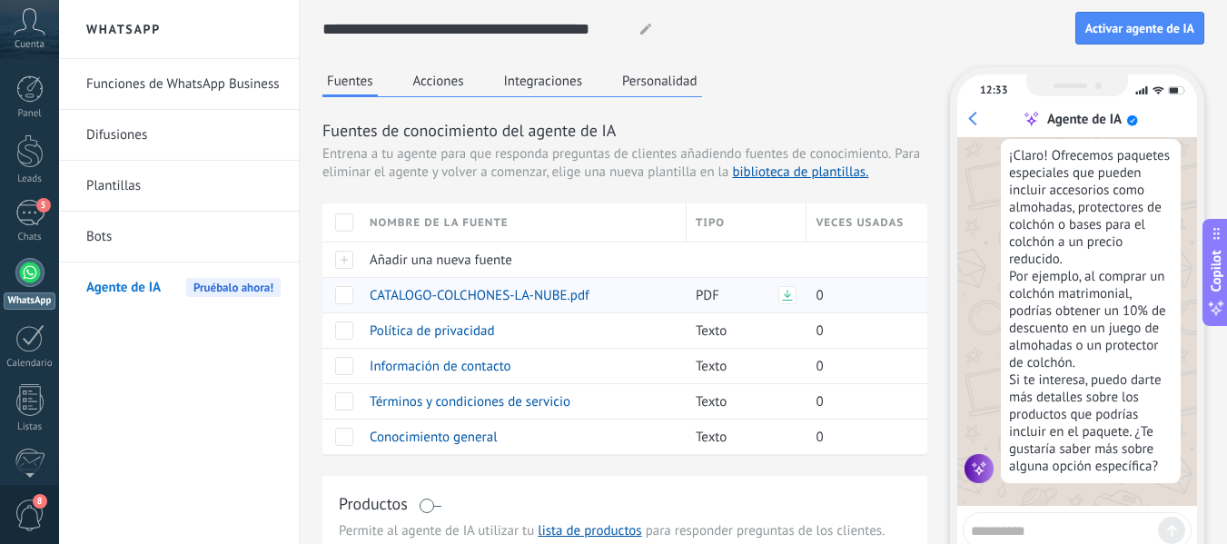
click at [445, 294] on span "CATALOGO-COLCHONES-LA-NUBE.pdf" at bounding box center [480, 295] width 220 height 17
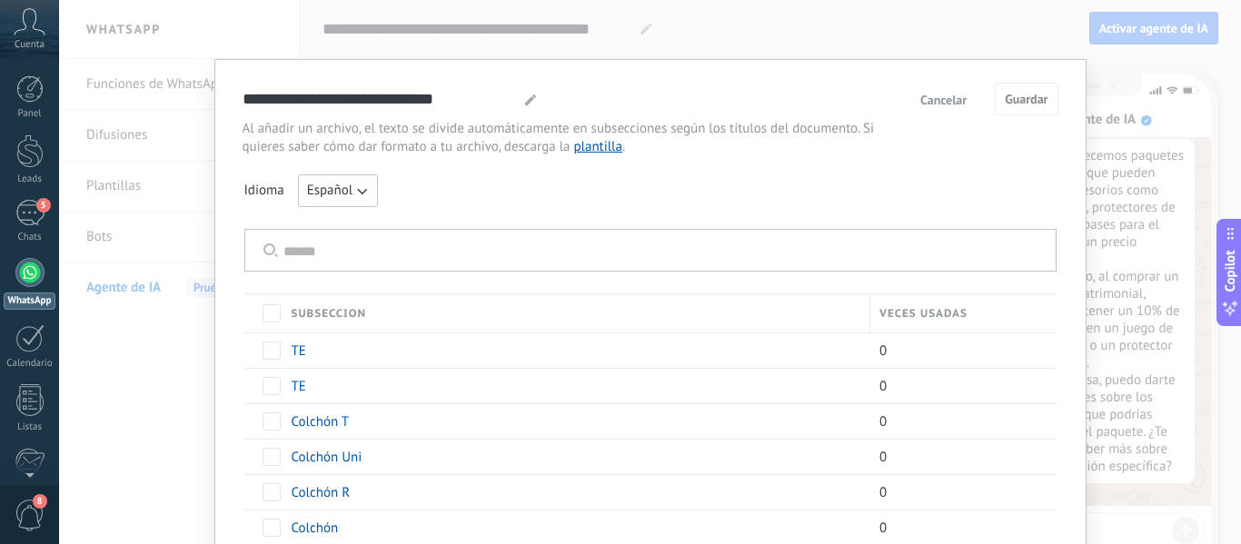
click at [938, 98] on span "Cancelar" at bounding box center [943, 100] width 46 height 13
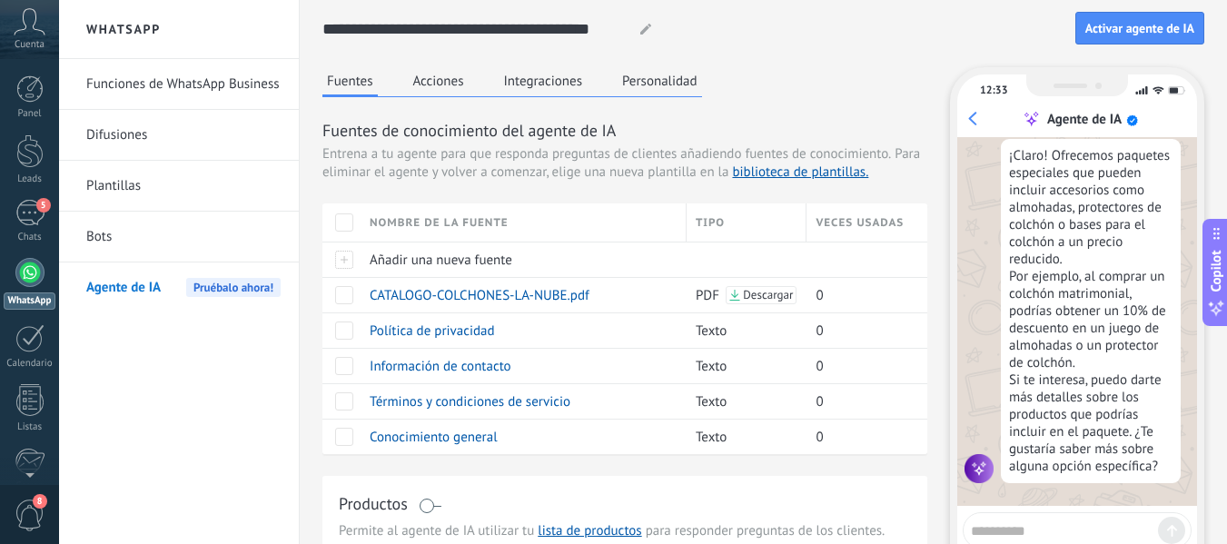
click at [1044, 509] on div "12:33 Agente de IA ¡Soy tu agente de IA! Puedes probarme haciéndome preguntas p…" at bounding box center [1077, 323] width 254 height 513
click at [1039, 520] on textarea at bounding box center [1064, 528] width 187 height 23
type textarea "**********"
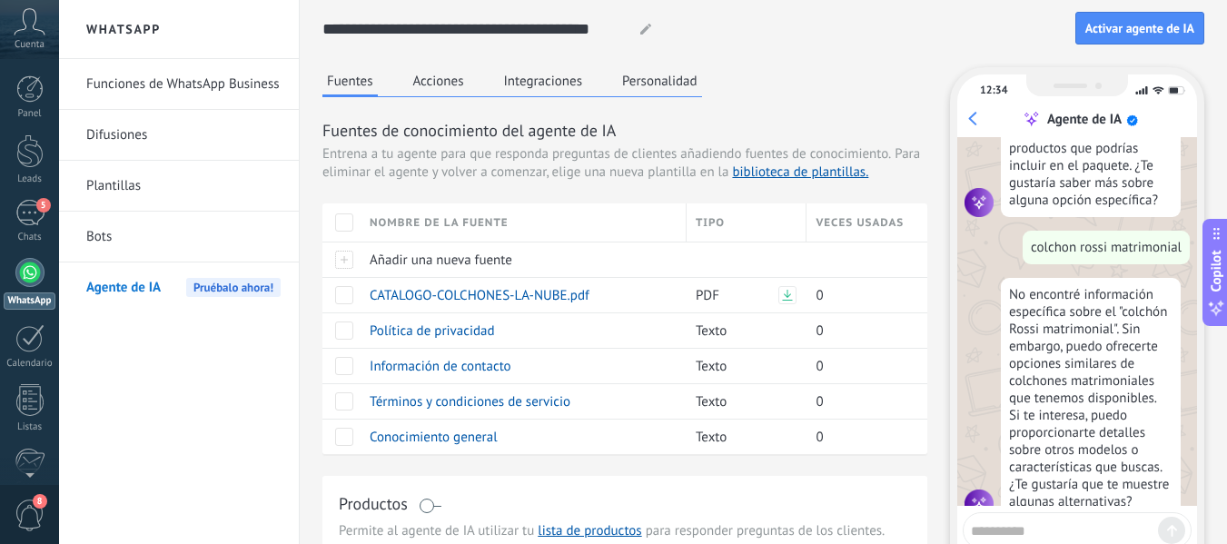
scroll to position [1255, 0]
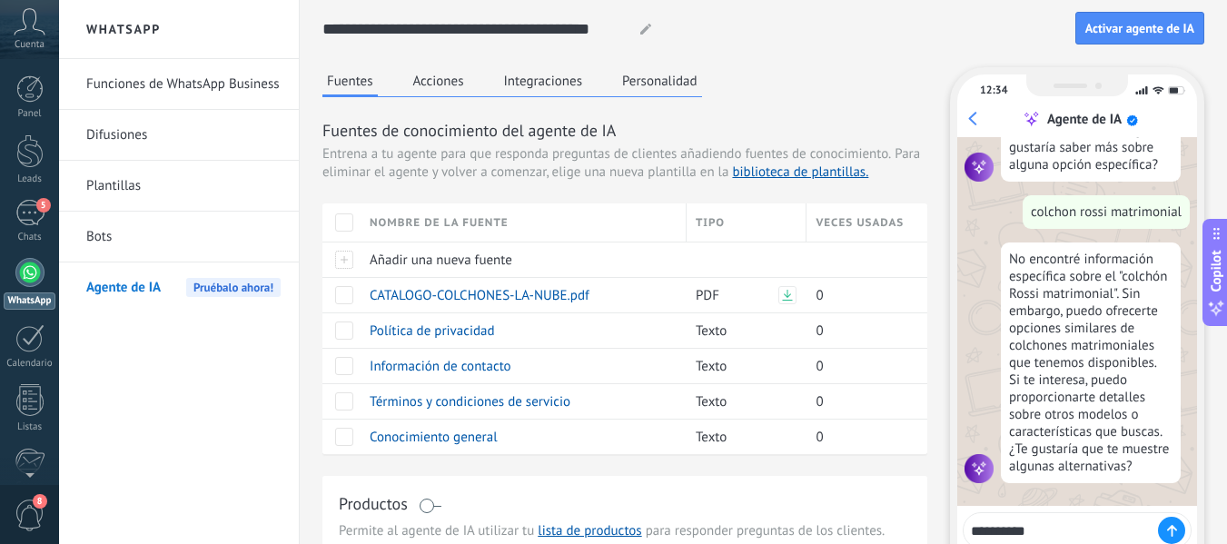
type textarea "**********"
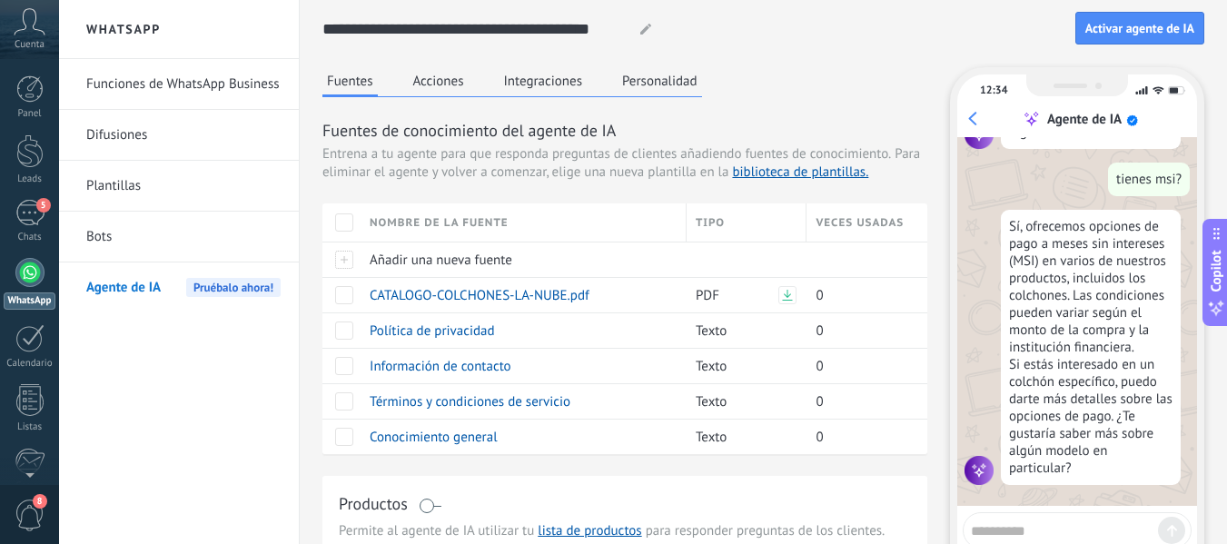
scroll to position [1592, 0]
type textarea "**********"
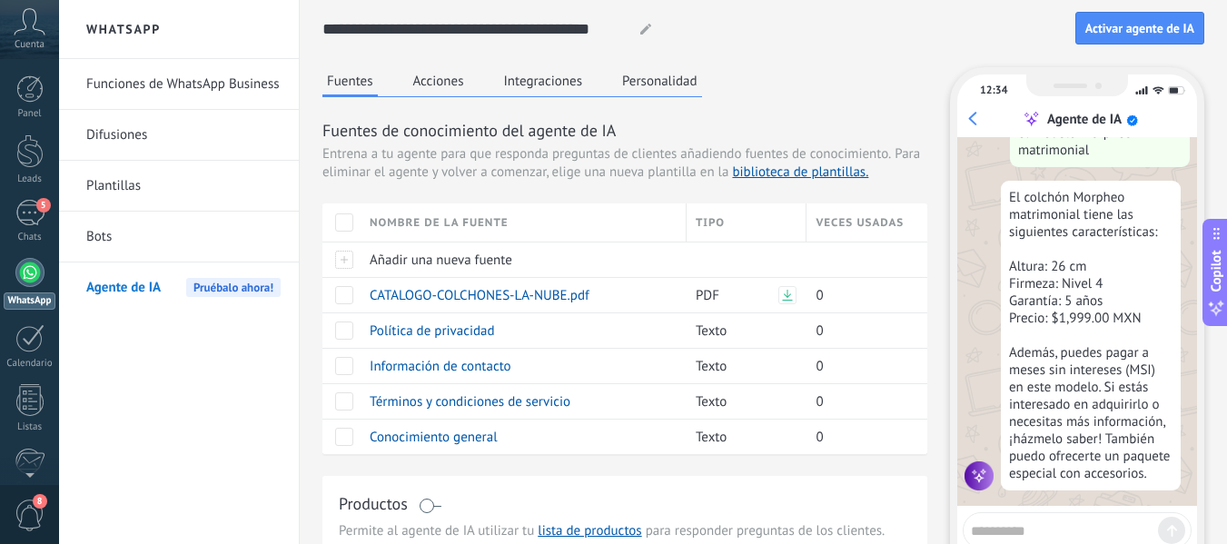
scroll to position [1979, 0]
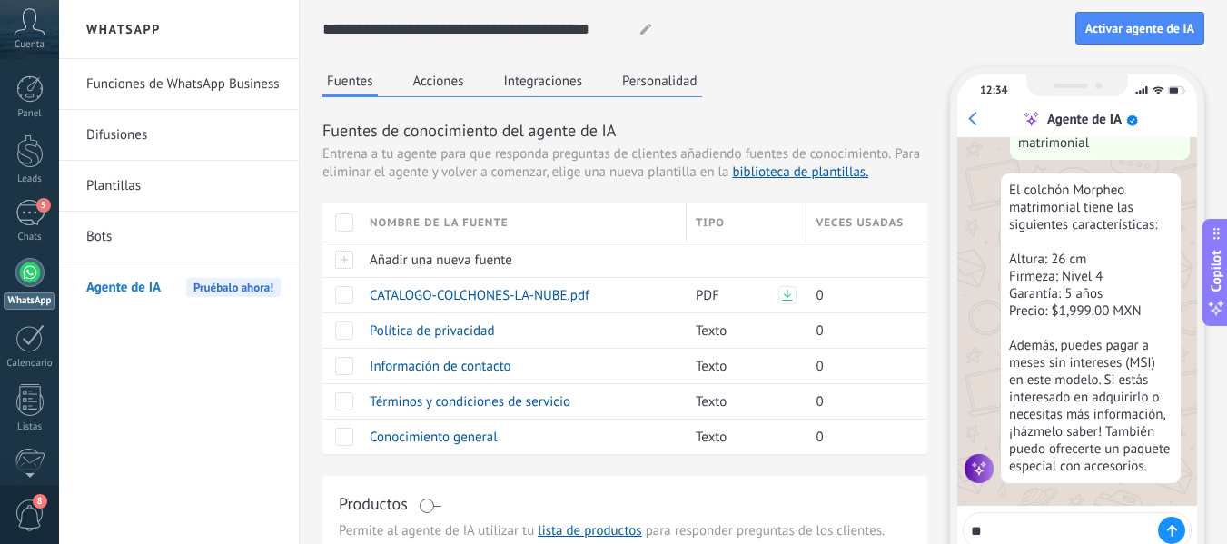
type textarea "*"
type textarea "**********"
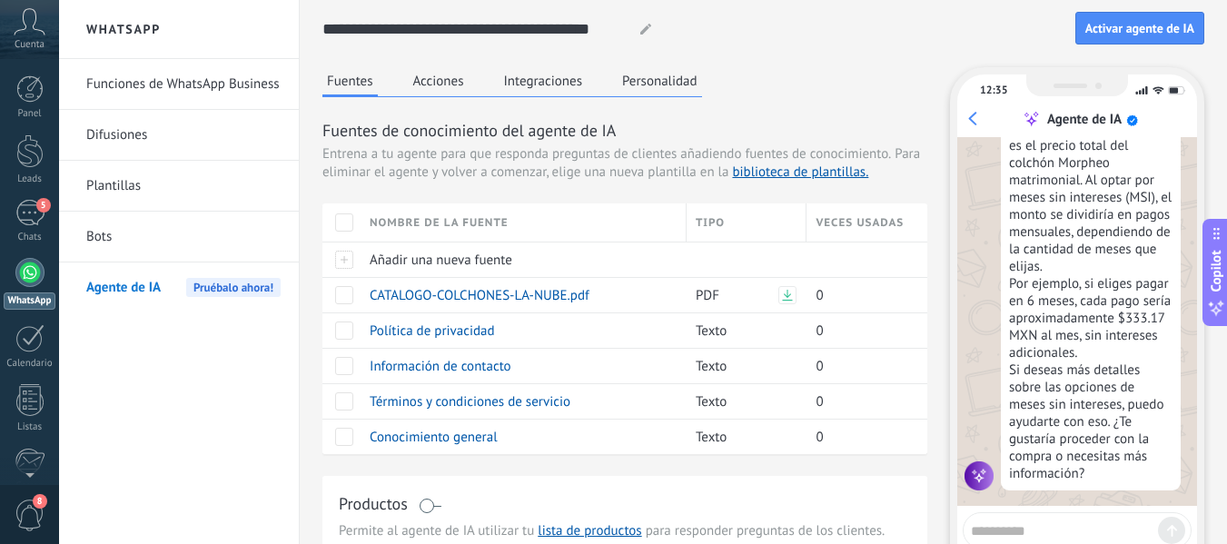
scroll to position [2419, 0]
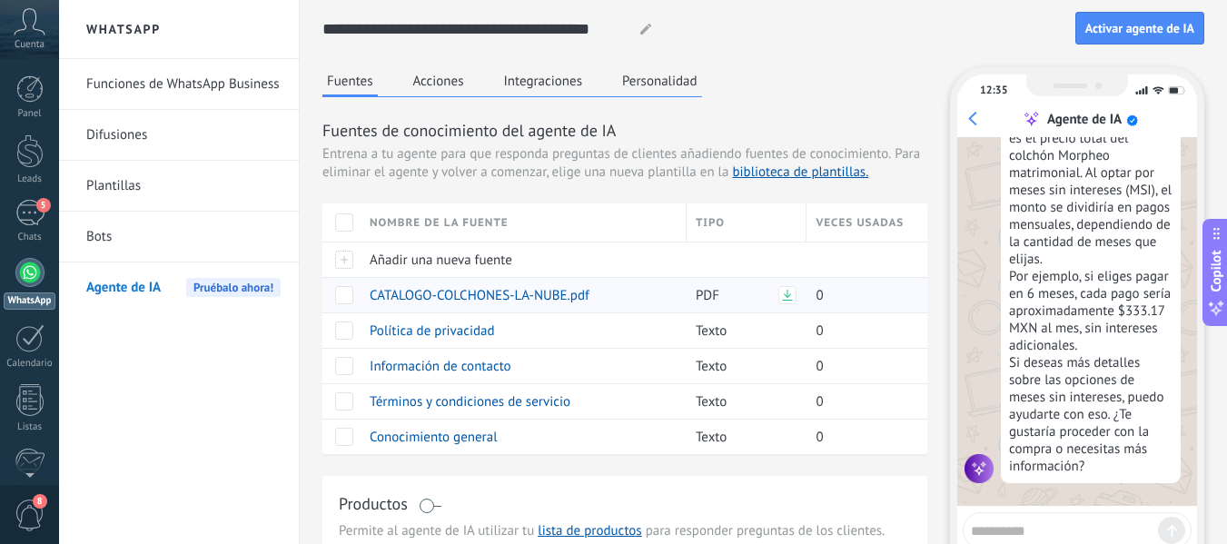
click at [866, 301] on div "0" at bounding box center [860, 295] width 107 height 35
click at [345, 297] on span at bounding box center [344, 295] width 18 height 18
click at [396, 293] on span "Eliminar" at bounding box center [405, 294] width 48 height 35
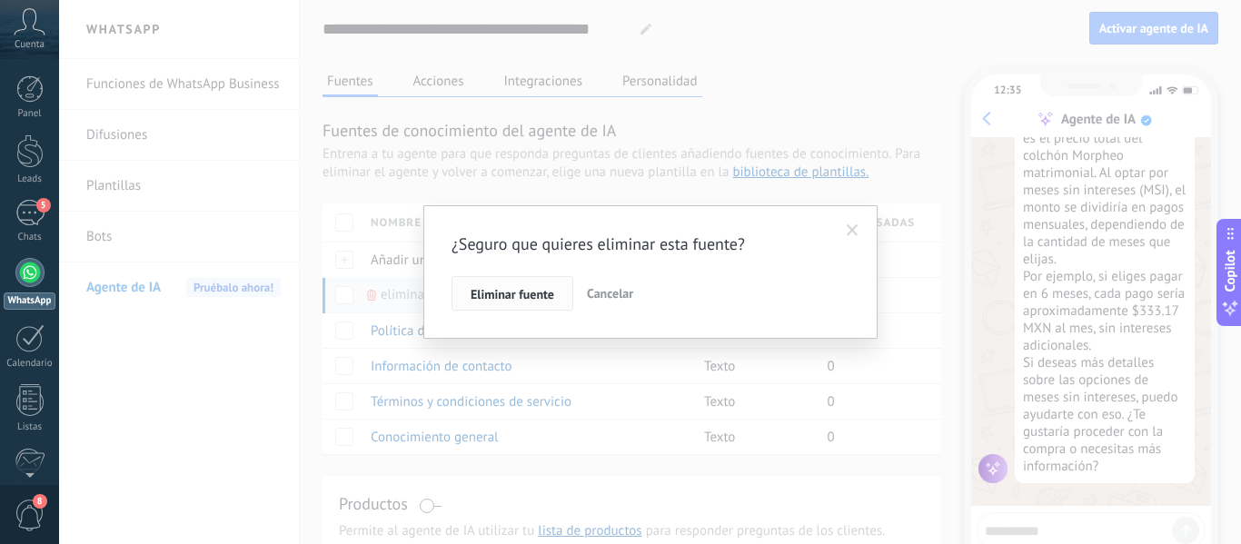
click at [492, 288] on span "Eliminar fuente" at bounding box center [513, 294] width 84 height 13
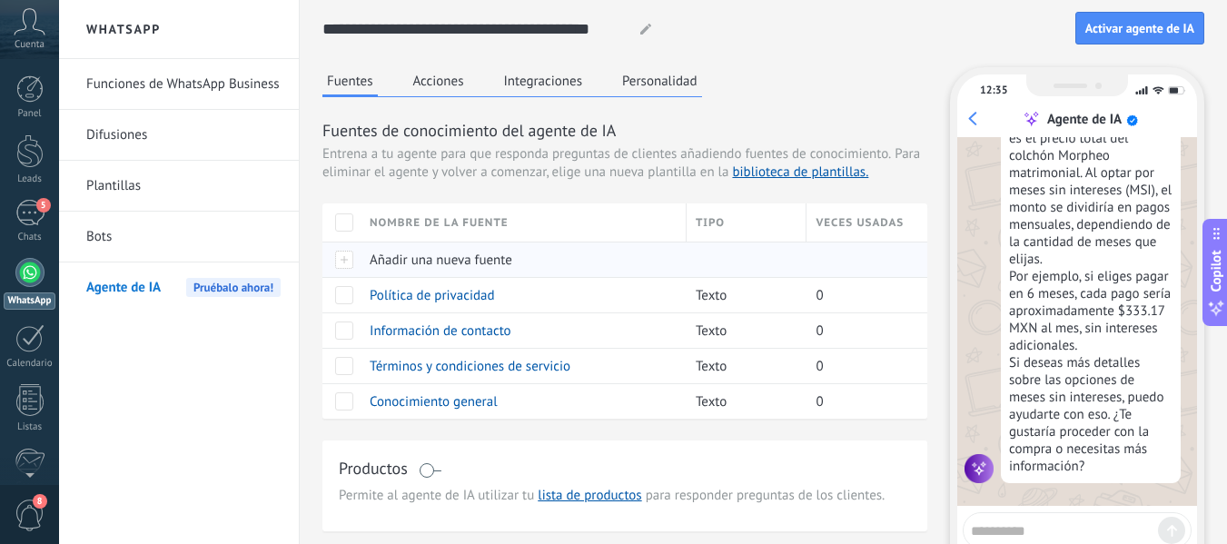
click at [406, 264] on span "Añadir una nueva fuente" at bounding box center [441, 260] width 143 height 17
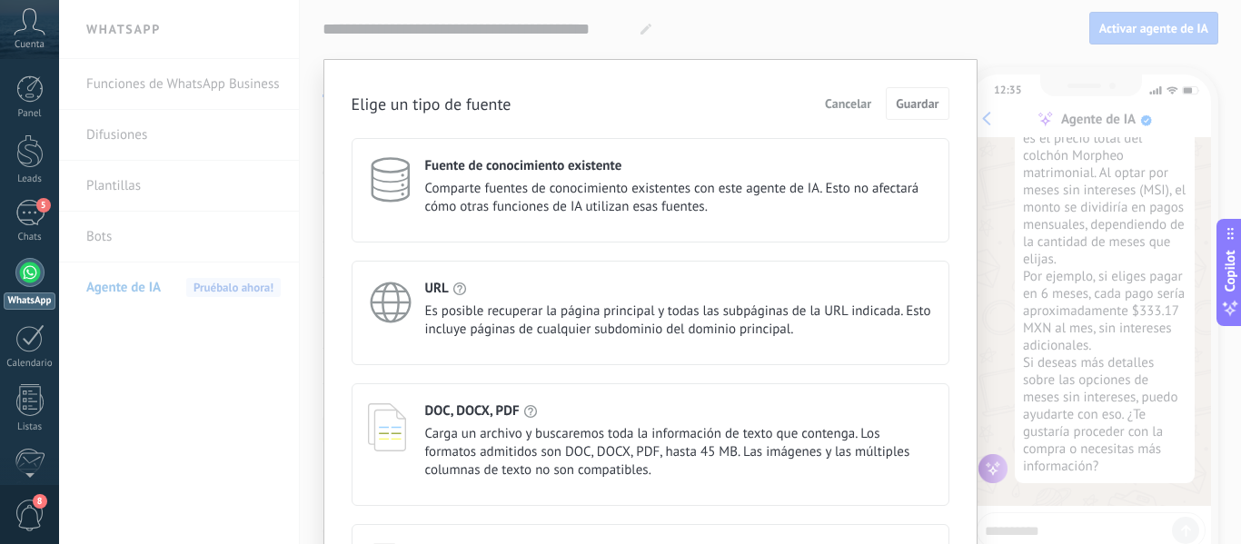
click at [187, 433] on div "Elige un tipo de fuente Cancelar Guardar Fuente de conocimiento existente Compa…" at bounding box center [650, 272] width 1182 height 544
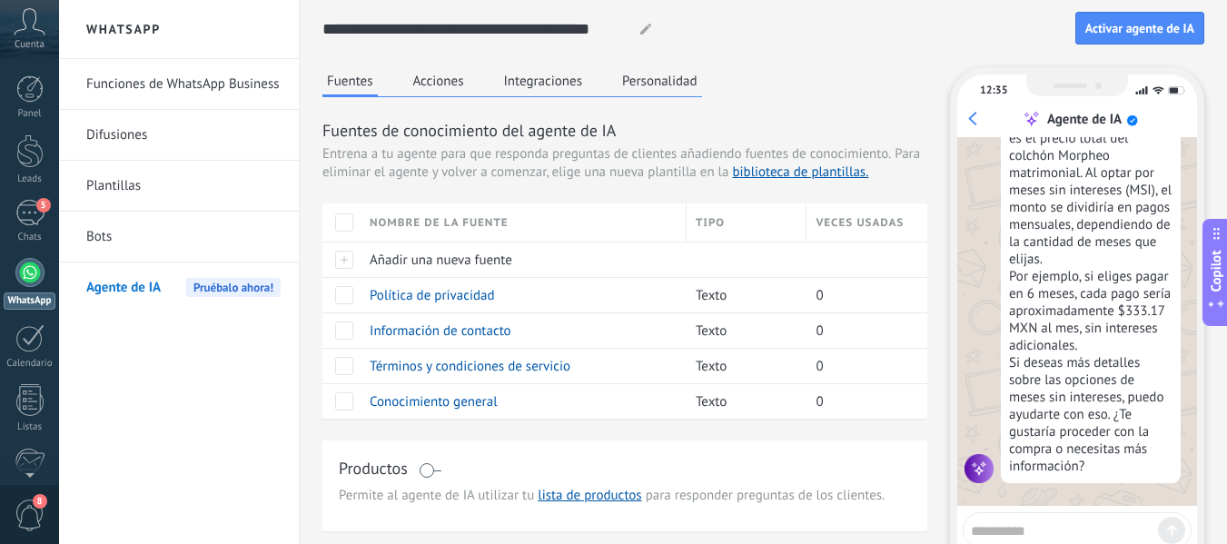
click at [1027, 519] on textarea at bounding box center [1064, 528] width 187 height 23
type textarea "**********"
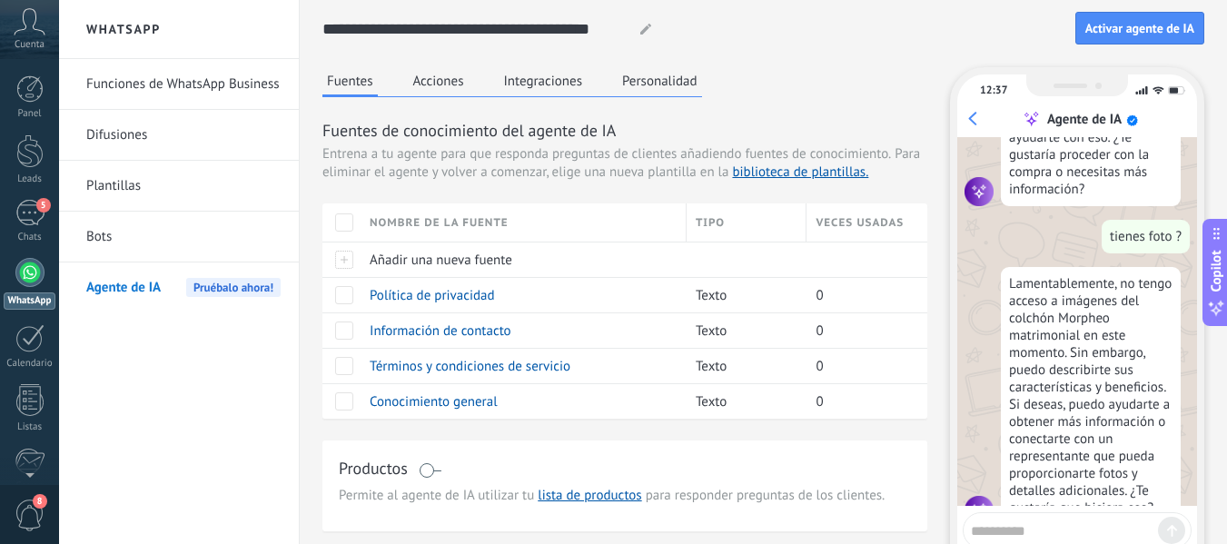
scroll to position [2738, 0]
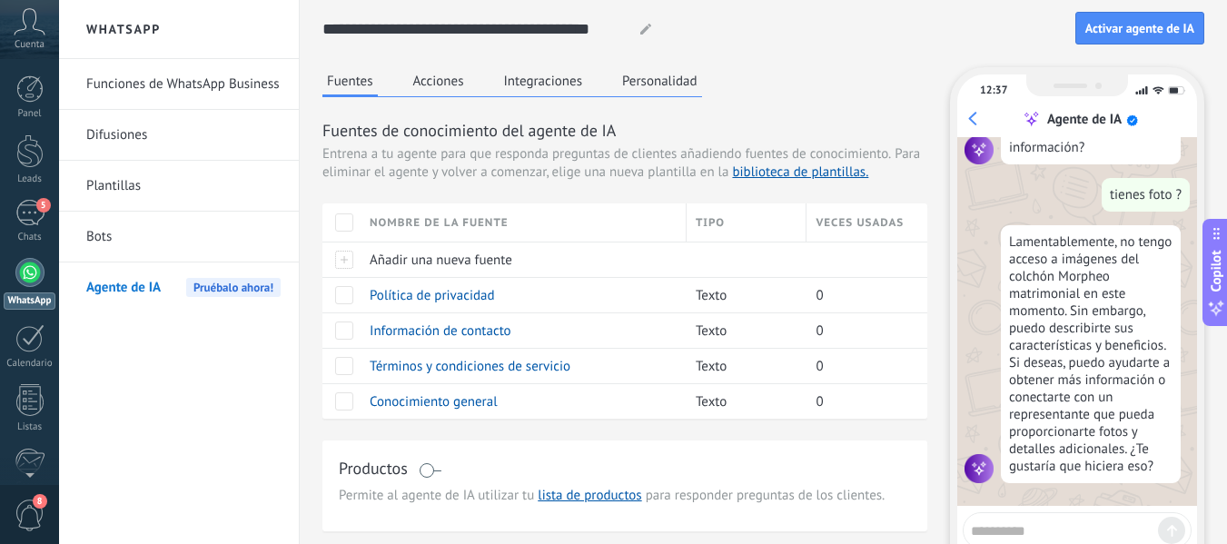
click at [1036, 521] on textarea at bounding box center [1064, 528] width 187 height 23
type textarea "**********"
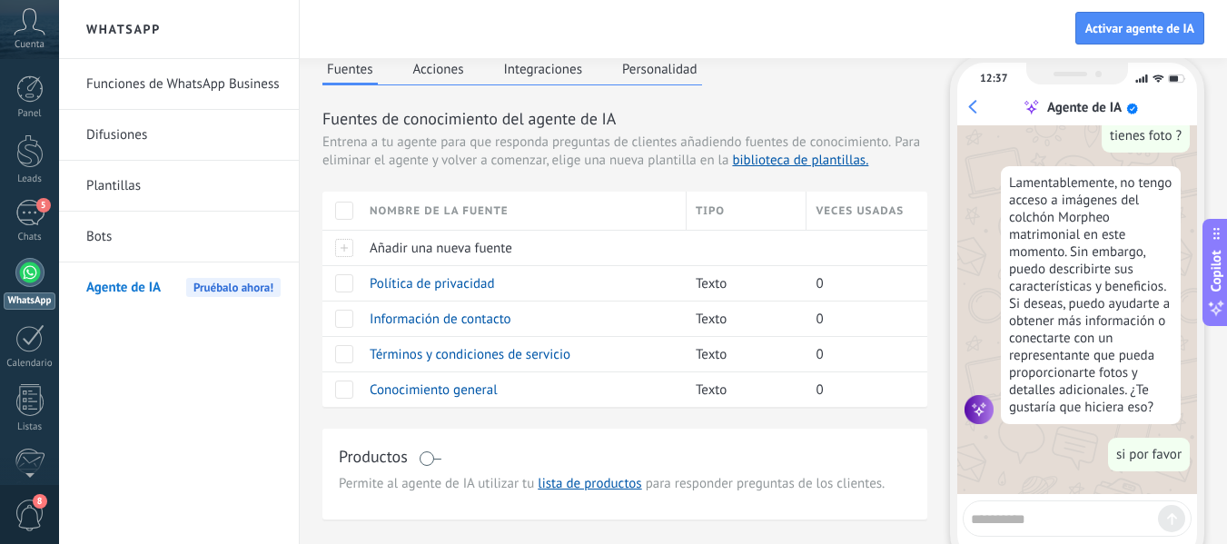
scroll to position [13, 0]
click at [1079, 471] on div "¡Soy tu agente de IA! Puedes probarme haciéndome preguntas para ver lo que sé. …" at bounding box center [1077, 308] width 240 height 369
